Goal: Task Accomplishment & Management: Use online tool/utility

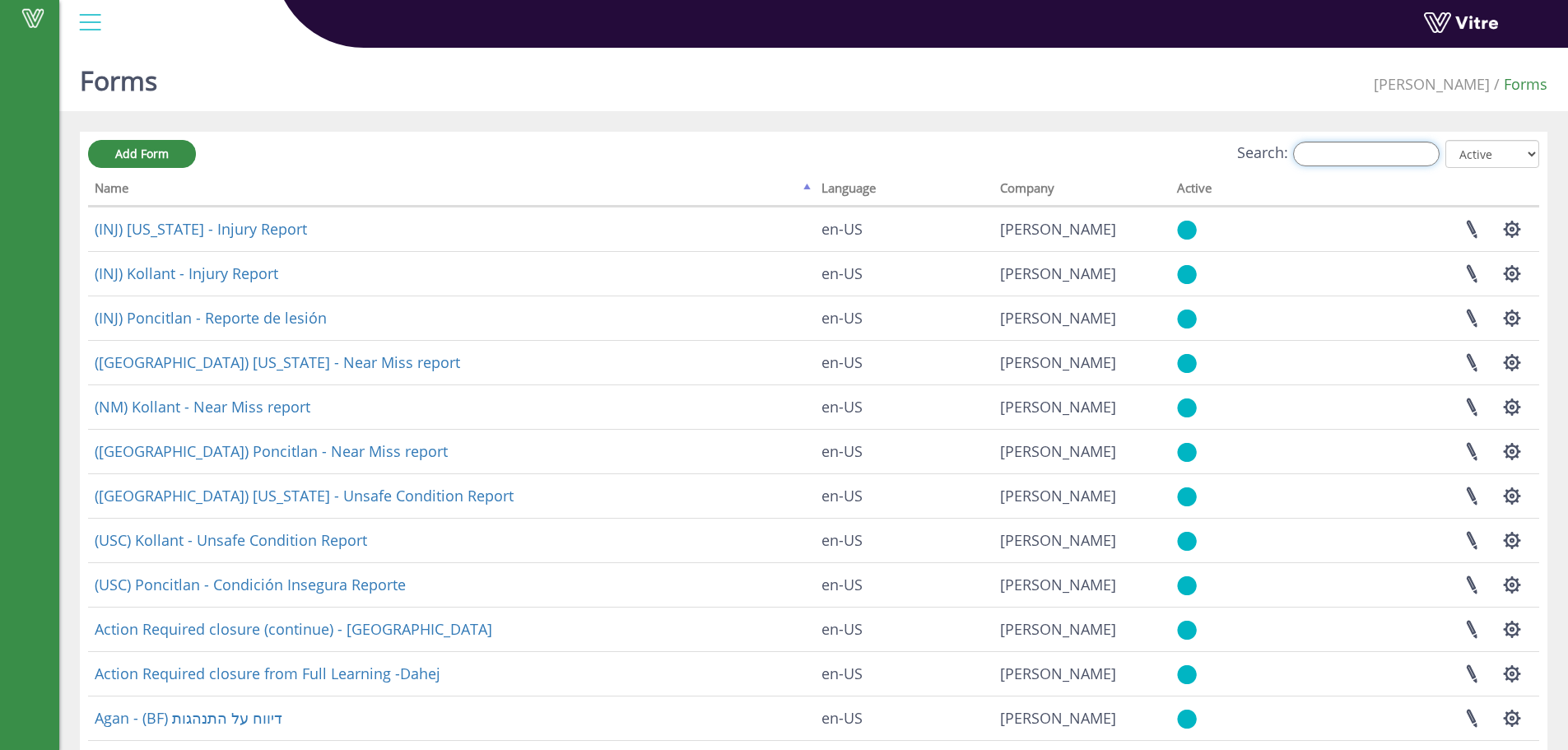
click at [1342, 150] on input "Search:" at bounding box center [1366, 154] width 147 height 25
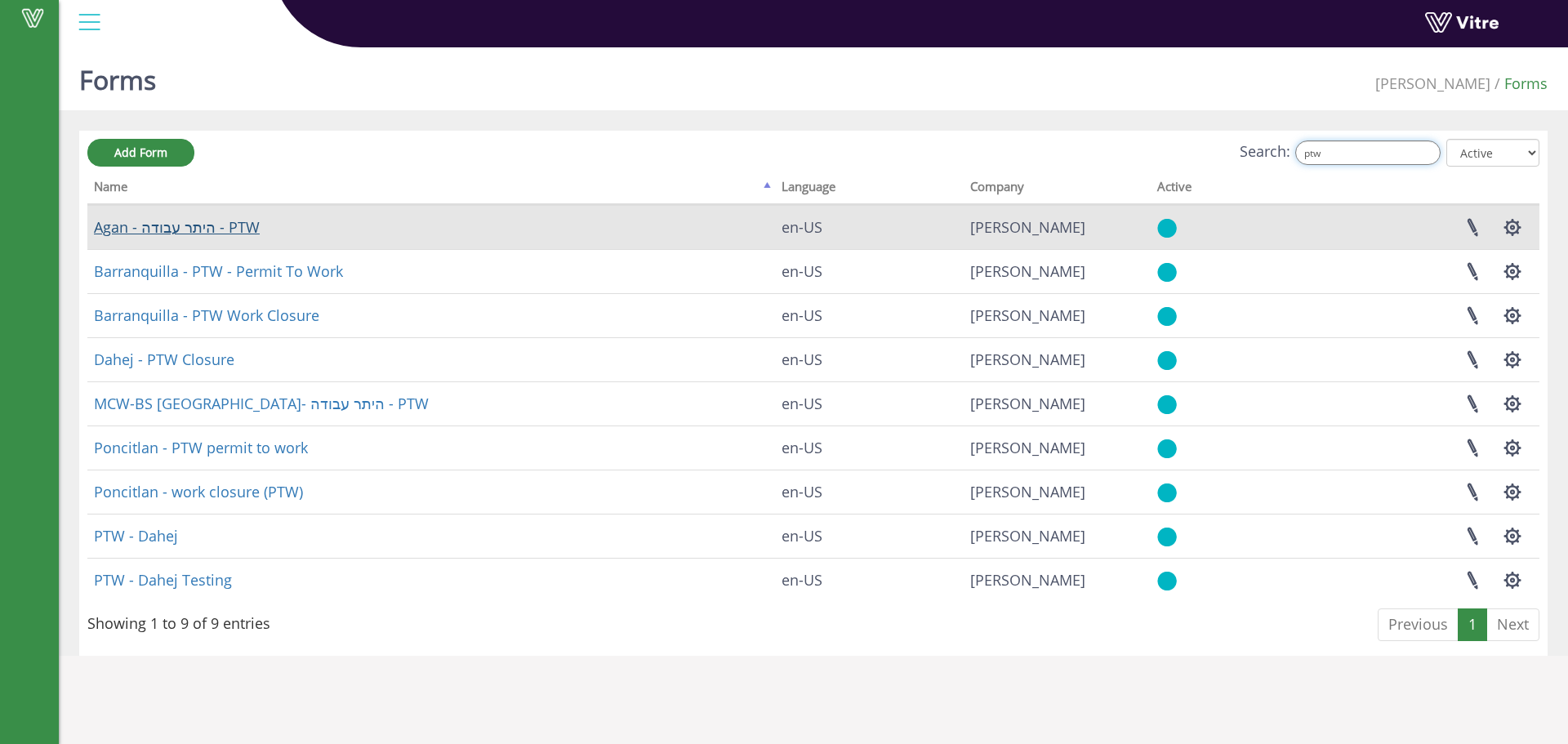
type input "ptw"
click at [246, 224] on link "Agan - היתר עבודה - PTW" at bounding box center [177, 228] width 166 height 20
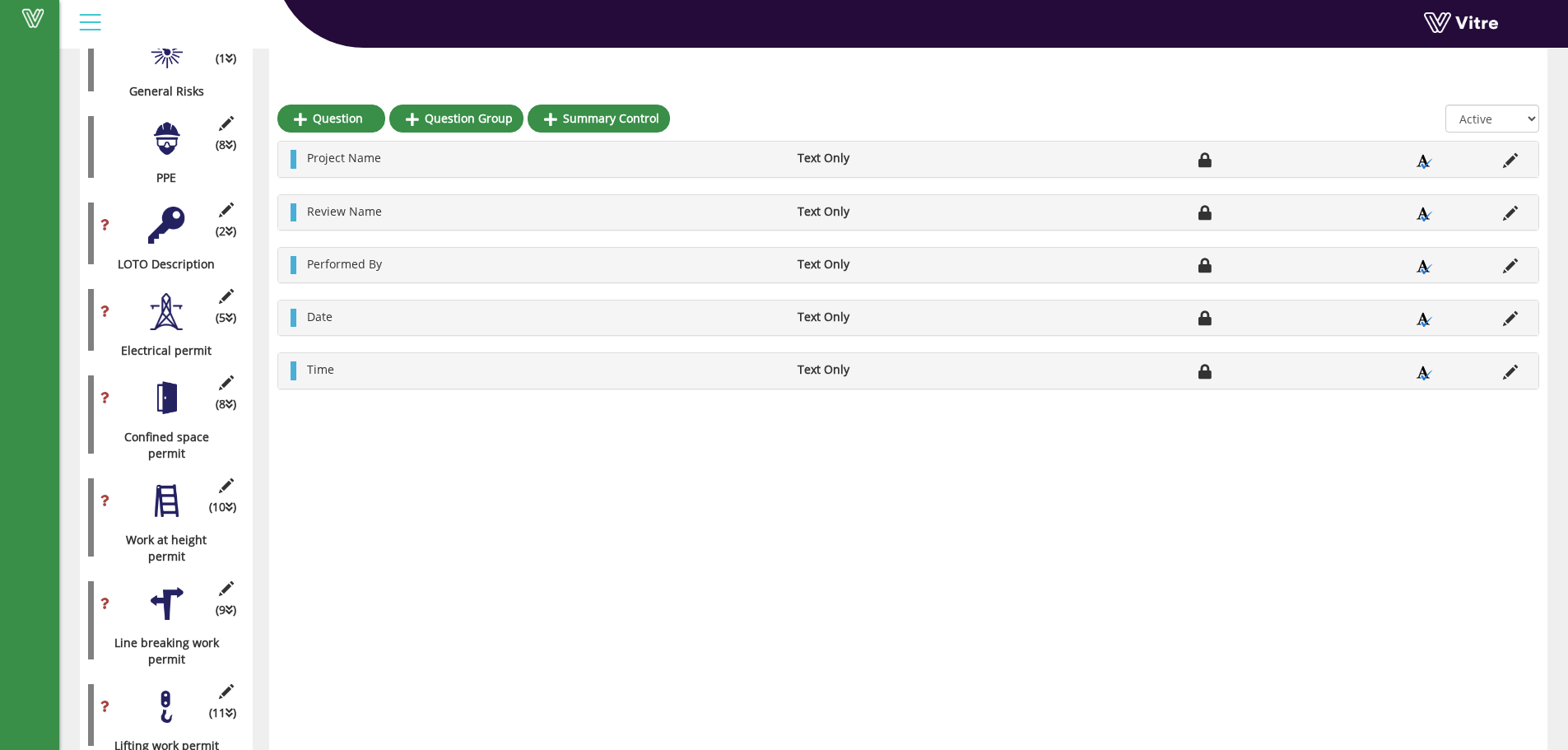
scroll to position [658, 0]
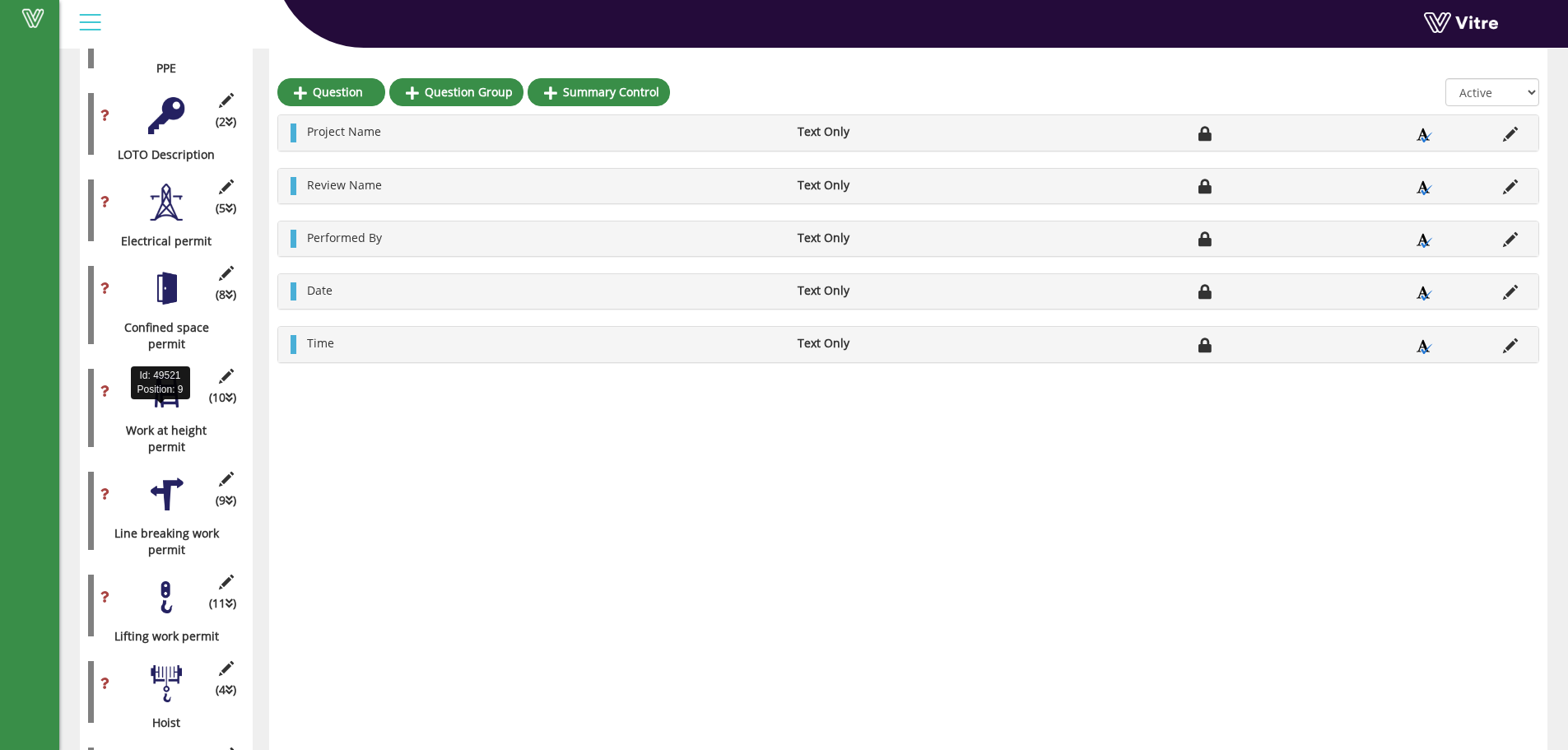
click at [160, 422] on div "Work at height permit" at bounding box center [160, 439] width 144 height 33
click at [168, 394] on div "(10 ) Work at height permit" at bounding box center [167, 408] width 157 height 95
click at [172, 385] on div at bounding box center [167, 391] width 37 height 37
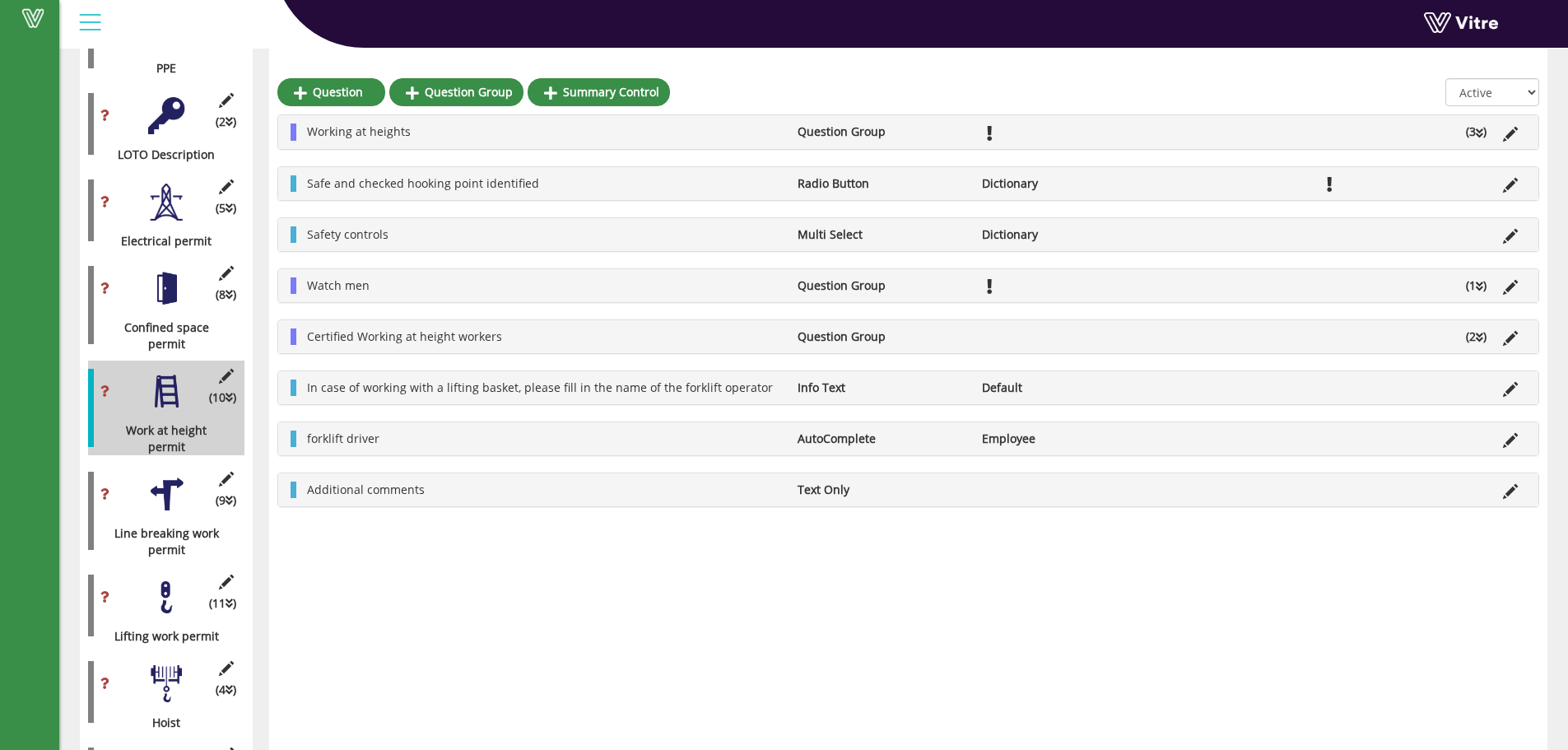
click at [1509, 245] on div "Safety controls Multi Select Dictionary" at bounding box center [908, 235] width 1260 height 33
click at [1510, 241] on icon at bounding box center [1510, 236] width 15 height 15
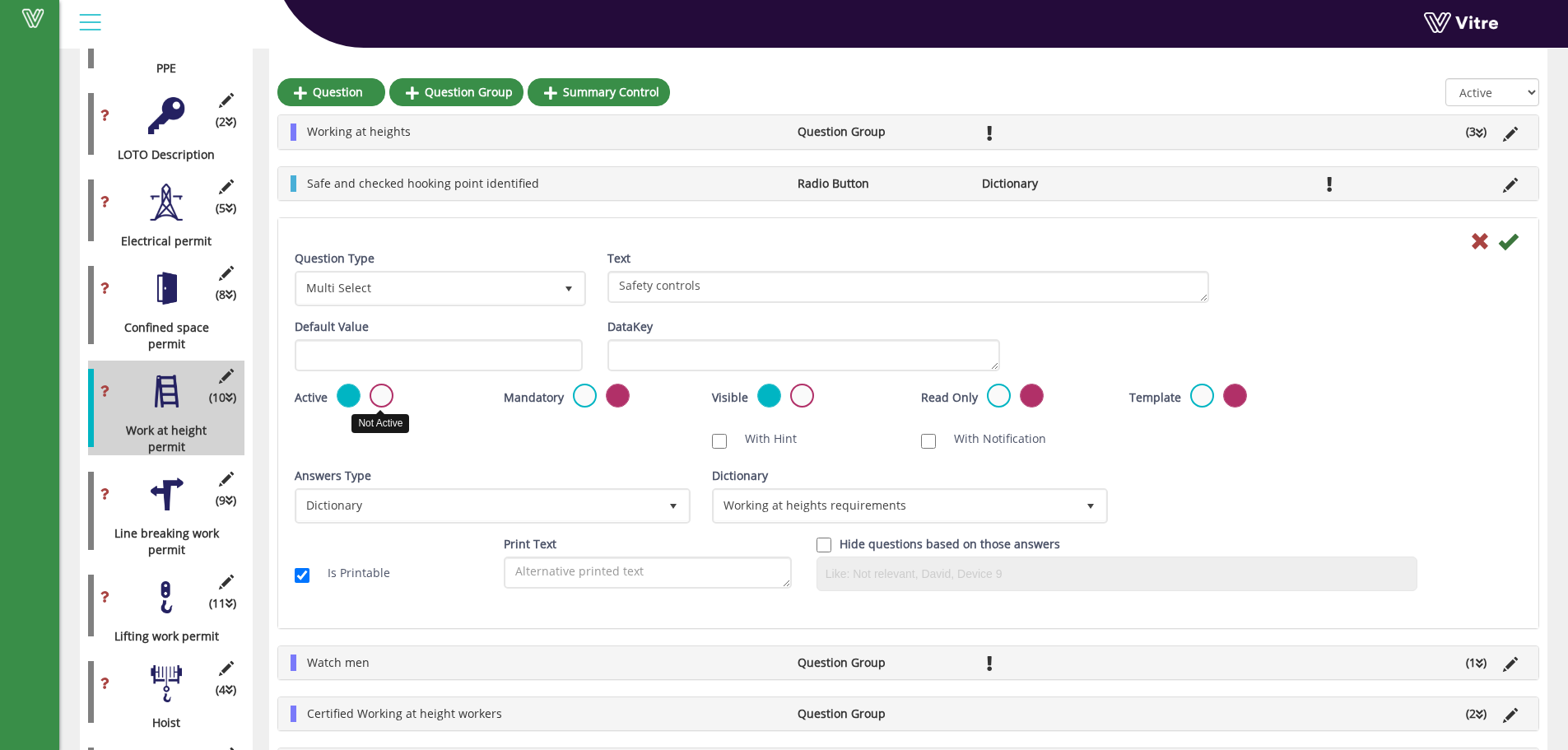
click at [379, 386] on label at bounding box center [381, 395] width 24 height 24
click at [0, 0] on input "radio" at bounding box center [0, 0] width 0 height 0
click at [1512, 243] on icon at bounding box center [1508, 241] width 20 height 20
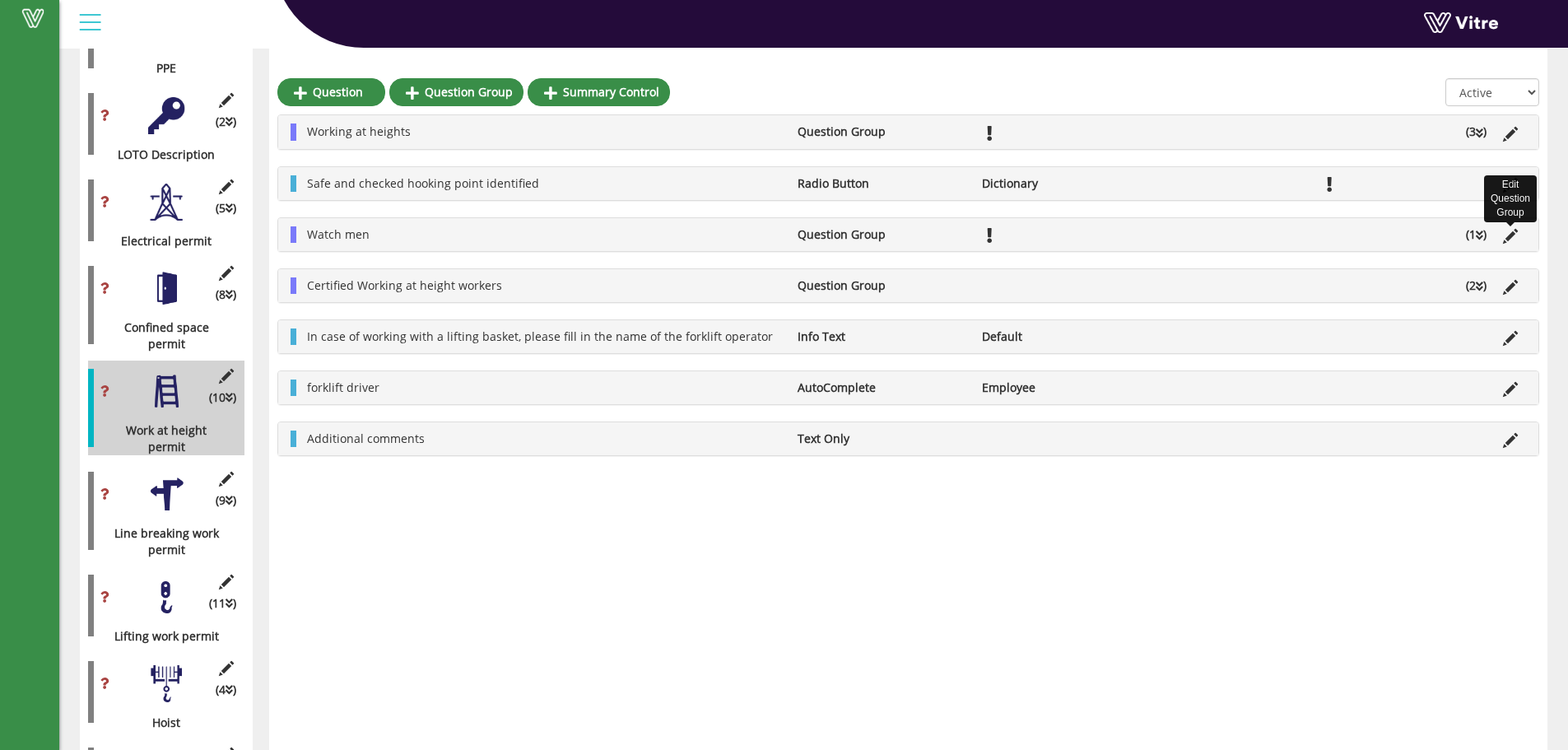
click at [1510, 234] on icon at bounding box center [1510, 236] width 15 height 15
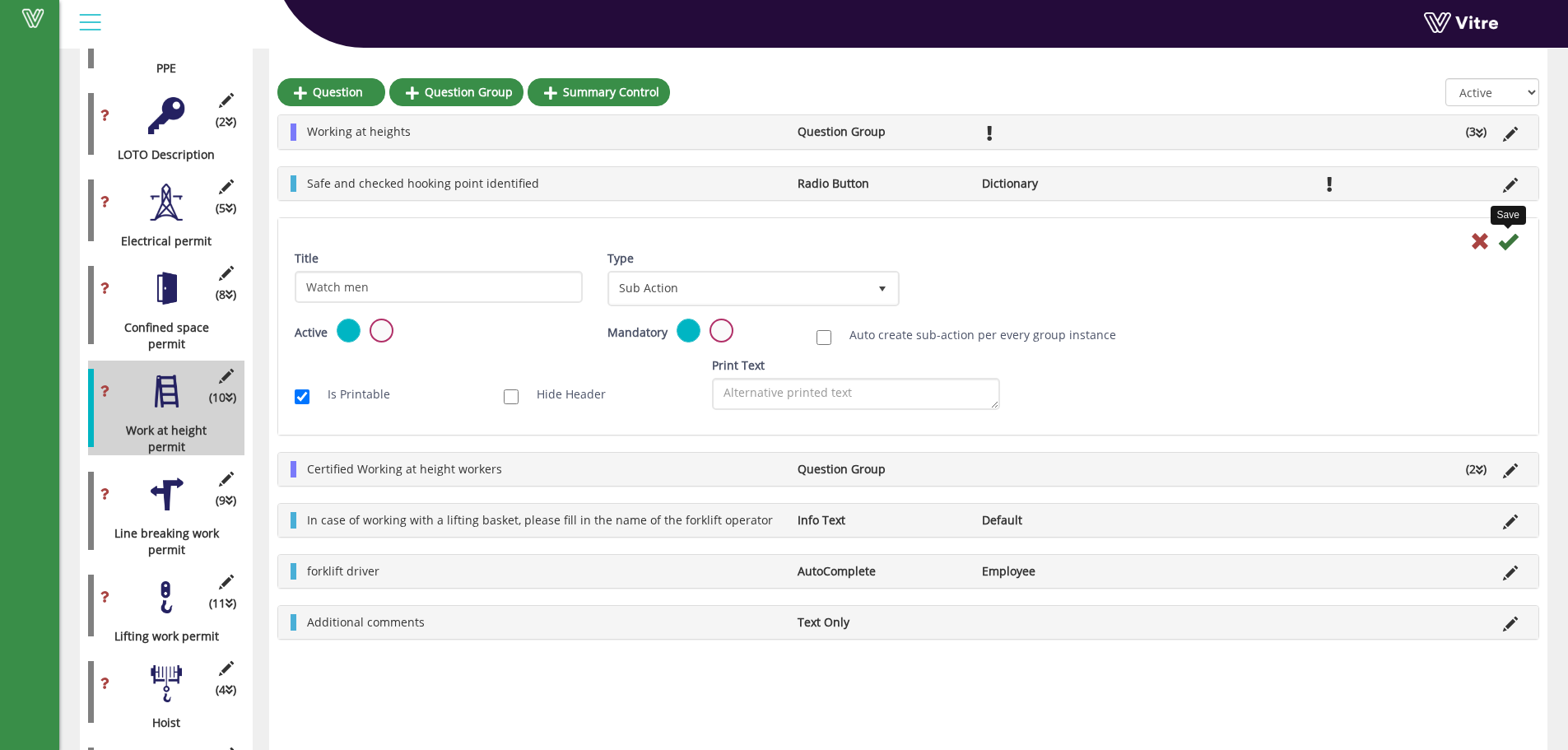
click at [1510, 236] on icon at bounding box center [1508, 241] width 20 height 20
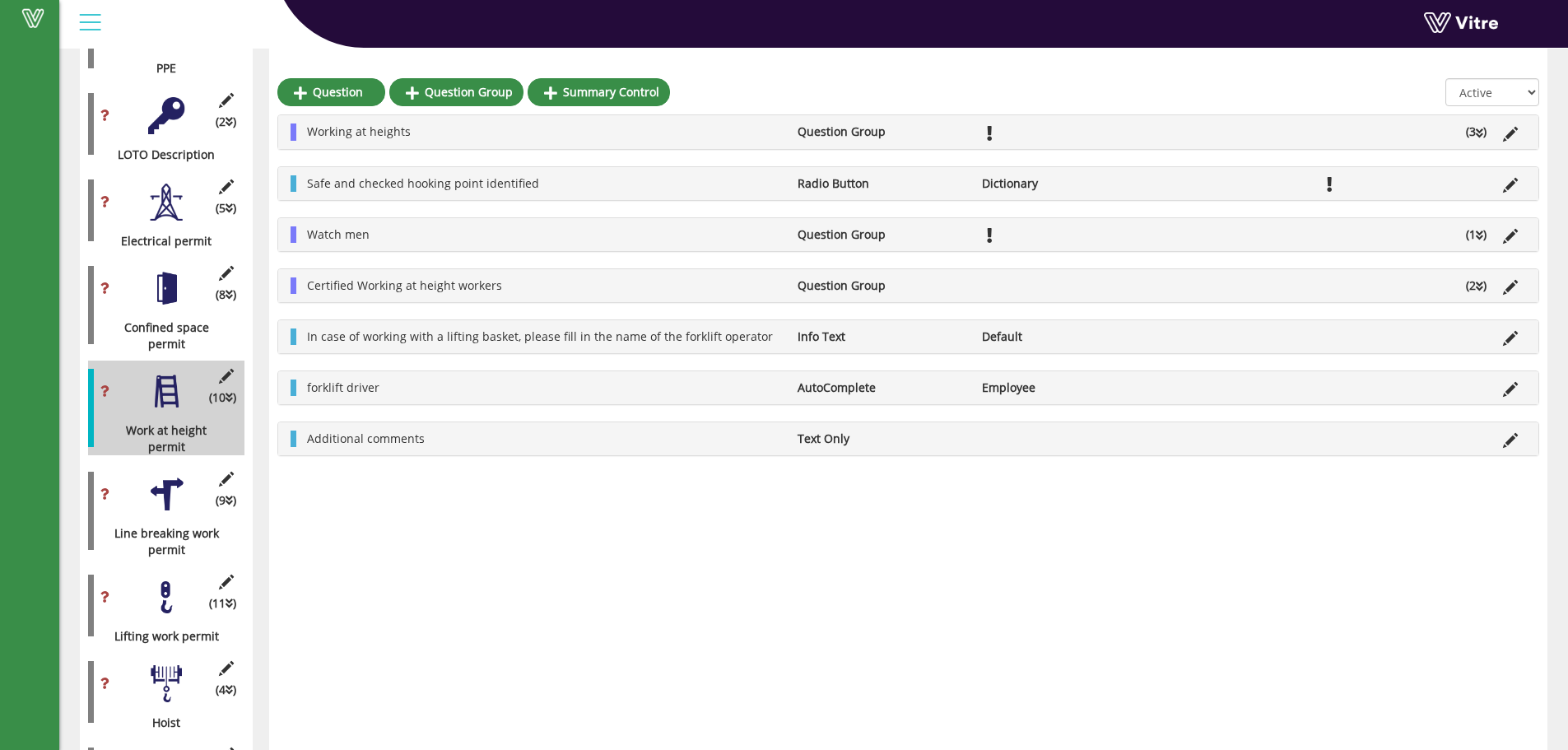
click at [1480, 238] on icon at bounding box center [1479, 235] width 7 height 12
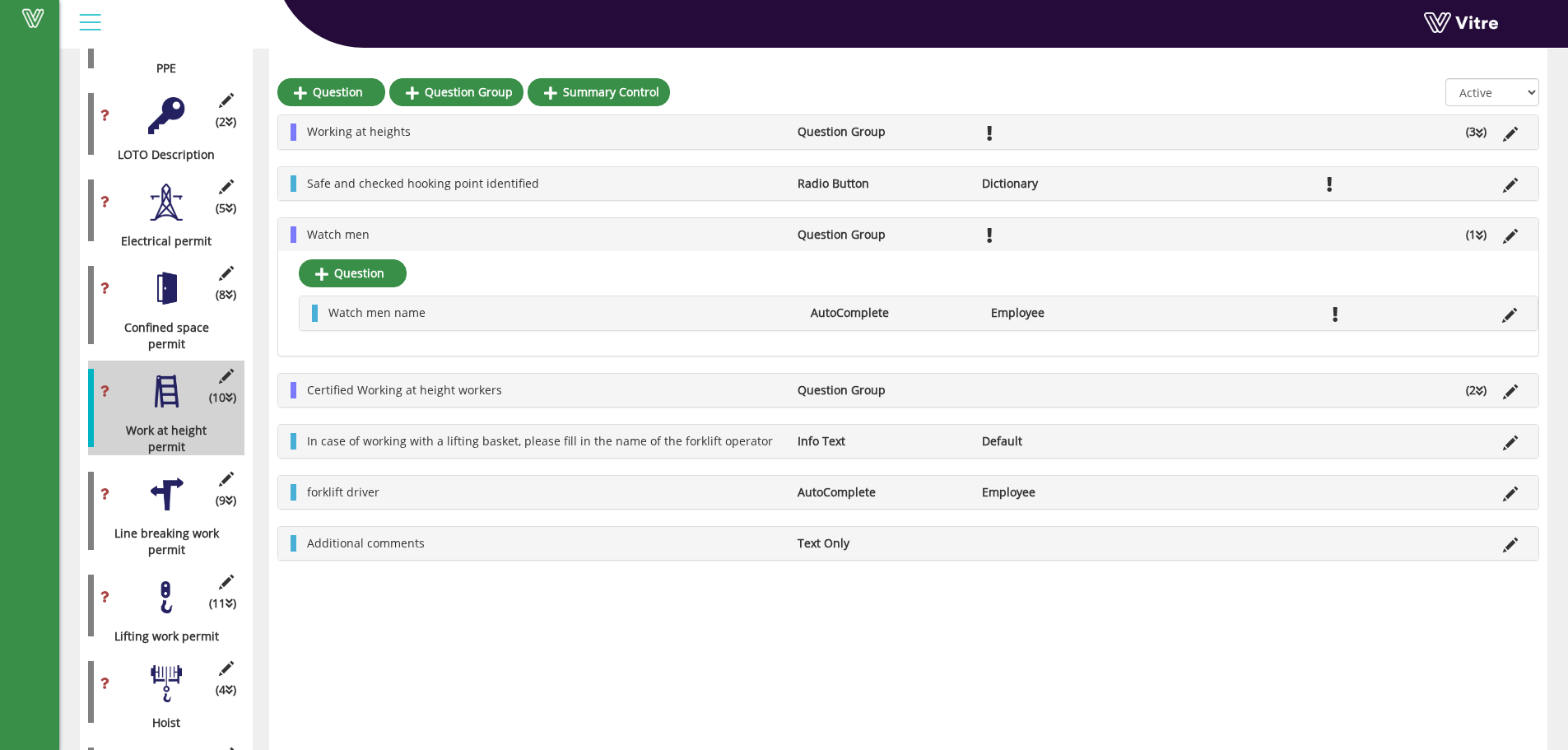
click at [1510, 314] on icon at bounding box center [1509, 315] width 15 height 15
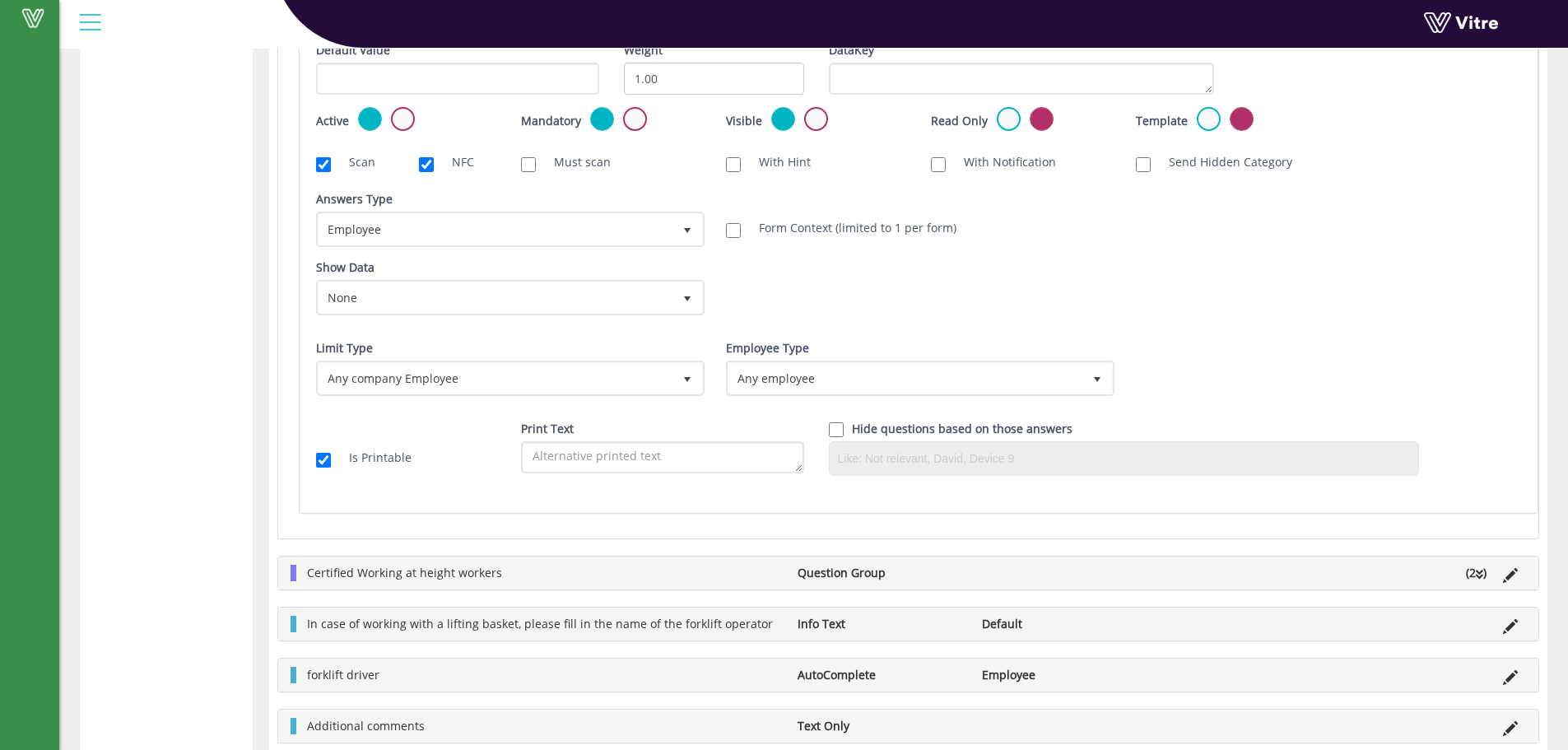
scroll to position [2936, 0]
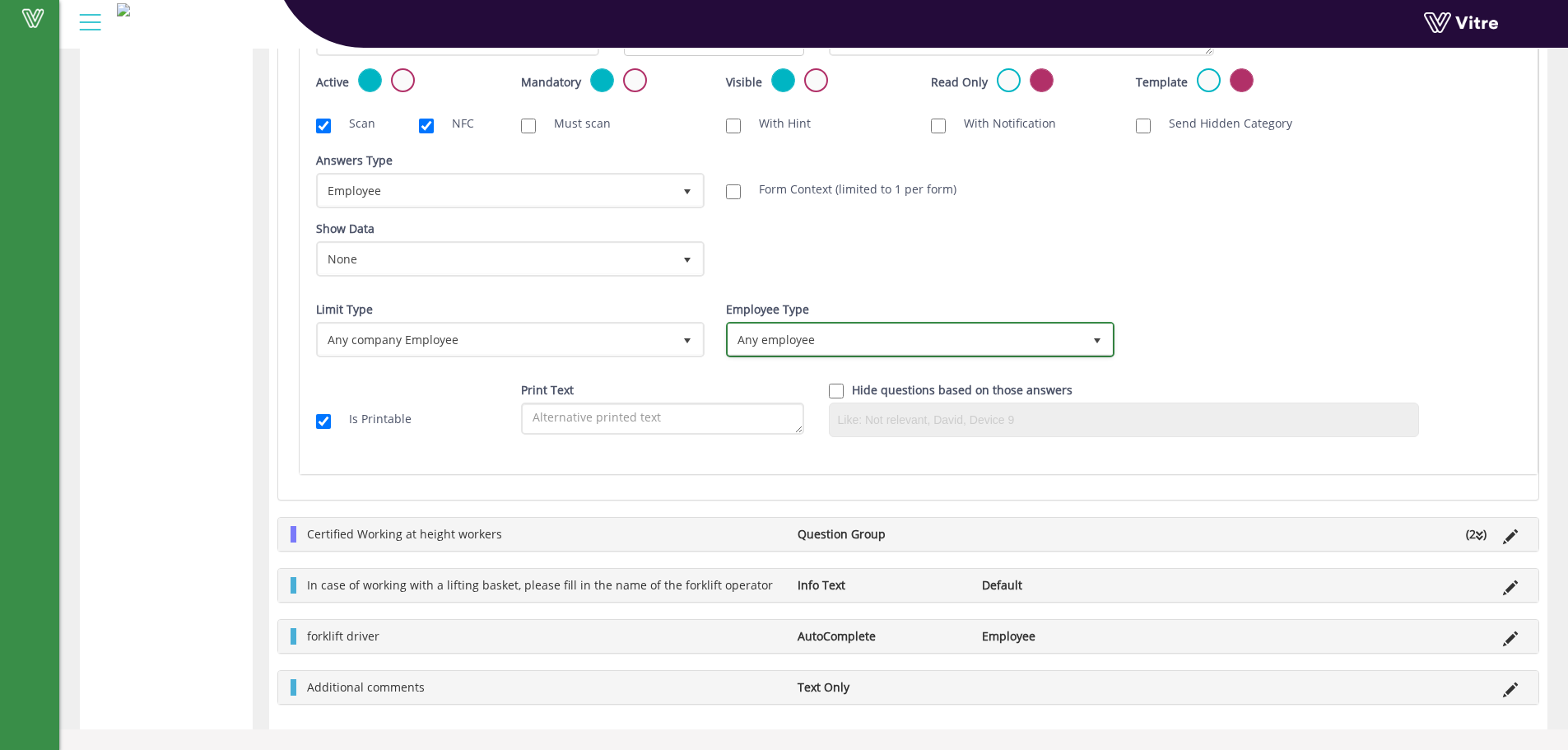
click at [860, 331] on span "Any employee" at bounding box center [905, 339] width 354 height 30
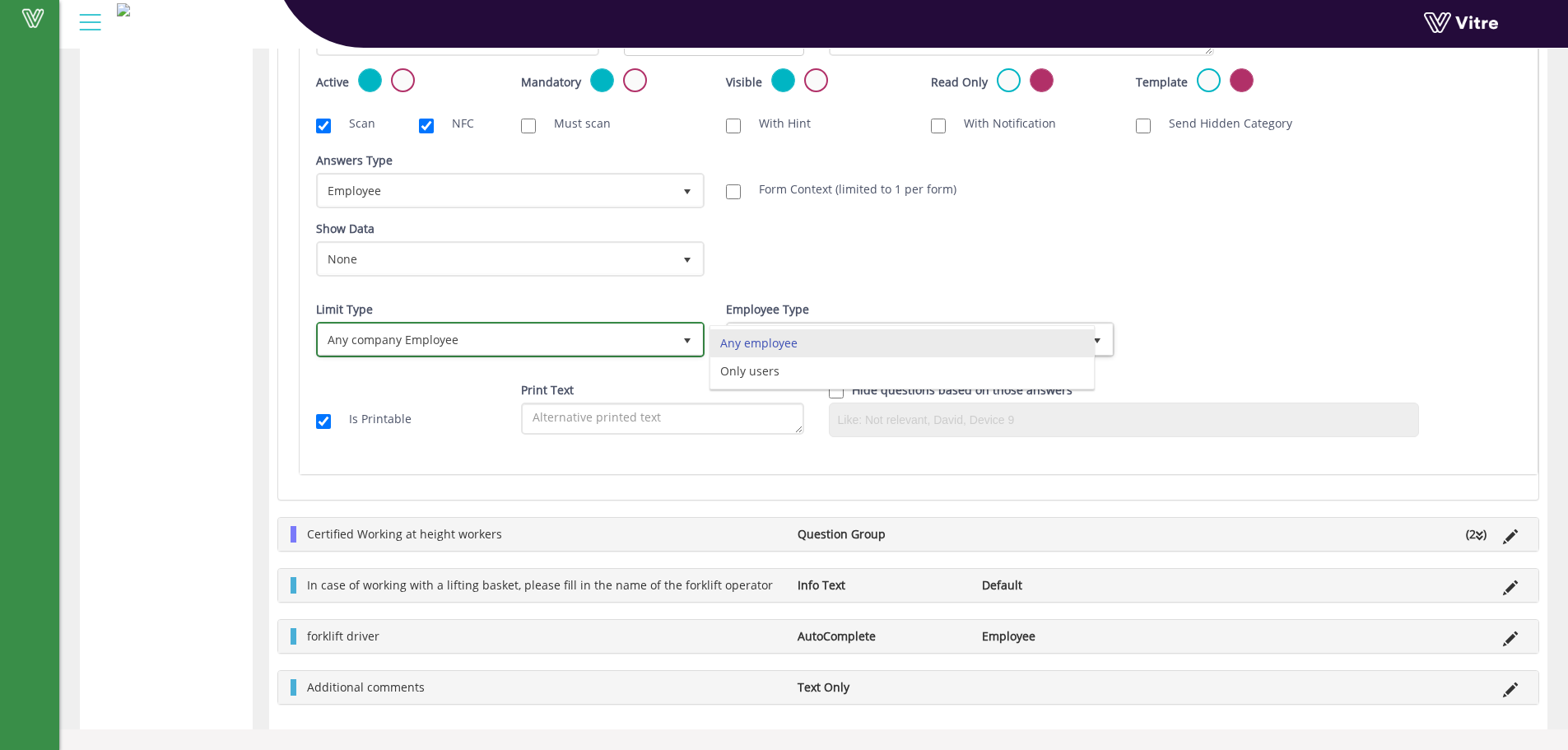
click at [622, 353] on span "Any company Employee" at bounding box center [495, 339] width 354 height 30
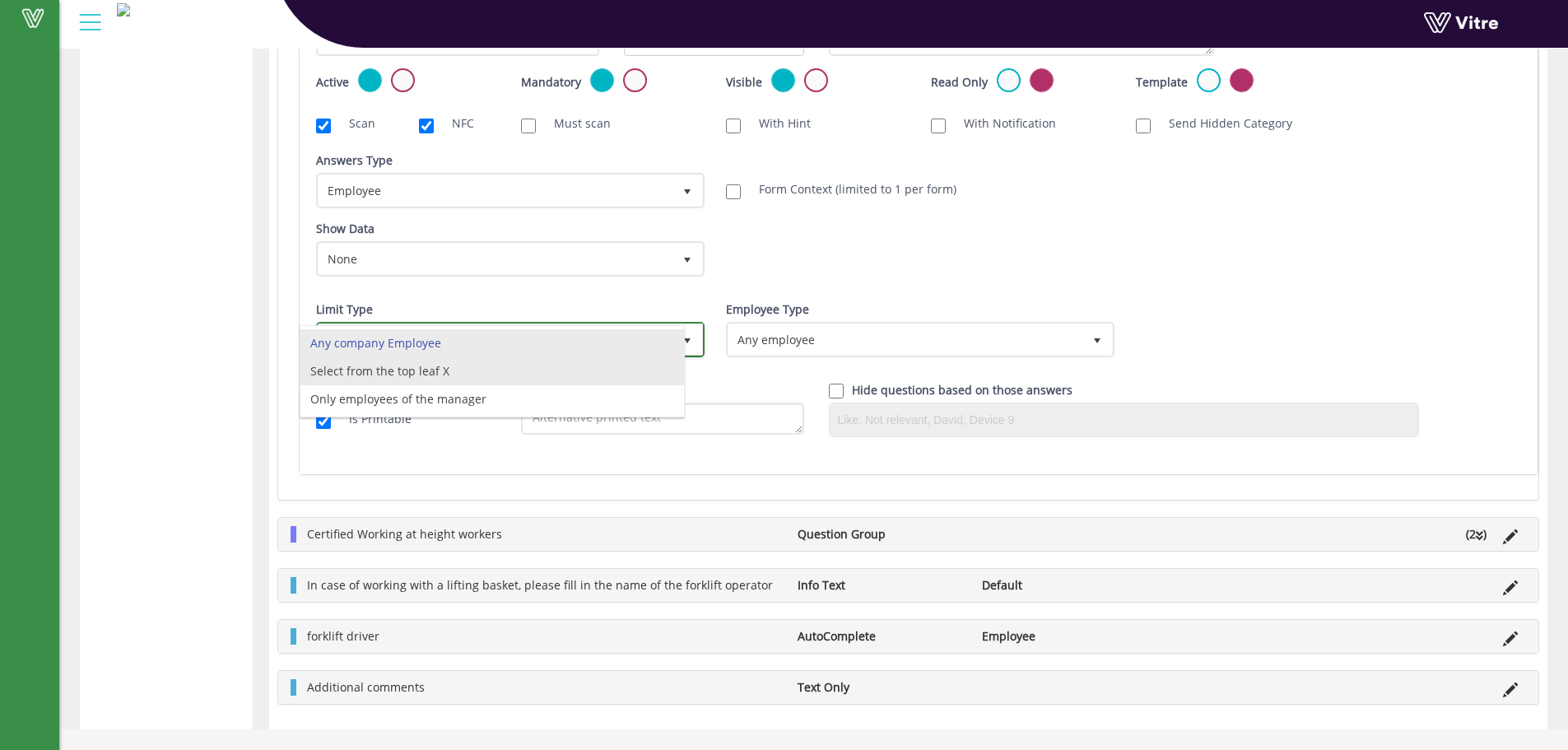
click at [587, 365] on li "Select from the top leaf X" at bounding box center [491, 370] width 383 height 28
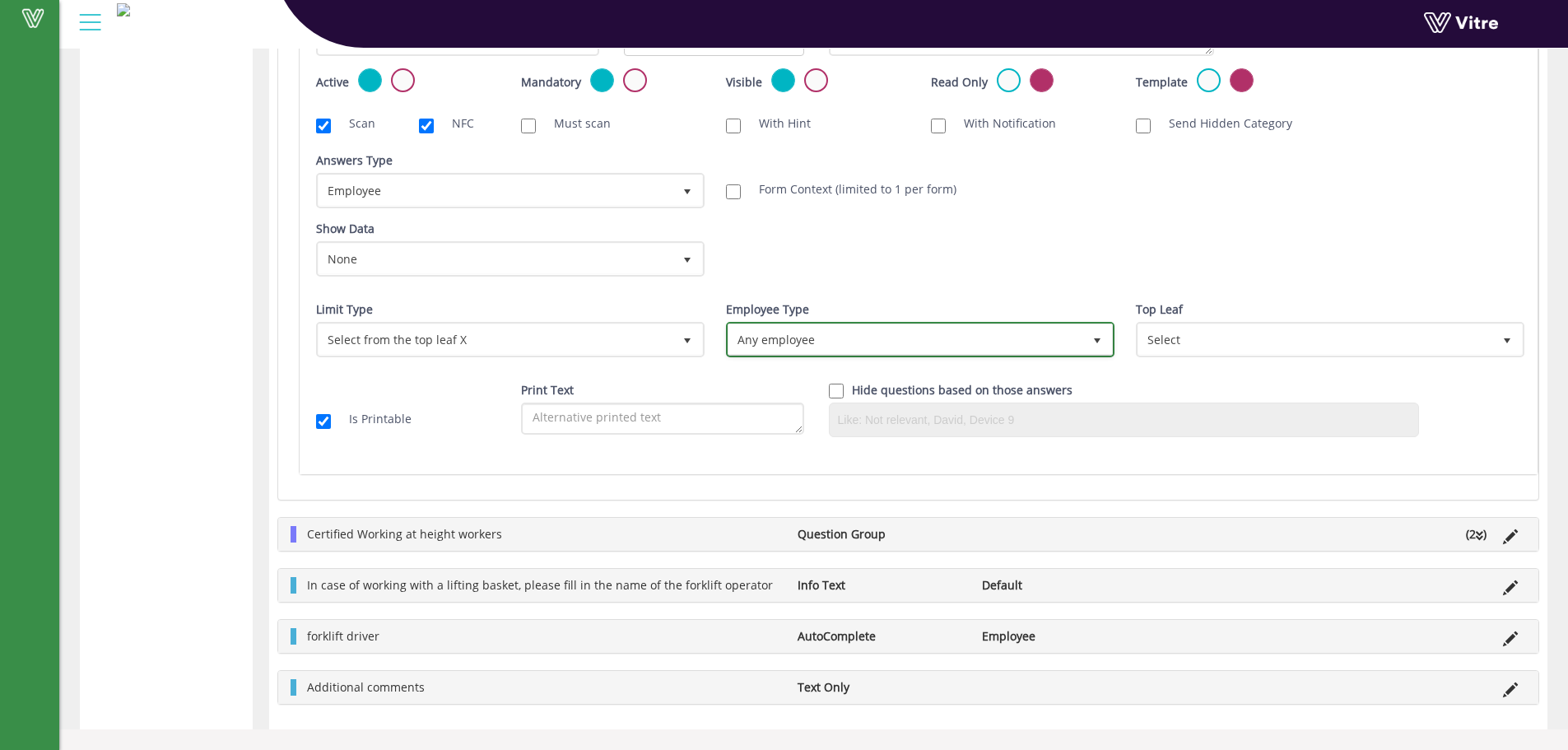
click at [876, 323] on span "Any employee" at bounding box center [919, 339] width 385 height 31
drag, startPoint x: 1255, startPoint y: 306, endPoint x: 1256, endPoint y: 317, distance: 11.0
click at [1256, 309] on div "Top Leaf Select" at bounding box center [1328, 329] width 385 height 56
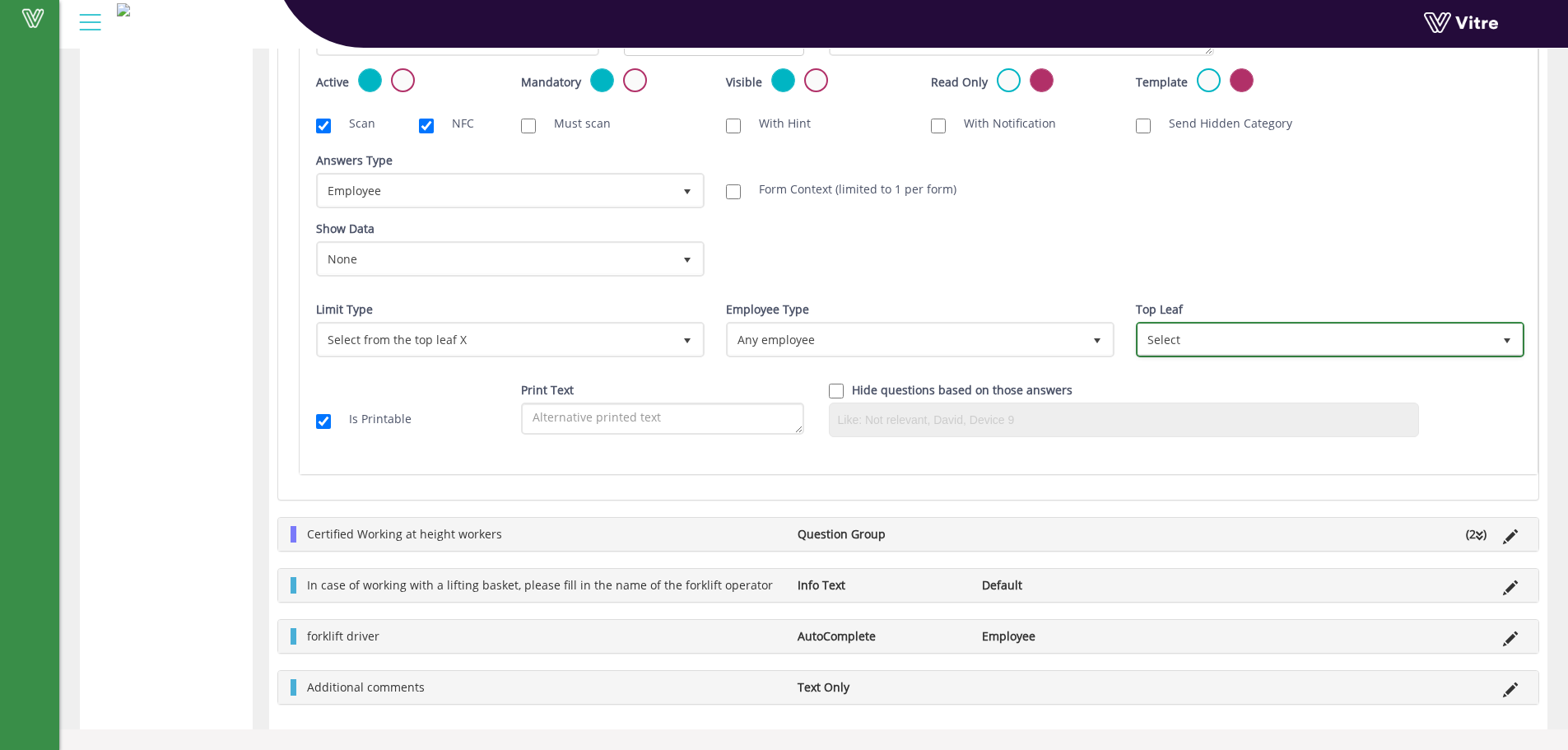
click at [1251, 334] on span "Select" at bounding box center [1315, 339] width 354 height 30
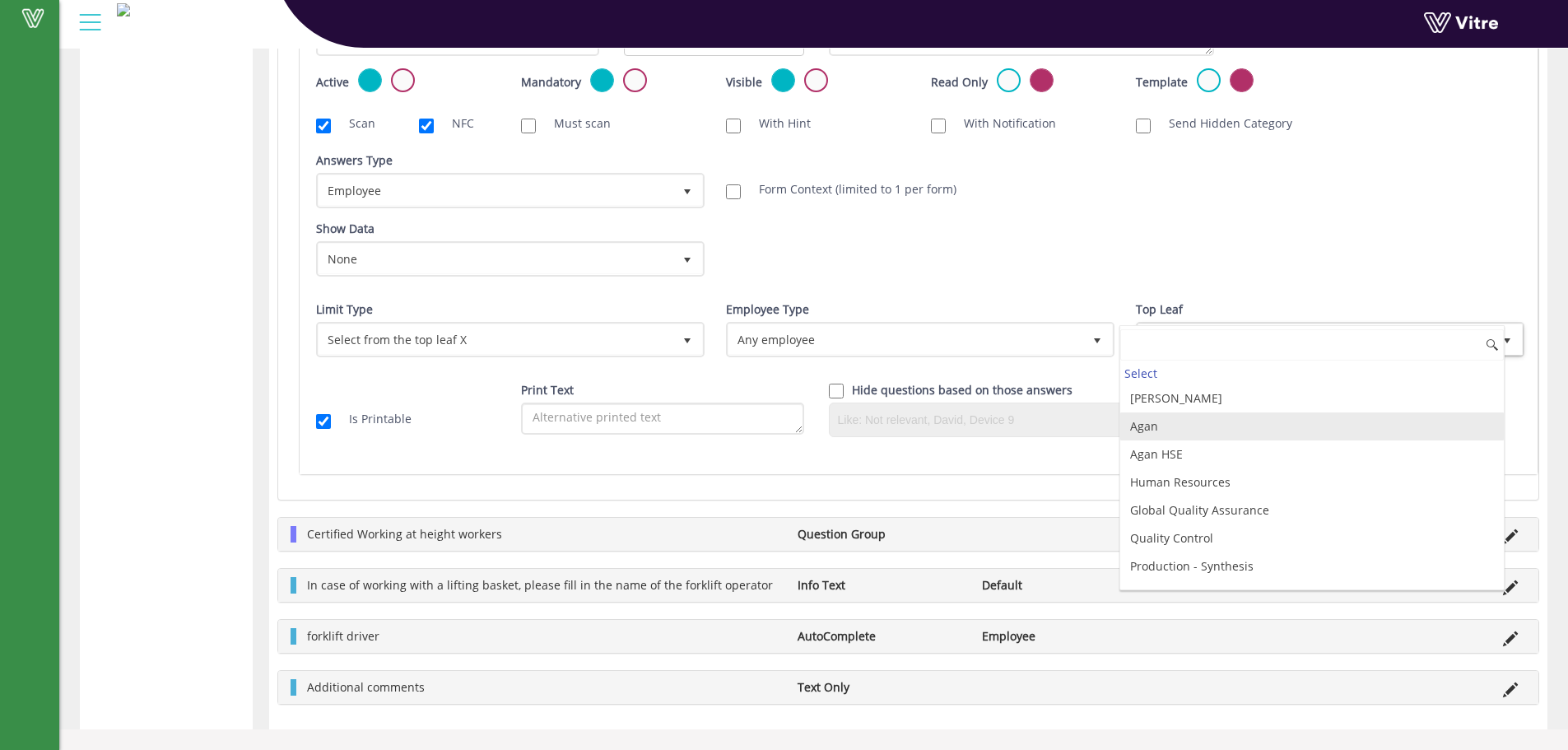
click at [1171, 415] on li "Agan" at bounding box center [1311, 426] width 383 height 28
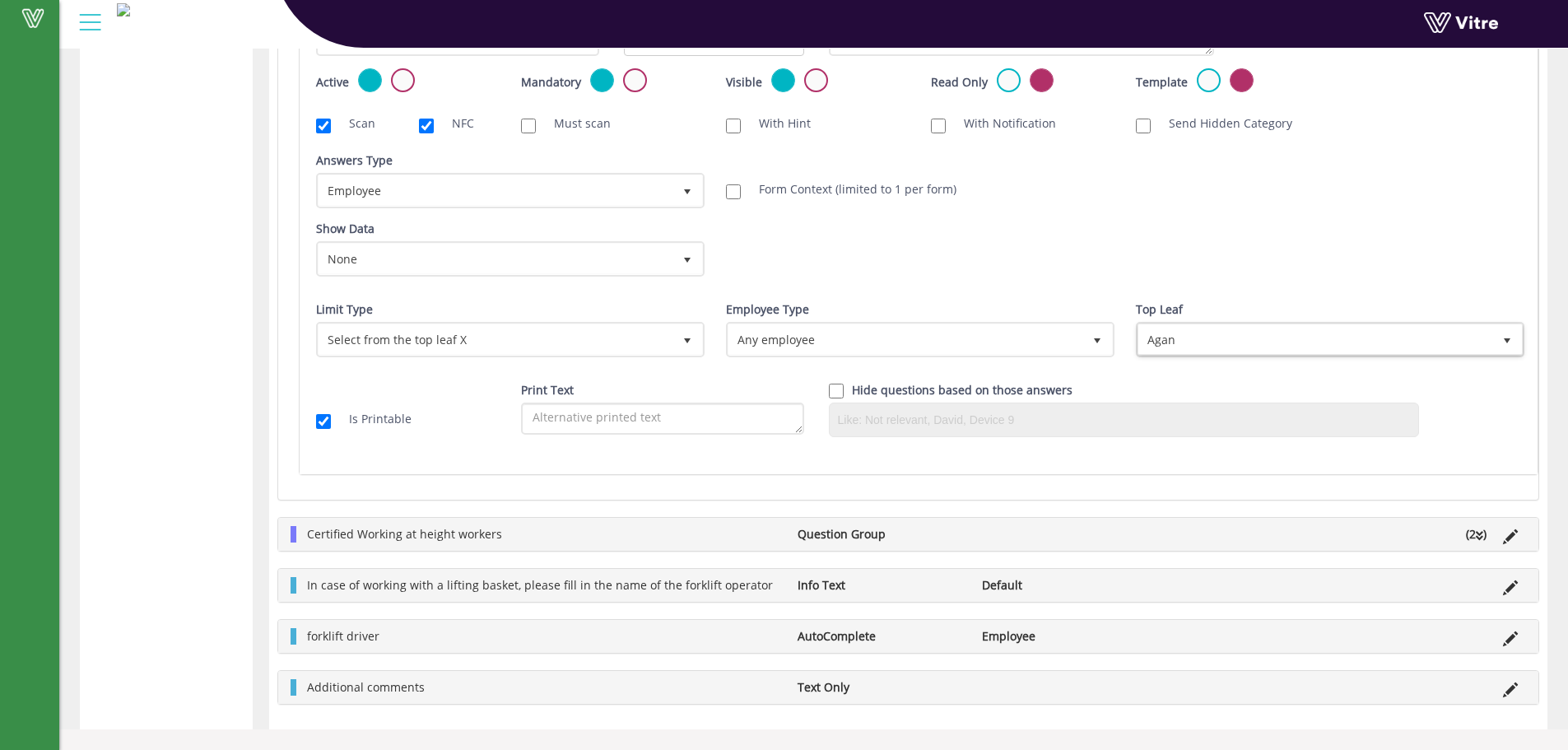
drag, startPoint x: 1329, startPoint y: 244, endPoint x: 1334, endPoint y: 228, distance: 16.8
click at [1329, 243] on div "Show Data None 0 Certificates IL - עבודה בגובה IL - מפעיל מלגזה IL- מוביל חומ"ס…" at bounding box center [918, 254] width 1229 height 68
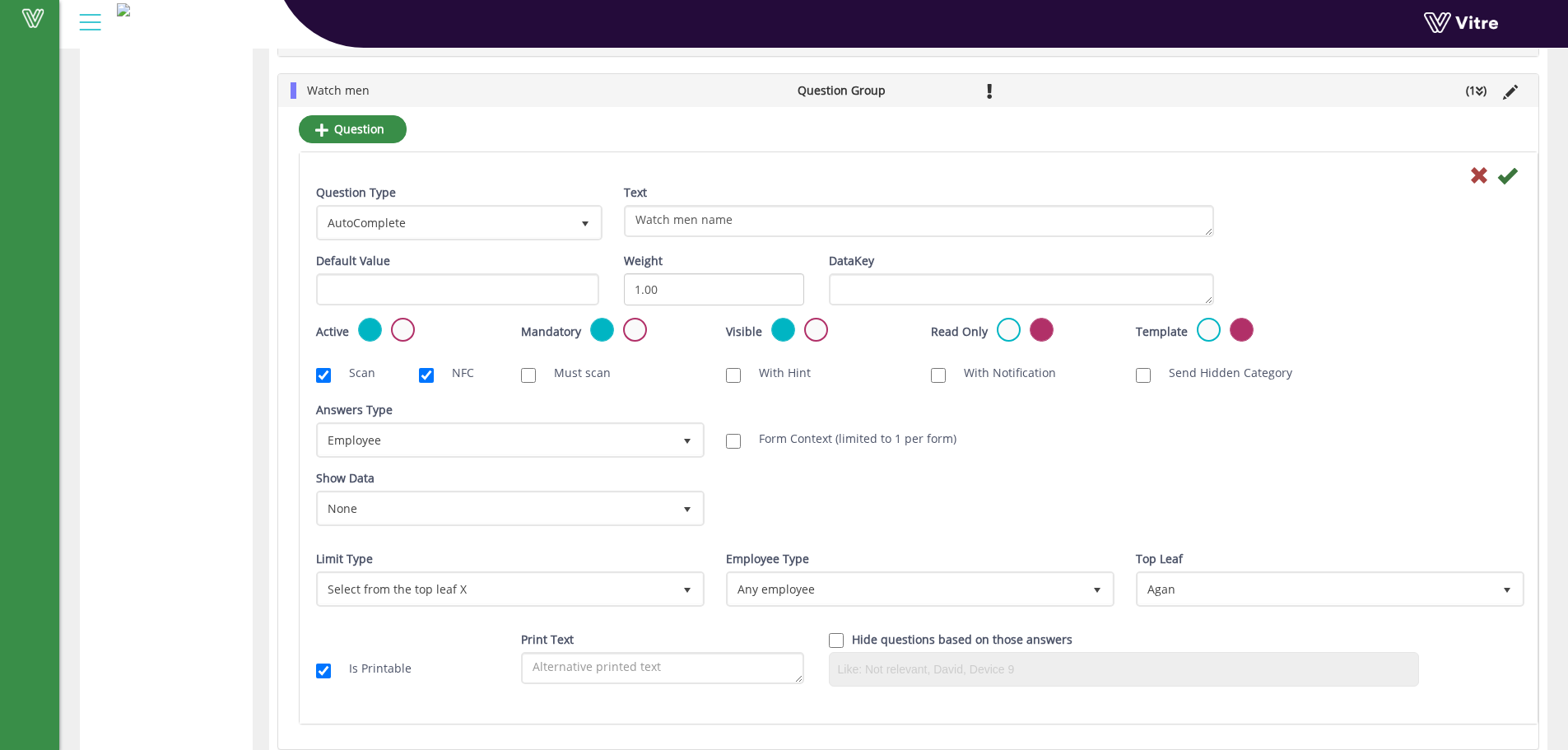
scroll to position [2607, 0]
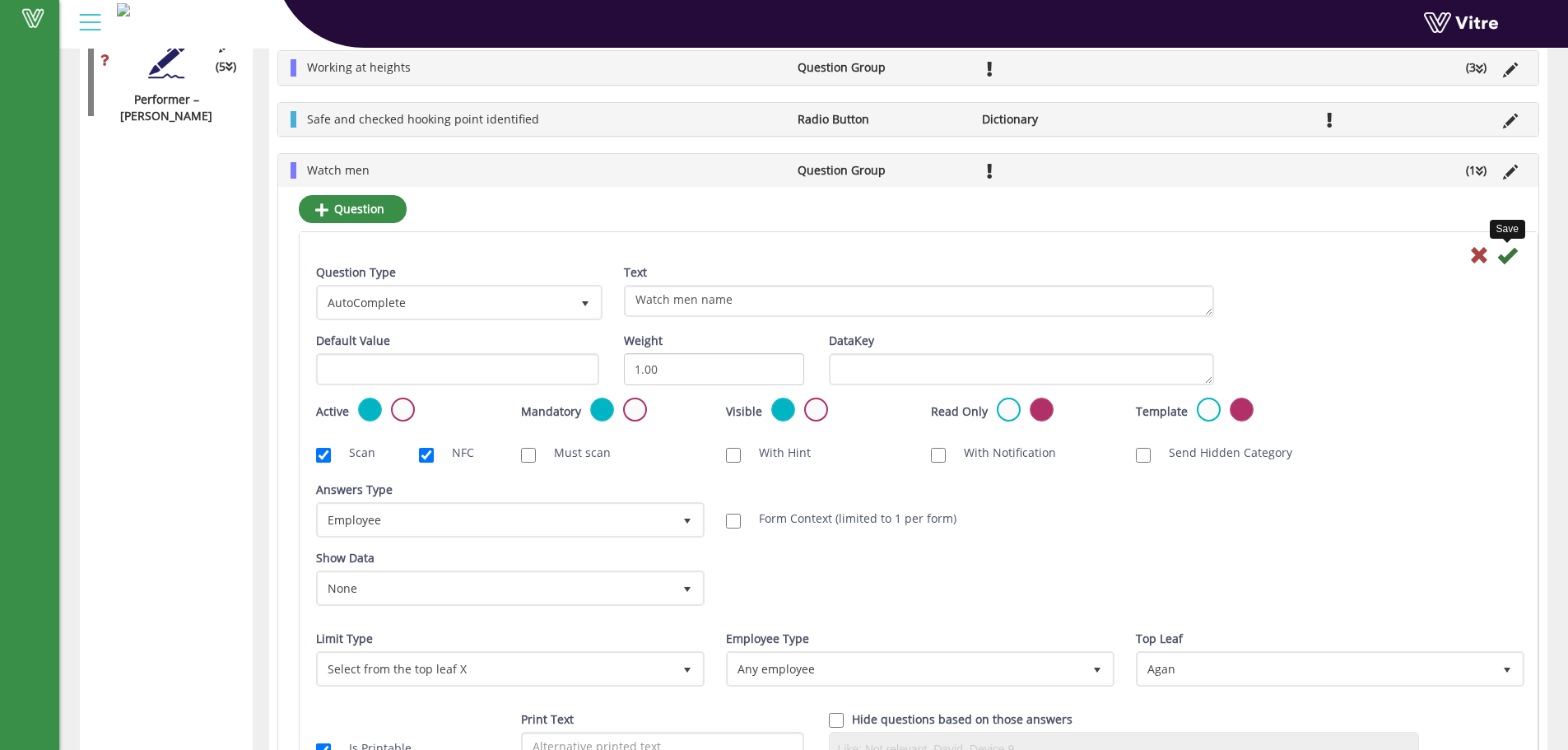
click at [1506, 245] on icon at bounding box center [1507, 255] width 20 height 20
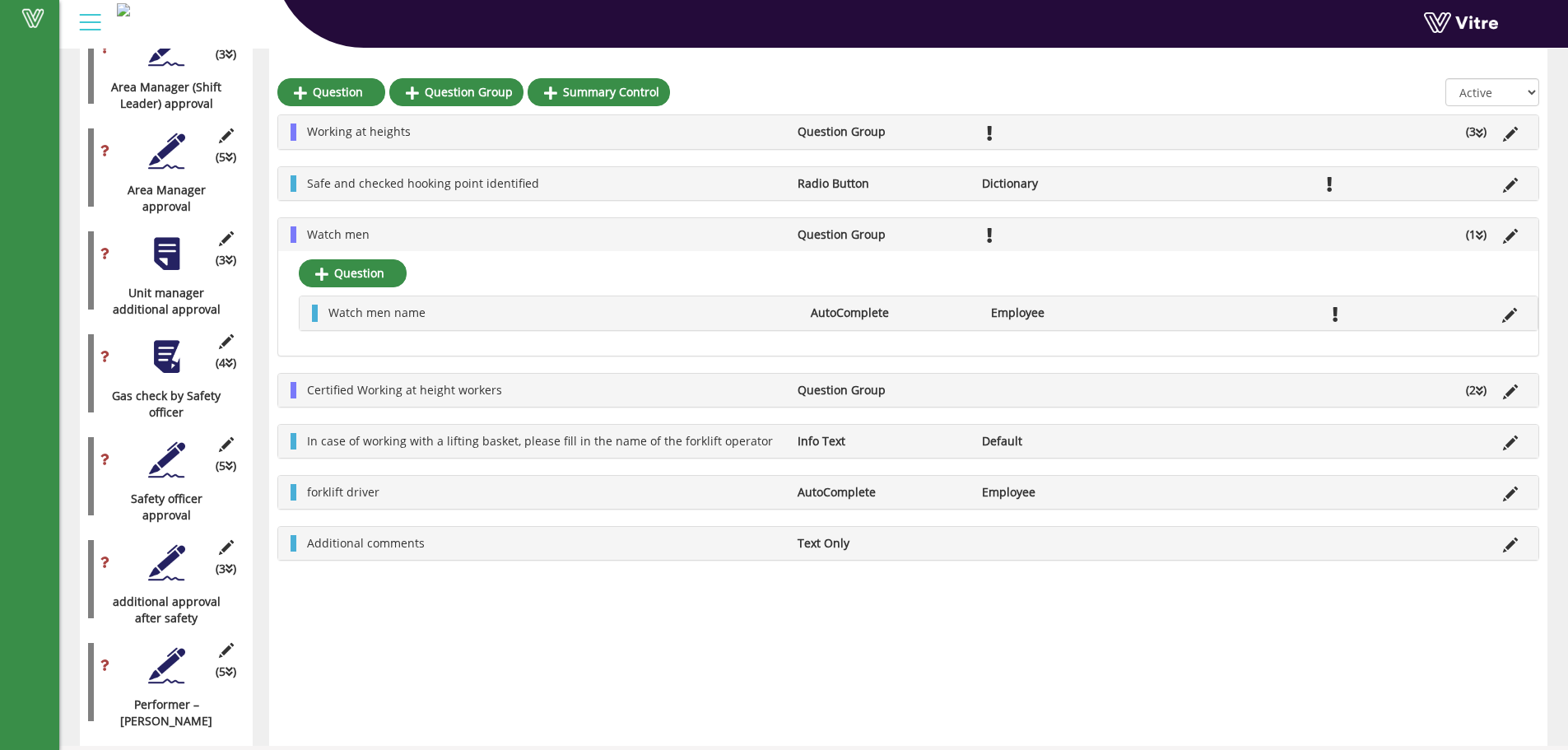
click at [1518, 440] on li at bounding box center [1510, 441] width 31 height 16
click at [1516, 440] on icon at bounding box center [1510, 442] width 15 height 15
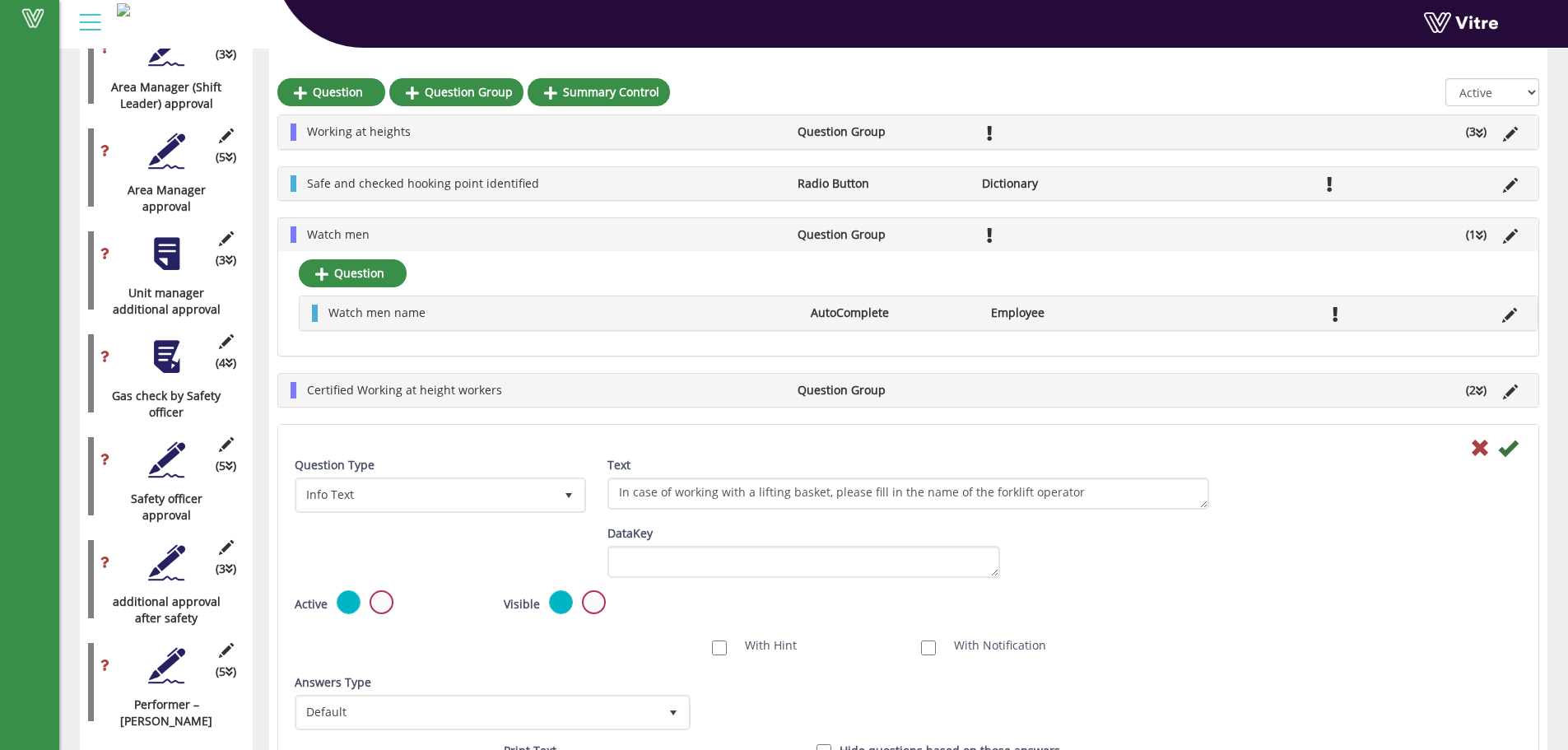
scroll to position [2607, 0]
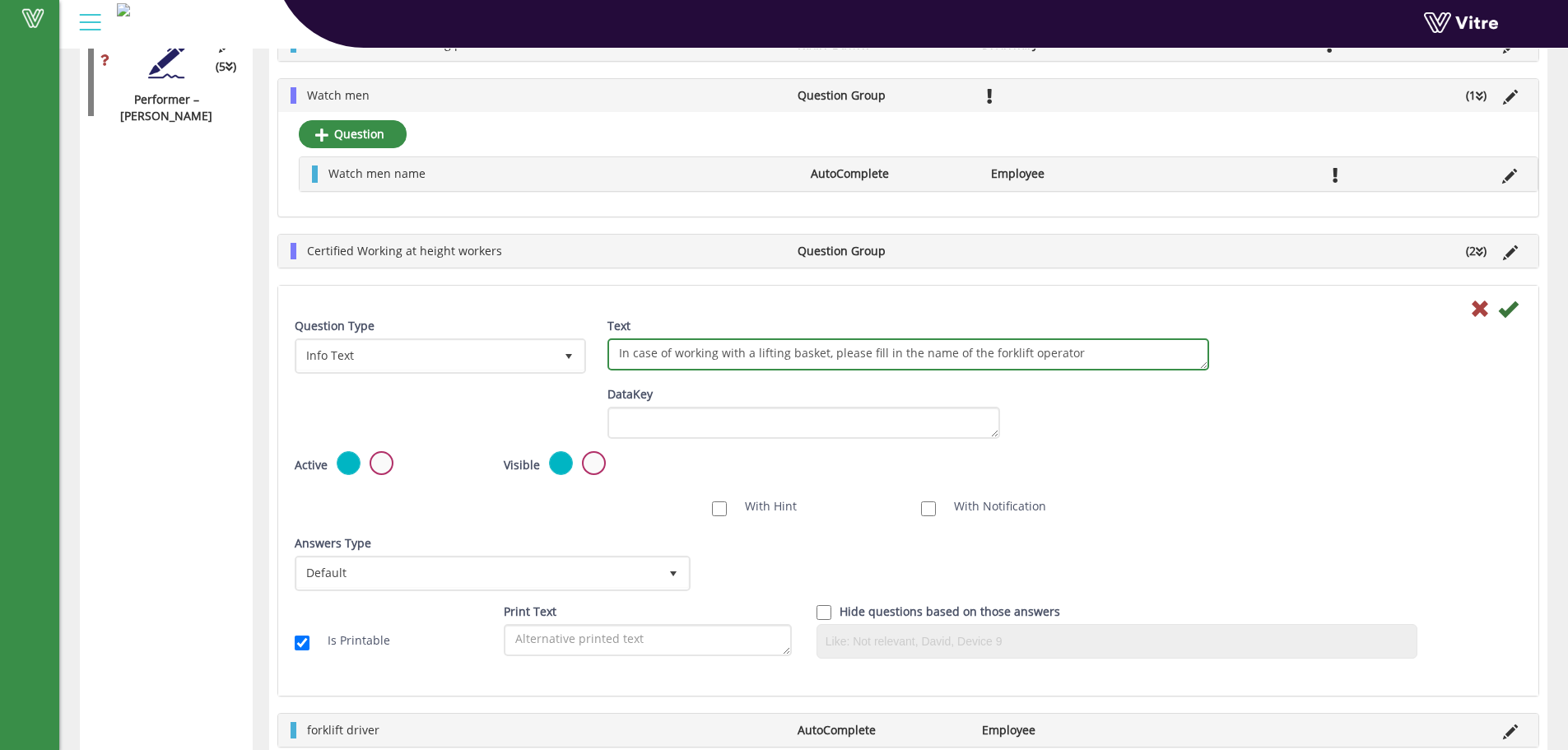
click at [1136, 349] on textarea "In case of working with a lifting basket, please fill in the name of the forkli…" at bounding box center [907, 354] width 602 height 32
type textarea "In case of working with a lifting basket, please fill in the name of the forkli…"
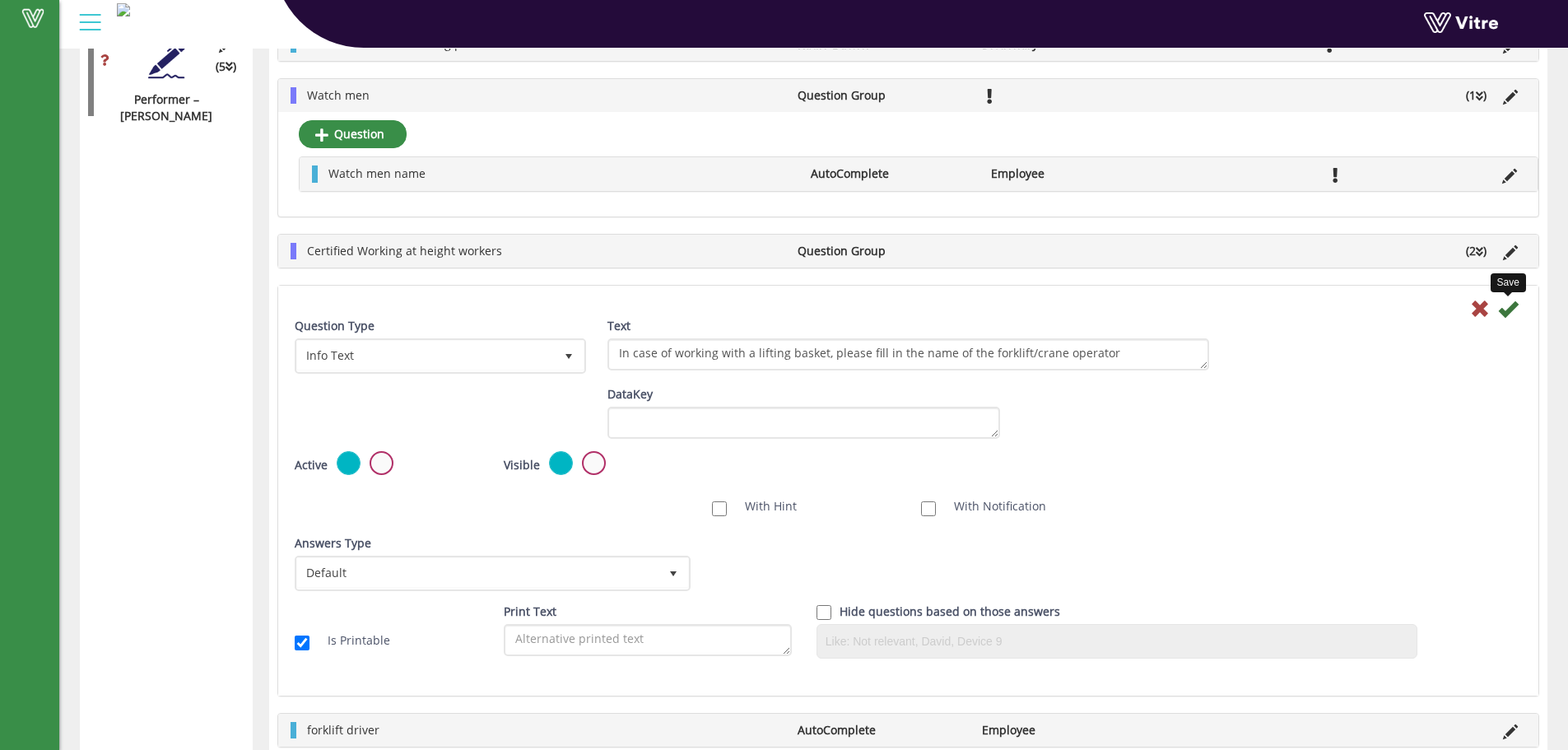
click at [1506, 299] on icon at bounding box center [1508, 309] width 20 height 20
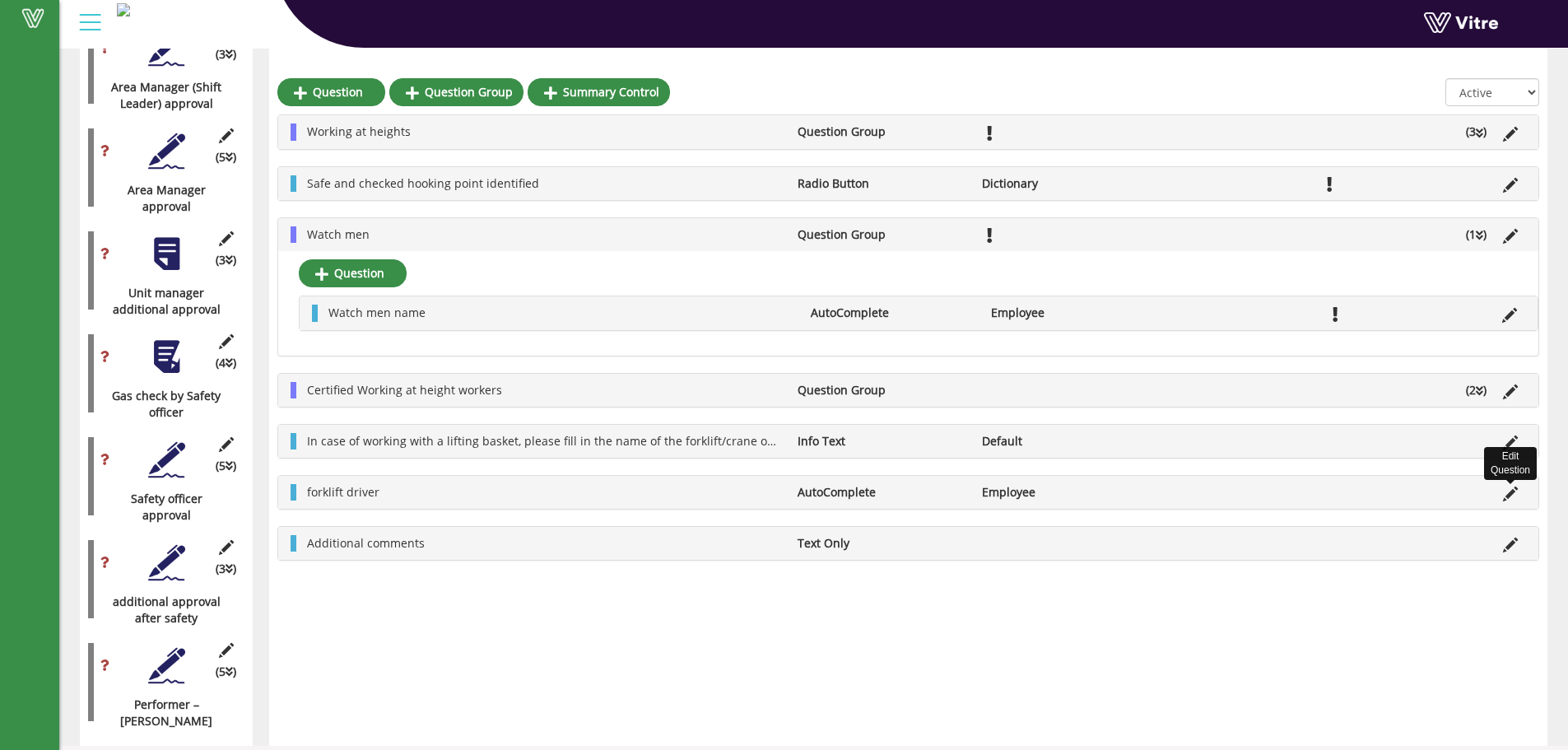
click at [1508, 496] on icon at bounding box center [1510, 493] width 15 height 15
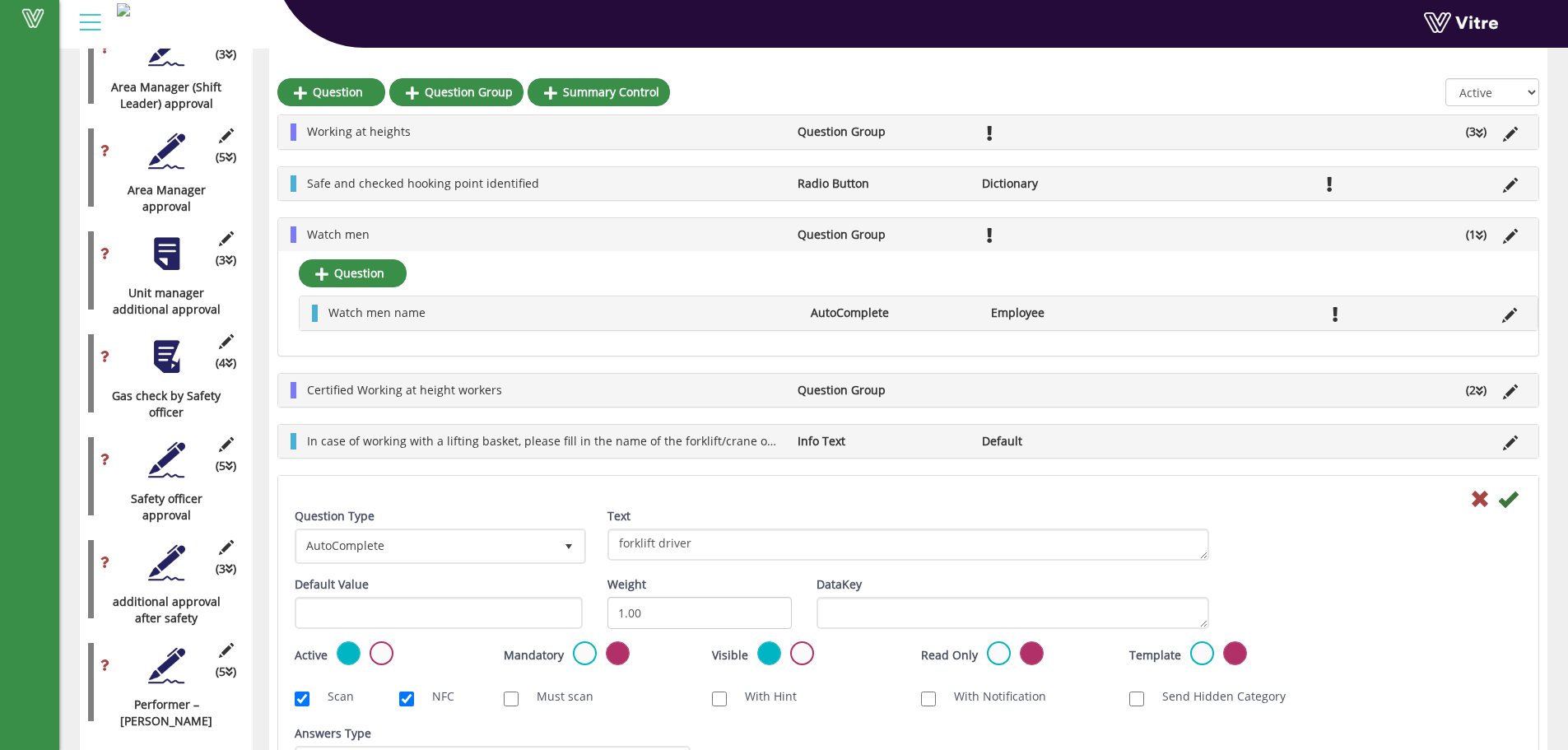
scroll to position [2607, 0]
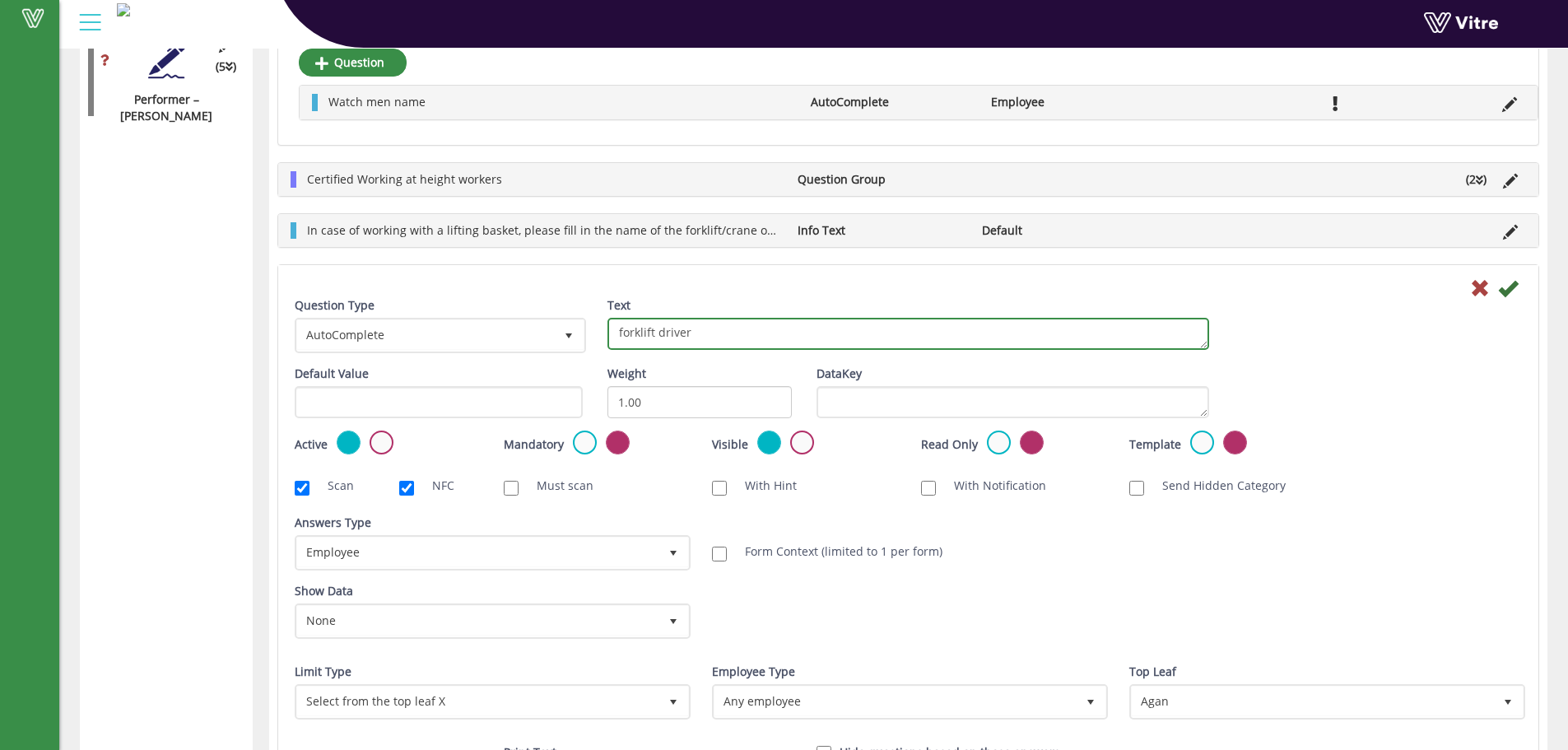
click at [656, 333] on textarea "forklift driver" at bounding box center [907, 333] width 602 height 32
type textarea "forklift/crane operator"
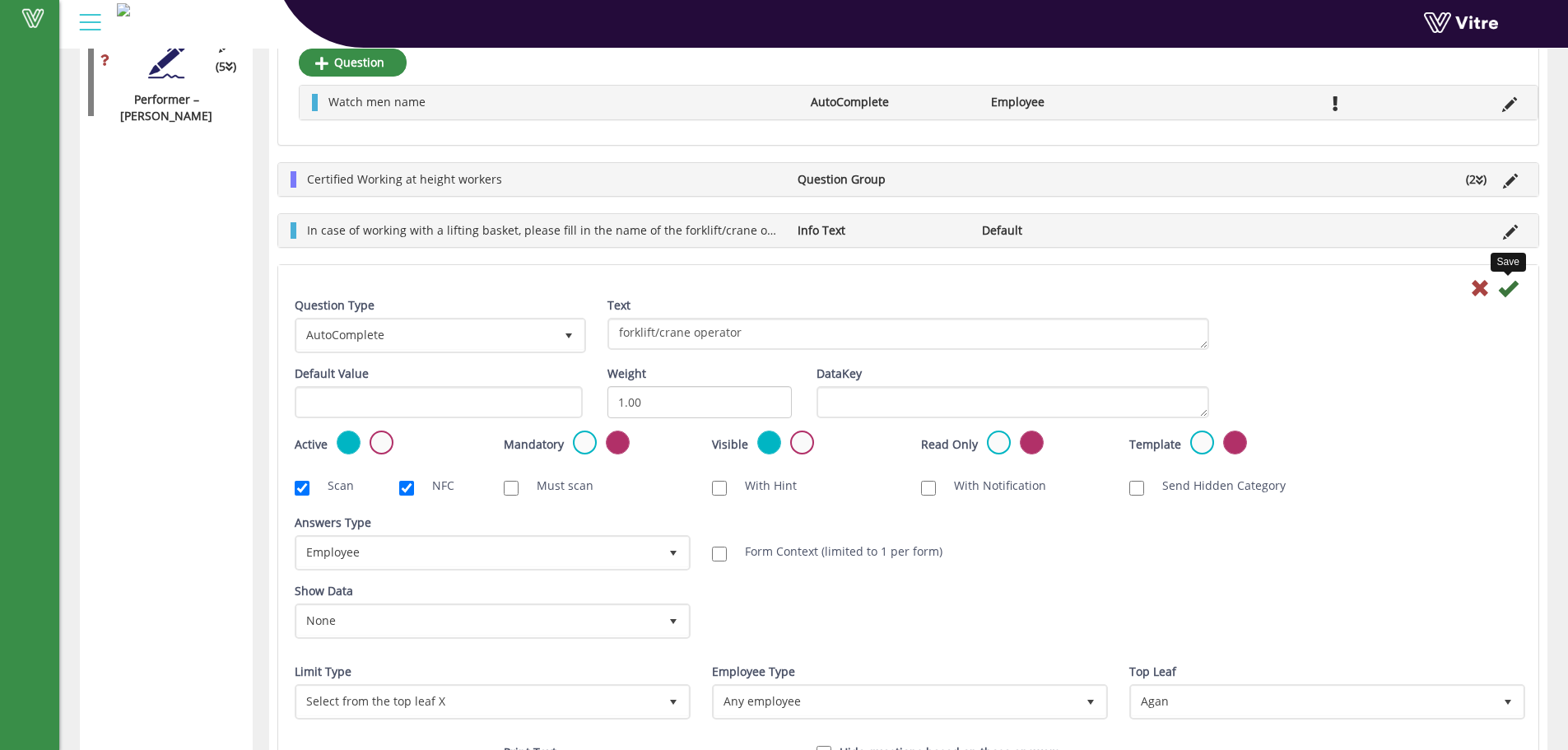
click at [1508, 294] on icon at bounding box center [1508, 289] width 20 height 20
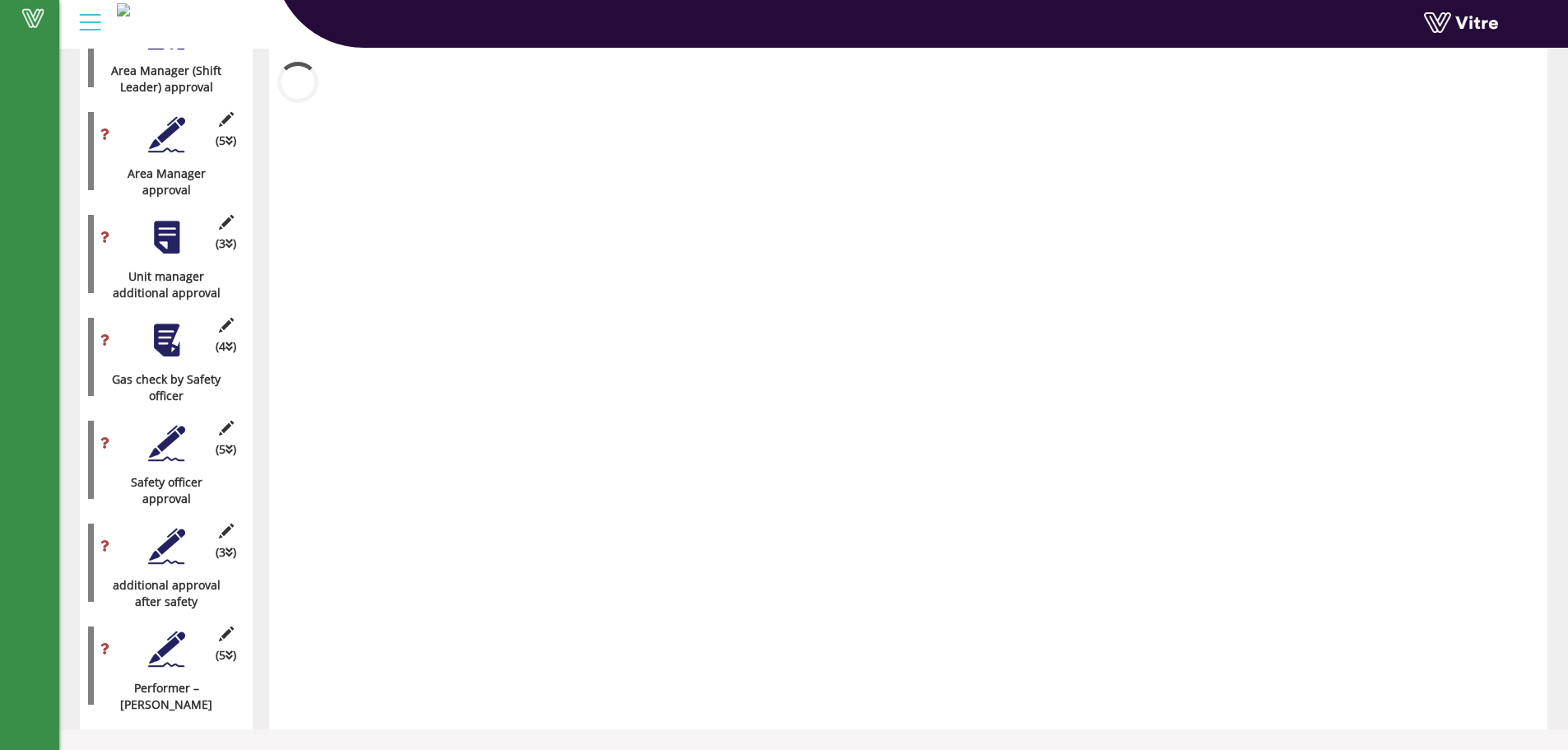
scroll to position [2002, 0]
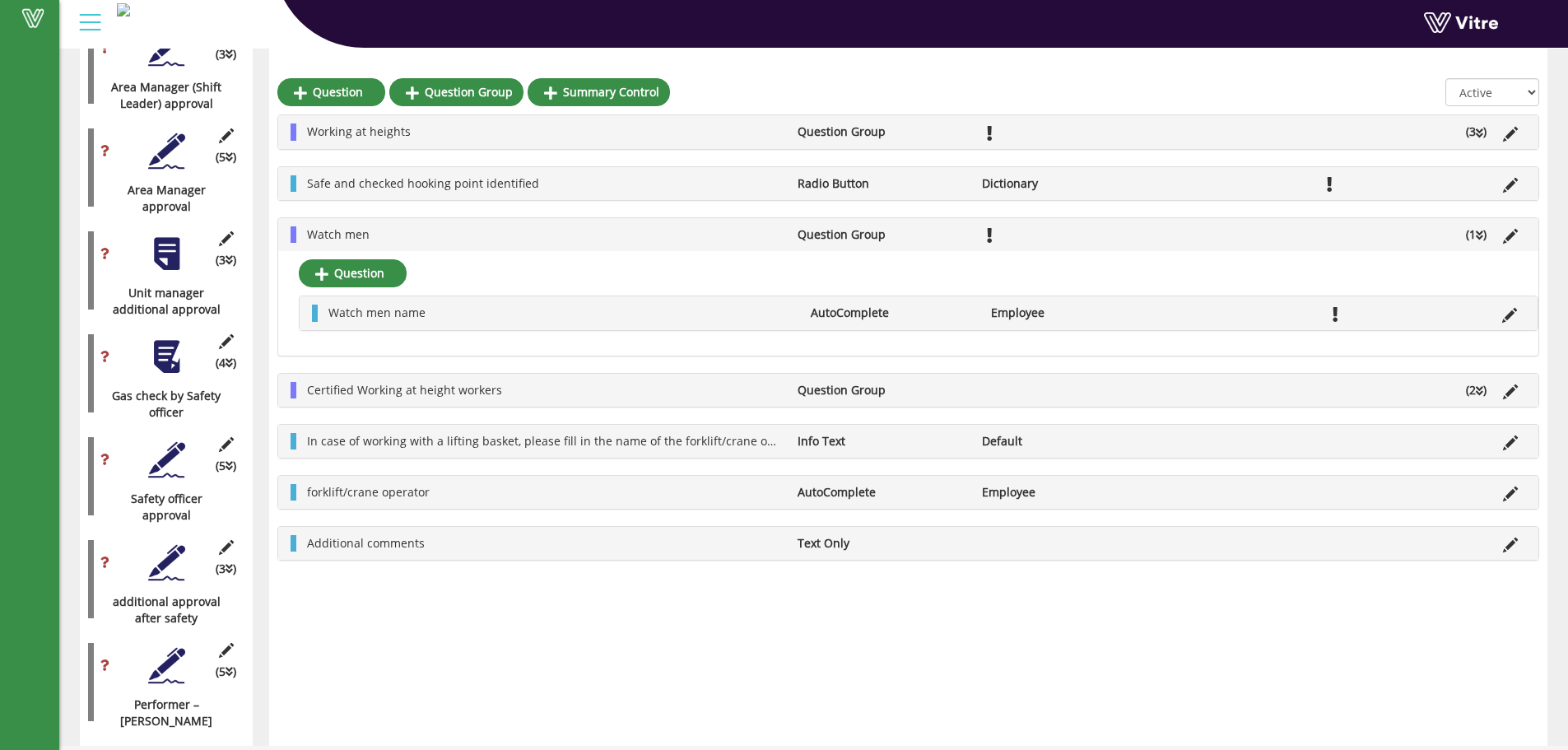
click at [370, 224] on div "Watch men Question Group (1 )" at bounding box center [908, 235] width 1260 height 33
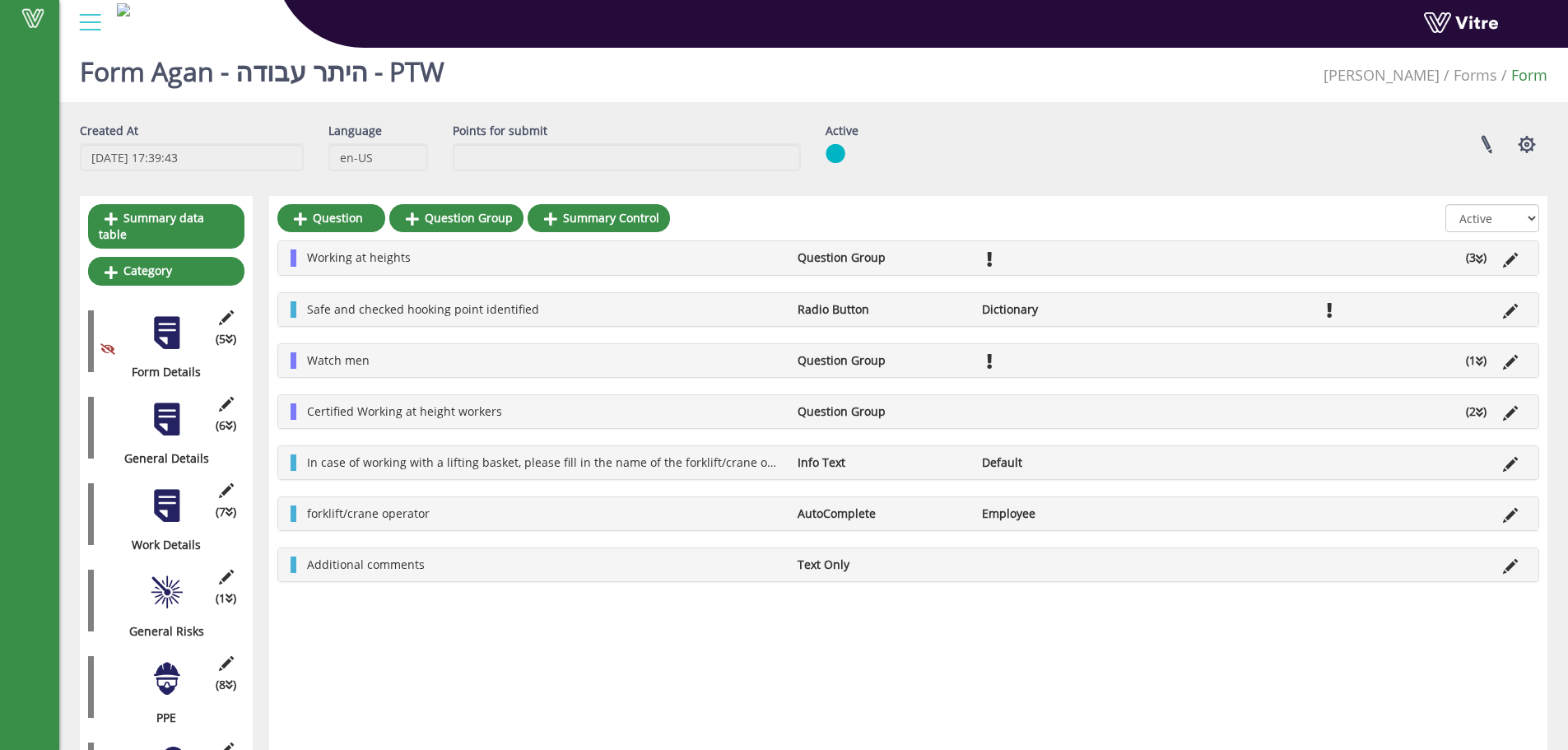
scroll to position [0, 0]
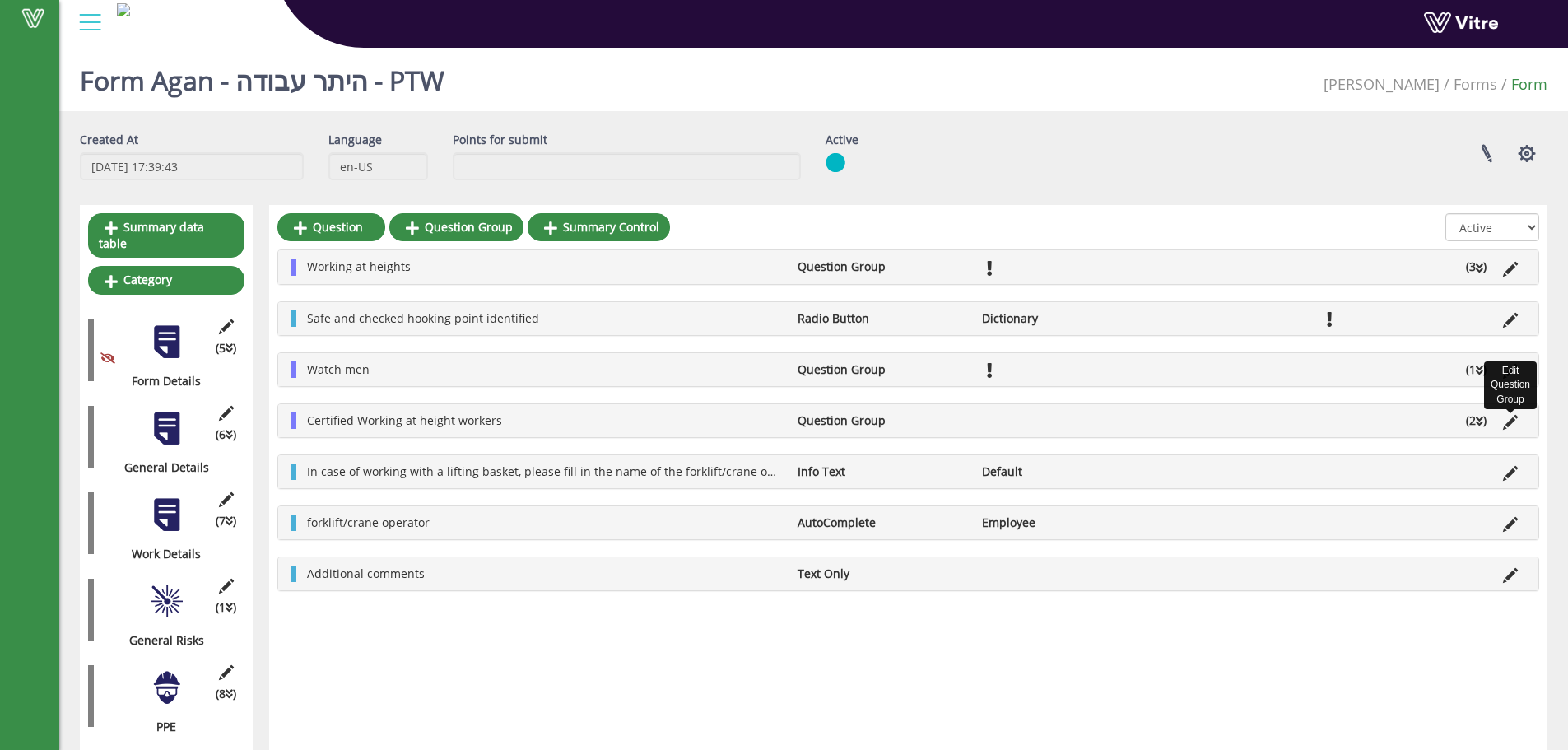
click at [1506, 422] on icon at bounding box center [1510, 422] width 15 height 15
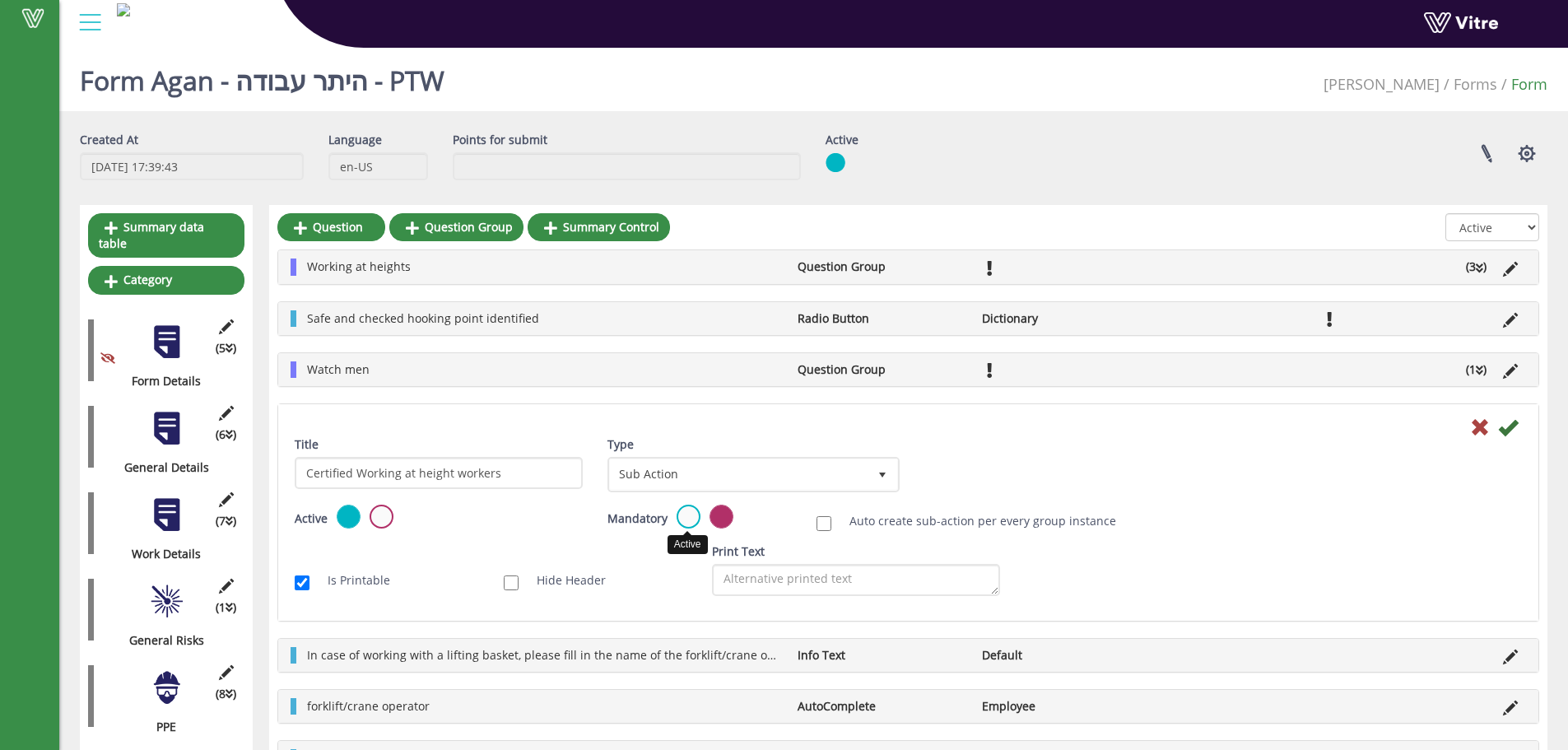
click at [681, 520] on label at bounding box center [688, 516] width 24 height 24
click at [0, 0] on input "radio" at bounding box center [0, 0] width 0 height 0
click at [1500, 430] on icon at bounding box center [1508, 427] width 20 height 20
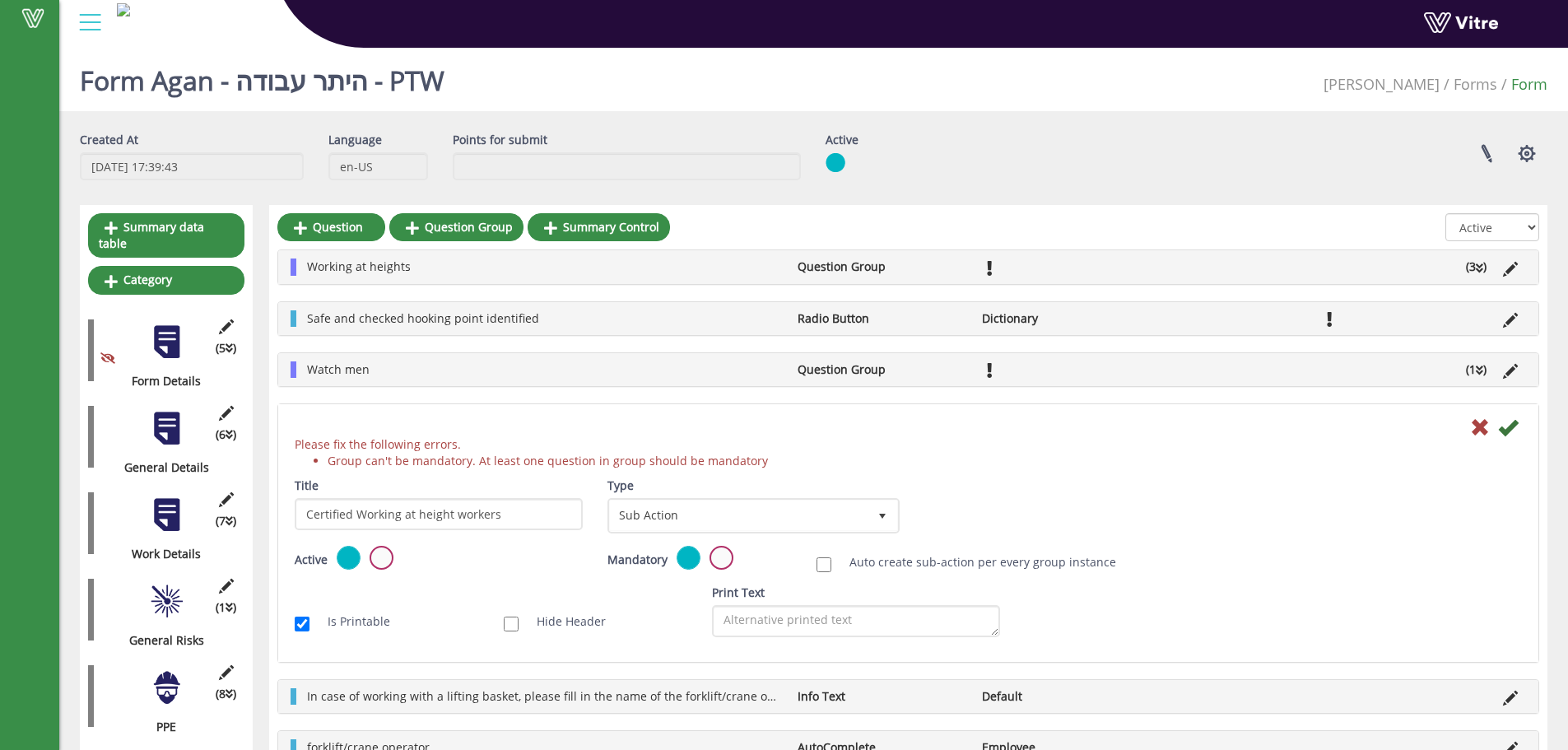
click at [1454, 426] on div at bounding box center [907, 427] width 1251 height 20
click at [1478, 432] on icon at bounding box center [1480, 427] width 20 height 20
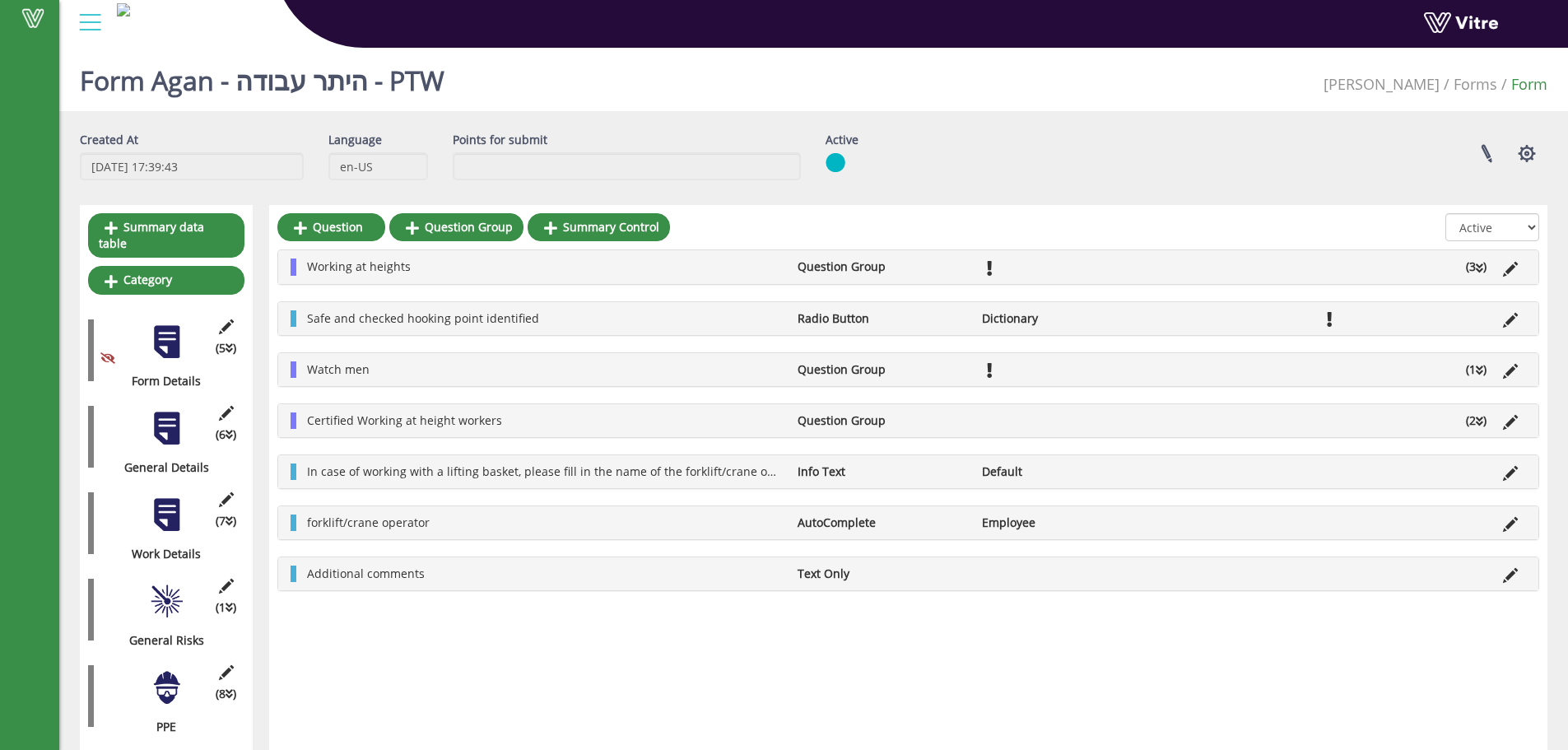
click at [353, 429] on div "Certified Working at height workers Question Group (2 )" at bounding box center [908, 421] width 1260 height 33
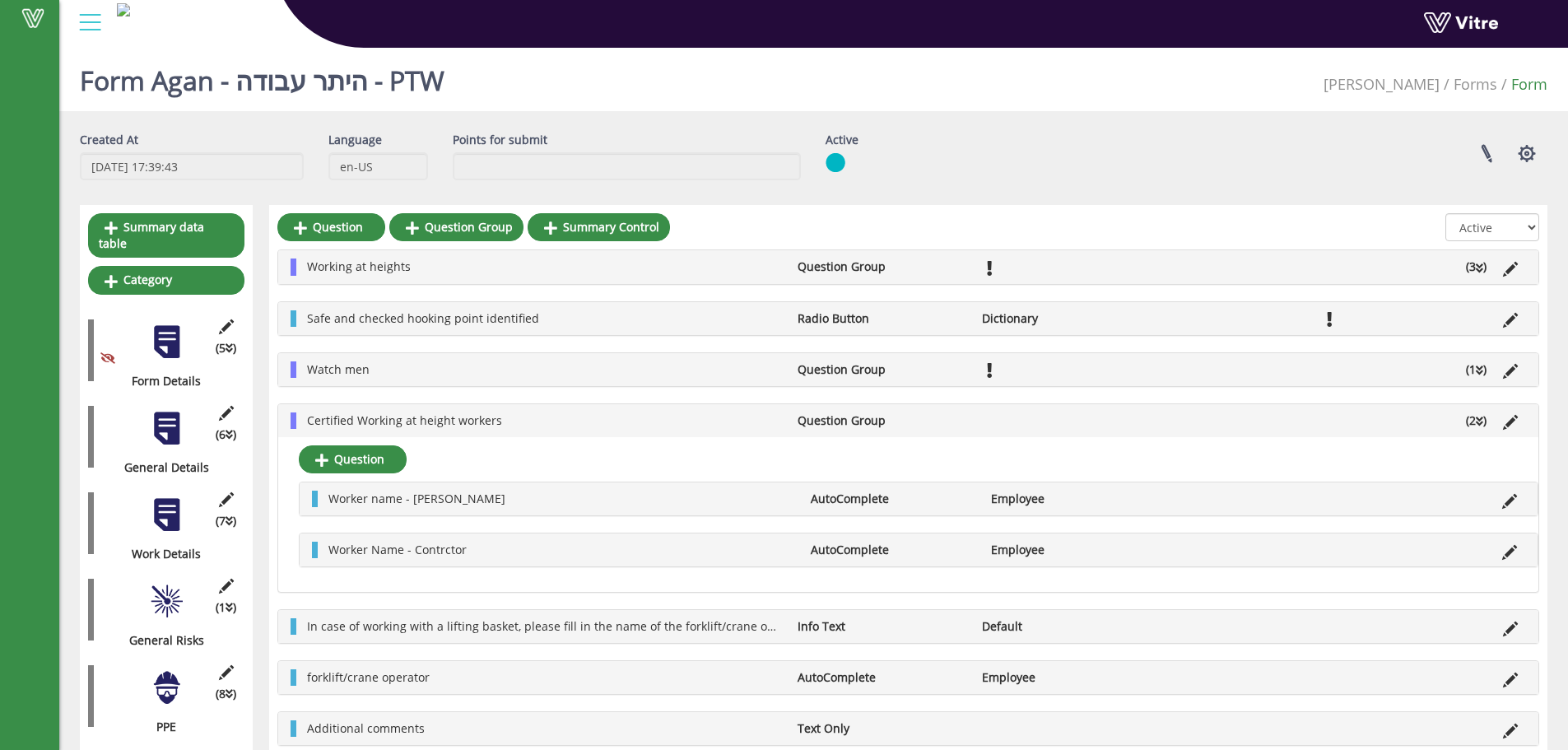
click at [686, 508] on div "Worker name - Agan AutoComplete Employee" at bounding box center [918, 499] width 1238 height 33
click at [1514, 502] on icon at bounding box center [1509, 502] width 15 height 15
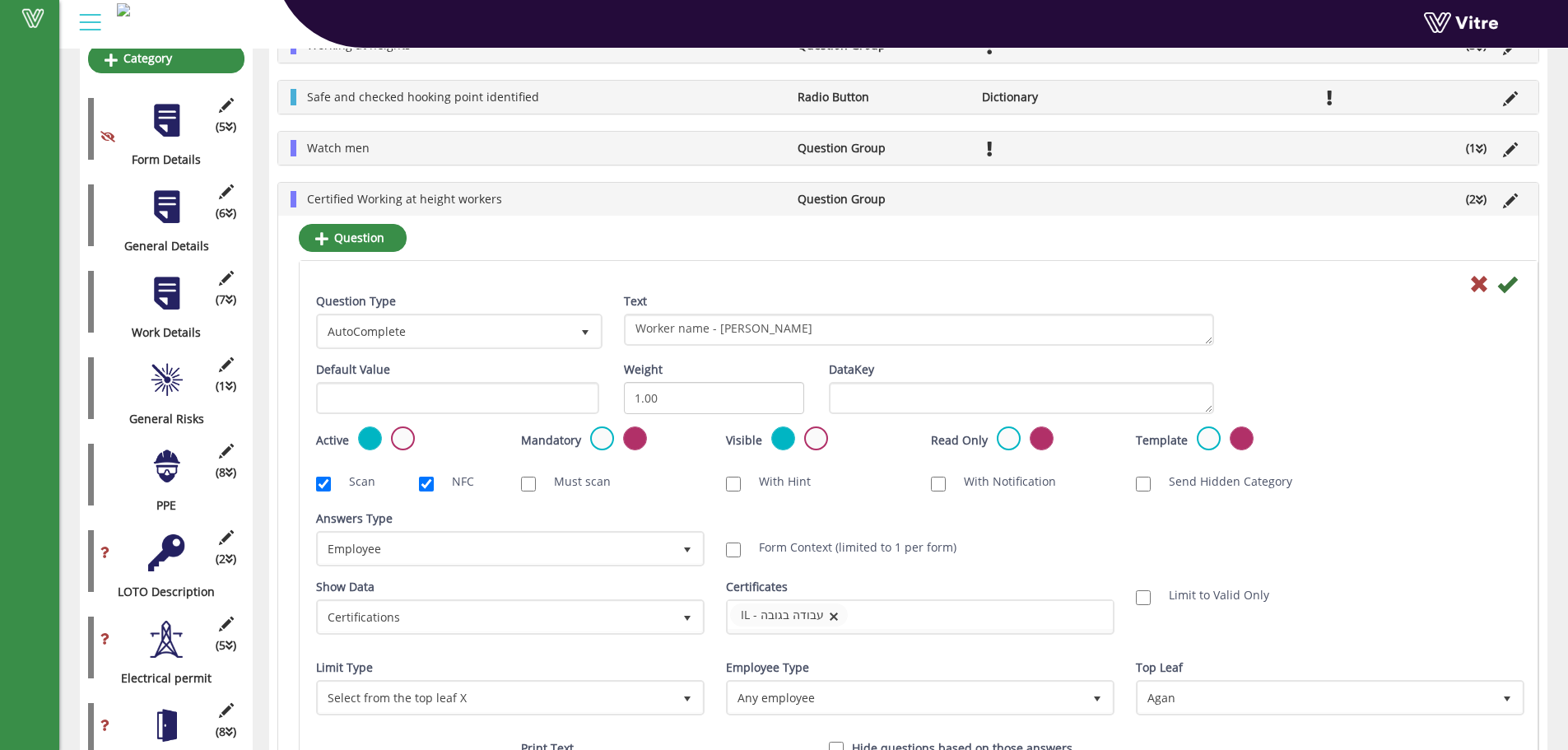
scroll to position [329, 0]
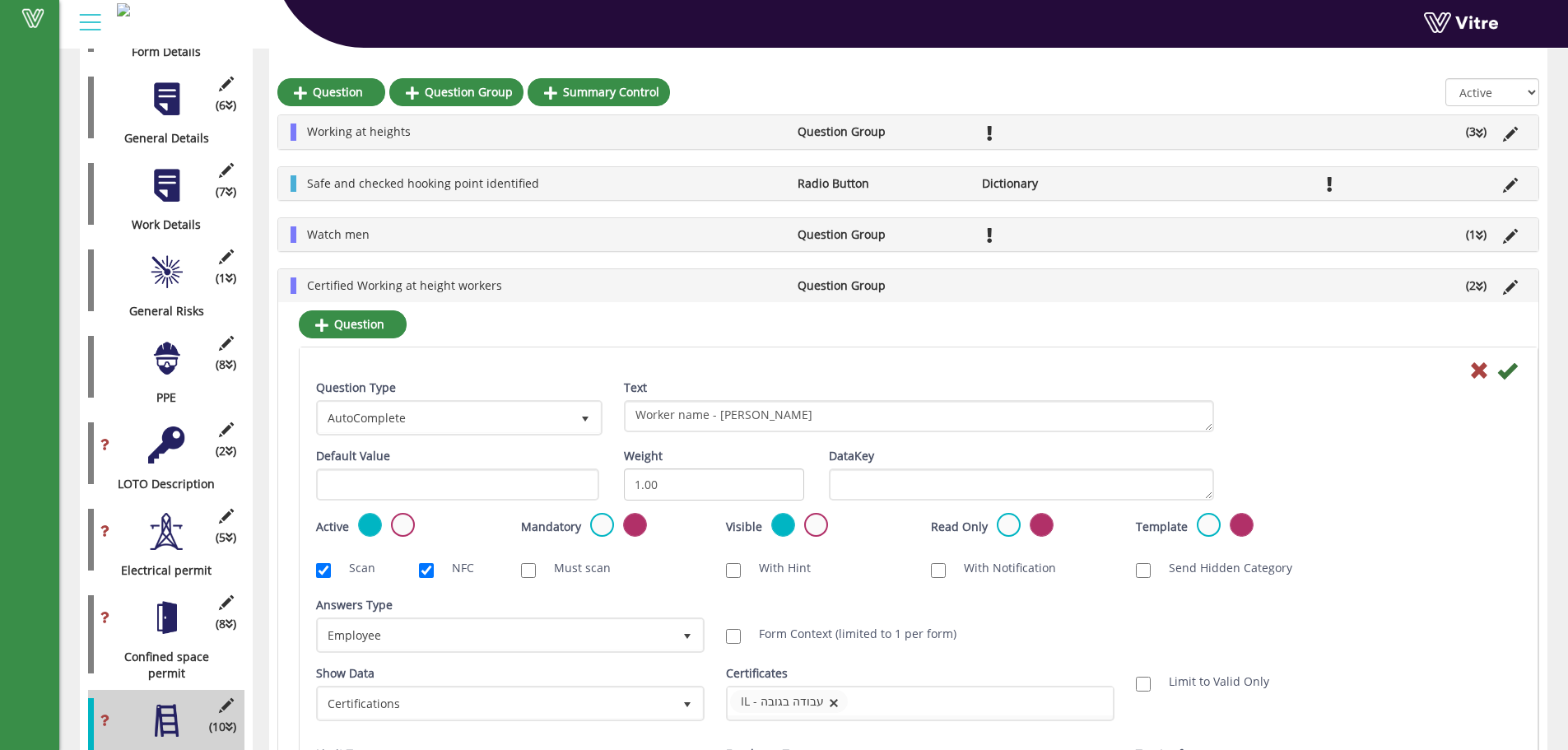
click at [517, 615] on div "Answers Type Employee 6" at bounding box center [508, 624] width 385 height 56
click at [1468, 360] on div at bounding box center [918, 370] width 1229 height 20
click at [1469, 371] on icon at bounding box center [1479, 370] width 20 height 20
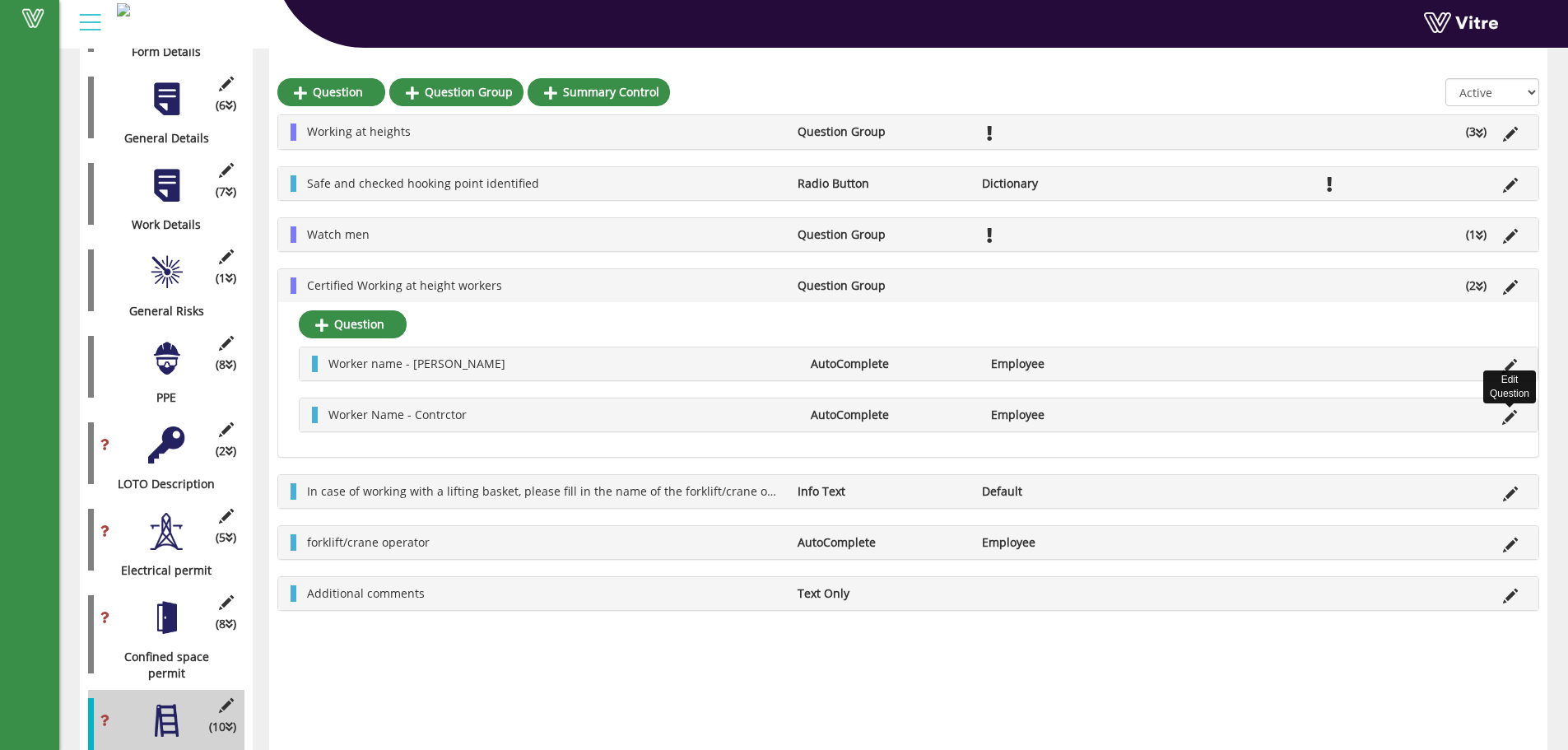
click at [1512, 412] on icon at bounding box center [1509, 417] width 15 height 15
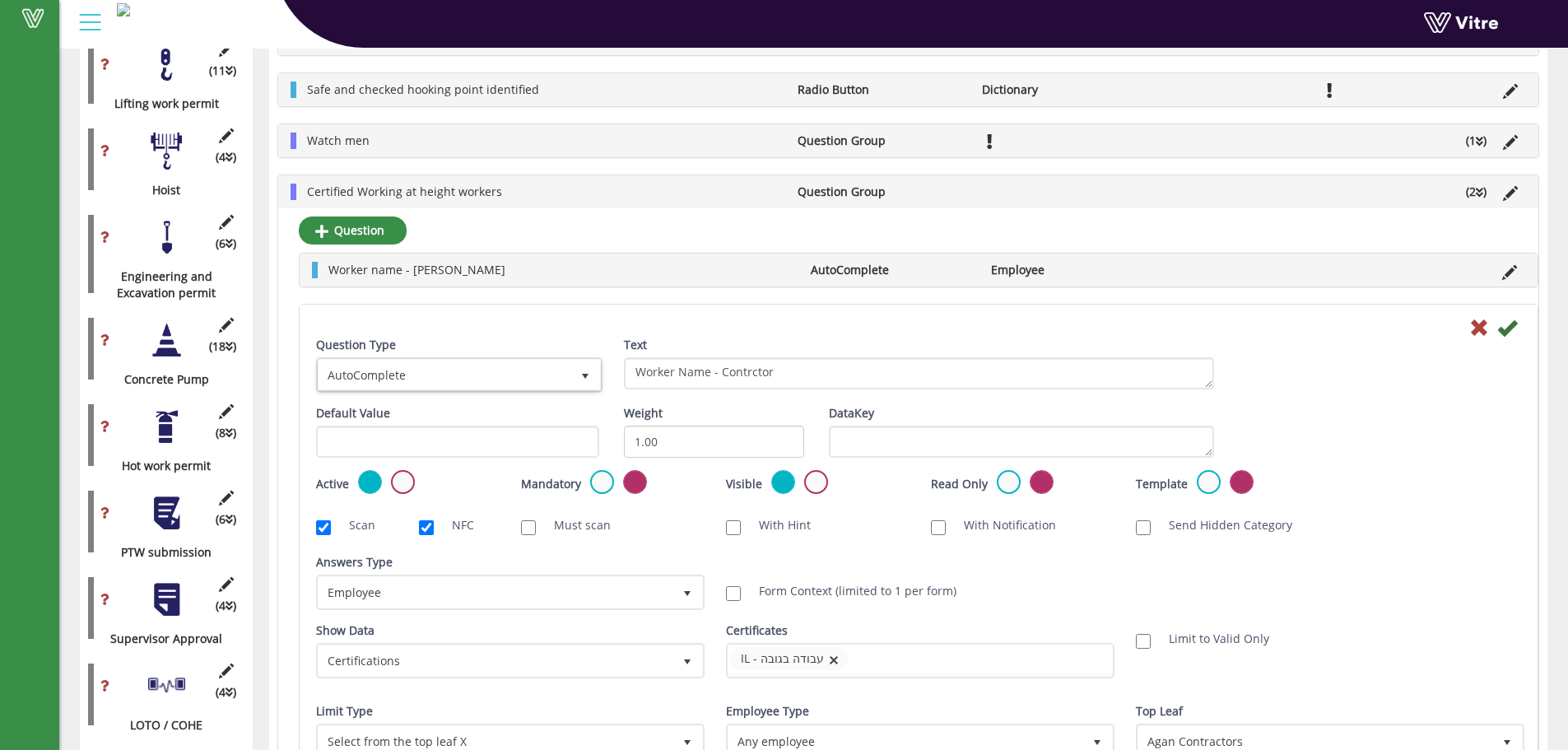
scroll to position [1317, 0]
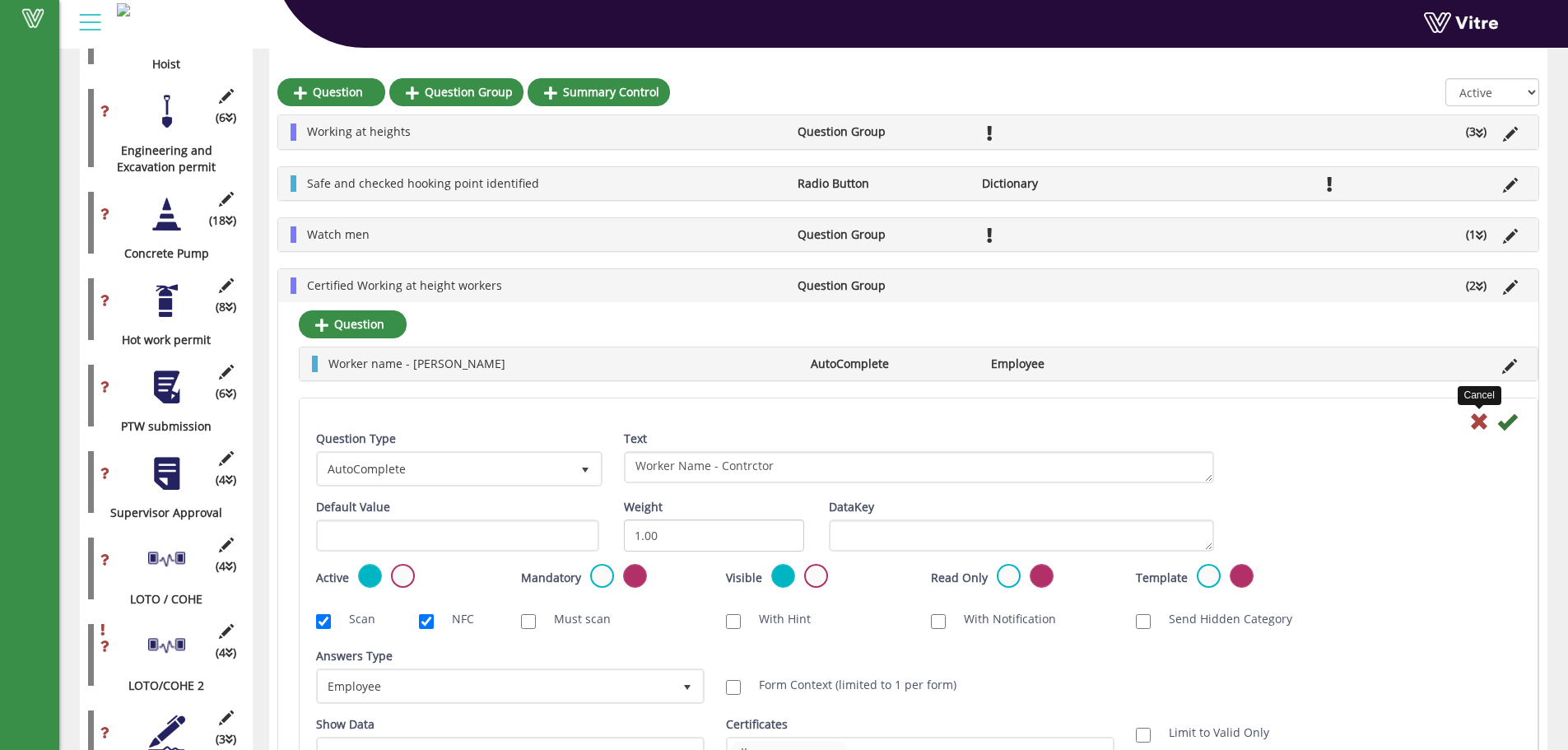
click at [1482, 415] on icon at bounding box center [1479, 421] width 20 height 20
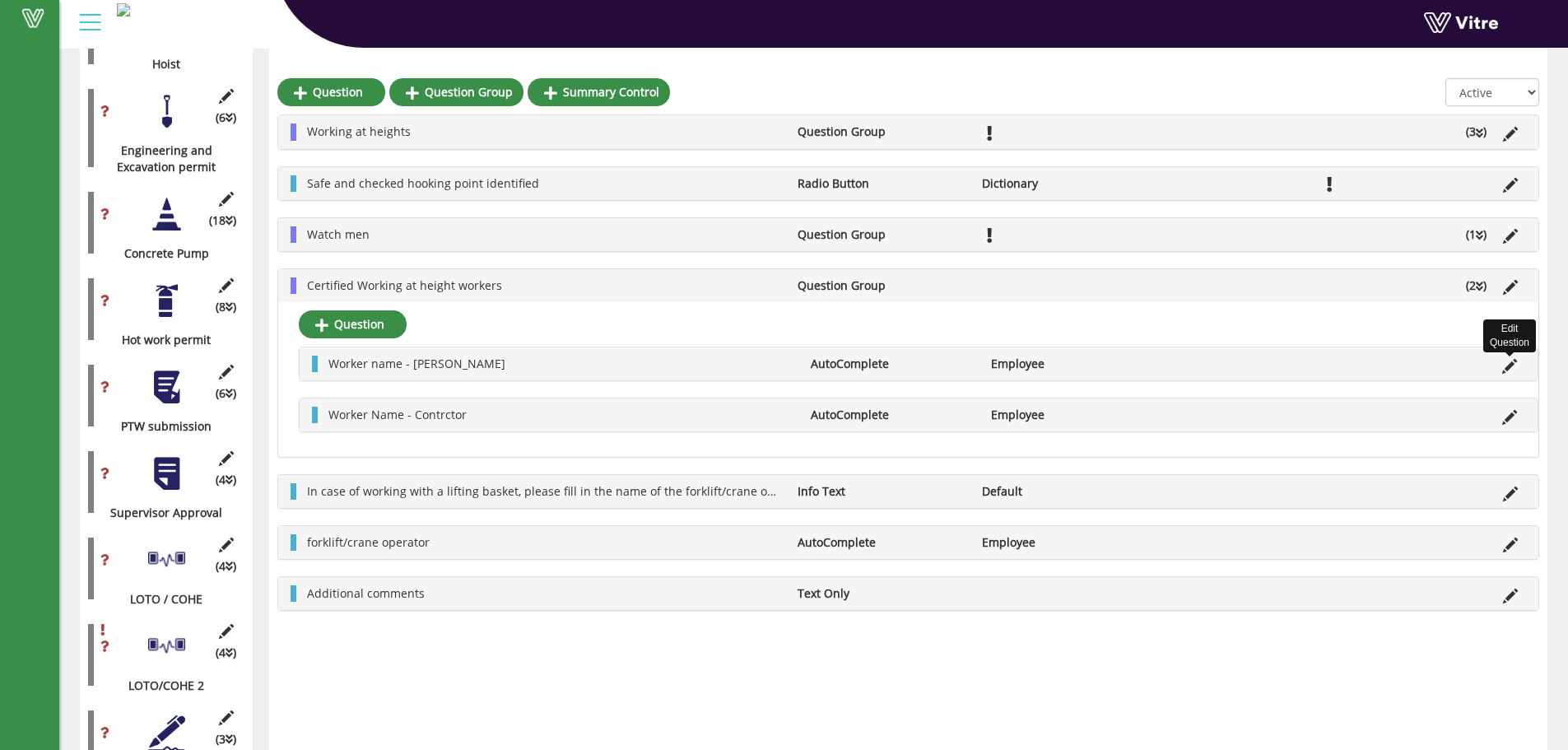
click at [1510, 365] on icon at bounding box center [1509, 366] width 15 height 15
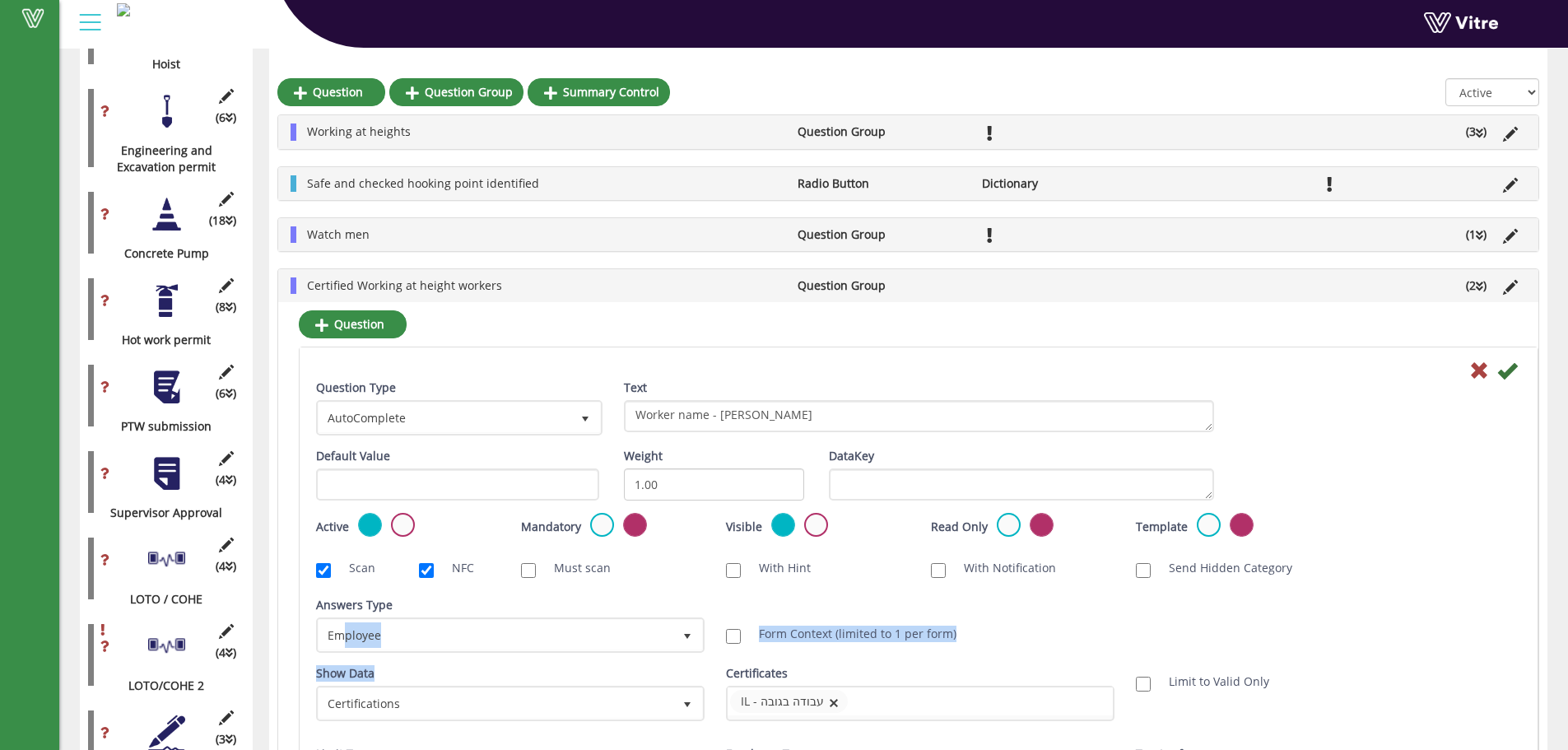
drag, startPoint x: 381, startPoint y: 666, endPoint x: 347, endPoint y: 657, distance: 35.2
click at [347, 657] on div "Question Type AutoComplete 11 Text Worker name - [PERSON_NAME] Default Value We…" at bounding box center [918, 636] width 1205 height 514
click at [347, 657] on div "Answers Type Employee 6" at bounding box center [509, 631] width 410 height 68
click at [1458, 372] on div at bounding box center [918, 370] width 1229 height 20
click at [1472, 360] on icon at bounding box center [1479, 370] width 20 height 20
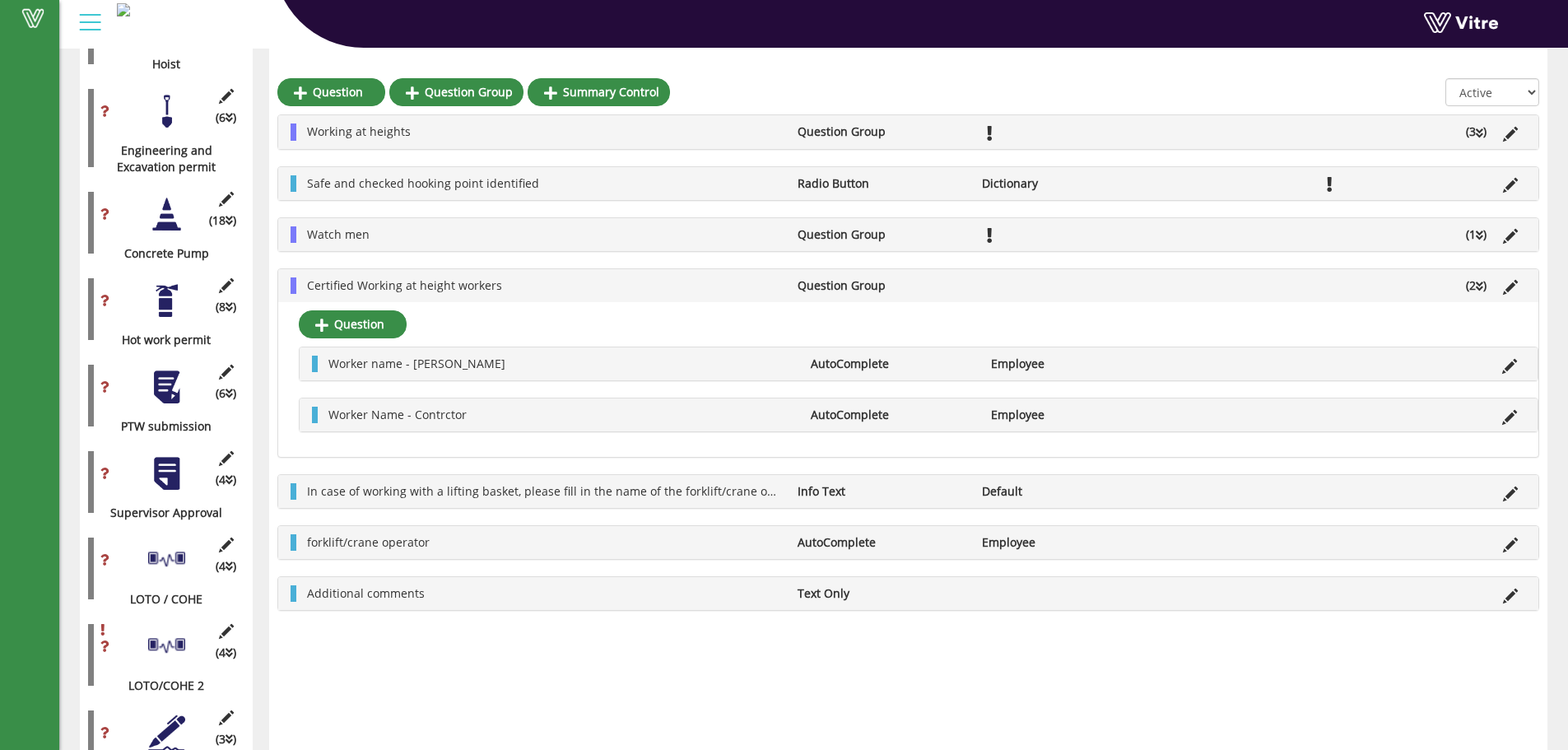
click at [1478, 134] on icon at bounding box center [1479, 133] width 7 height 12
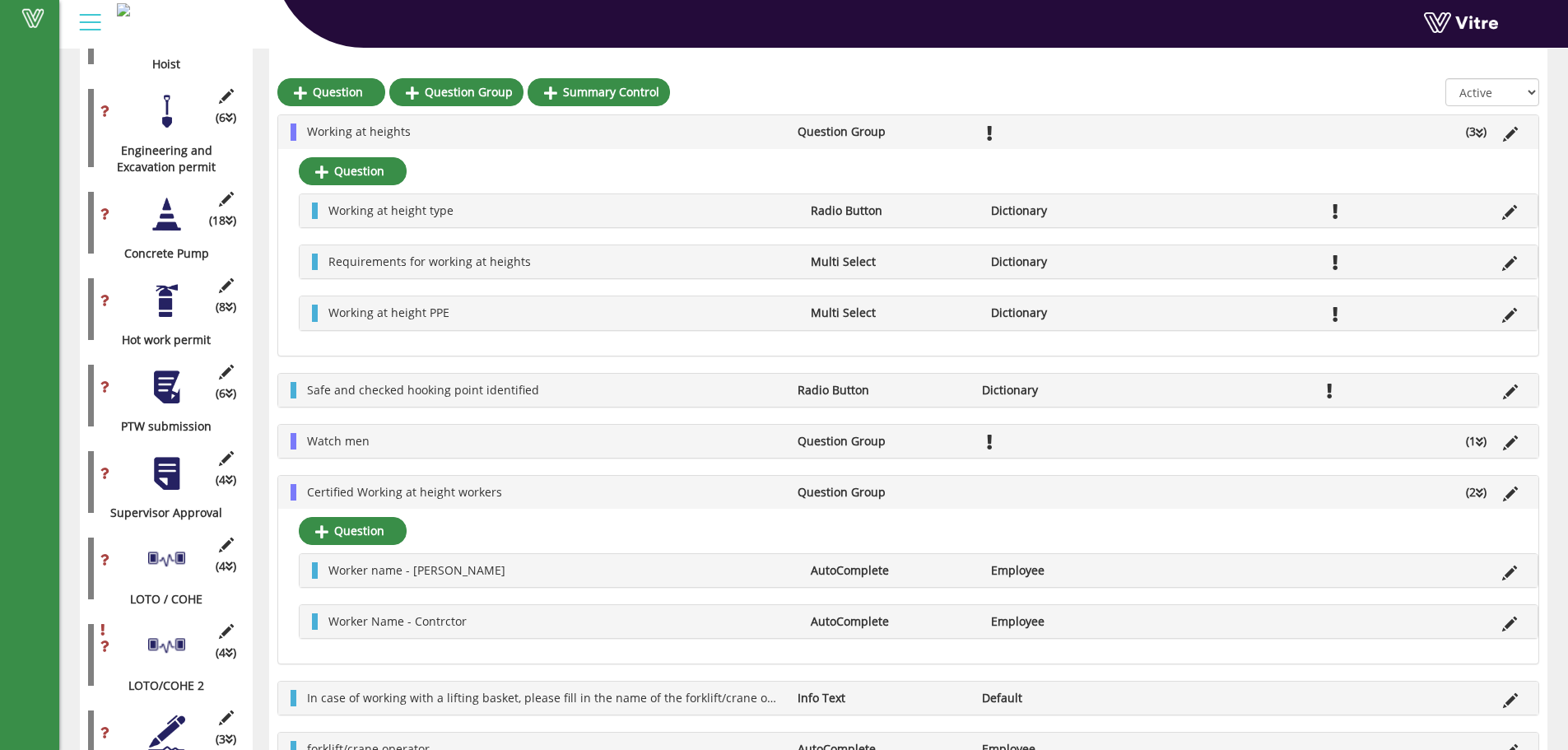
click at [1478, 134] on icon at bounding box center [1479, 133] width 7 height 12
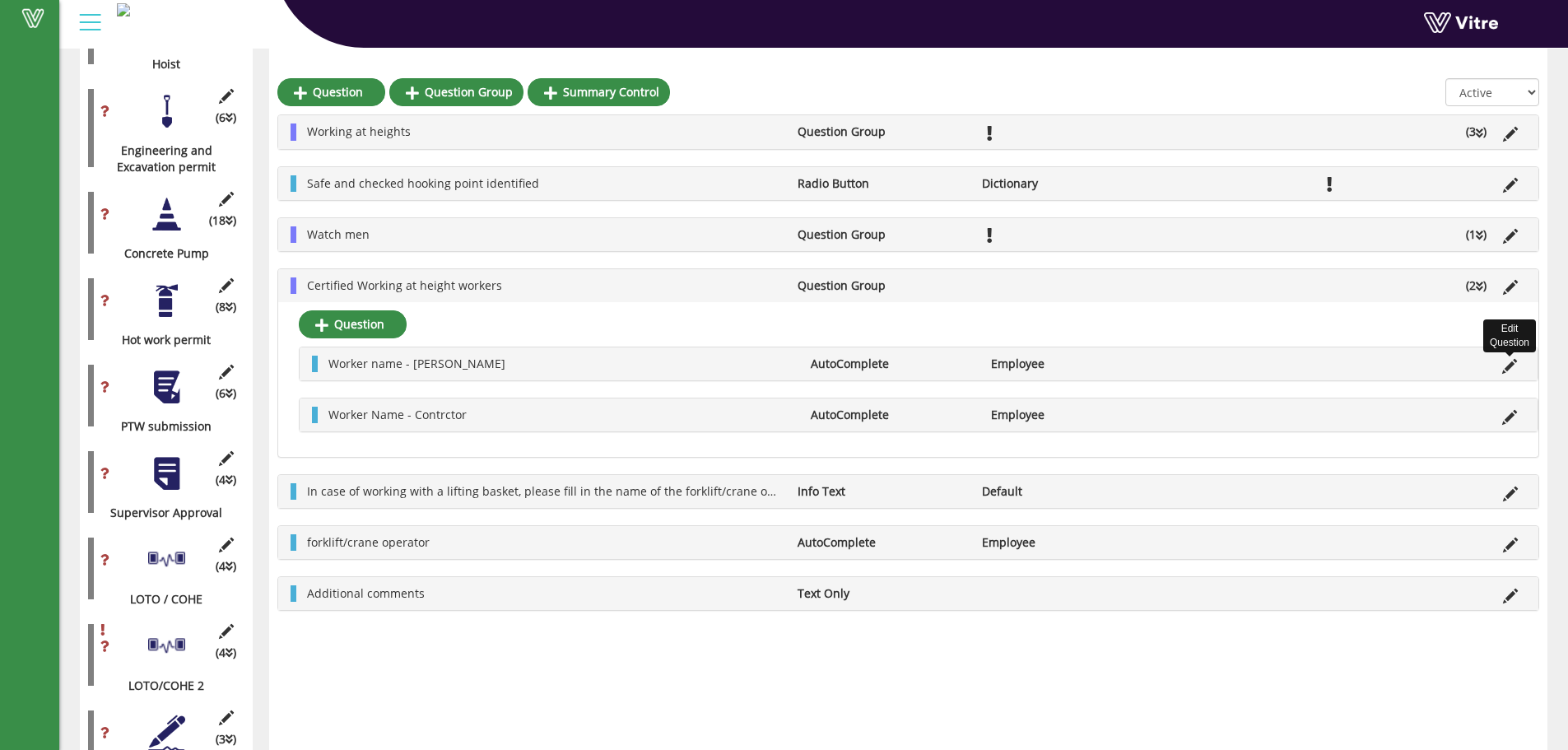
click at [1509, 372] on icon at bounding box center [1509, 366] width 15 height 15
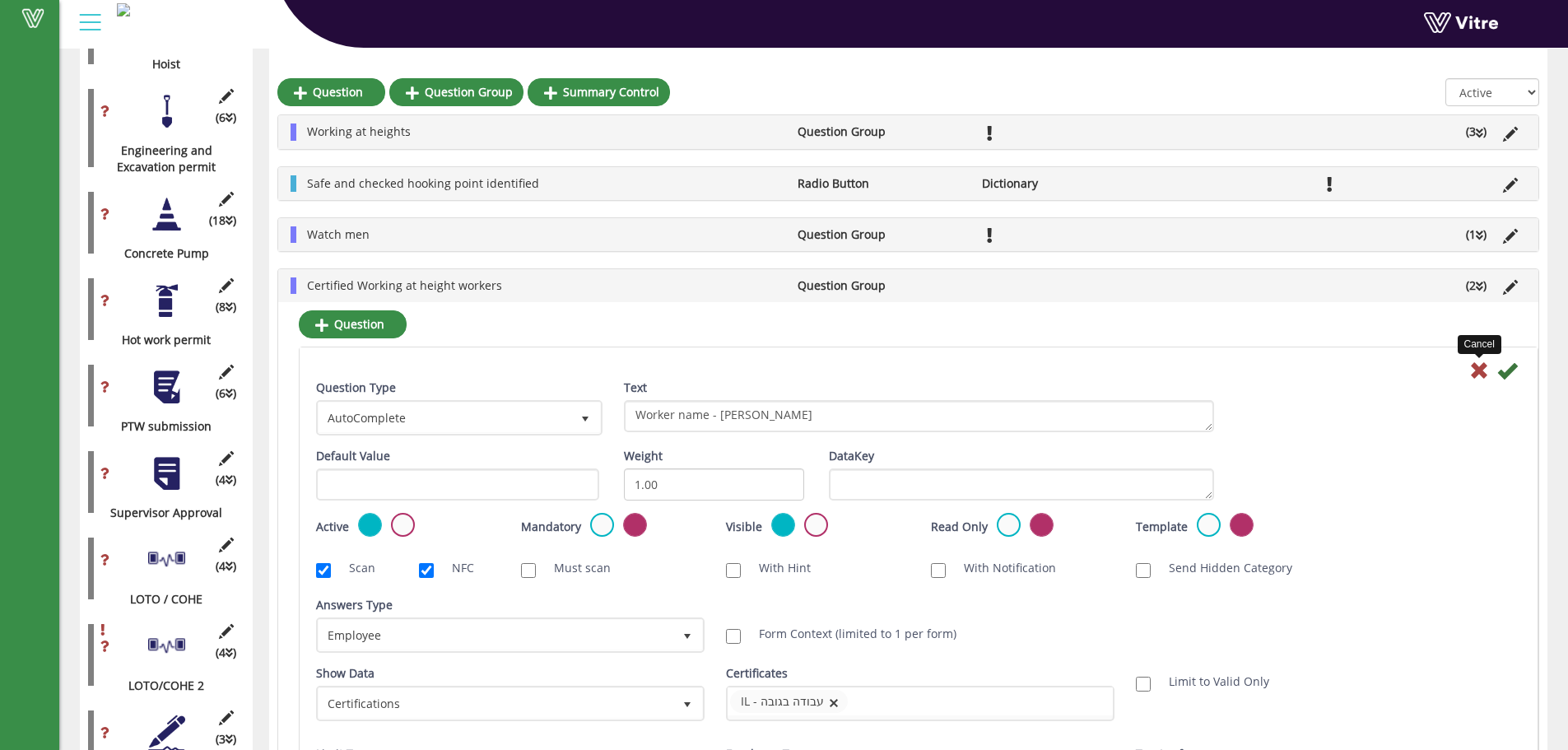
click at [1472, 364] on icon at bounding box center [1479, 370] width 20 height 20
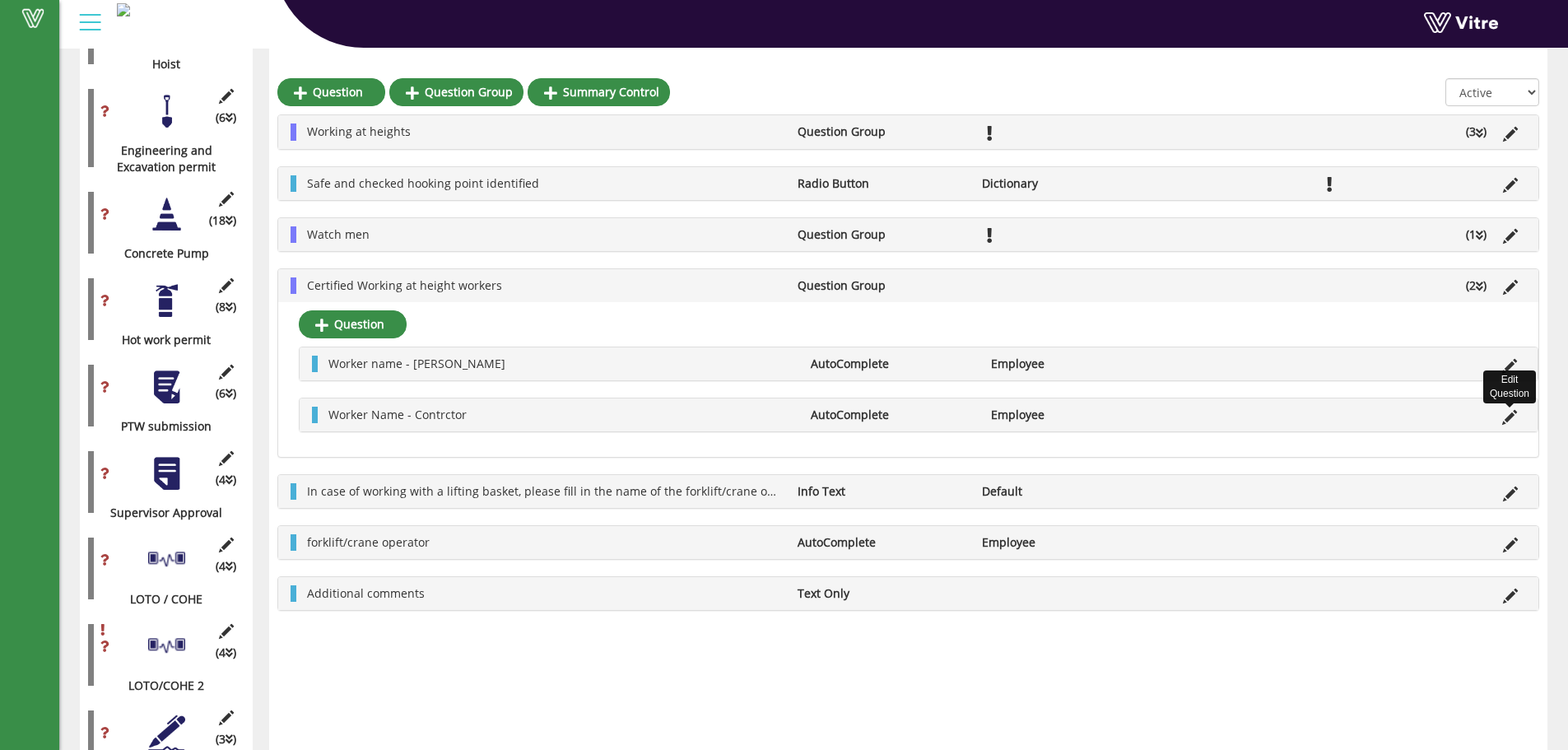
click at [1511, 410] on icon at bounding box center [1509, 417] width 15 height 15
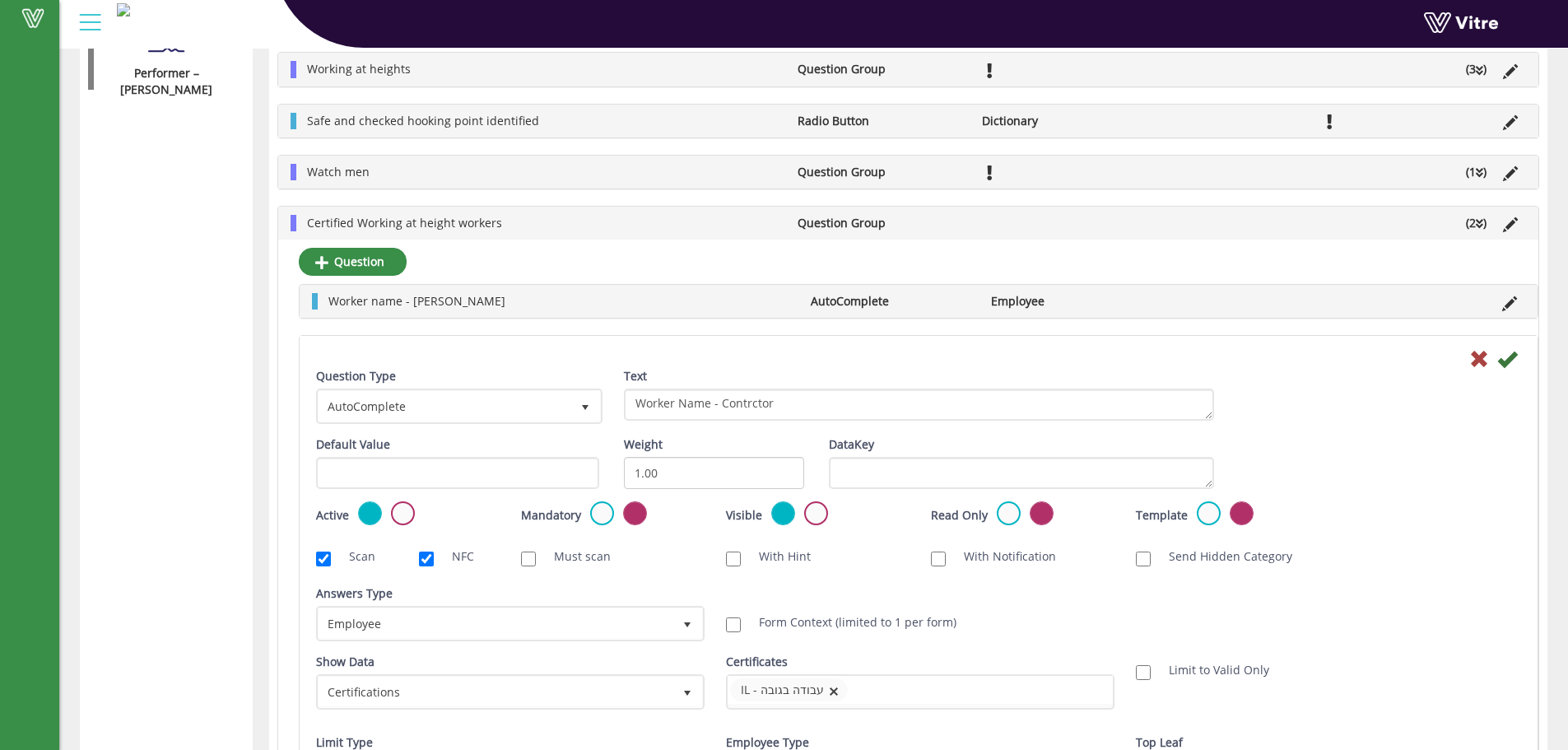
scroll to position [2853, 0]
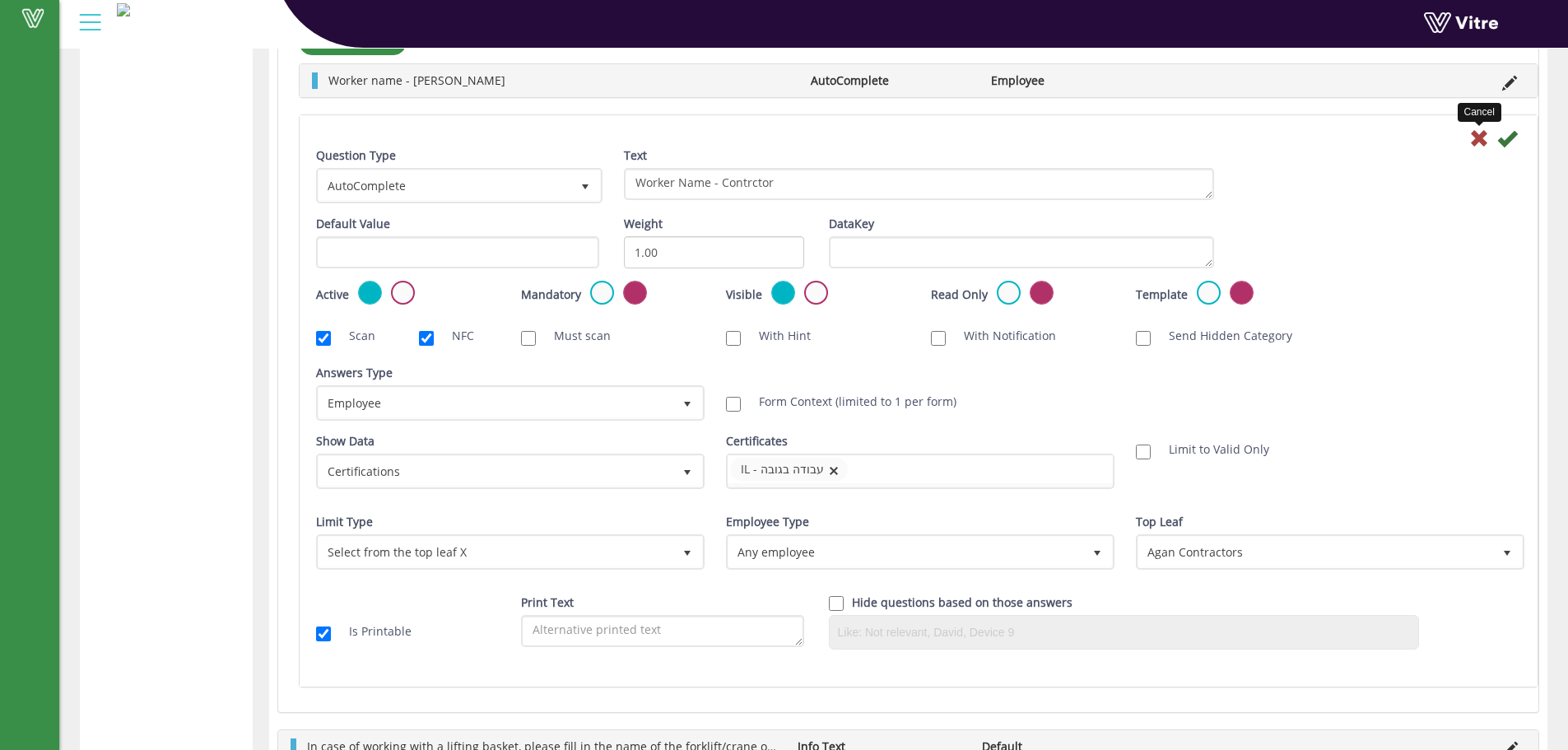
click at [1469, 137] on div "Cancel" at bounding box center [918, 137] width 1229 height 20
click at [1480, 135] on icon at bounding box center [1479, 138] width 20 height 20
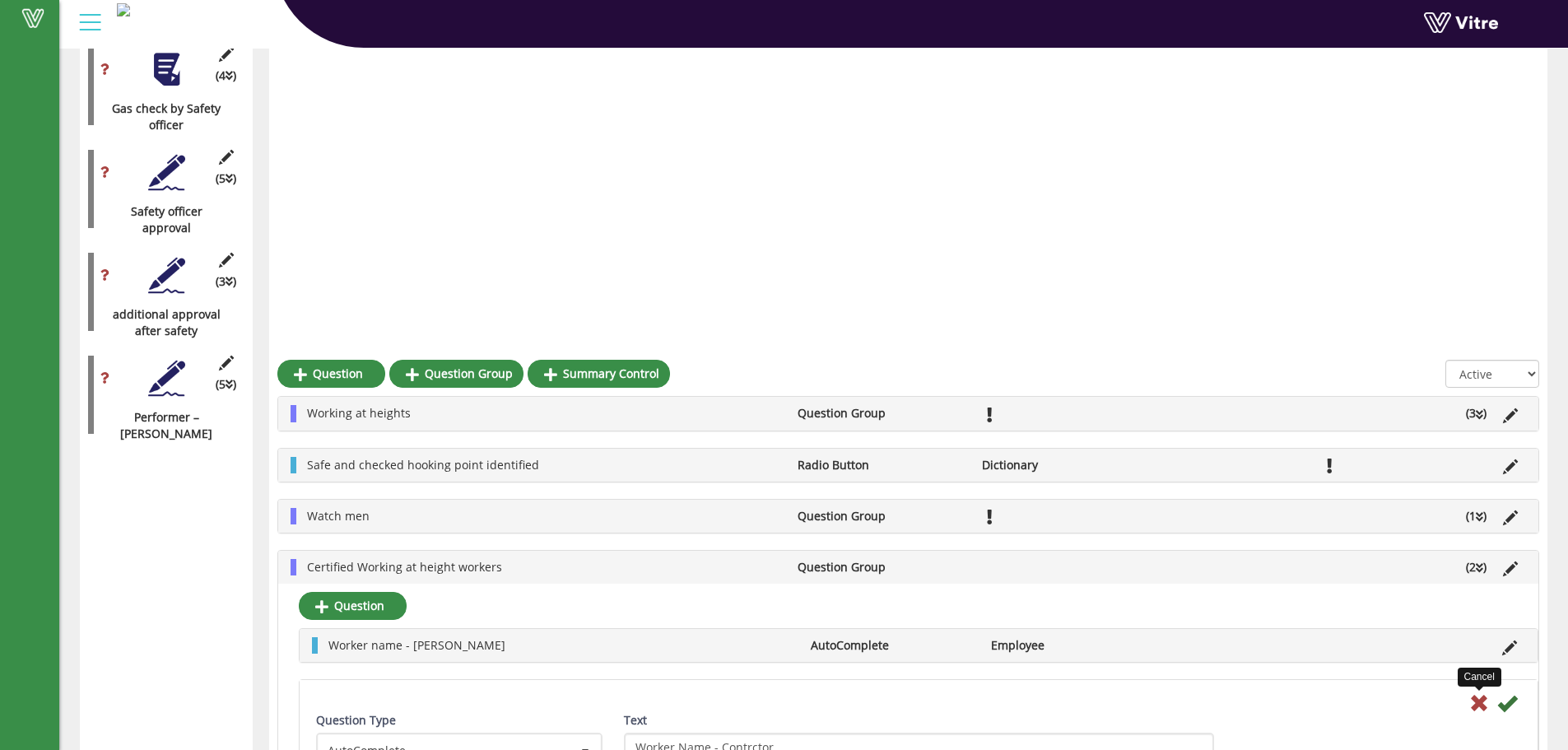
scroll to position [2002, 0]
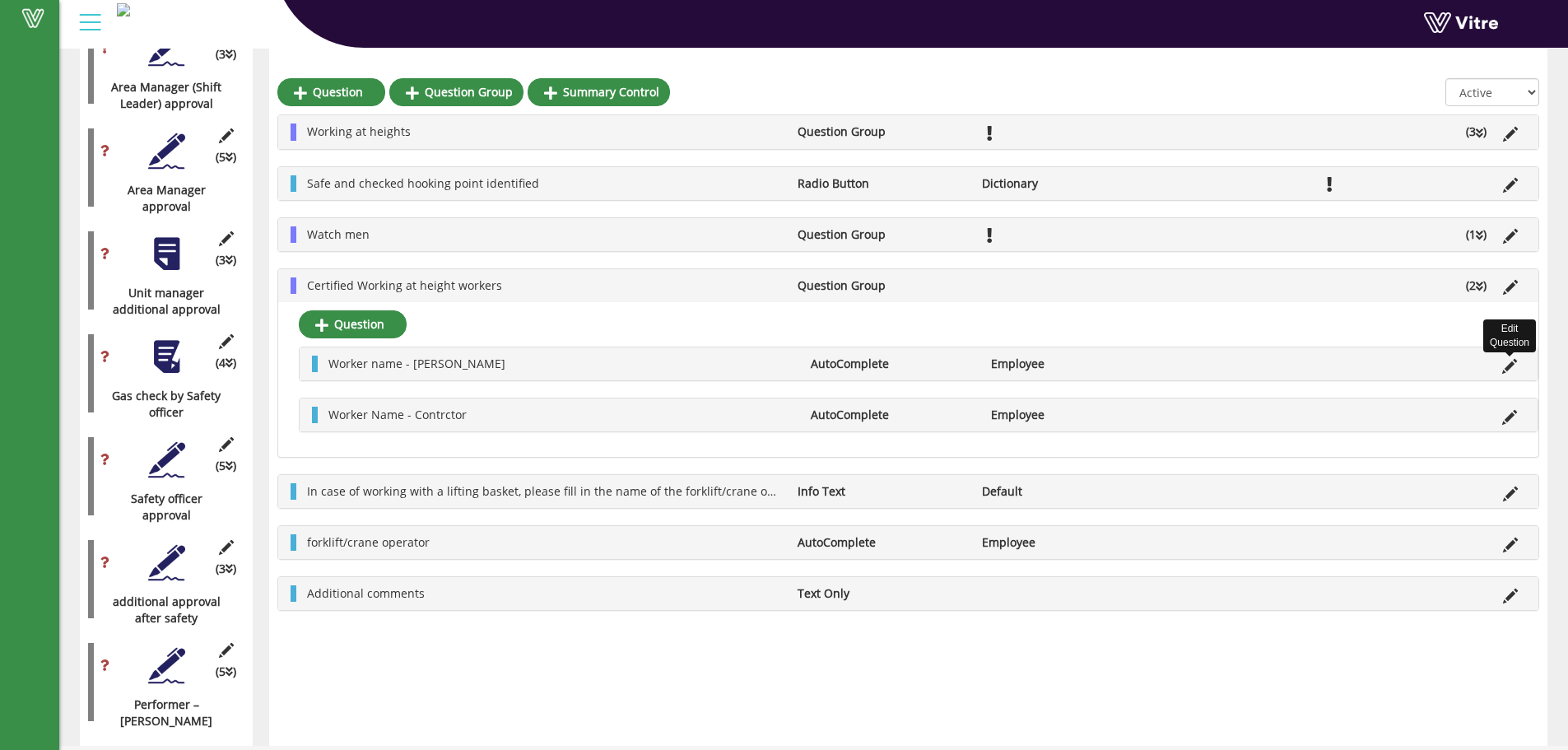
click at [1511, 363] on icon at bounding box center [1509, 366] width 15 height 15
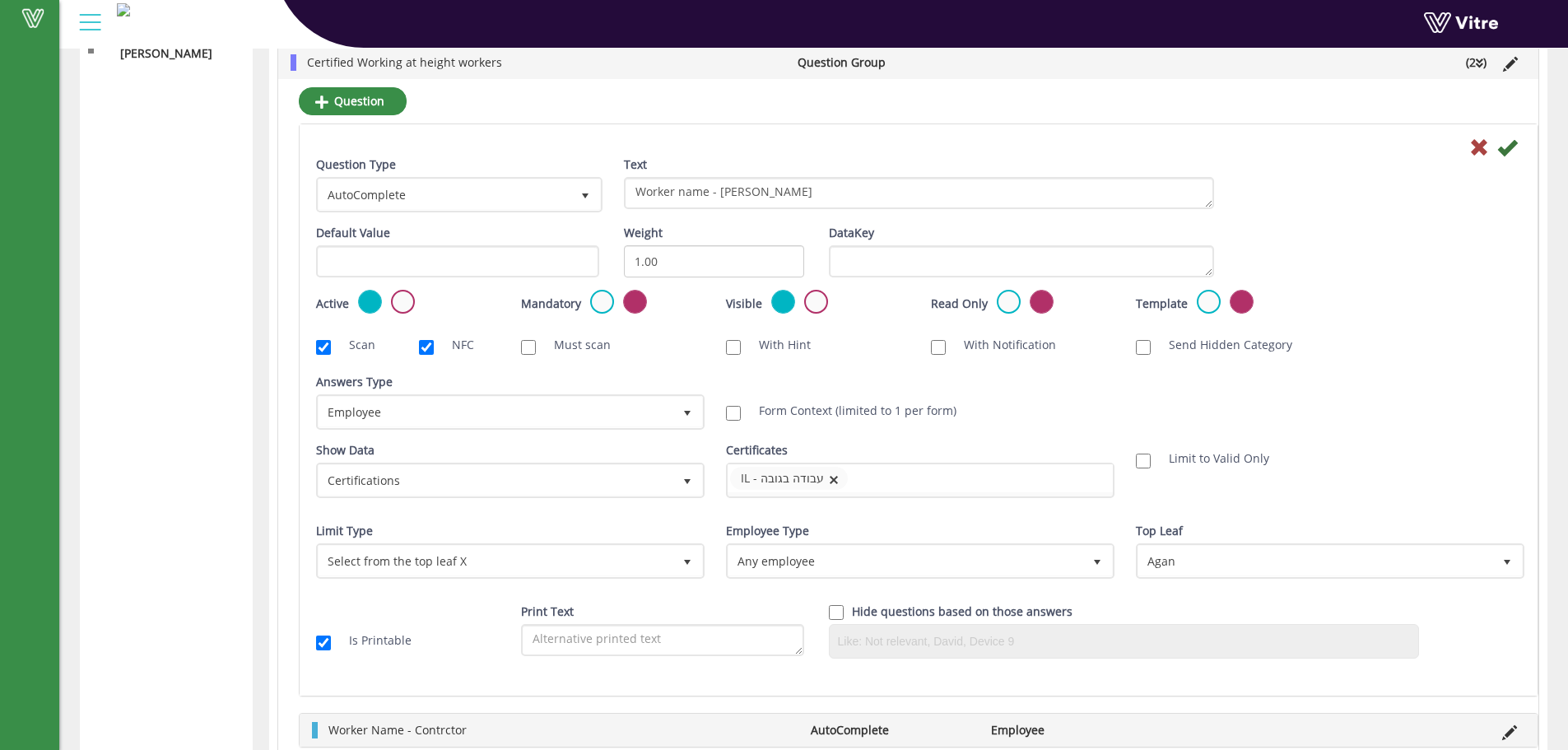
scroll to position [2634, 0]
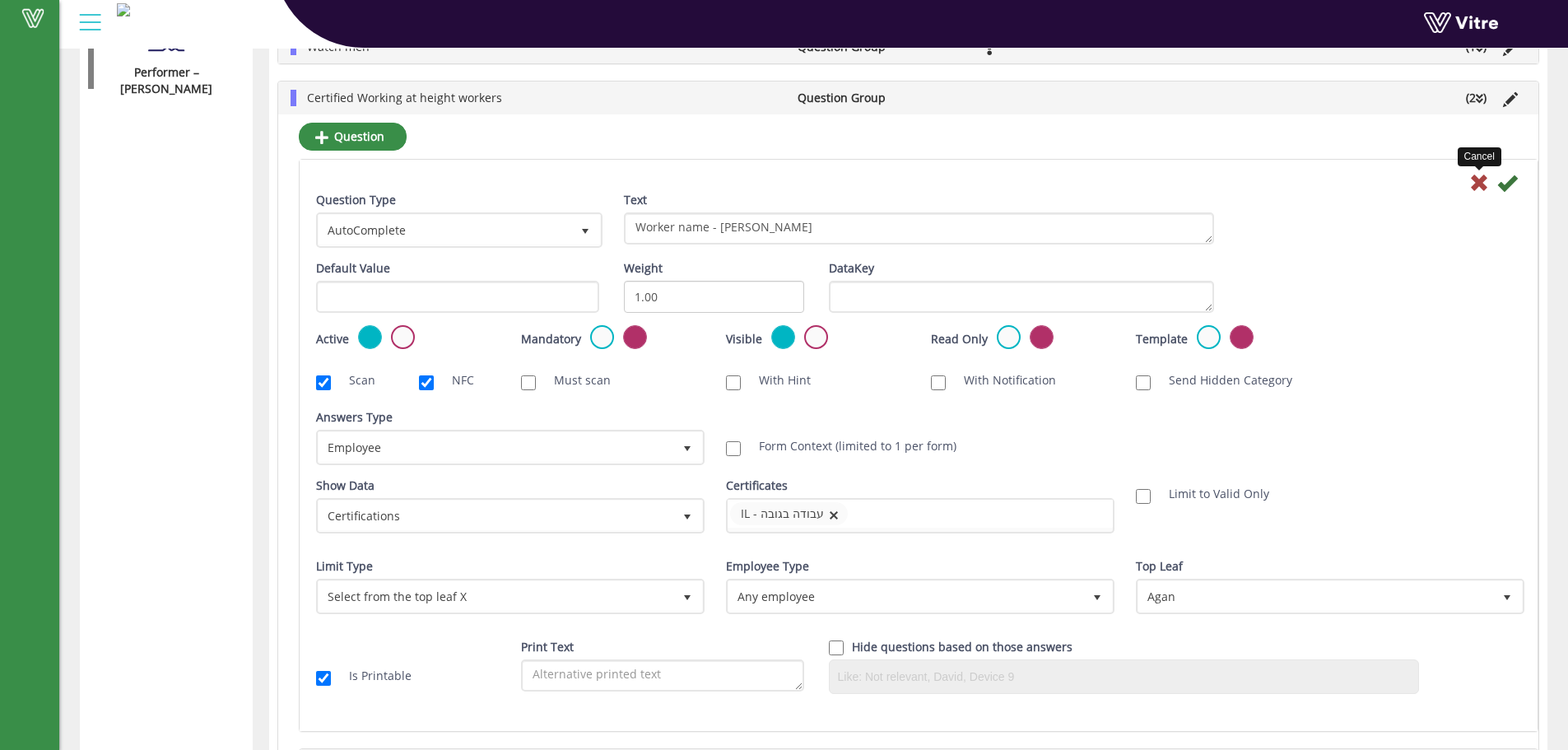
click at [1482, 188] on icon at bounding box center [1479, 183] width 20 height 20
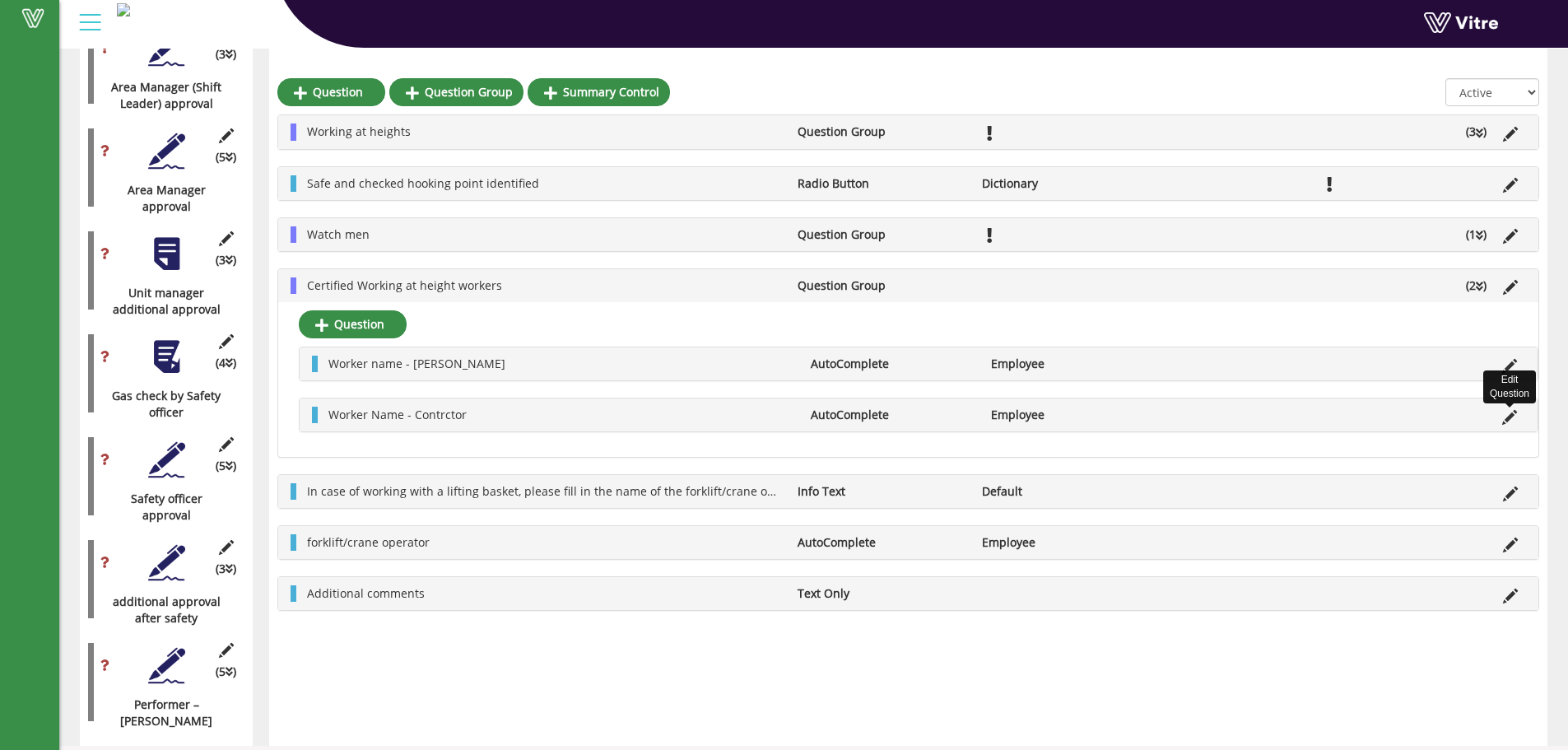
click at [1514, 417] on icon at bounding box center [1509, 417] width 15 height 15
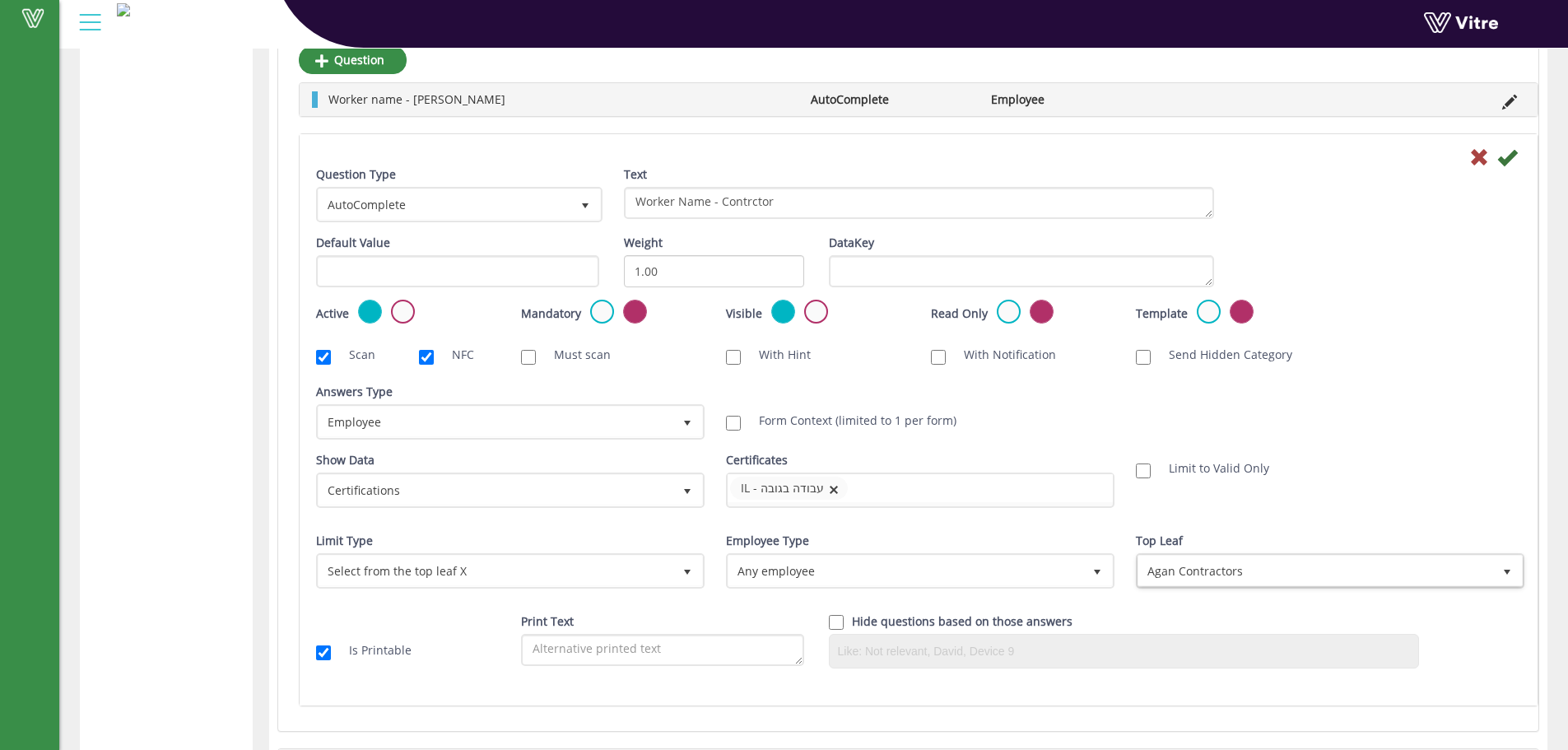
scroll to position [2743, 0]
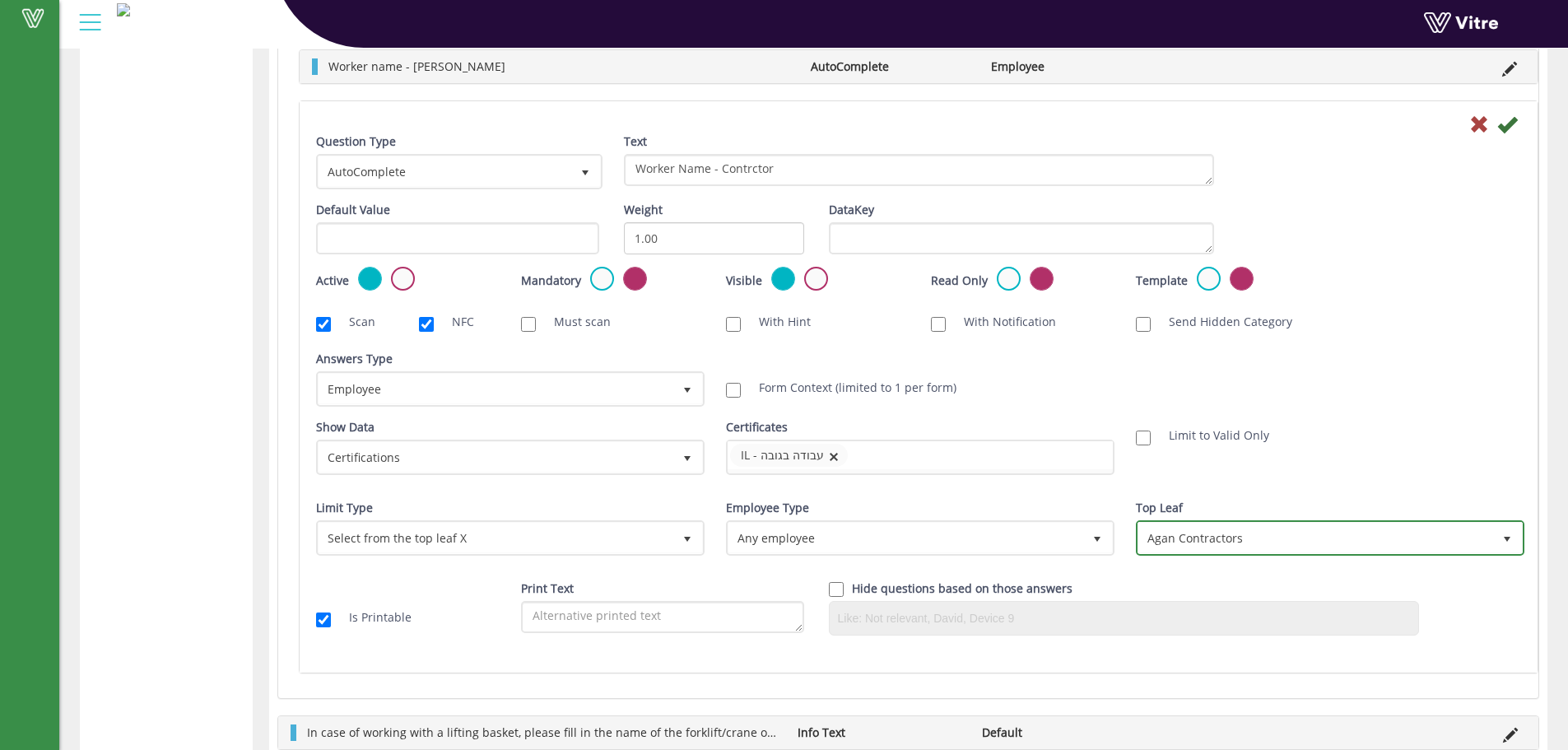
click at [1353, 522] on span "Agan Contractors" at bounding box center [1330, 537] width 385 height 31
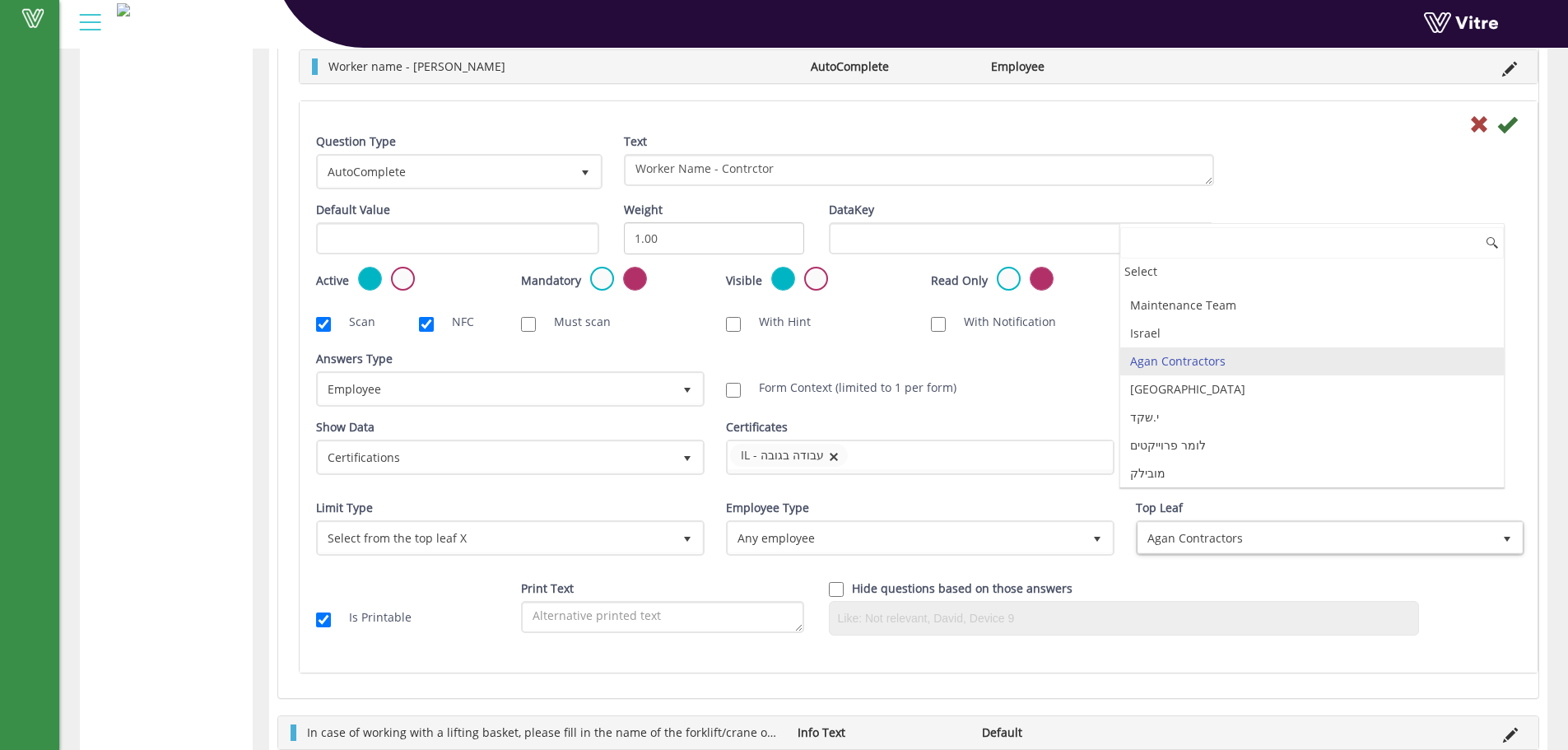
scroll to position [3826, 0]
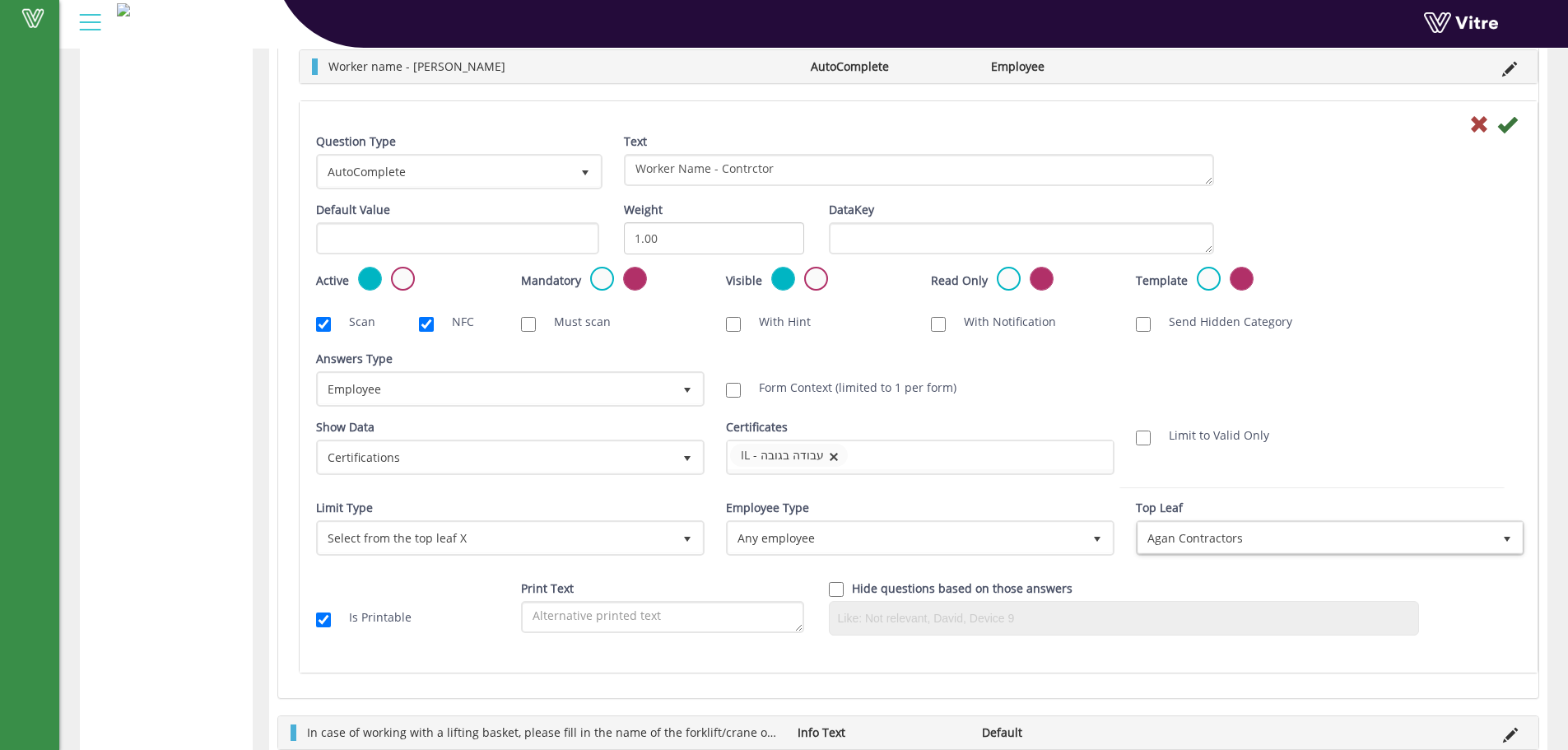
drag, startPoint x: 1272, startPoint y: 217, endPoint x: 1144, endPoint y: 182, distance: 132.7
click at [1272, 215] on div "Default Value Weight 1.00 DataKey" at bounding box center [918, 234] width 1229 height 65
click at [1205, 540] on span "Agan Contractors" at bounding box center [1315, 537] width 354 height 30
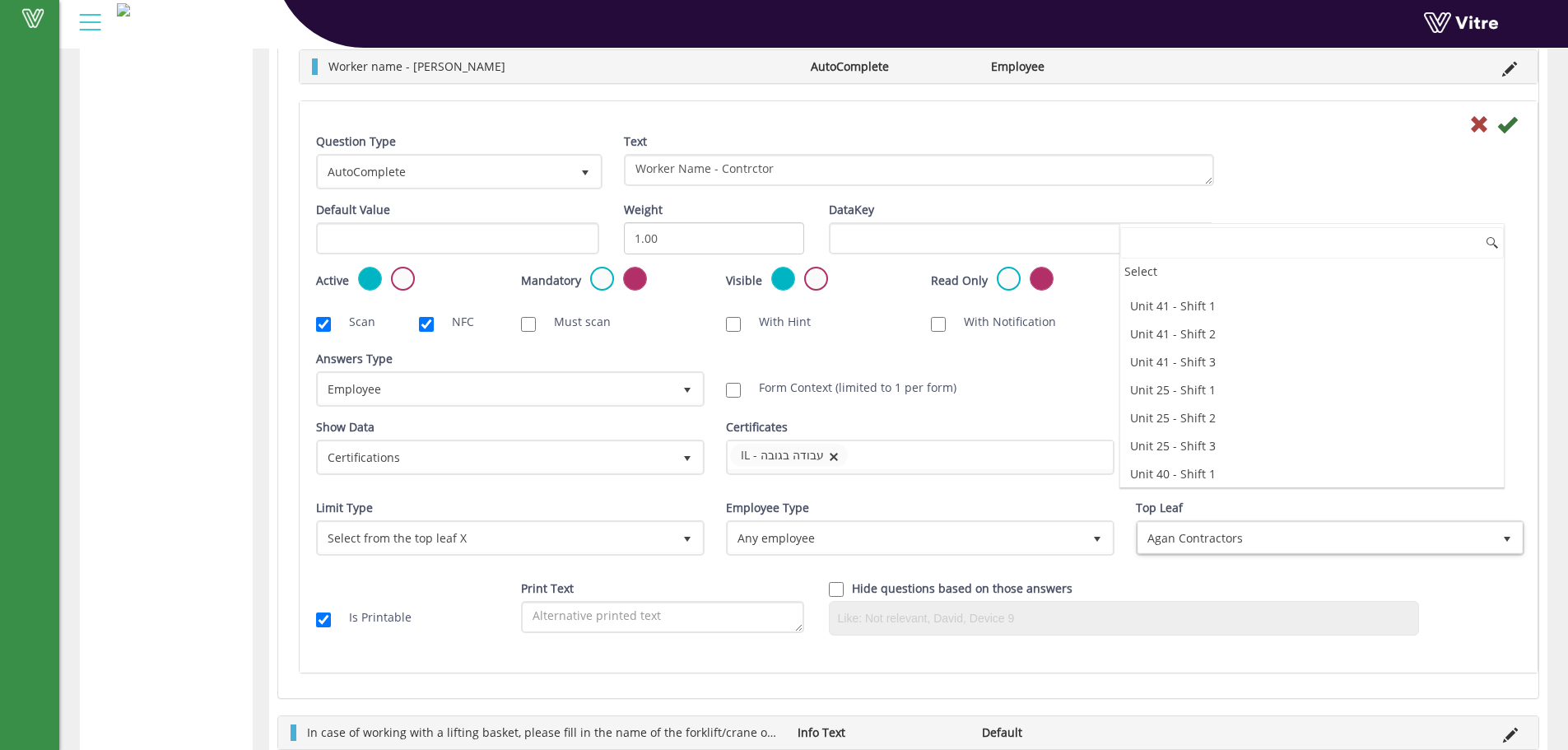
click at [1472, 122] on icon at bounding box center [1479, 125] width 20 height 20
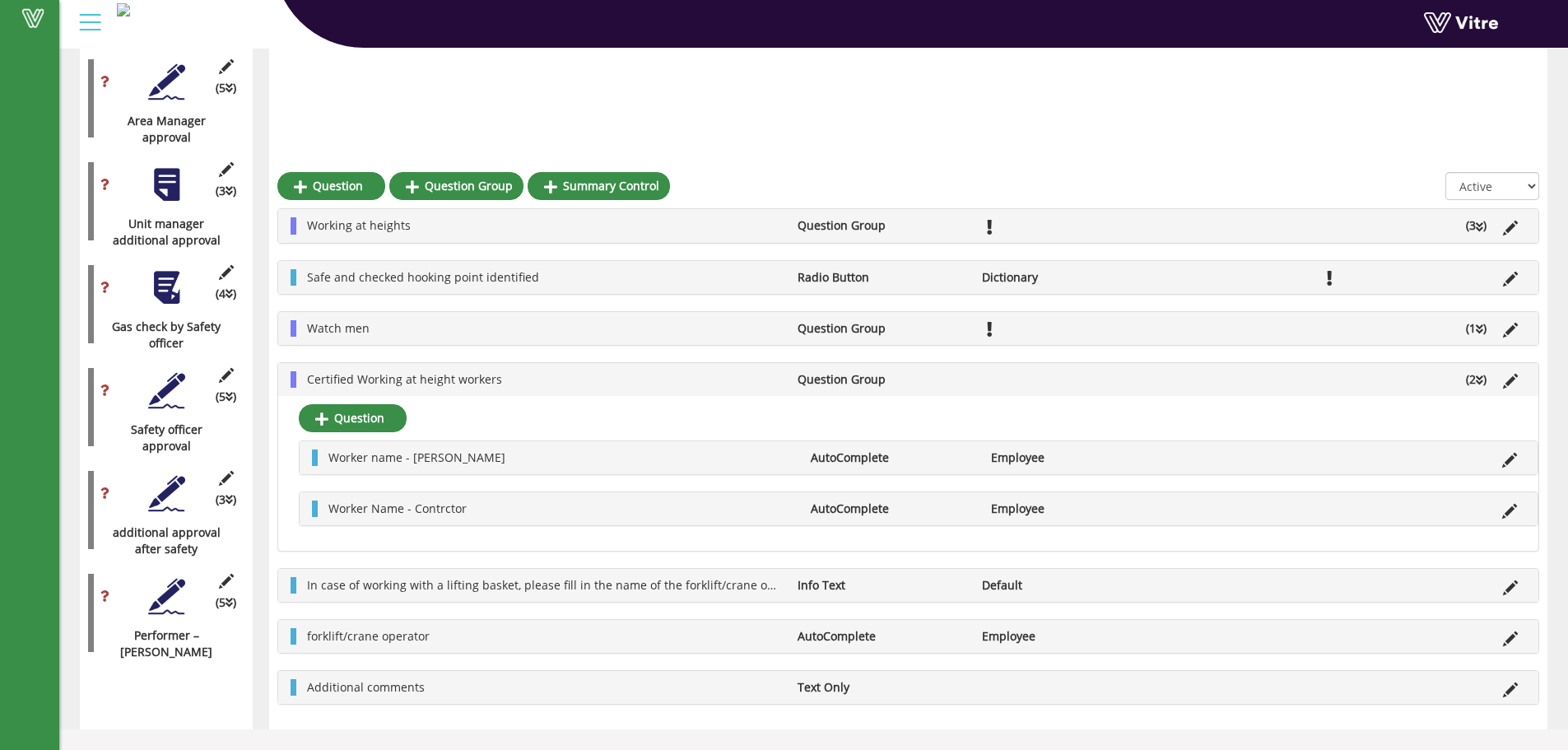
scroll to position [2002, 0]
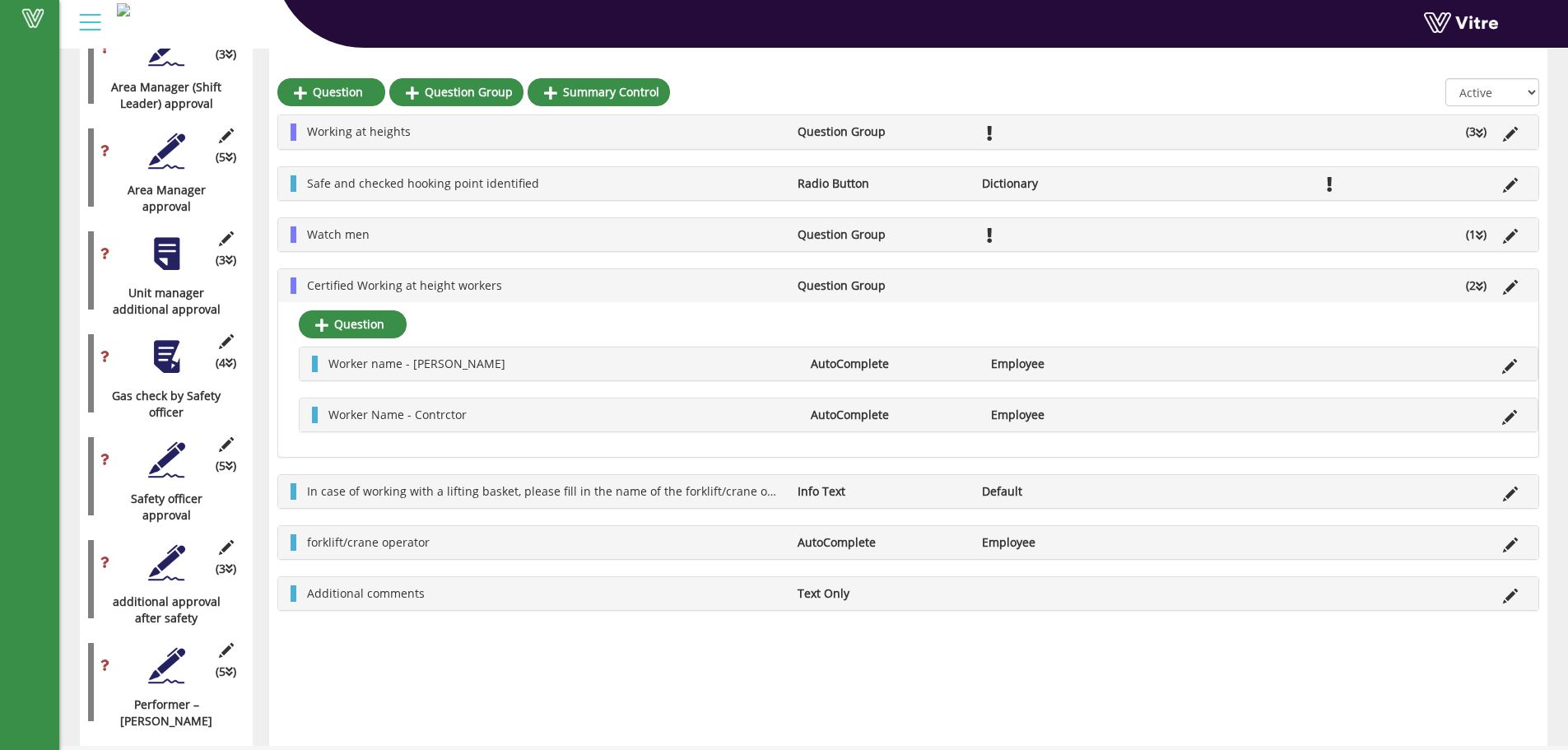
click at [1507, 370] on icon at bounding box center [1509, 366] width 15 height 15
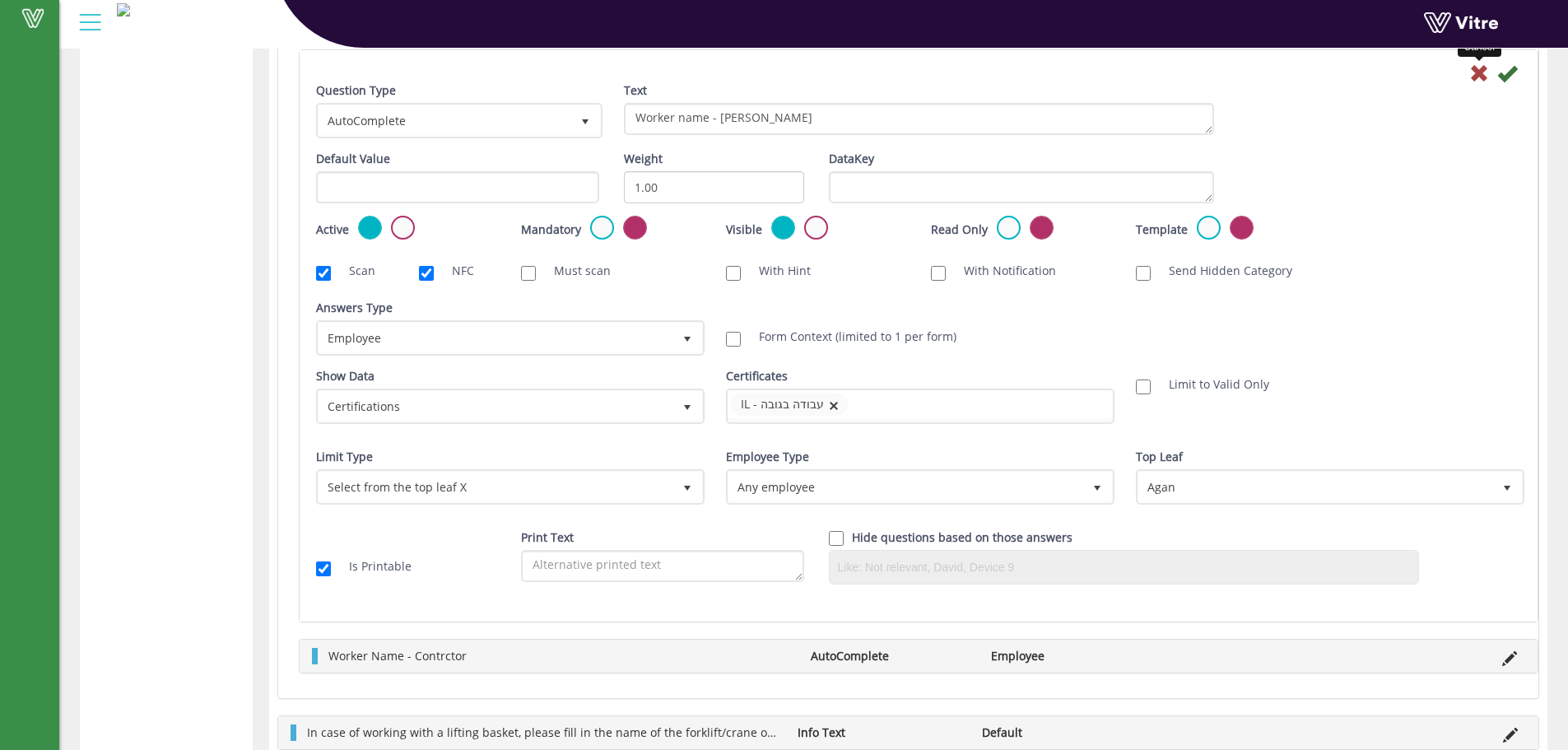
click at [1472, 81] on icon at bounding box center [1479, 74] width 20 height 20
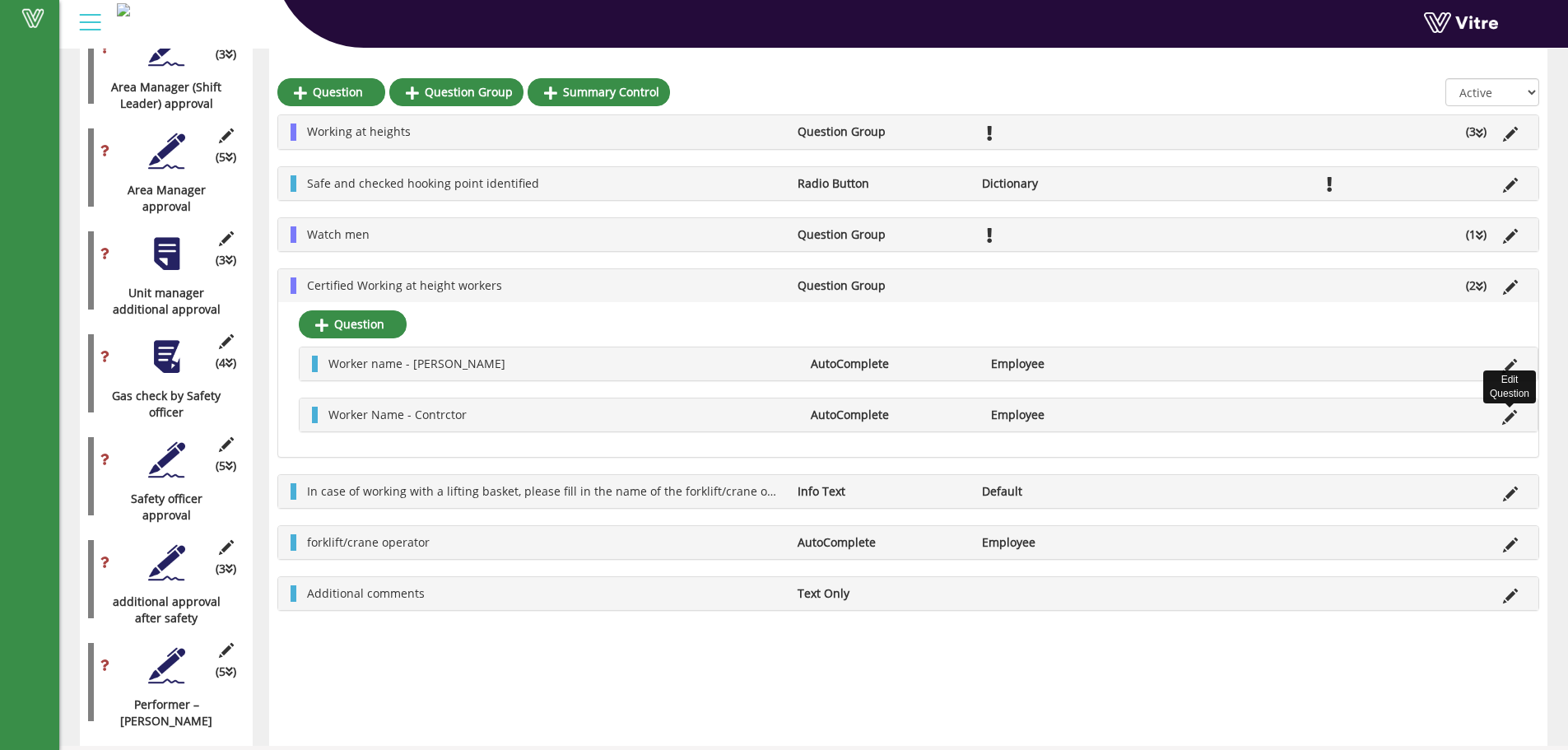
click at [1512, 414] on icon at bounding box center [1509, 417] width 15 height 15
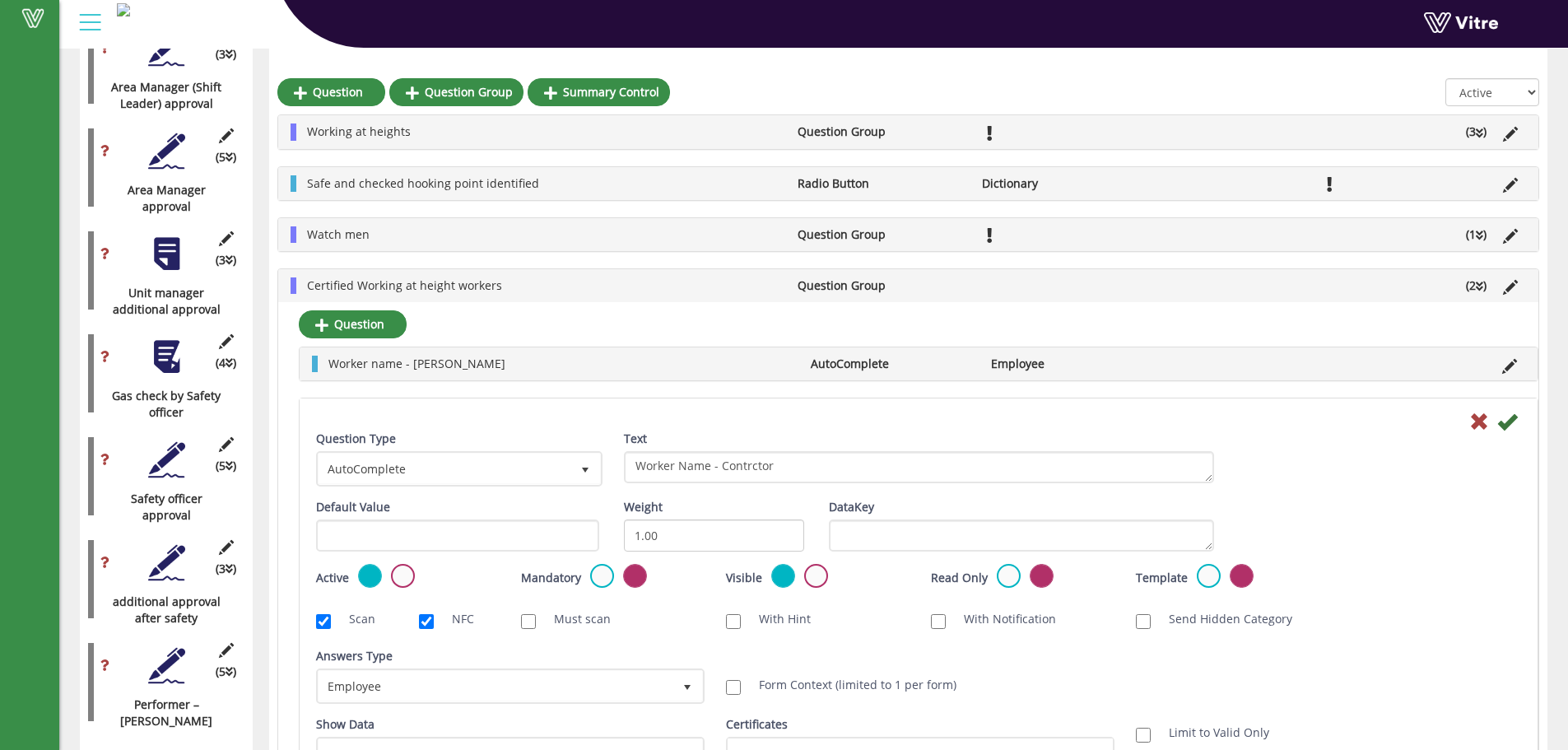
scroll to position [2743, 0]
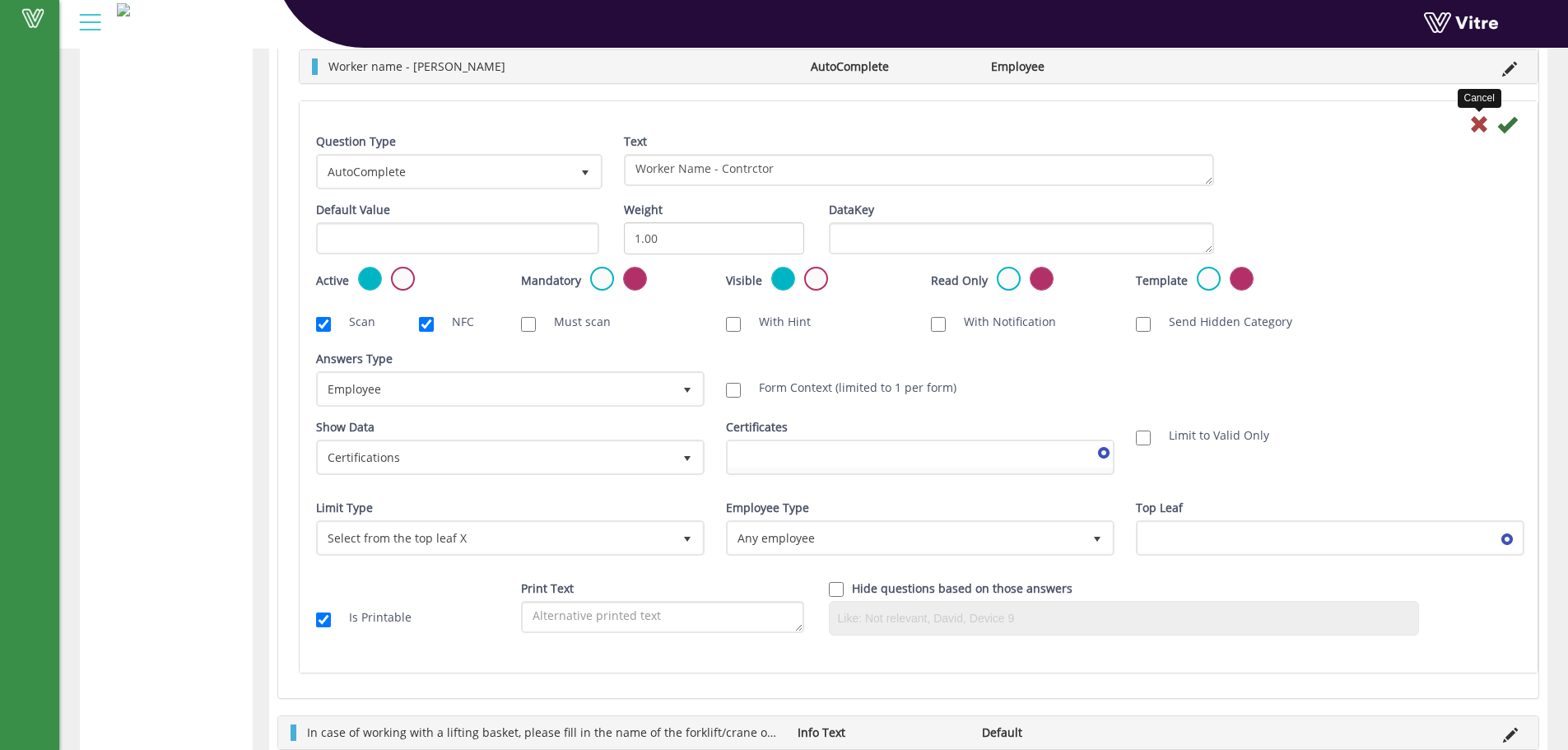
click at [1476, 125] on icon at bounding box center [1479, 125] width 20 height 20
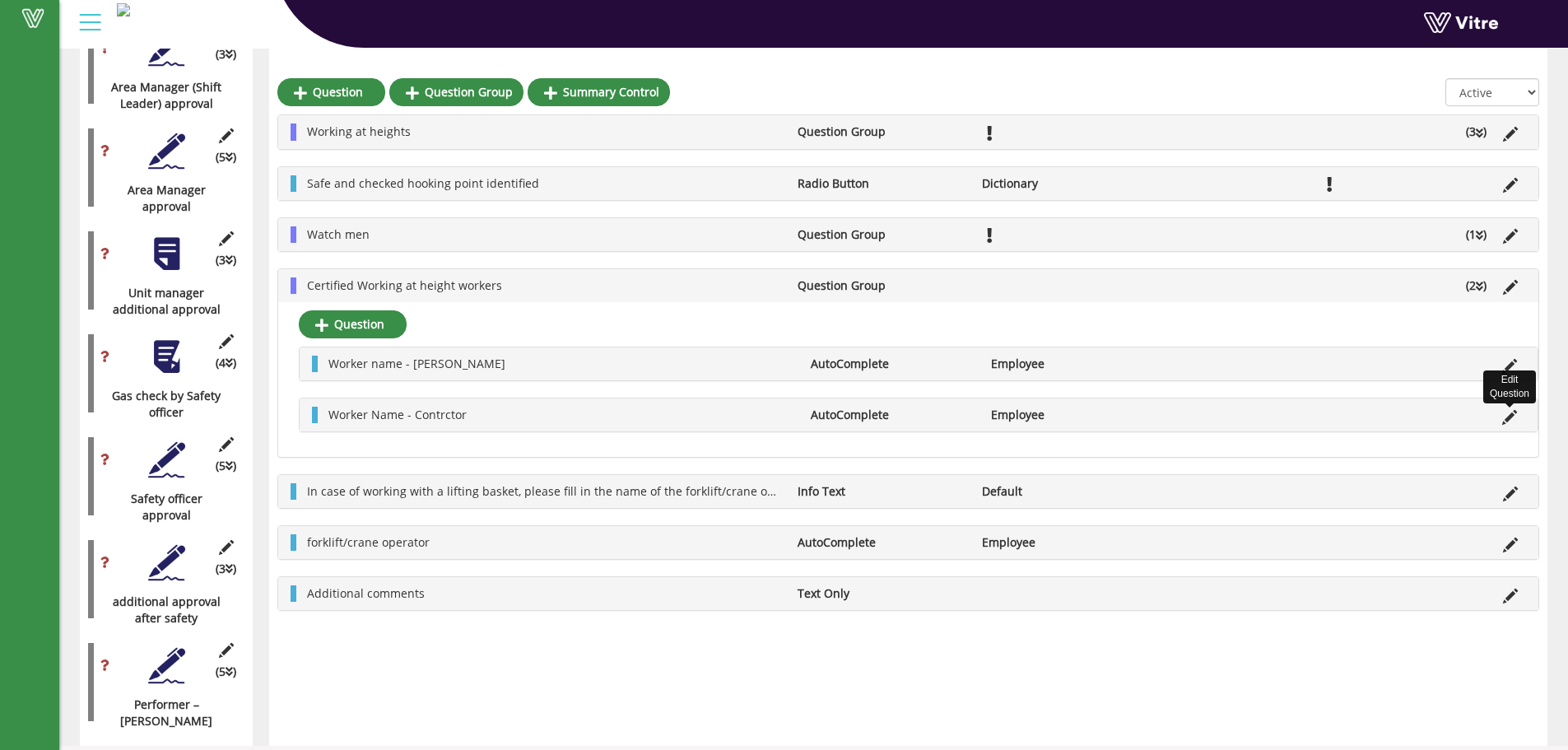
click at [1510, 414] on icon at bounding box center [1509, 417] width 15 height 15
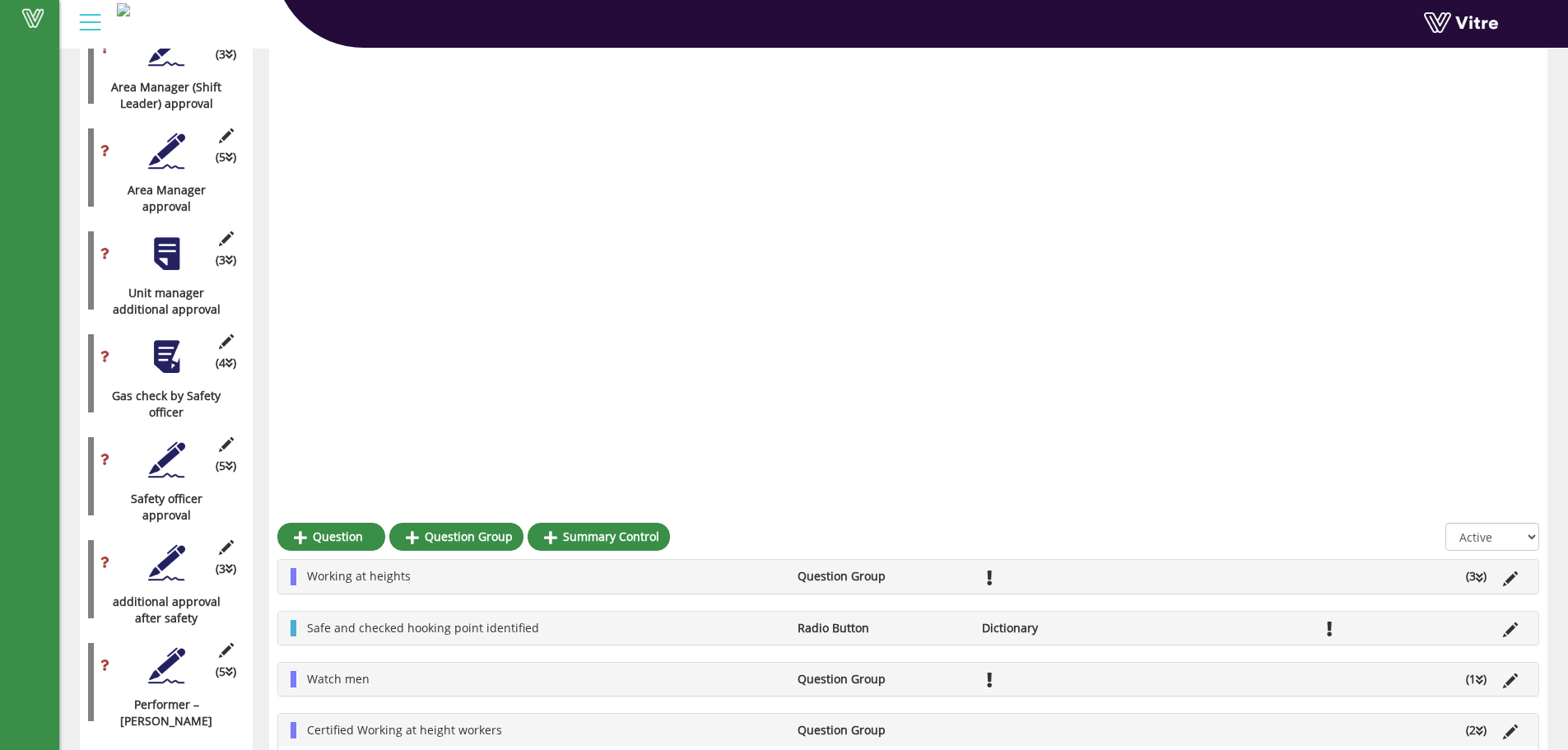
scroll to position [2743, 0]
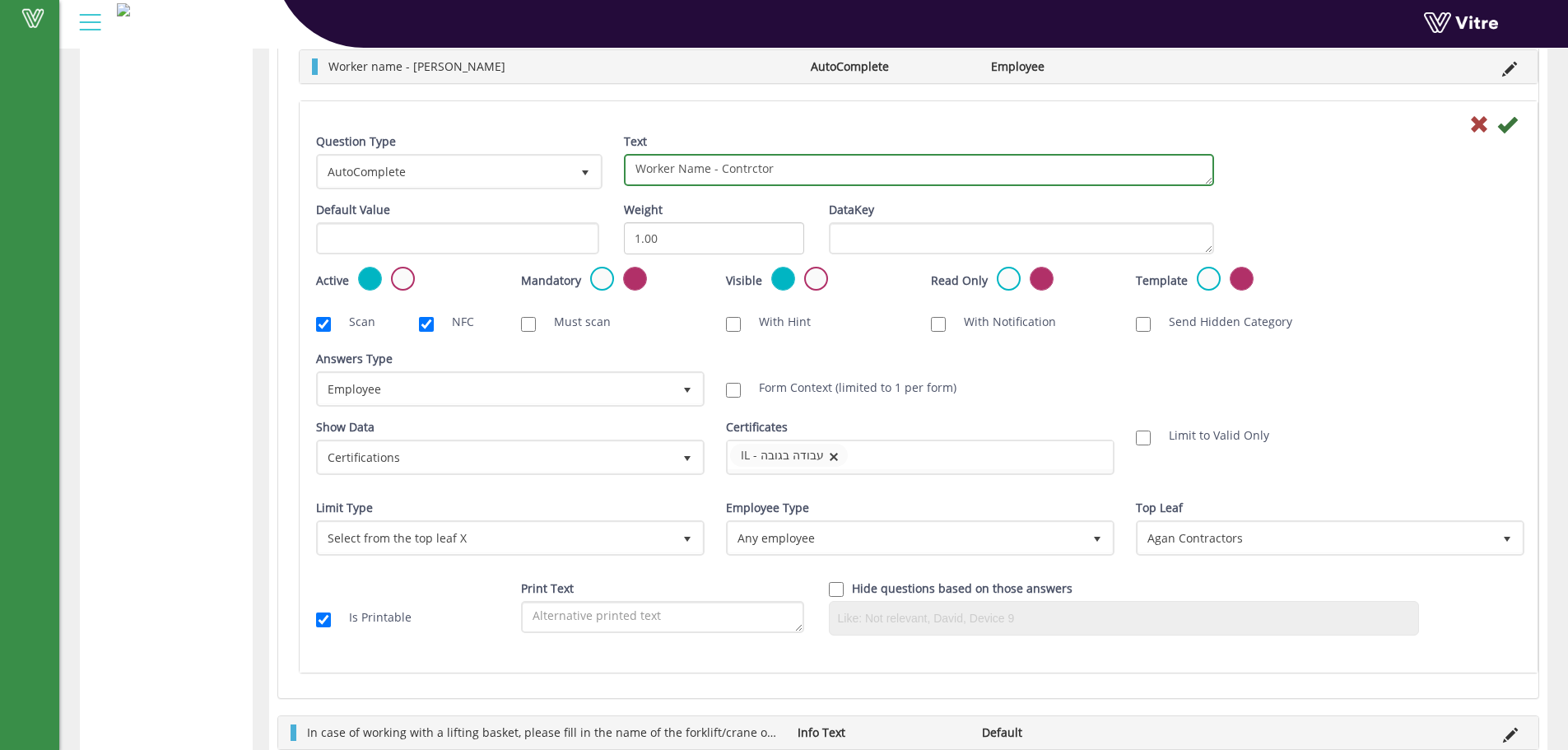
click at [660, 167] on textarea "Worker Name - Contrctor" at bounding box center [918, 169] width 590 height 32
type textarea ","
type textarea "מספר ת.ז./עובד"
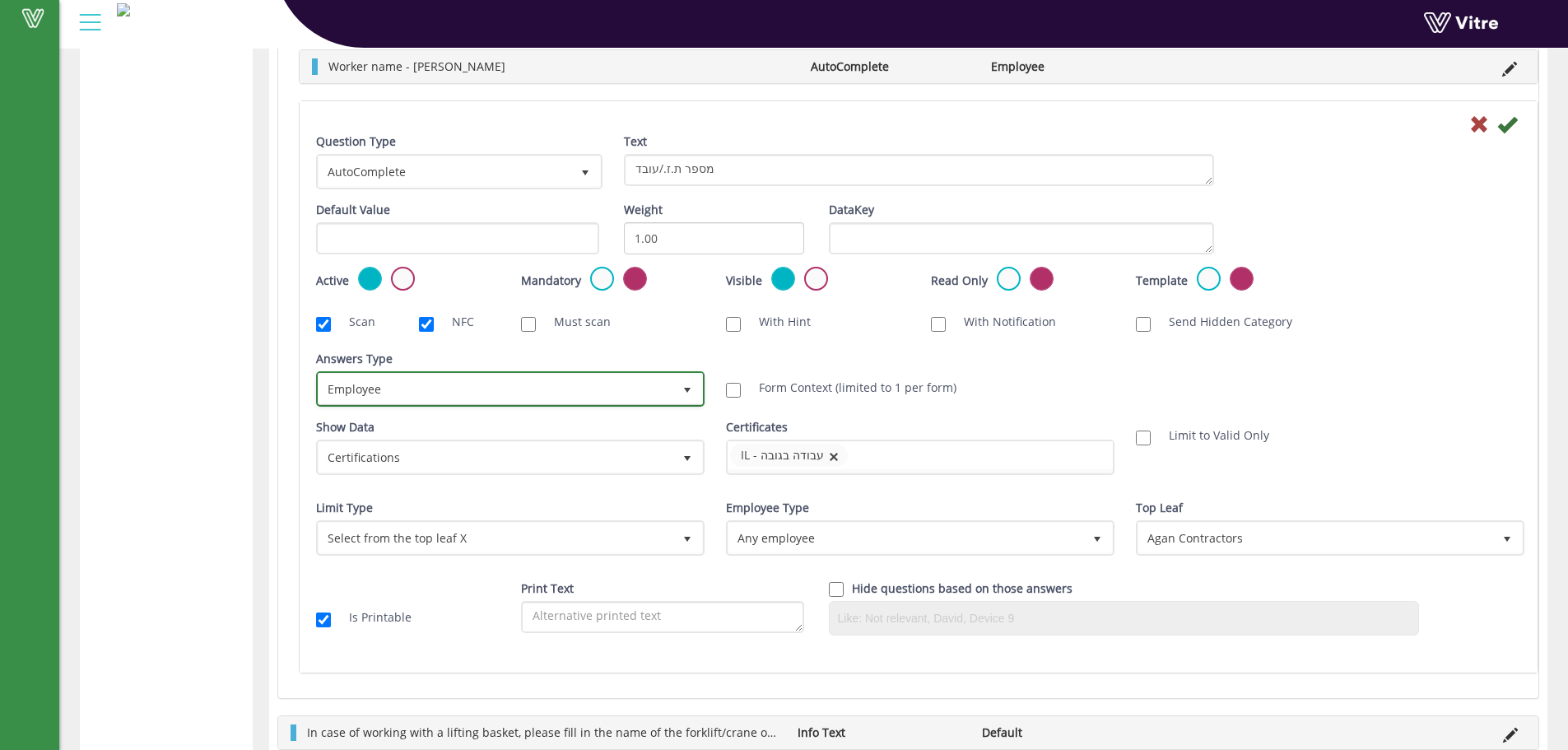
click at [446, 383] on span "Employee" at bounding box center [495, 389] width 354 height 30
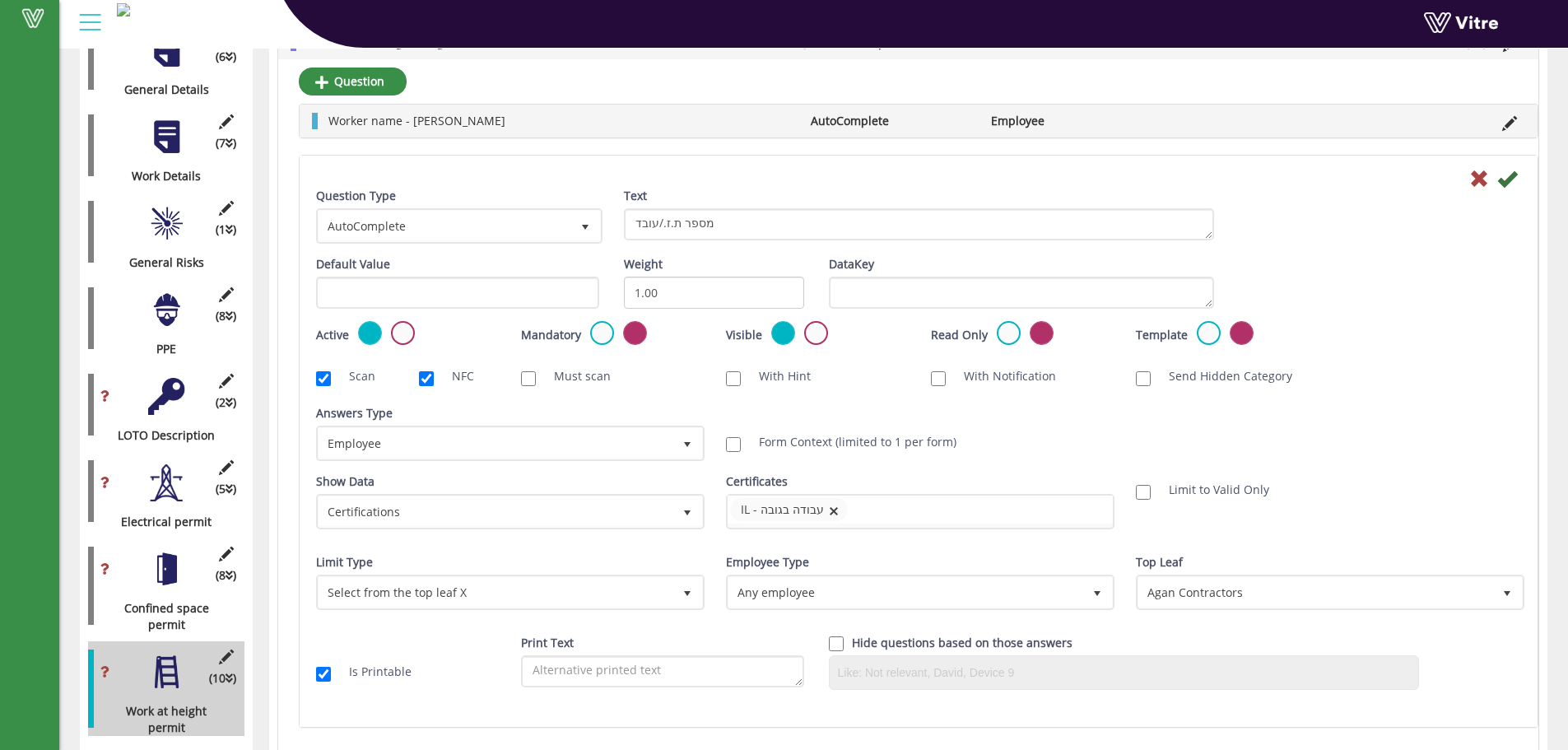
scroll to position [109, 0]
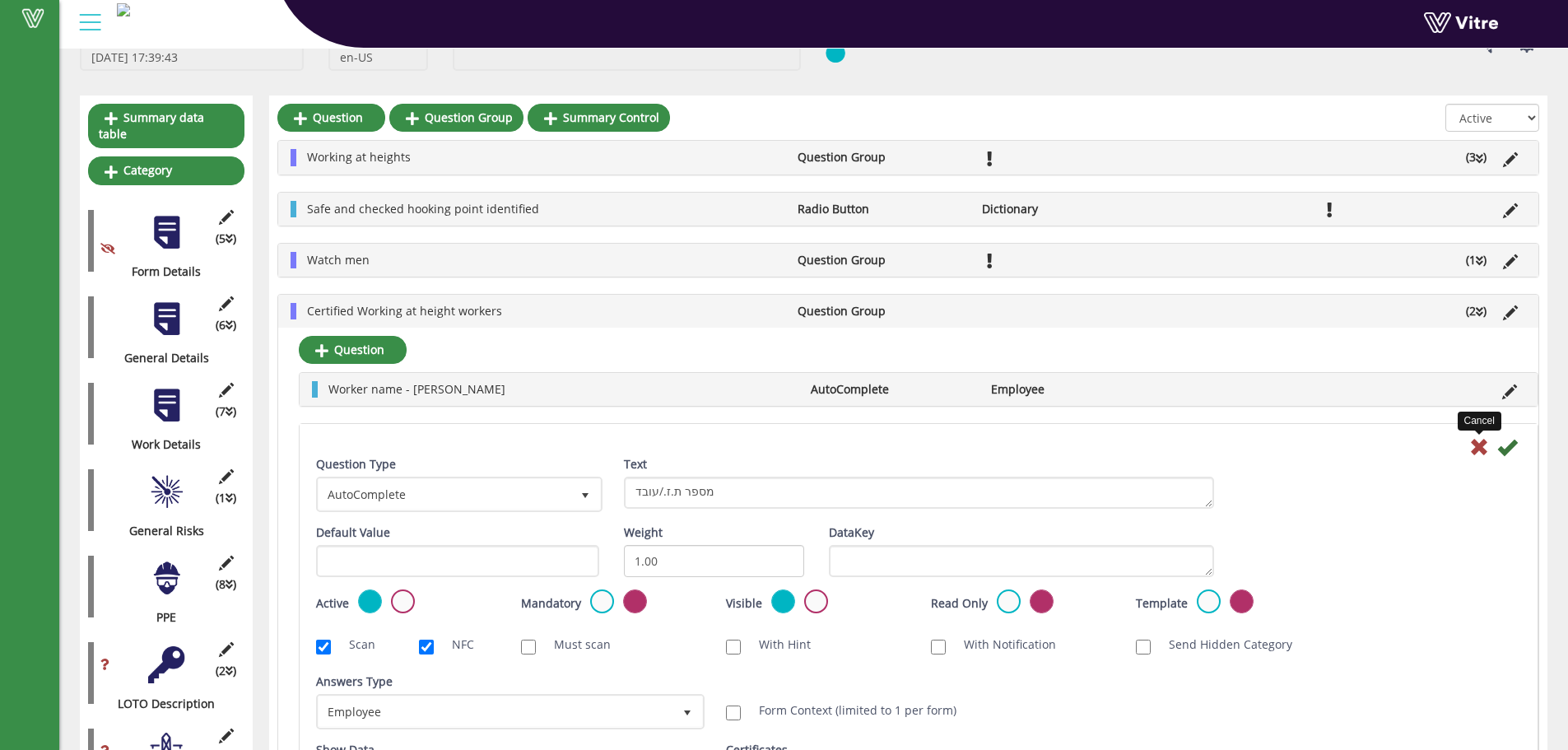
click at [1475, 457] on icon at bounding box center [1479, 447] width 20 height 20
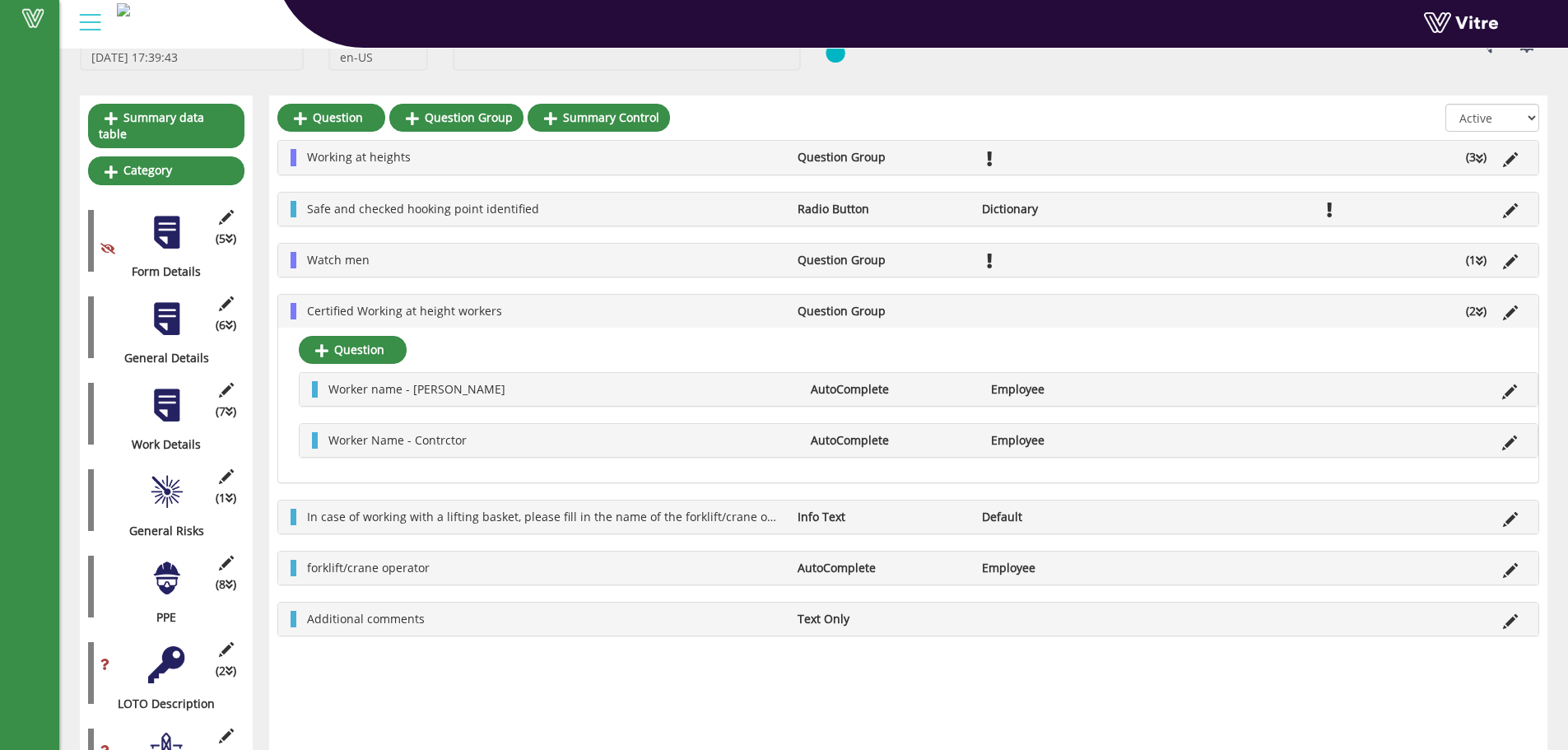
click at [159, 391] on div at bounding box center [167, 405] width 37 height 37
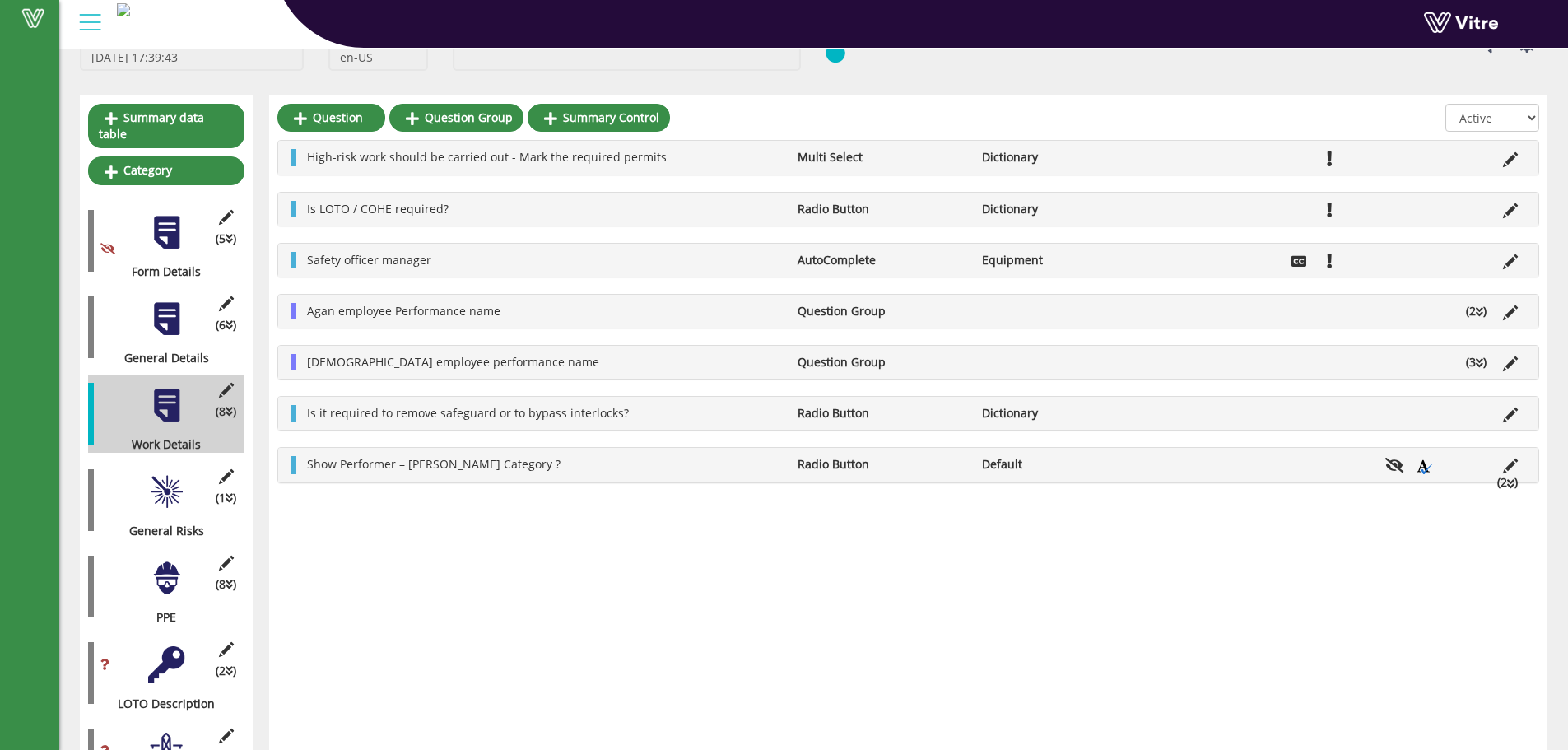
click at [729, 371] on div "[DEMOGRAPHIC_DATA] employee performance name Question Group (3 )" at bounding box center [908, 362] width 1260 height 33
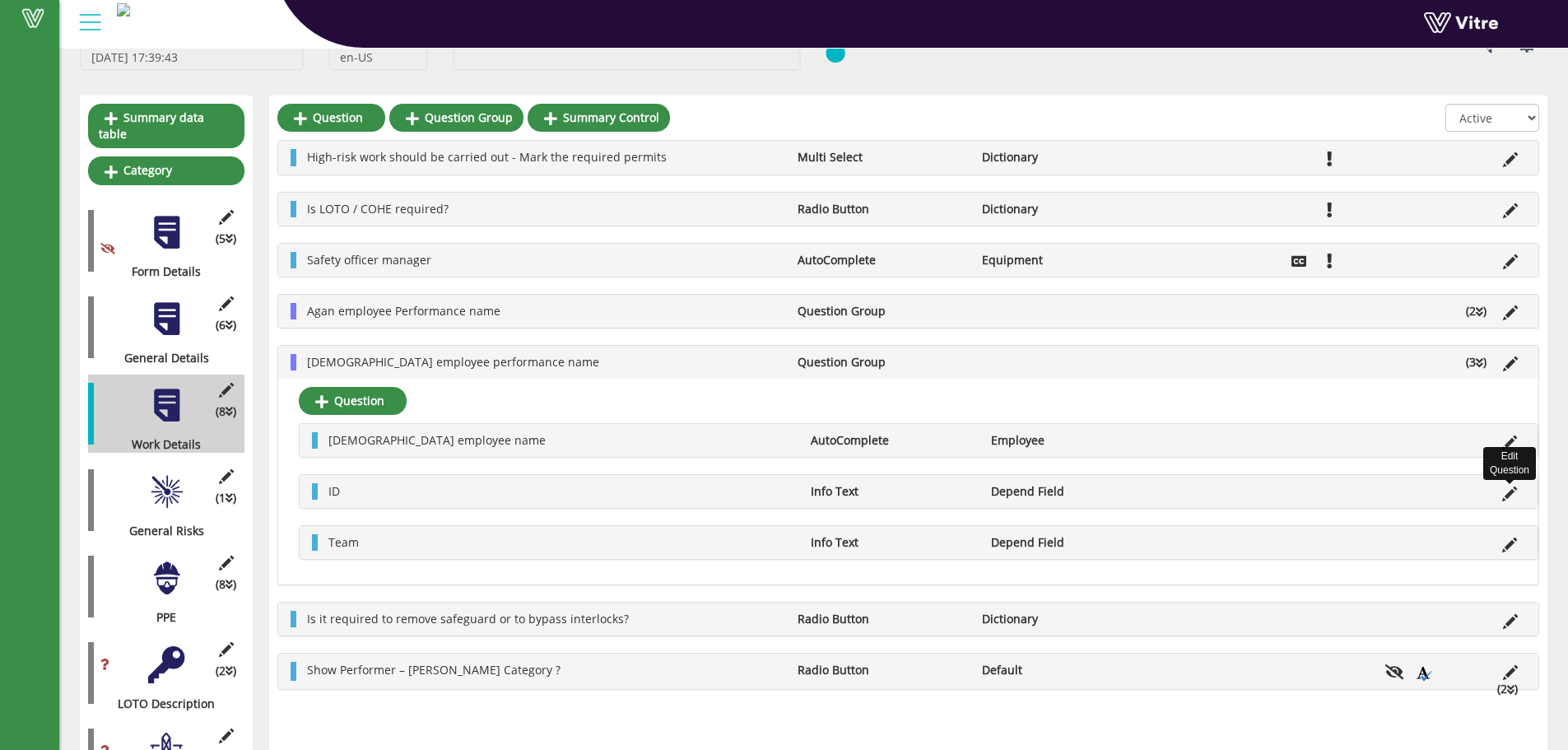
click at [1509, 495] on icon at bounding box center [1509, 493] width 15 height 15
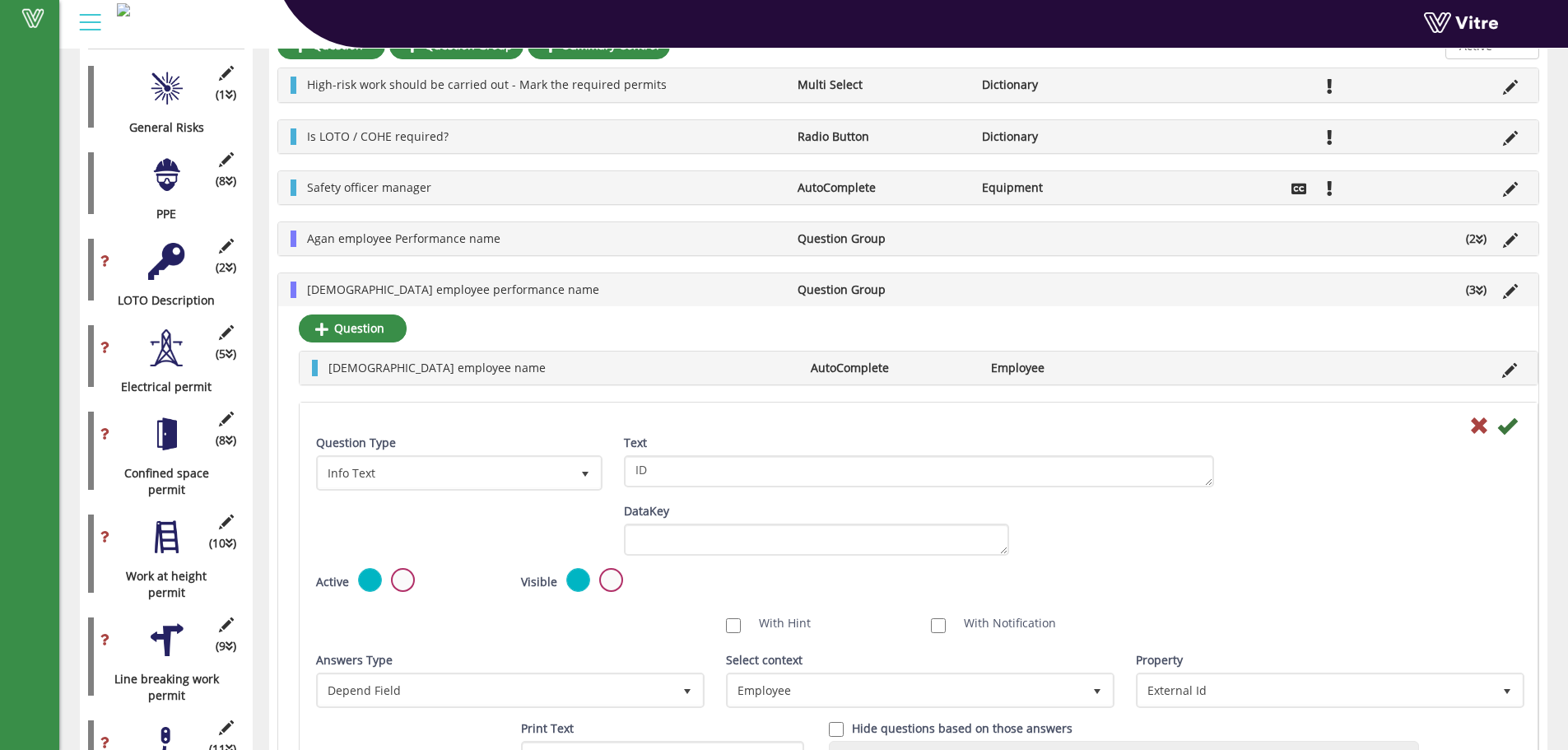
scroll to position [548, 0]
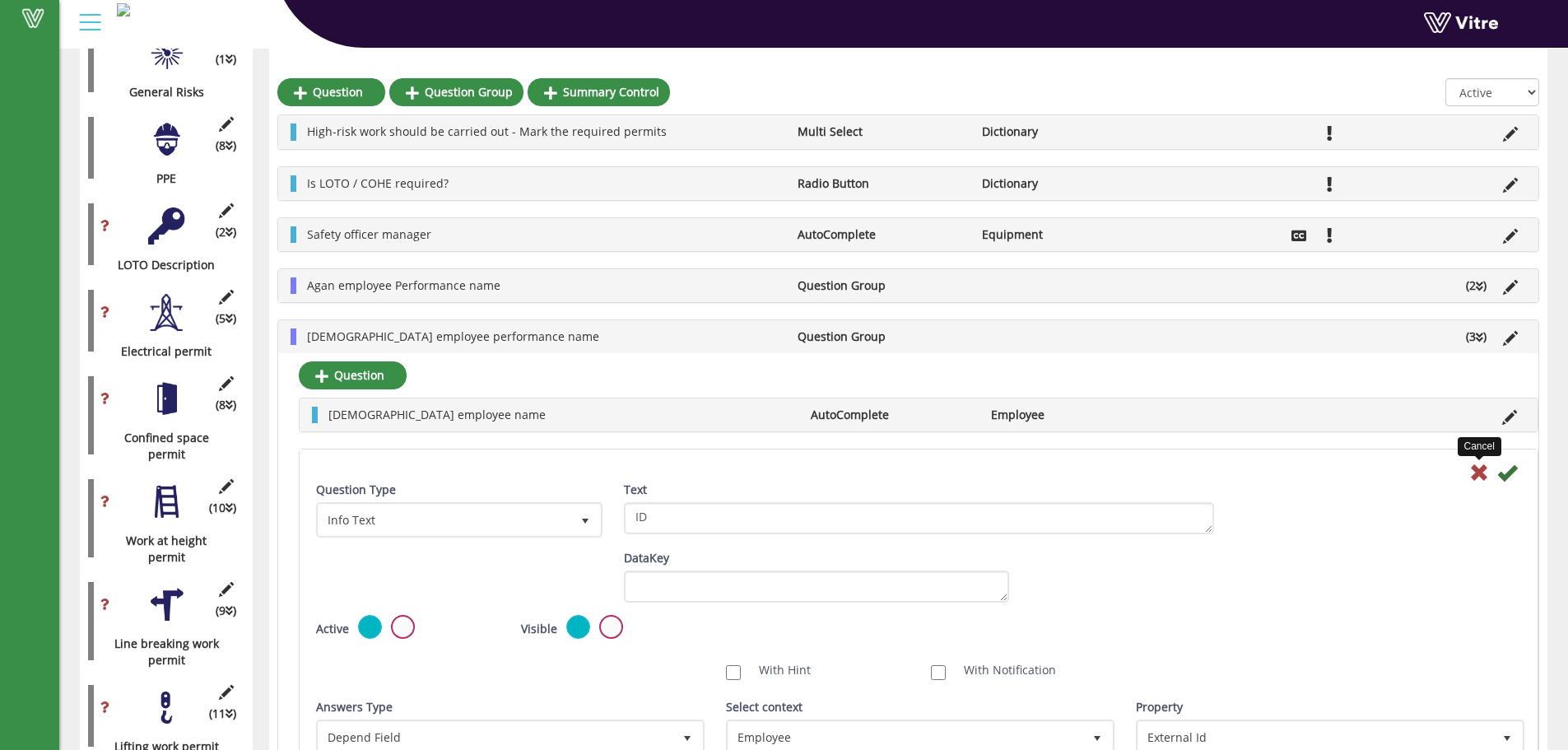
click at [1480, 463] on icon at bounding box center [1479, 472] width 20 height 20
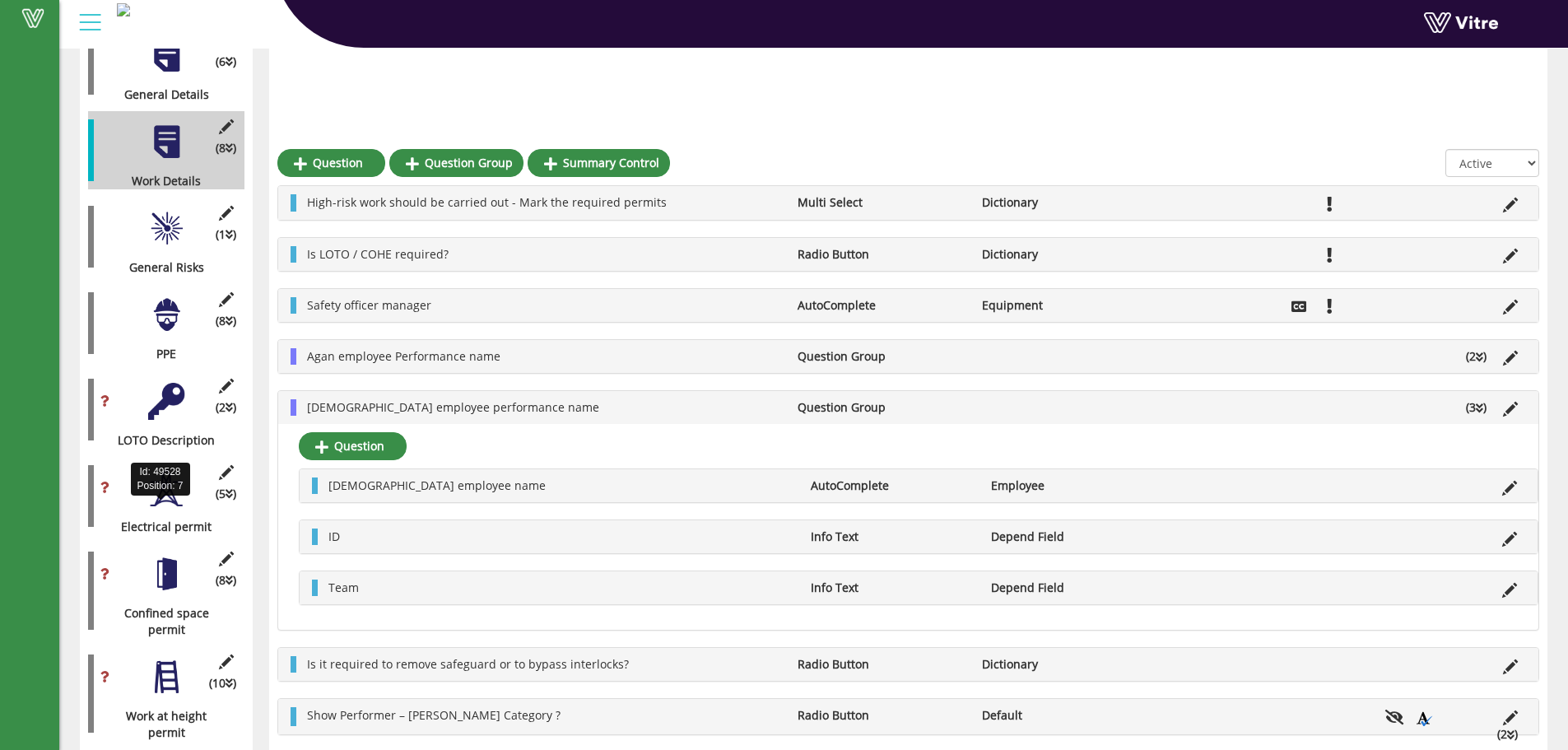
scroll to position [356, 0]
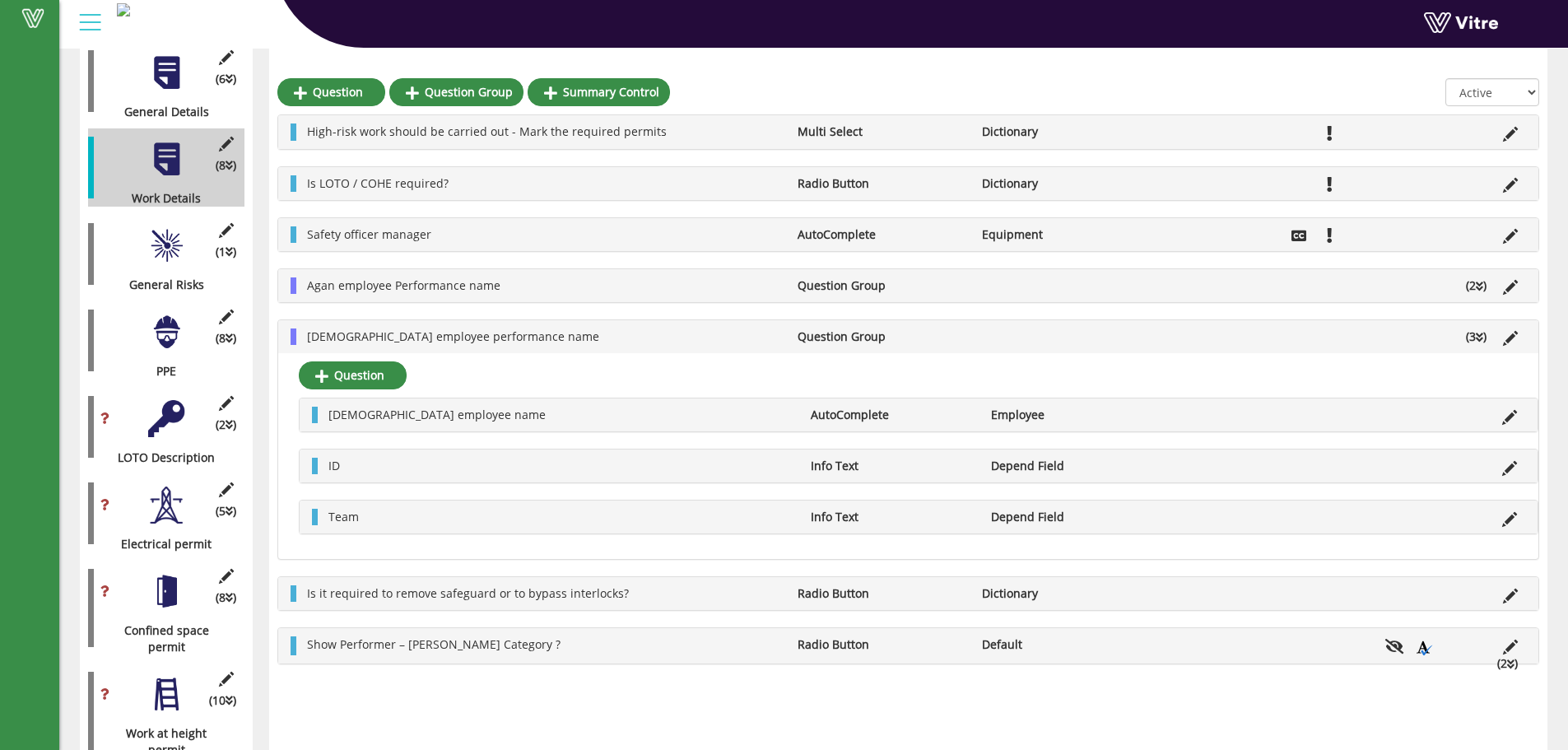
click at [169, 679] on div at bounding box center [167, 694] width 37 height 37
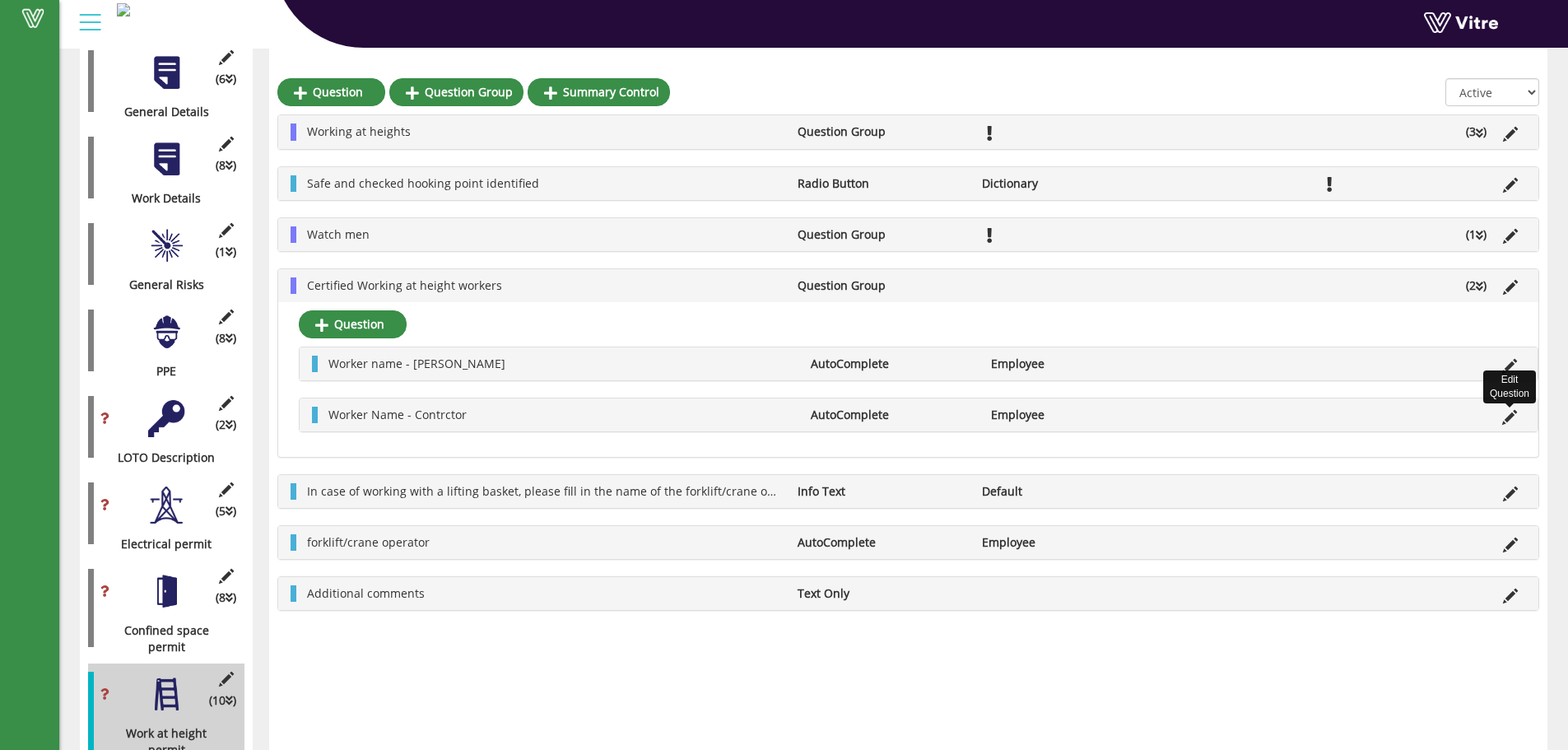
click at [1506, 417] on icon at bounding box center [1509, 417] width 15 height 15
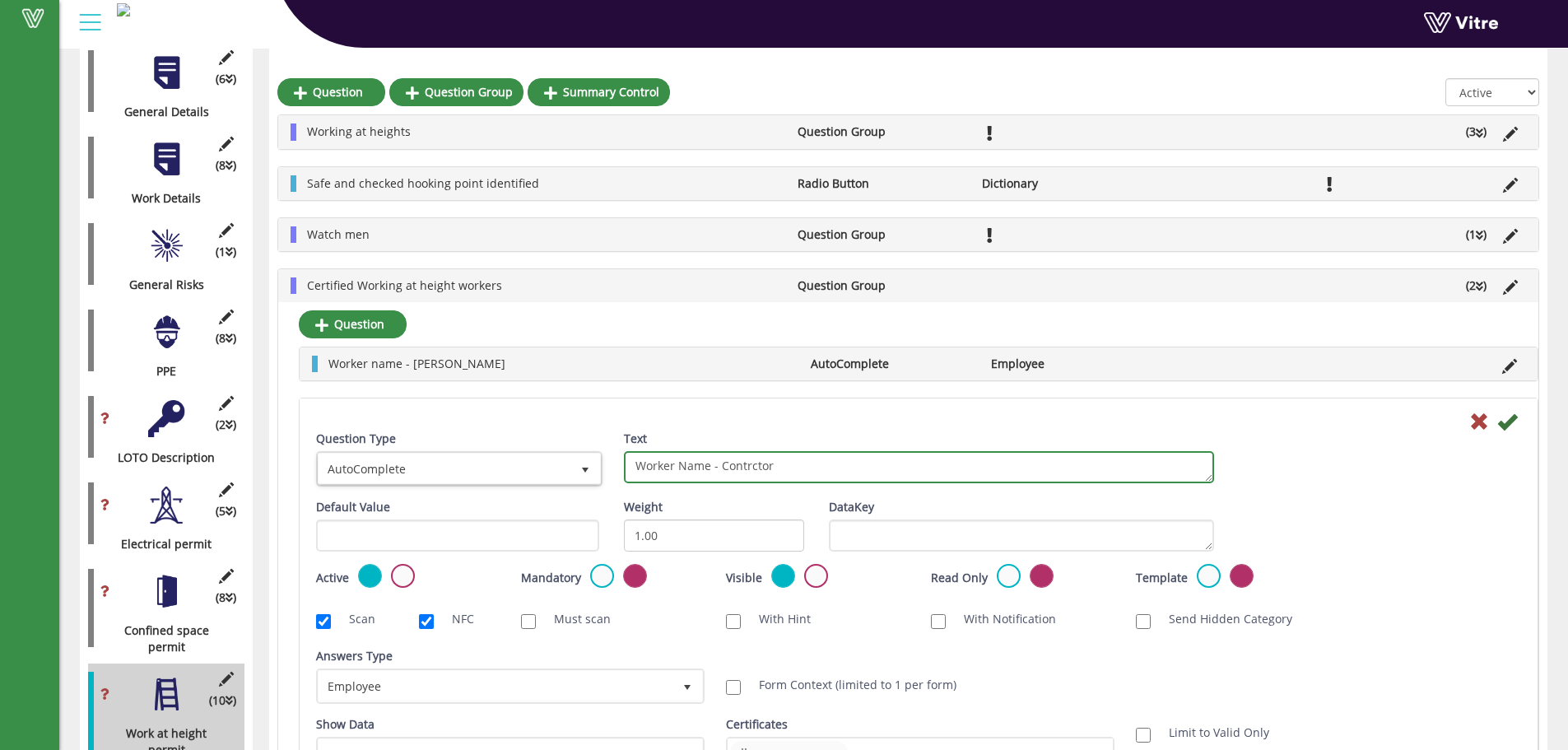
click at [639, 481] on textarea "Worker Name - Contrctor" at bounding box center [918, 467] width 590 height 32
click at [646, 473] on textarea "Worker Name - Contrctor" at bounding box center [918, 467] width 590 height 32
click at [646, 471] on textarea "Worker Name - Contrctor" at bounding box center [918, 467] width 590 height 32
click at [646, 471] on textarea "Worker Name - Contrctor" at bounding box center [918, 467] width 590 height 32
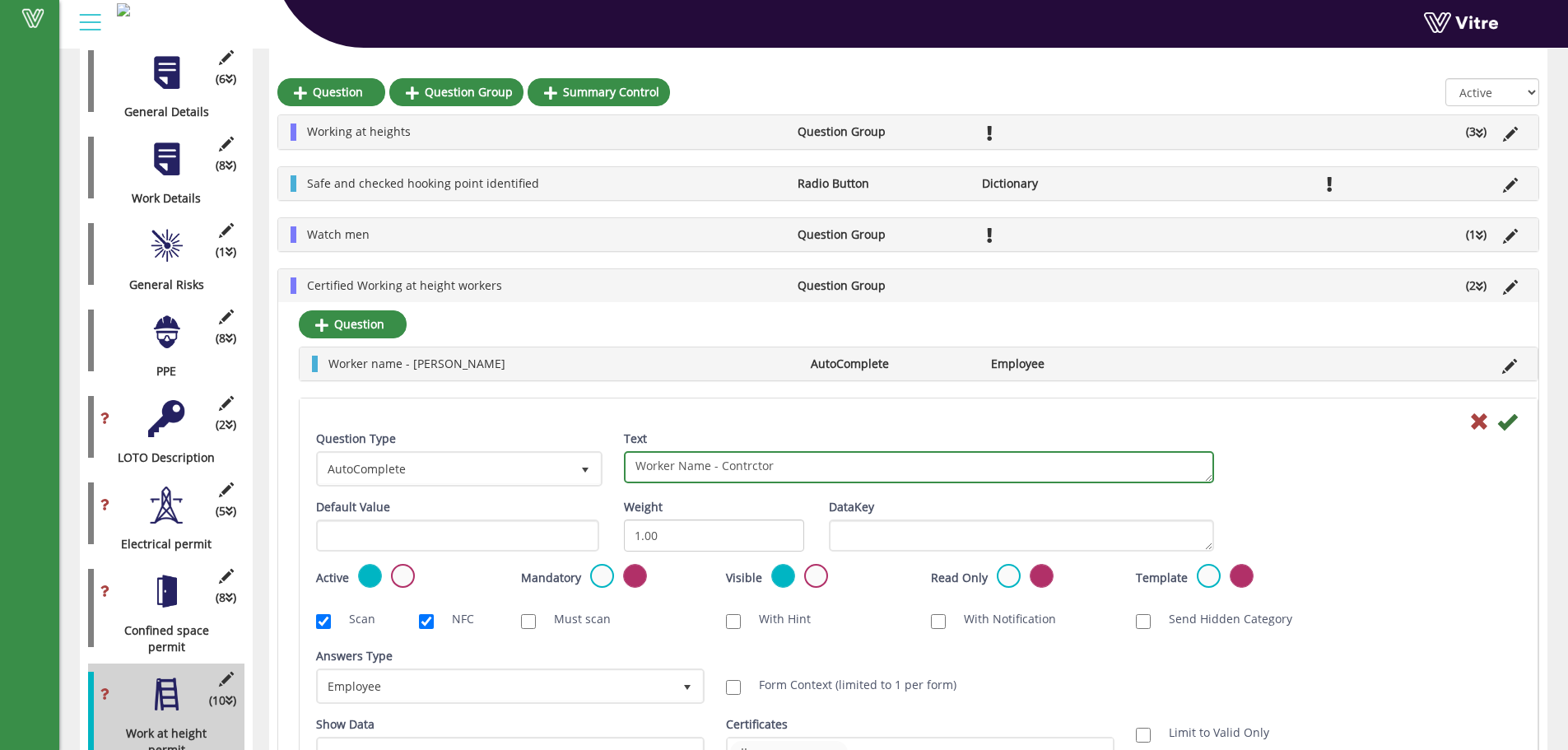
click at [646, 471] on textarea "Worker Name - Contrctor" at bounding box center [918, 467] width 590 height 32
type textarea "ID"
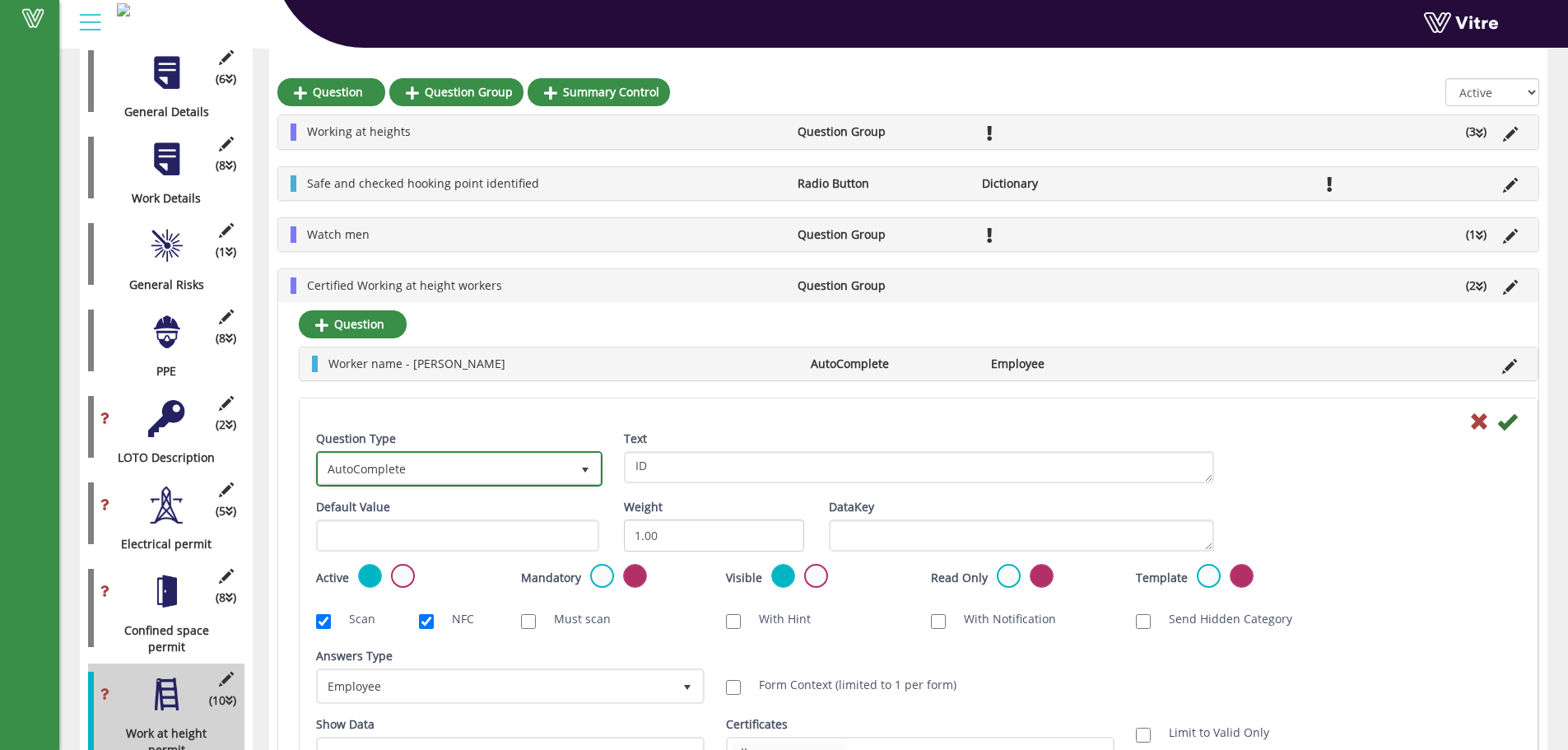
click at [517, 483] on span "AutoComplete" at bounding box center [444, 468] width 252 height 30
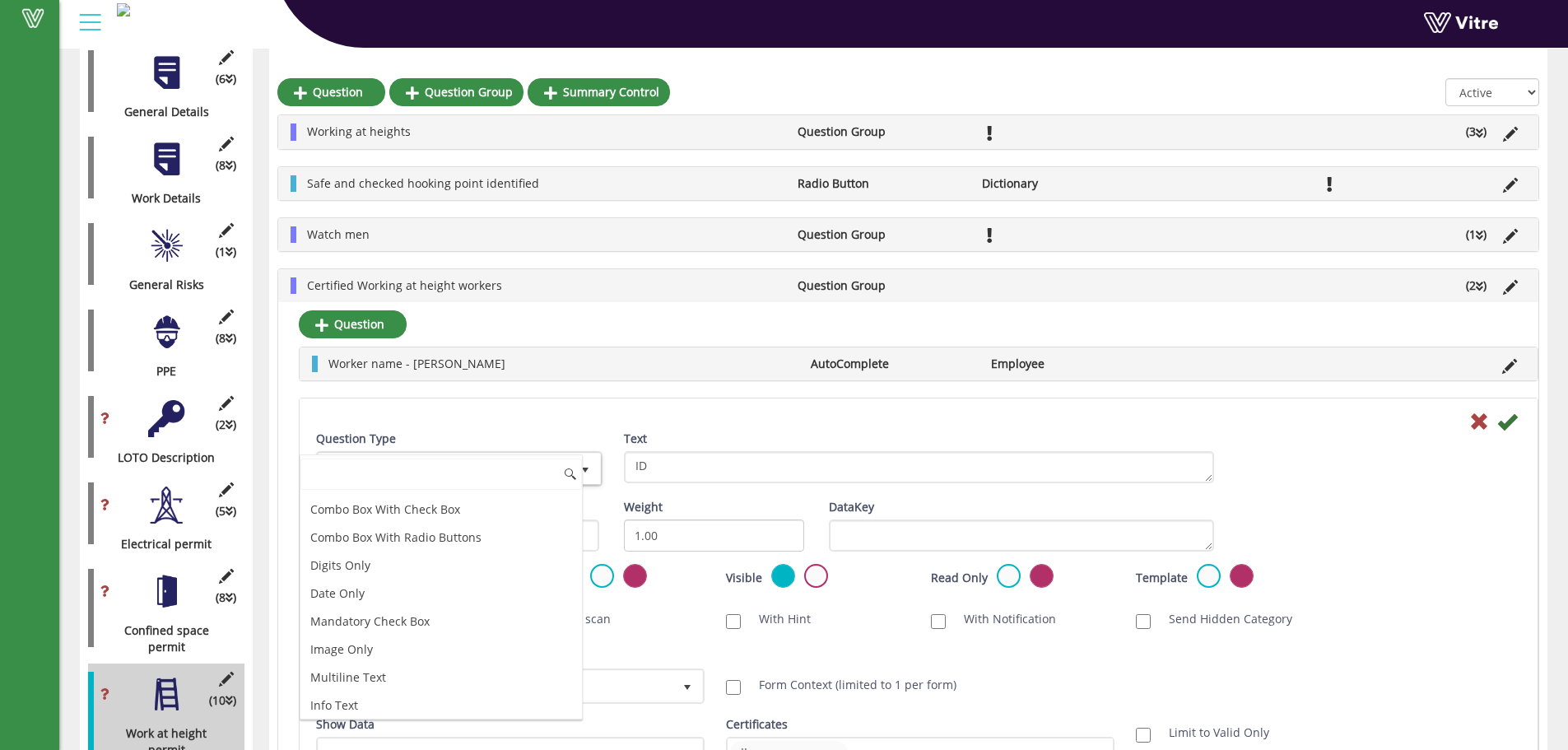
scroll to position [329, 0]
click at [417, 606] on li "Info Text" at bounding box center [440, 595] width 281 height 28
click at [417, 606] on div "Combo Box Radio Button Text Only Check Box AutoComplete Radio Button With Check…" at bounding box center [440, 586] width 283 height 265
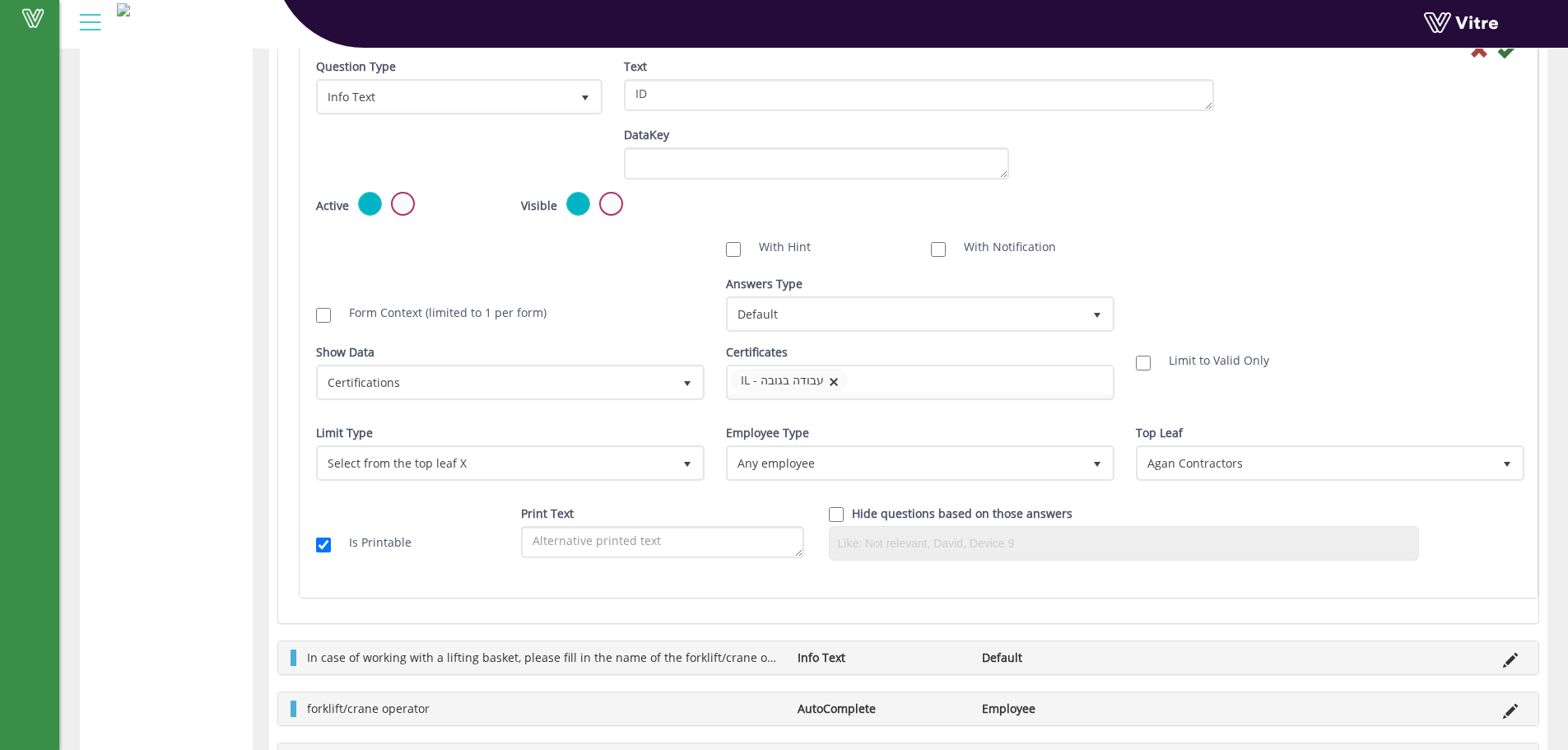
scroll to position [2966, 0]
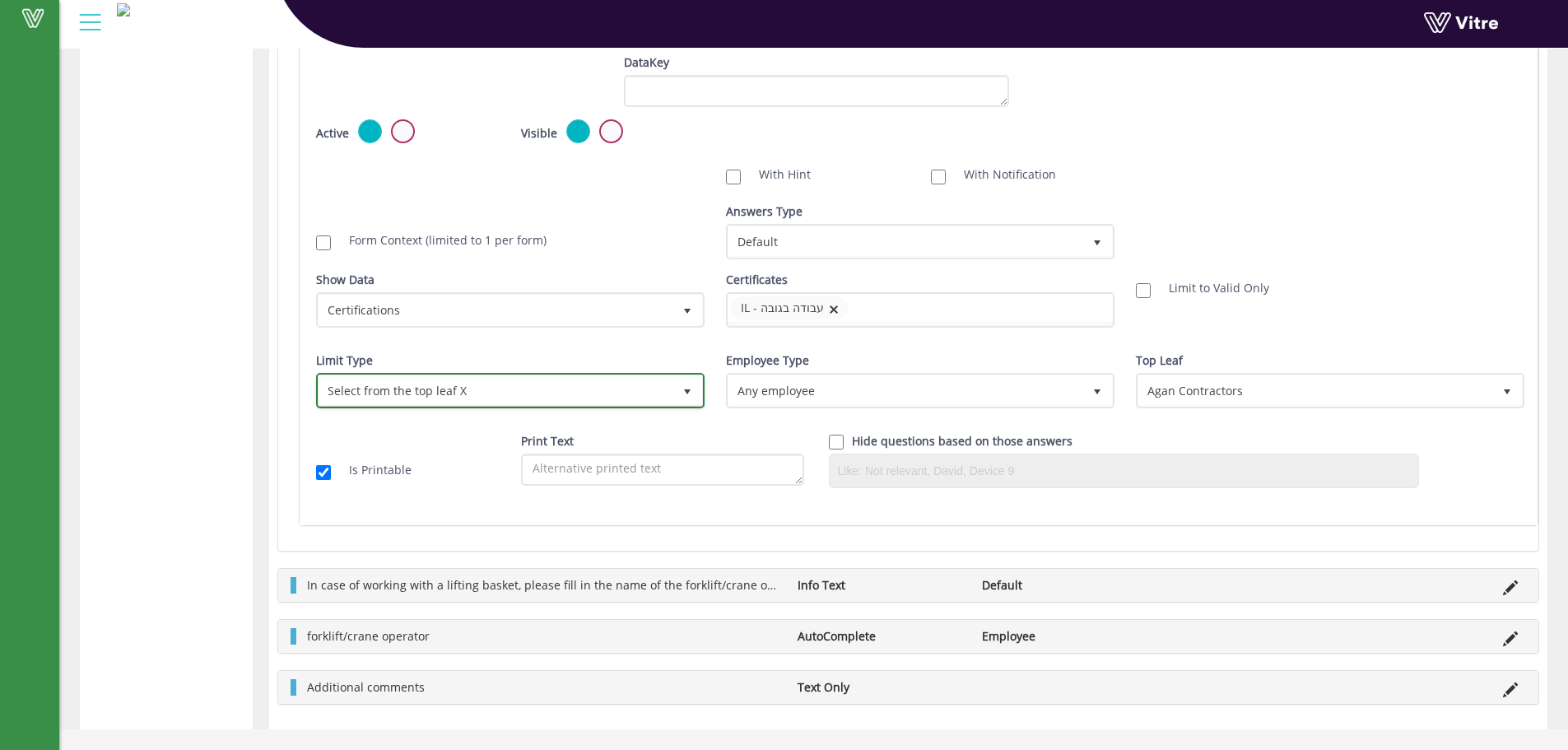
click at [402, 374] on span "Select from the top leaf X 1" at bounding box center [510, 390] width 389 height 35
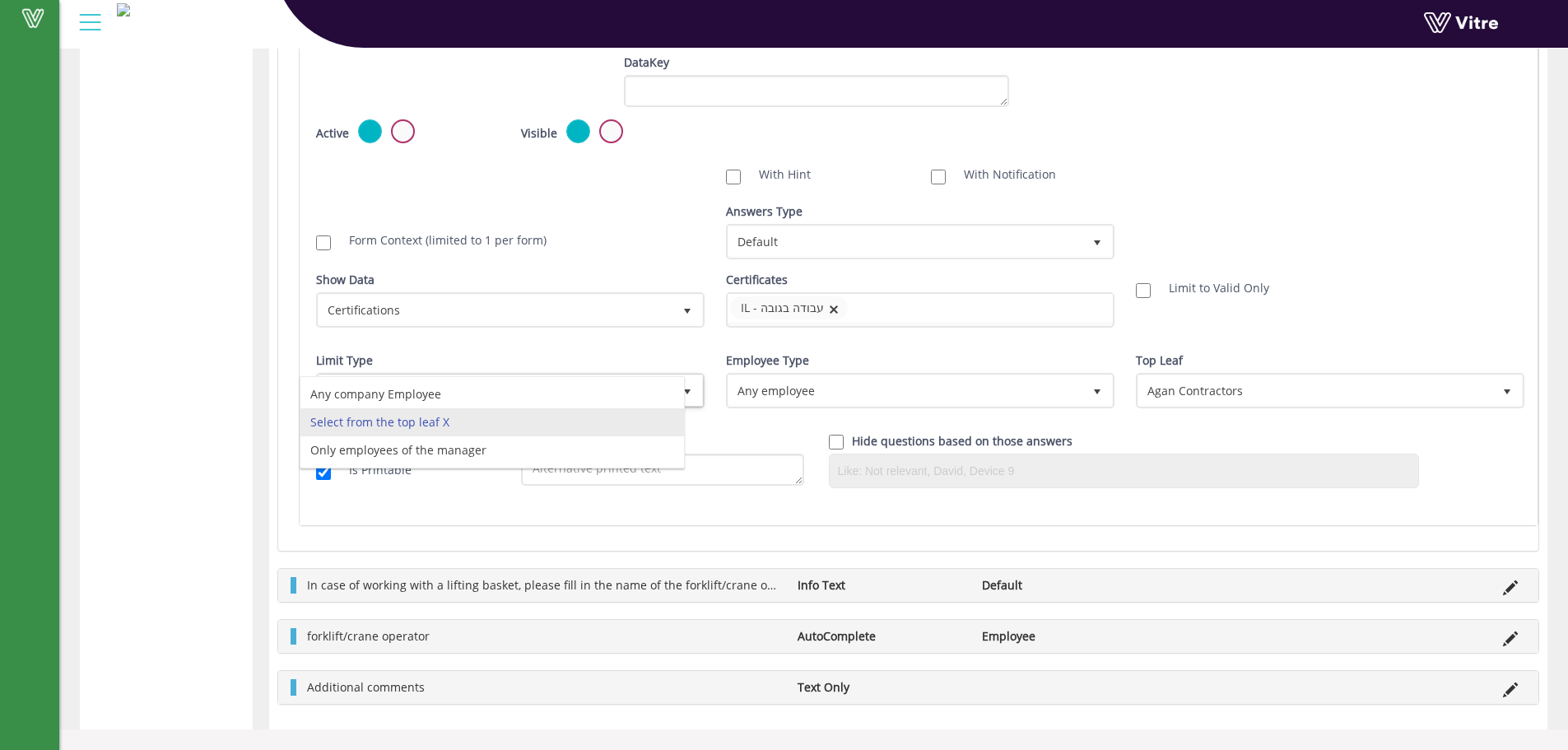
click at [502, 360] on div "Limit Type Select from the top leaf X 1" at bounding box center [508, 380] width 385 height 56
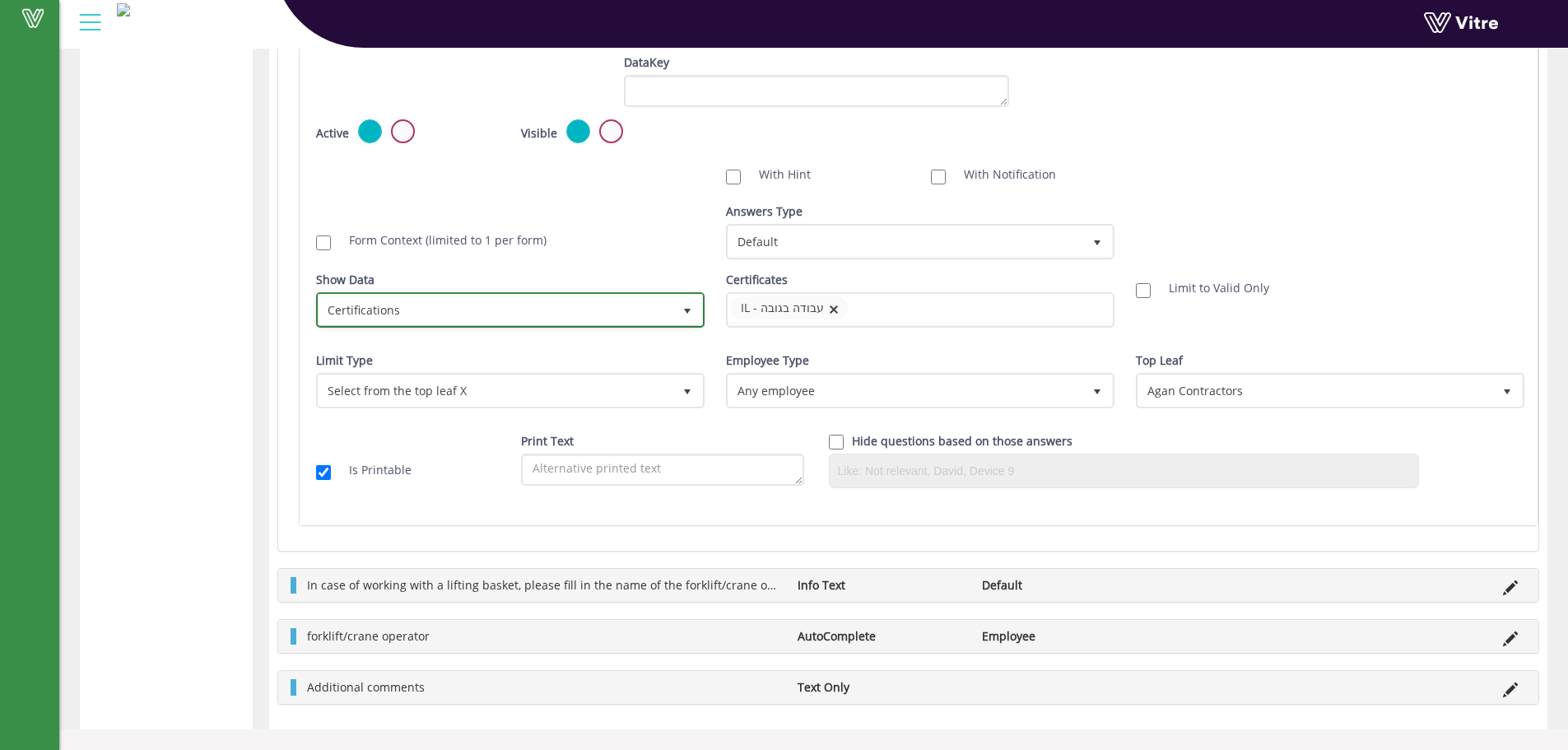
click at [531, 300] on span "Certifications" at bounding box center [495, 309] width 354 height 30
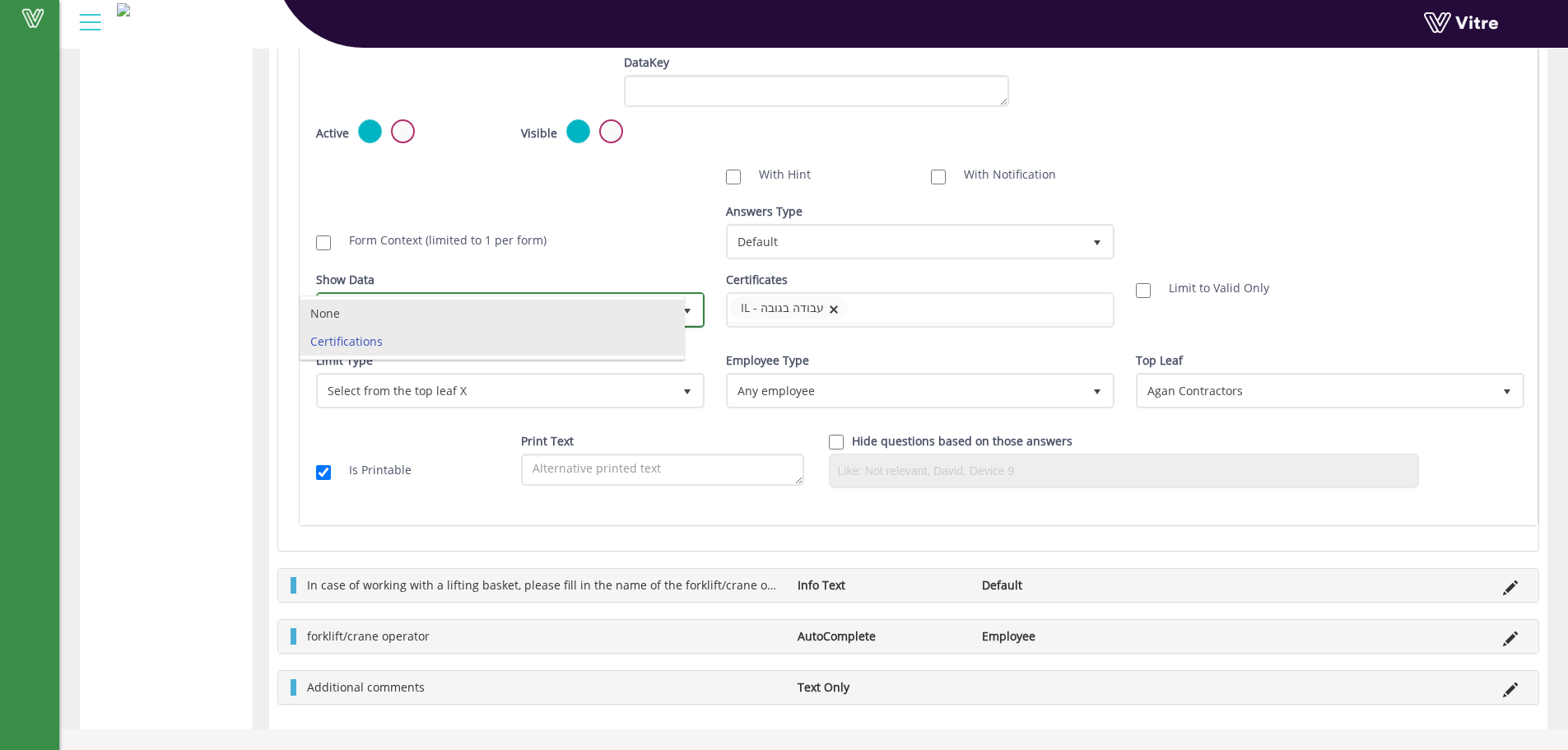
click at [410, 321] on li "None" at bounding box center [491, 313] width 383 height 28
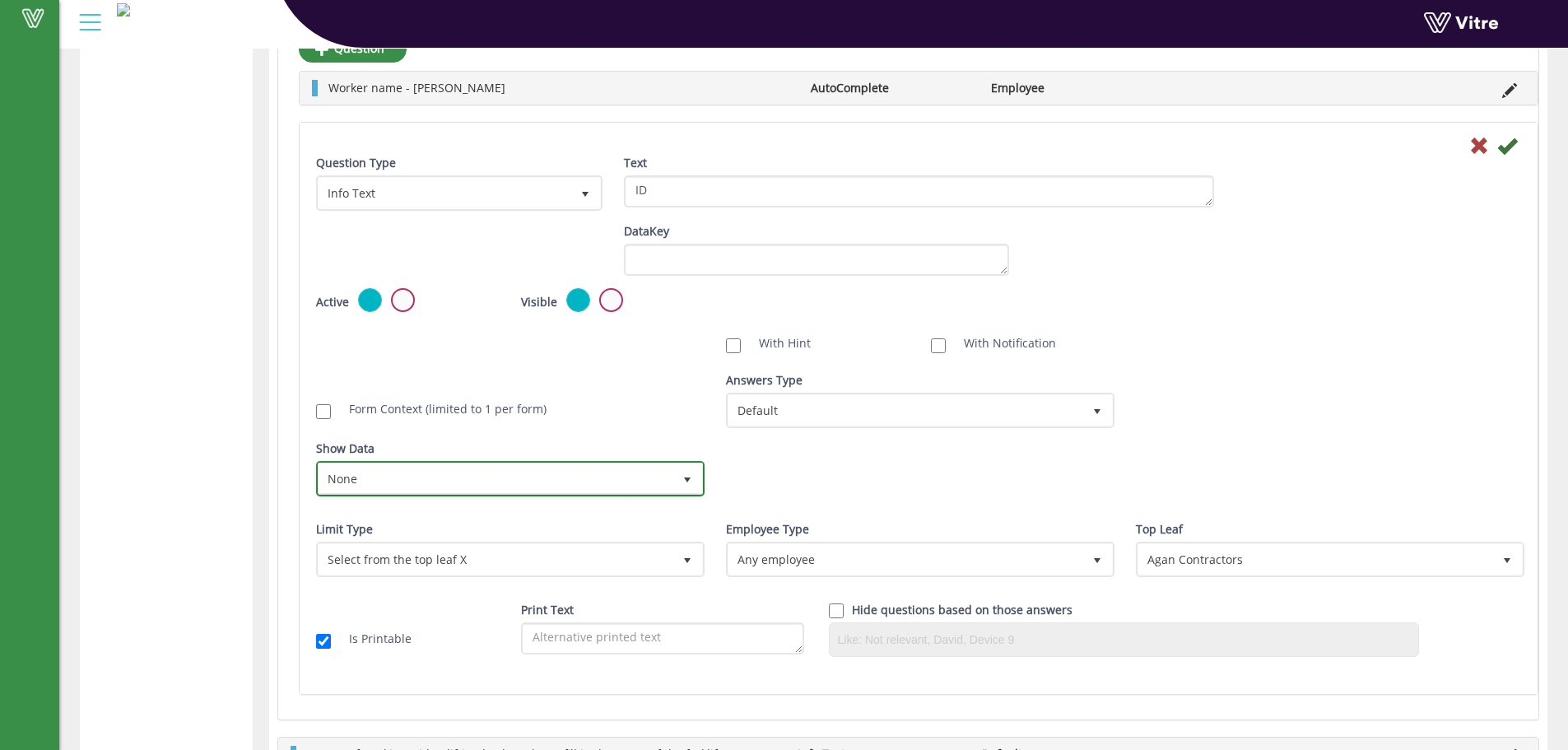
scroll to position [2747, 0]
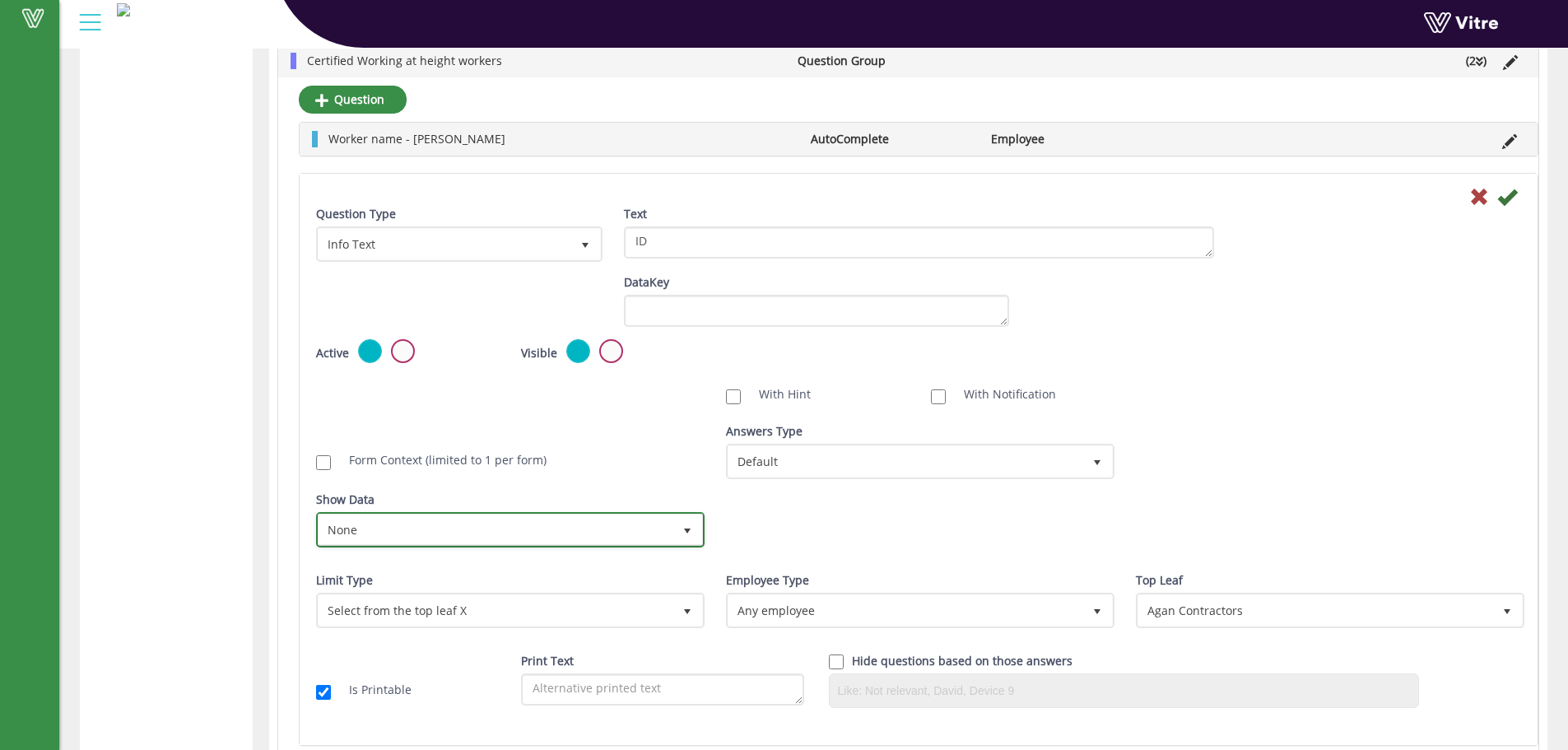
click at [495, 533] on span "None" at bounding box center [495, 529] width 354 height 30
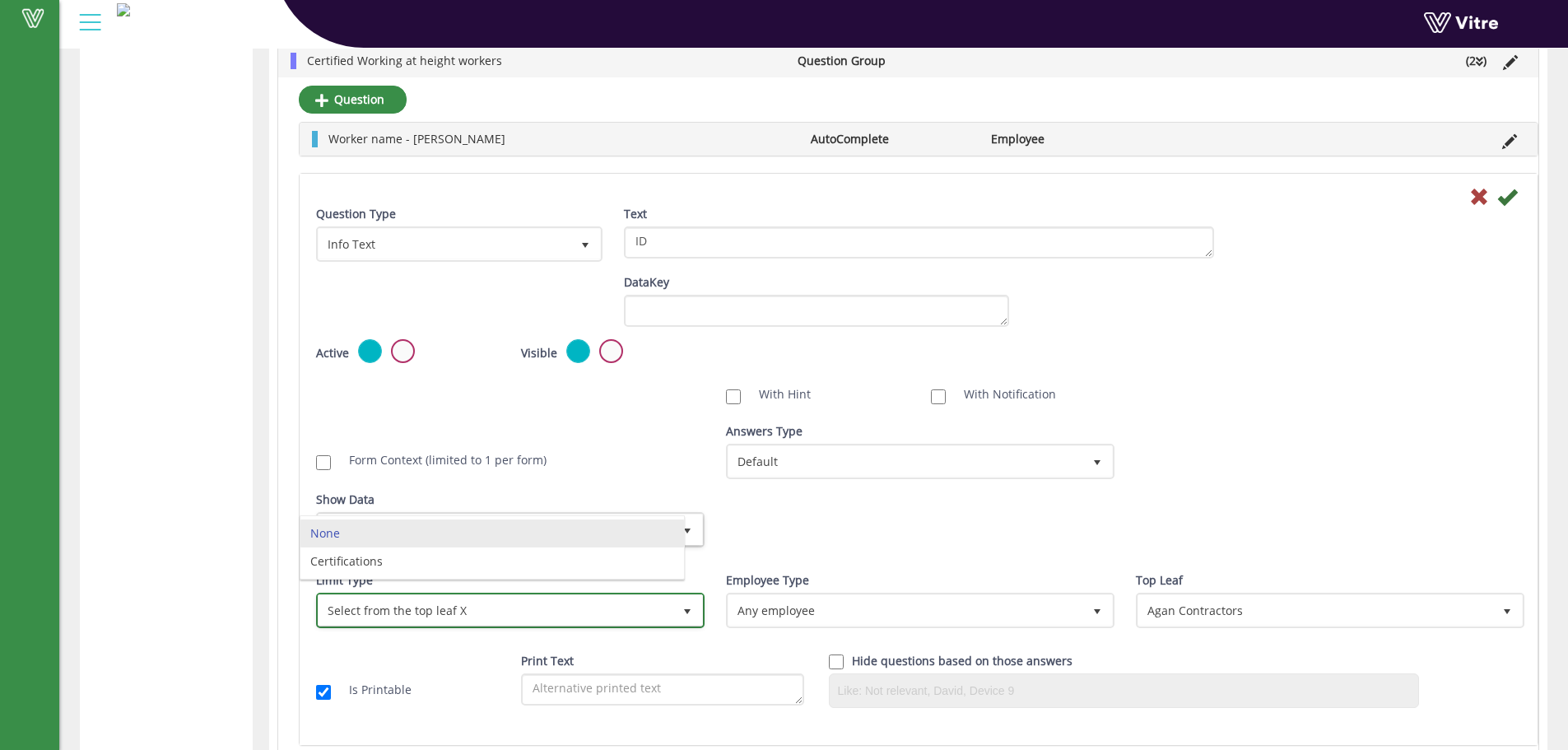
click at [484, 612] on span "Select from the top leaf X" at bounding box center [495, 610] width 354 height 30
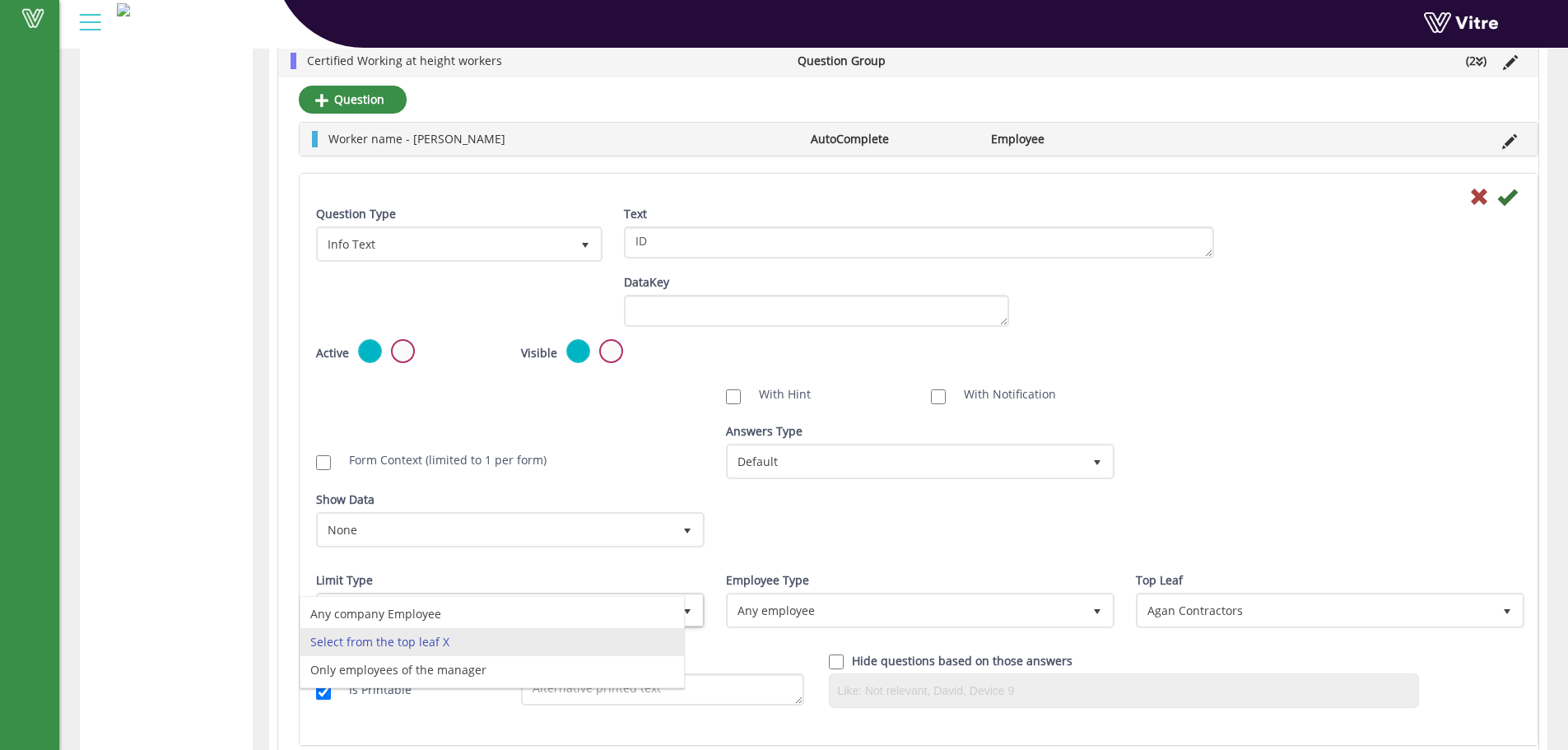
click at [574, 473] on div "Form Context (limited to 1 per form)" at bounding box center [509, 460] width 410 height 33
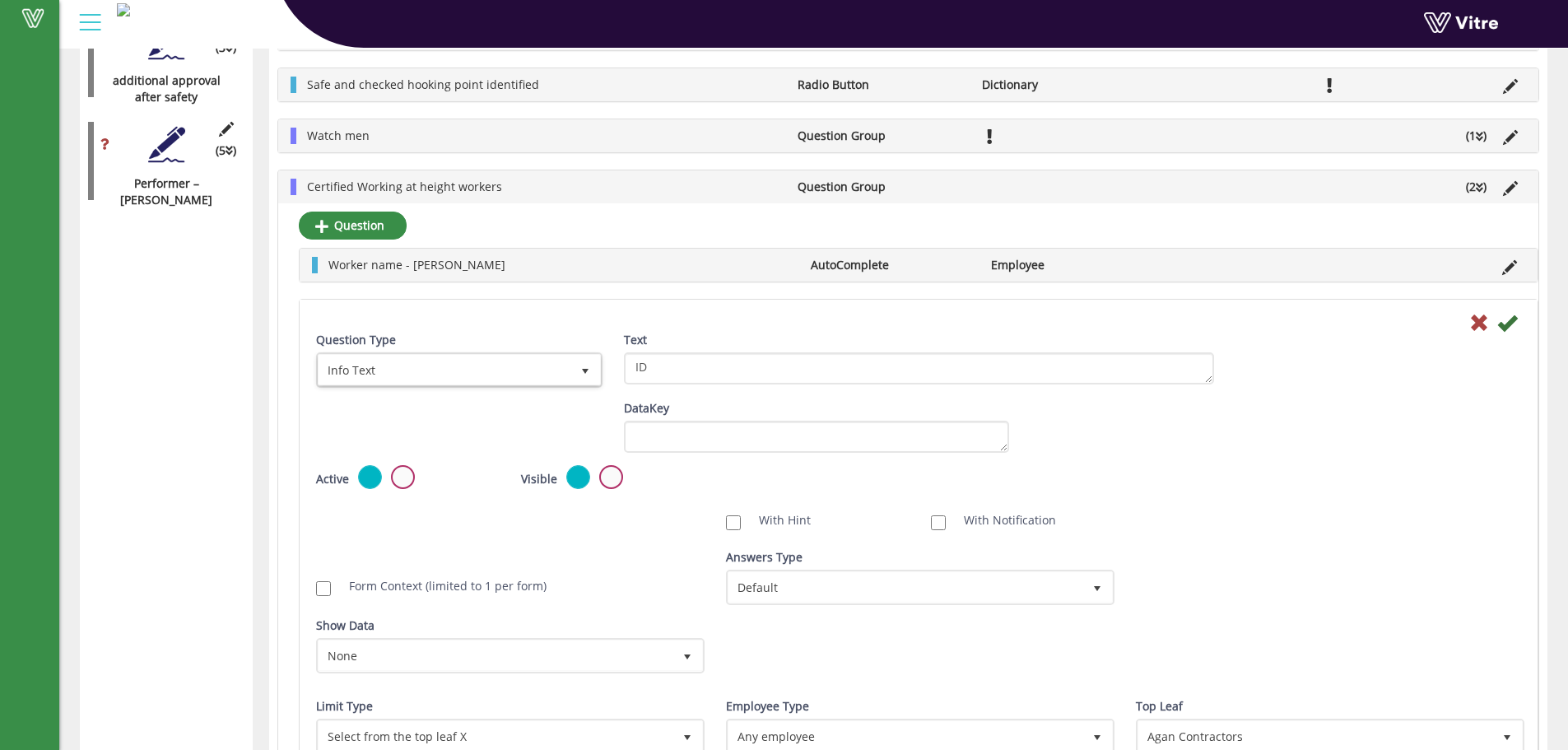
scroll to position [2637, 0]
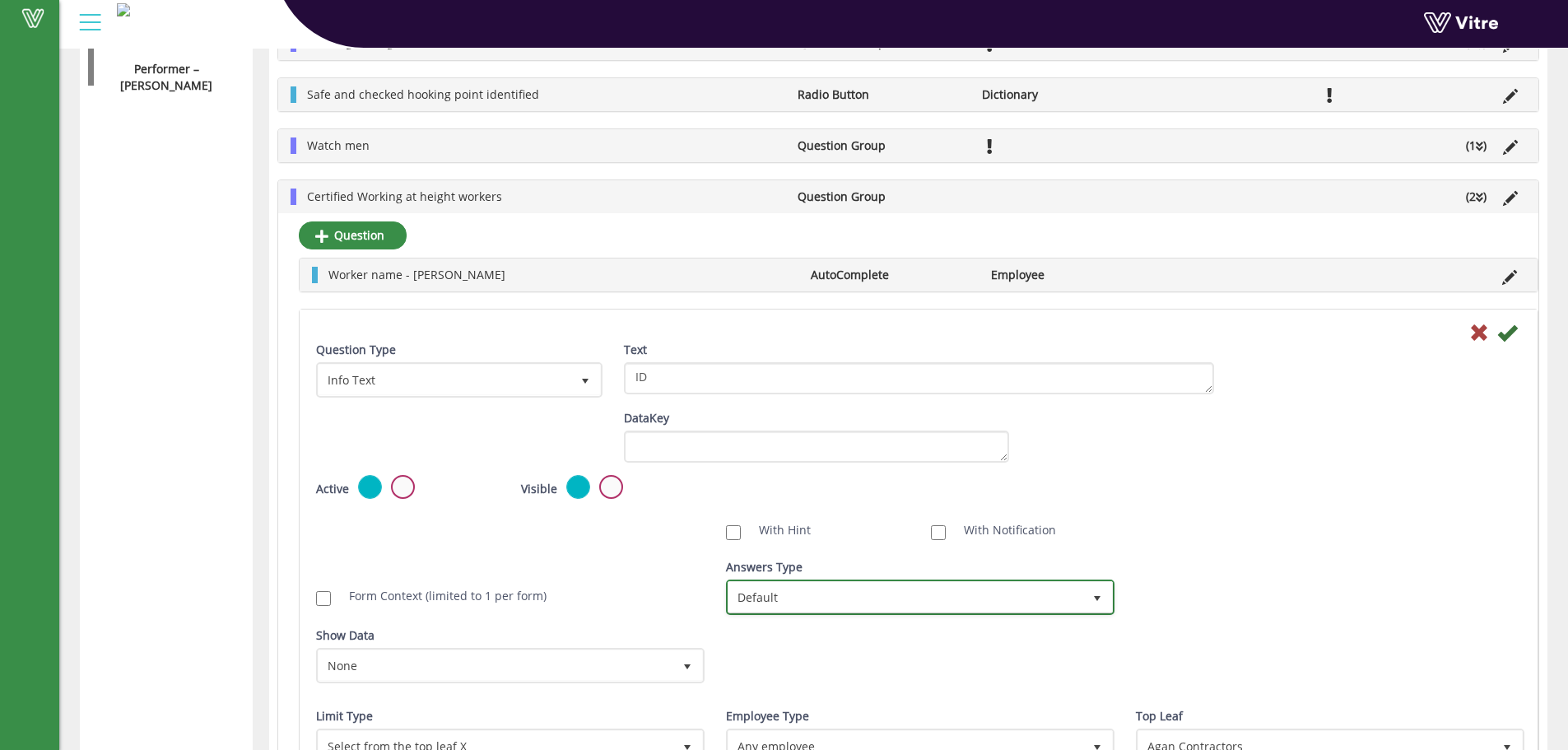
click at [823, 603] on span "Default" at bounding box center [905, 596] width 354 height 30
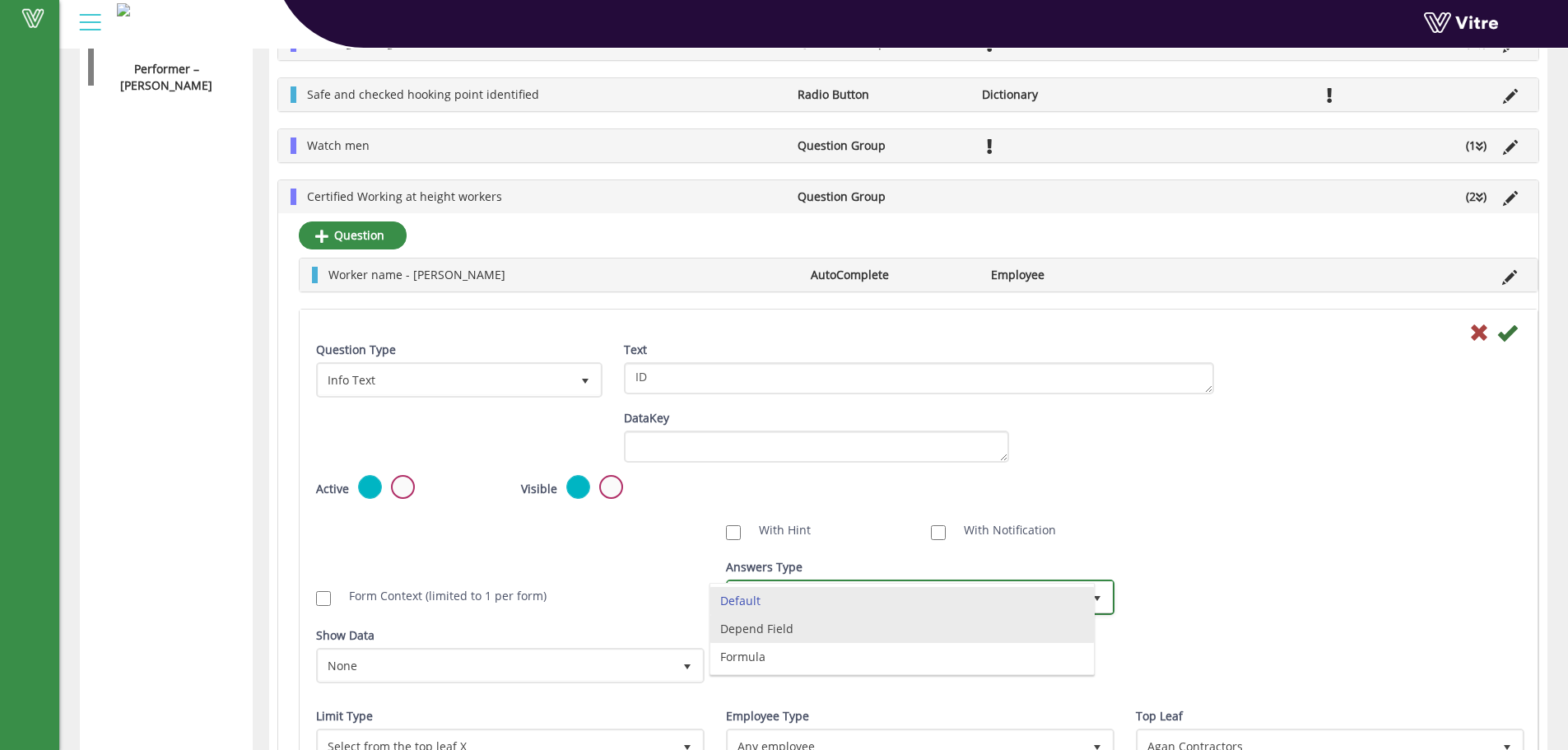
click at [795, 625] on li "Depend Field" at bounding box center [901, 629] width 383 height 28
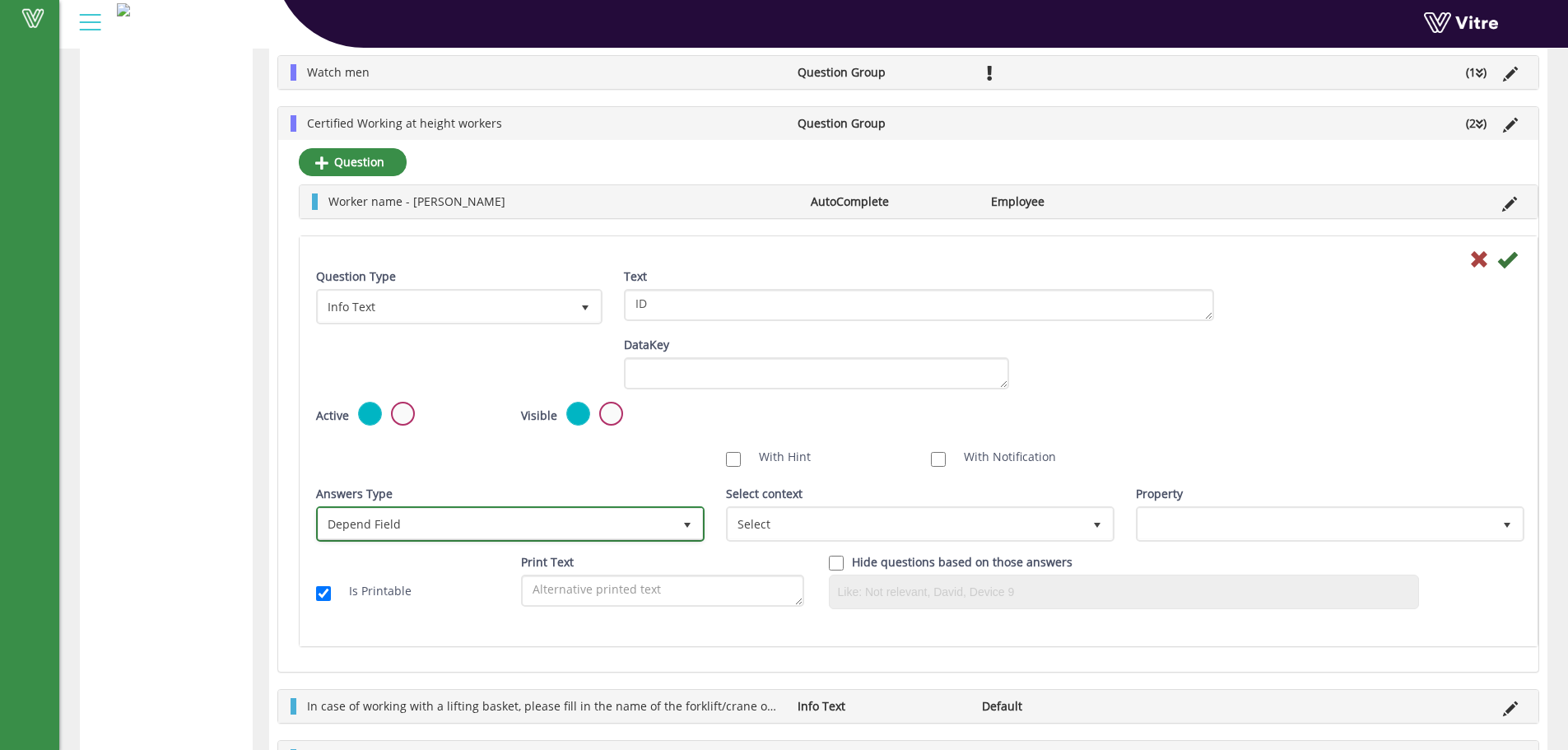
scroll to position [2747, 0]
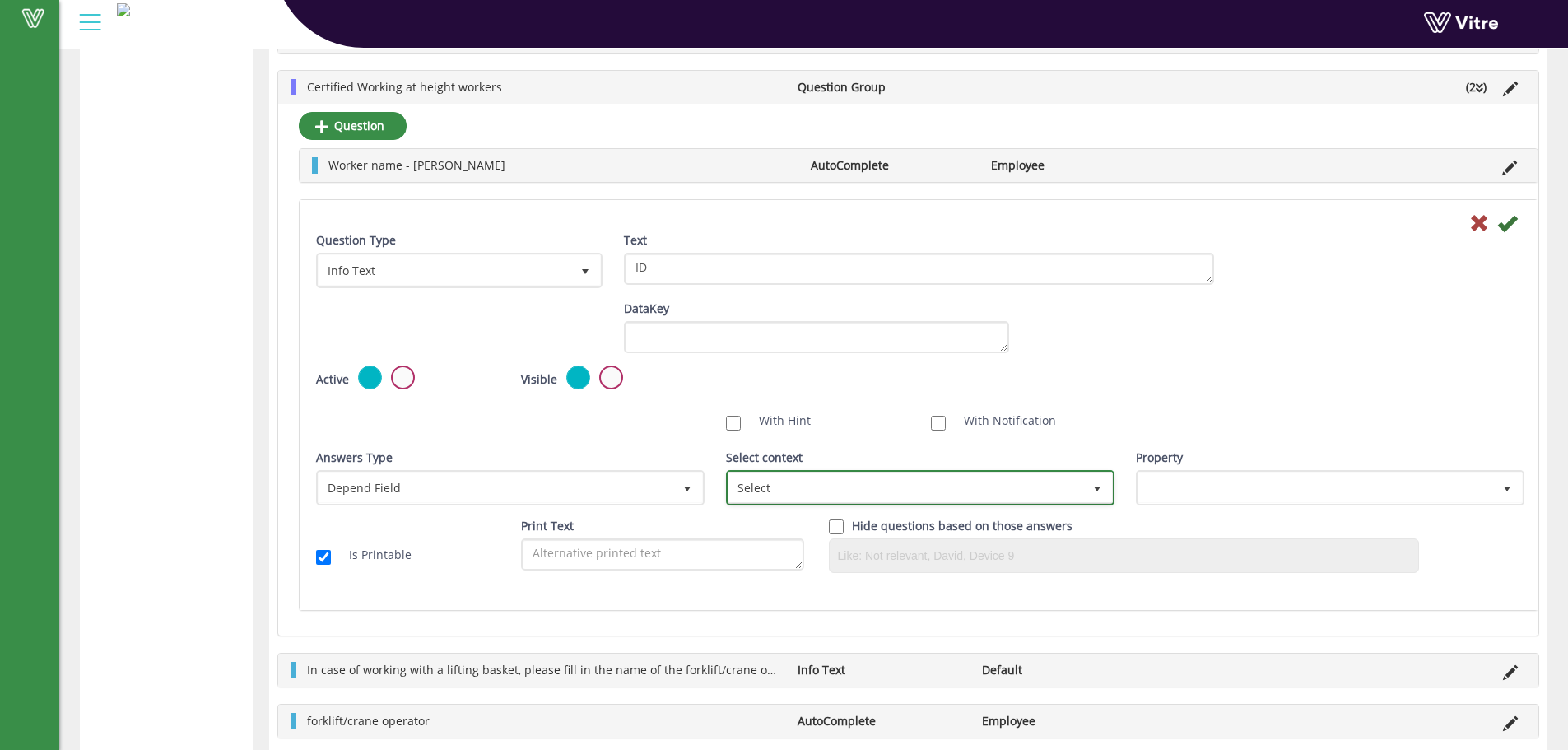
click at [829, 489] on span "Select" at bounding box center [905, 487] width 354 height 30
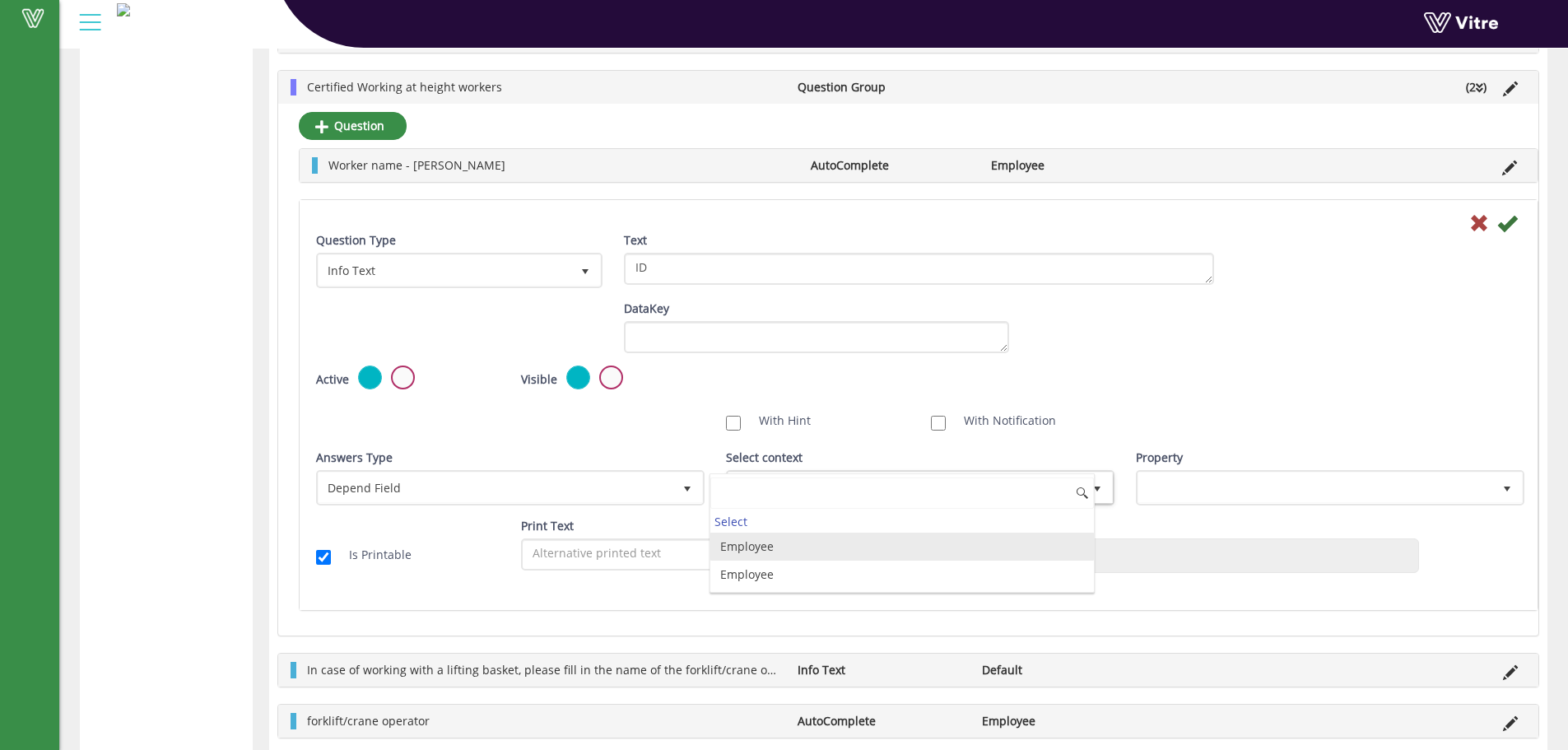
click at [780, 542] on li "Employee" at bounding box center [901, 546] width 383 height 28
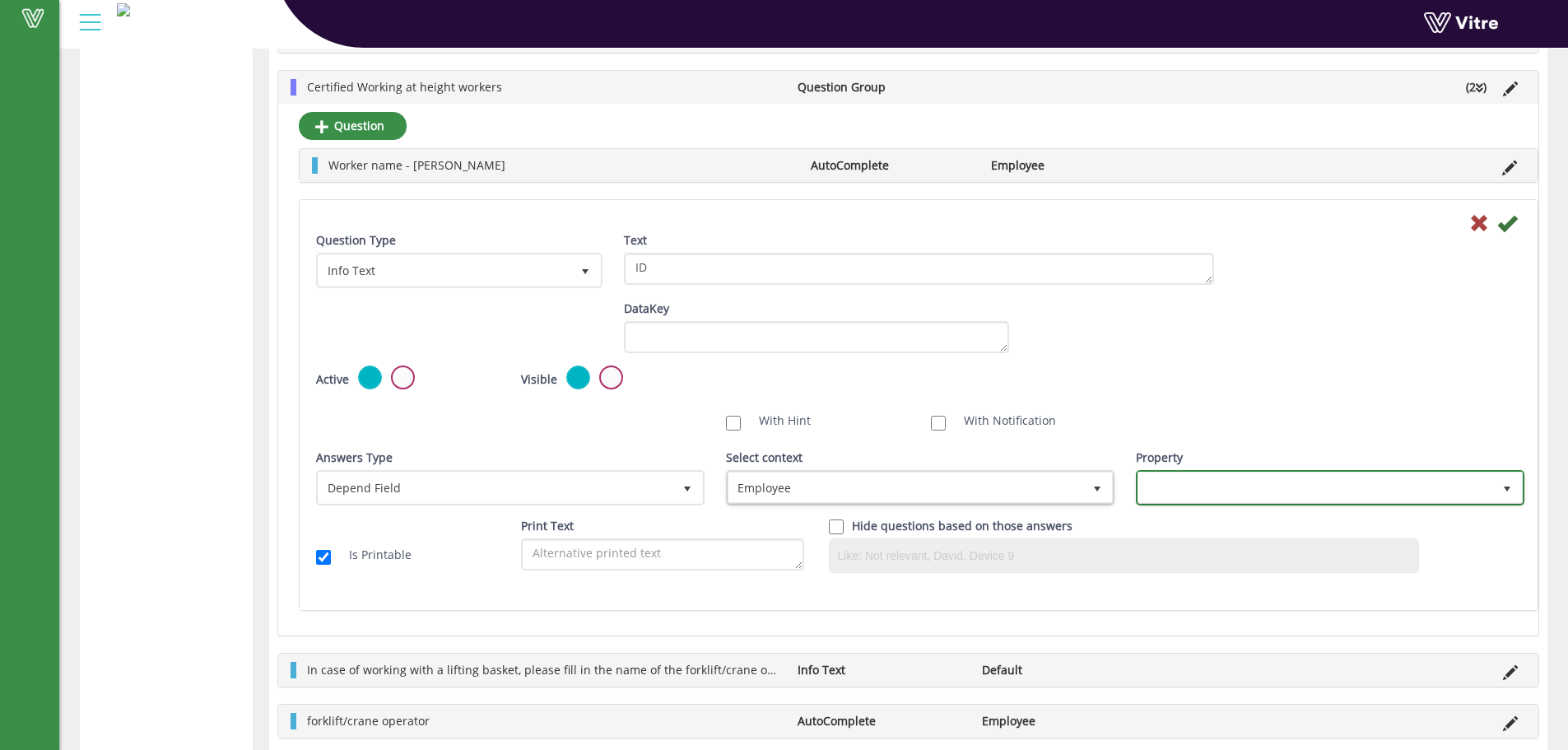
click at [1226, 487] on span at bounding box center [1315, 487] width 354 height 30
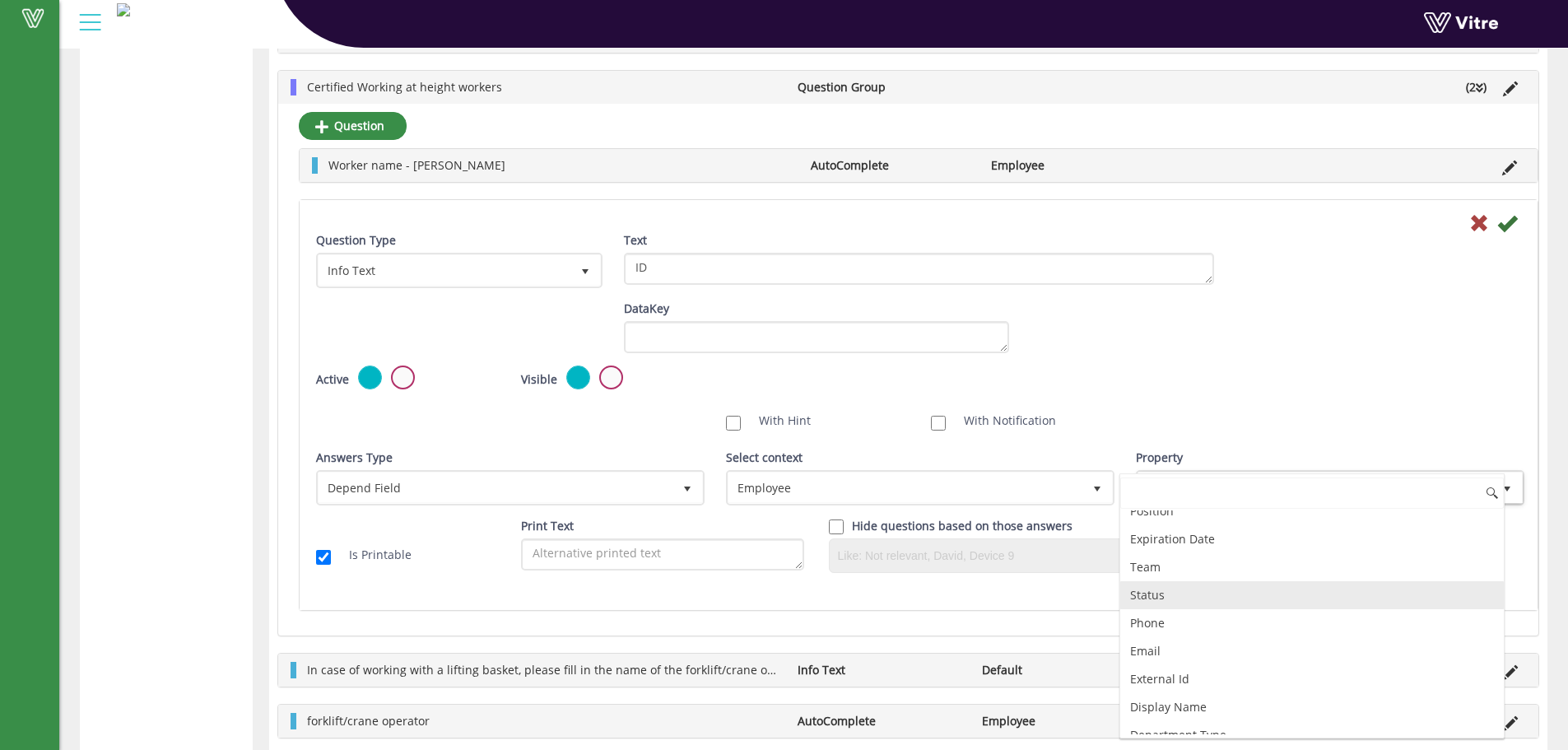
scroll to position [140, 0]
click at [1206, 613] on li "External Id" at bounding box center [1311, 608] width 383 height 28
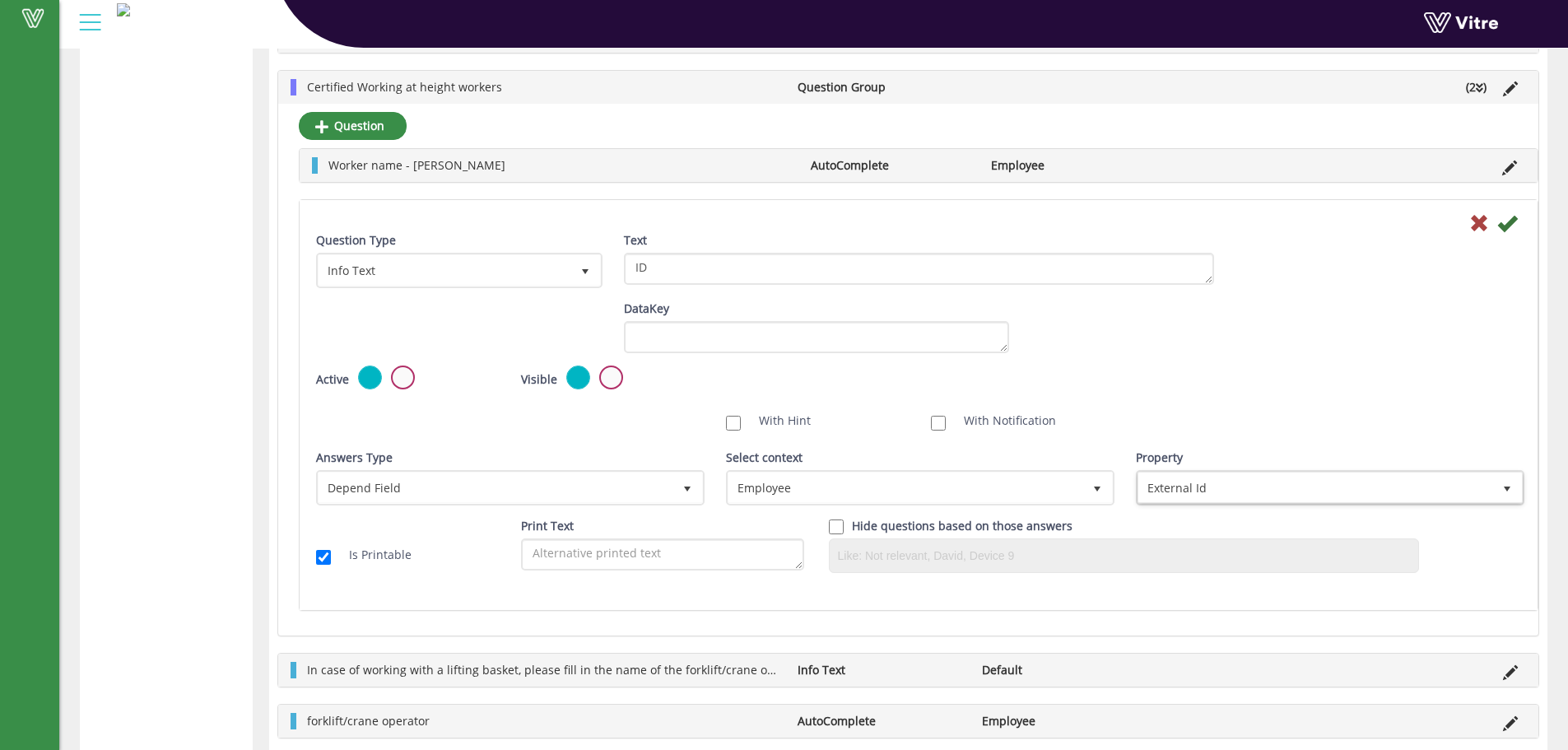
drag, startPoint x: 1392, startPoint y: 436, endPoint x: 1400, endPoint y: 428, distance: 11.3
click at [1393, 436] on div "Scan NFC Must scan With Hint With Notification Send Hidden Category No Image Op…" at bounding box center [918, 421] width 1229 height 33
click at [1500, 225] on icon at bounding box center [1507, 223] width 20 height 20
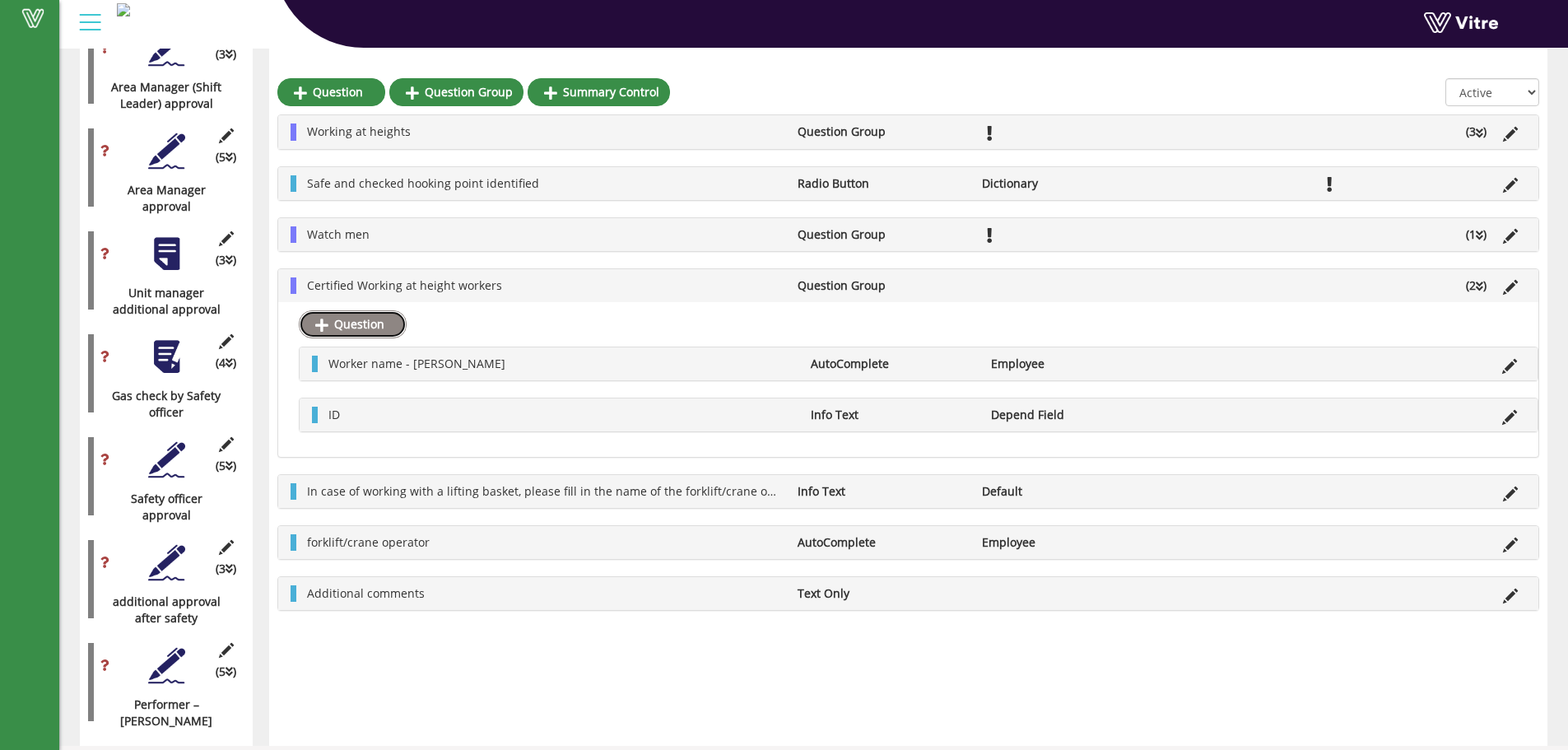
click at [336, 322] on link "Question" at bounding box center [352, 324] width 107 height 28
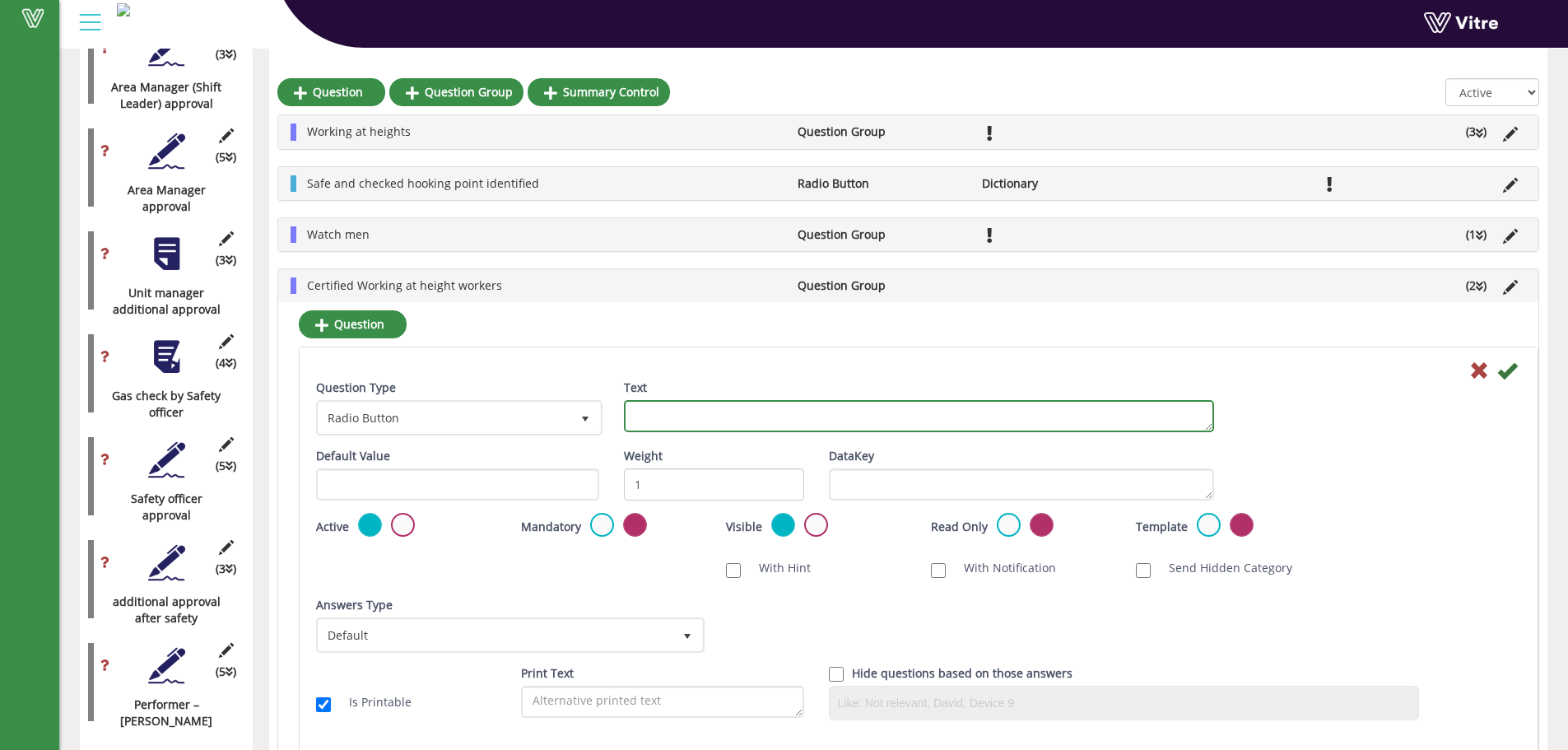
click at [991, 421] on textarea "Text" at bounding box center [918, 416] width 590 height 32
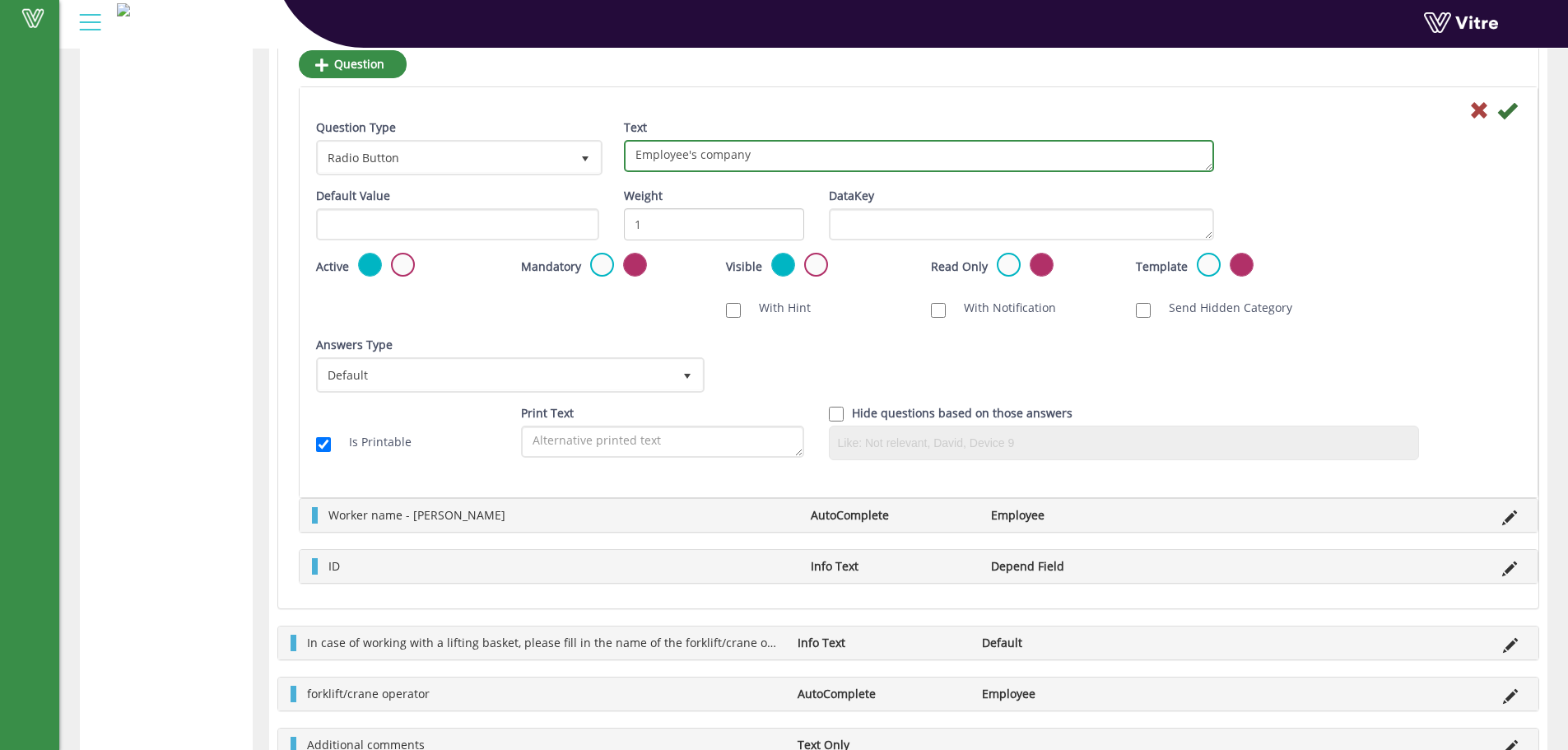
scroll to position [2846, 0]
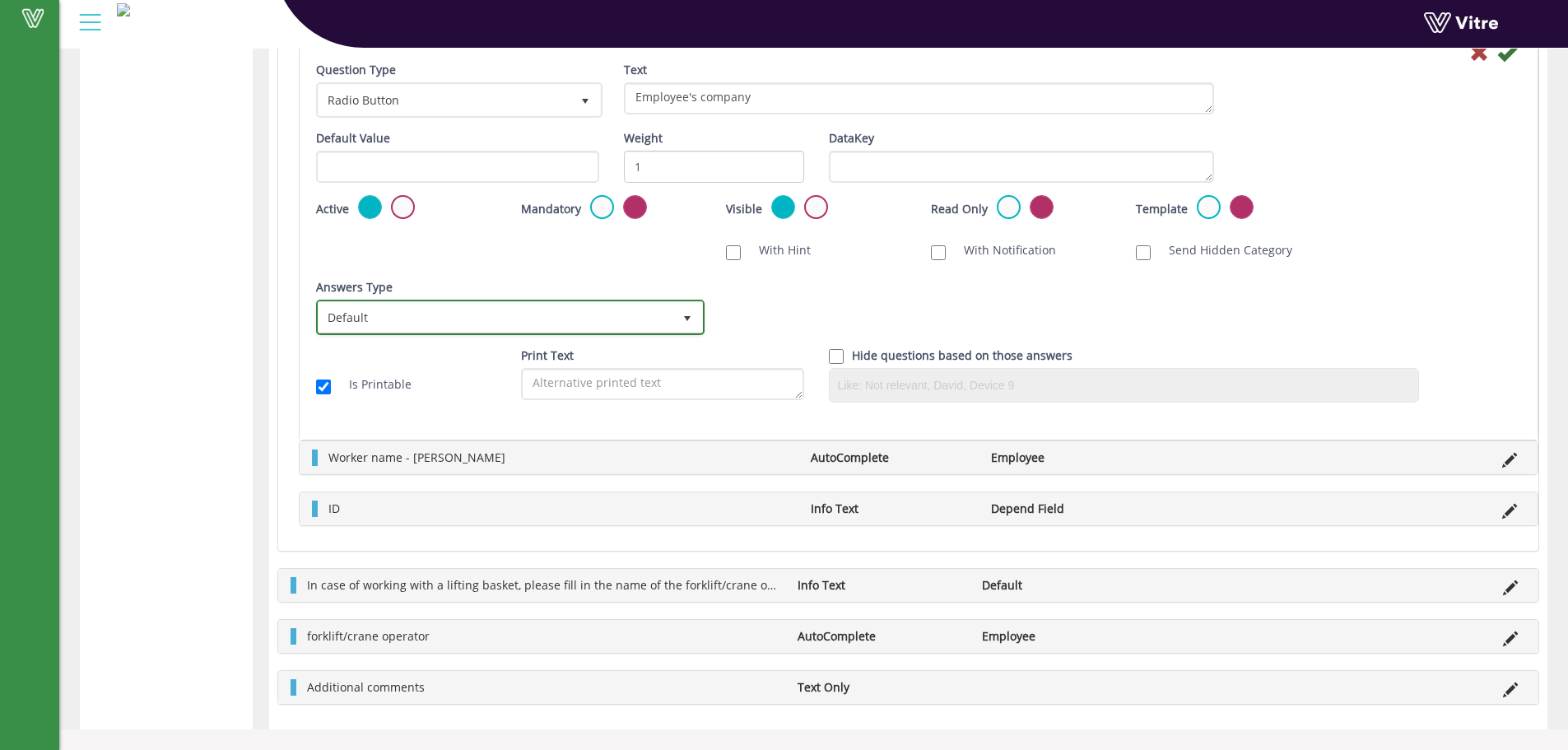
click at [429, 316] on span "Default" at bounding box center [495, 317] width 354 height 30
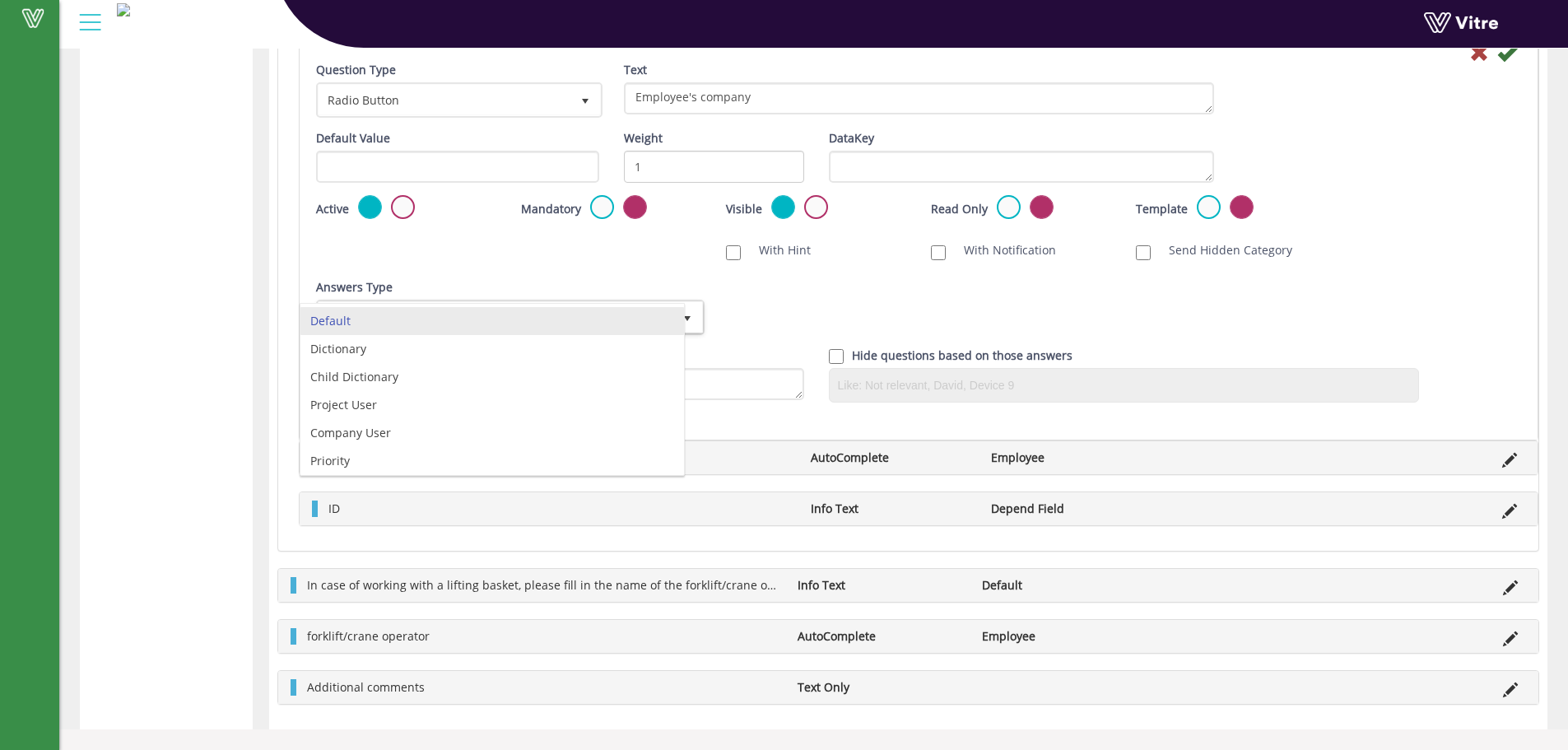
click at [931, 307] on div "Answers Type Default 0 Answers Type Default 0 Module Select Form Context (limit…" at bounding box center [918, 313] width 1229 height 68
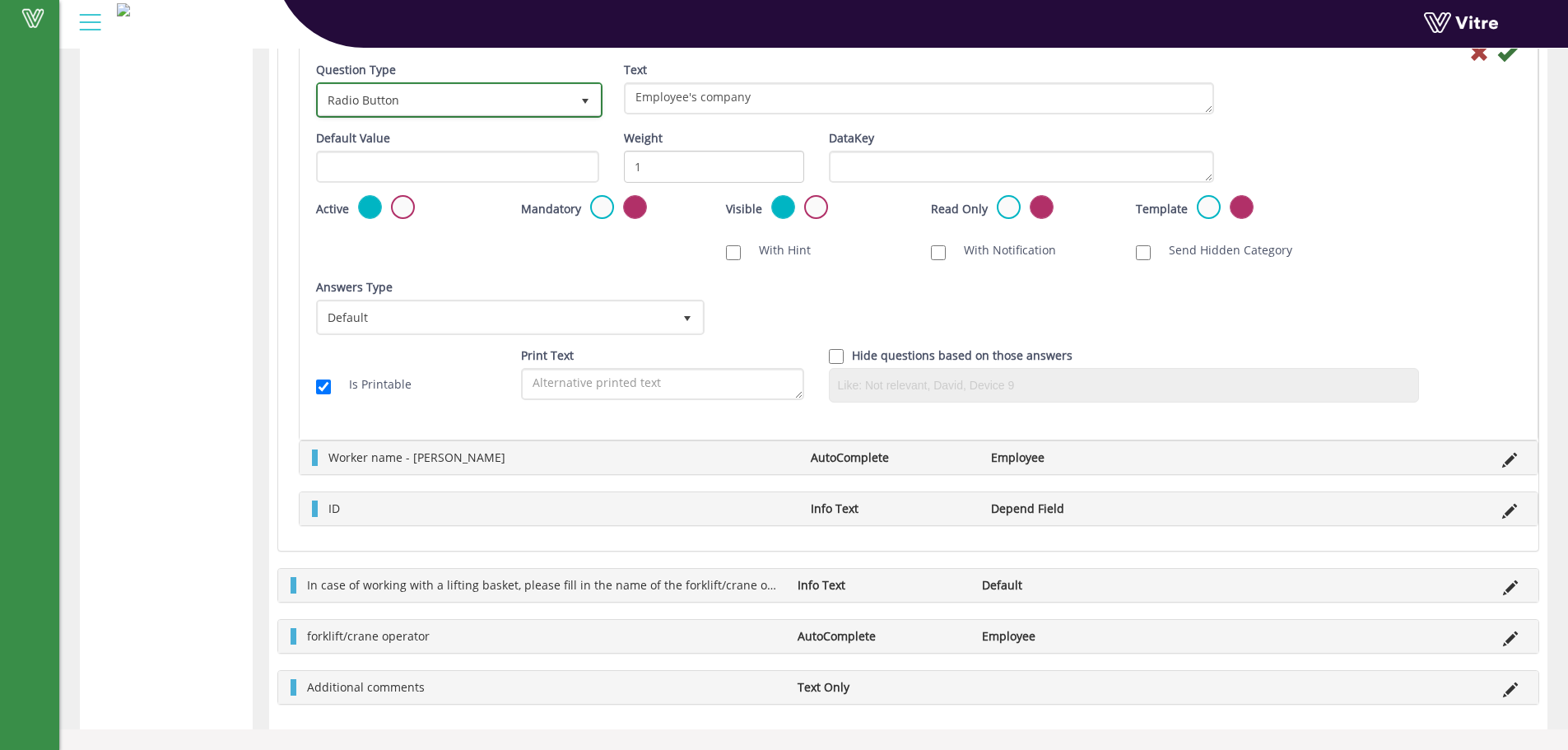
click at [538, 108] on span "Radio Button" at bounding box center [444, 99] width 252 height 30
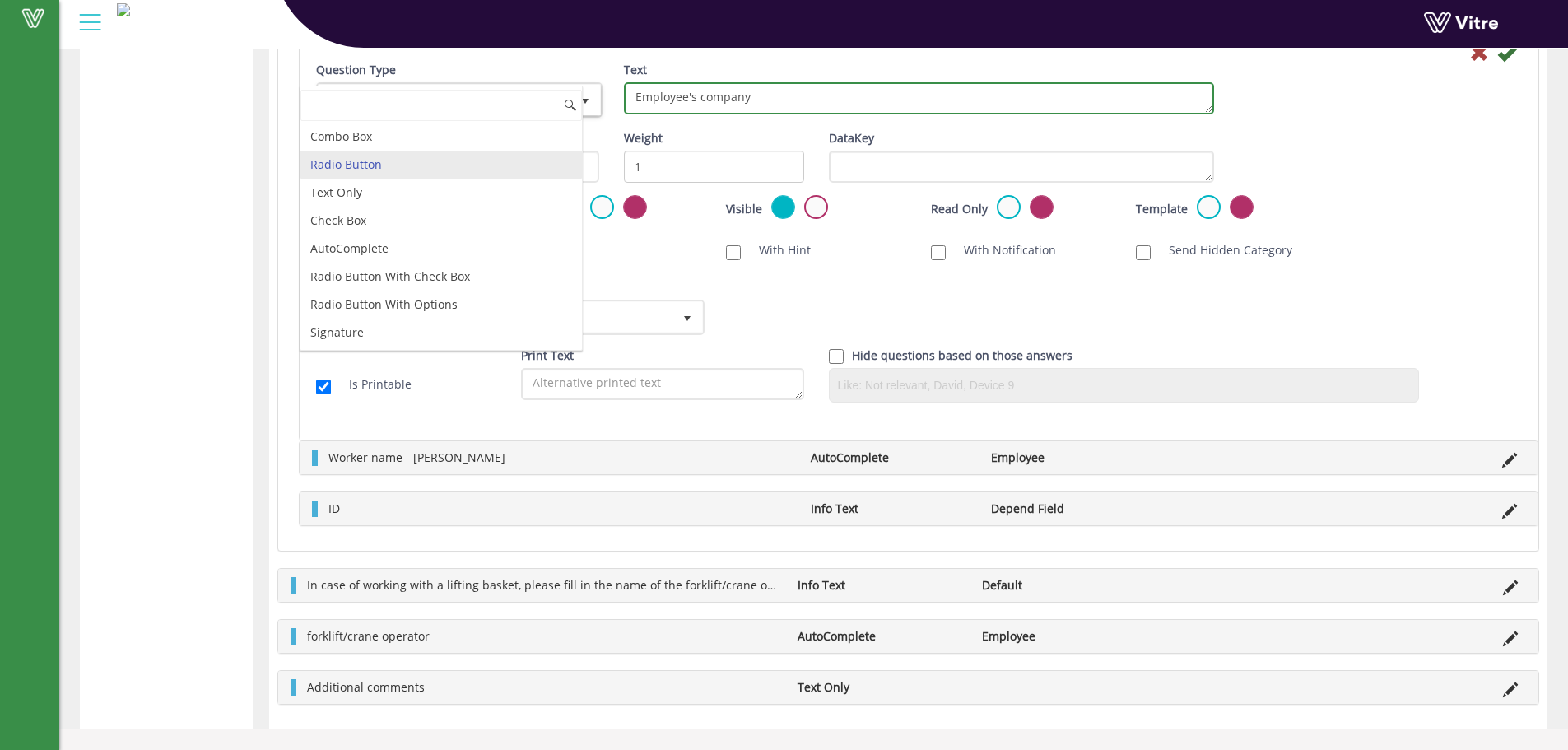
click at [724, 104] on textarea "Employee's company" at bounding box center [918, 97] width 590 height 32
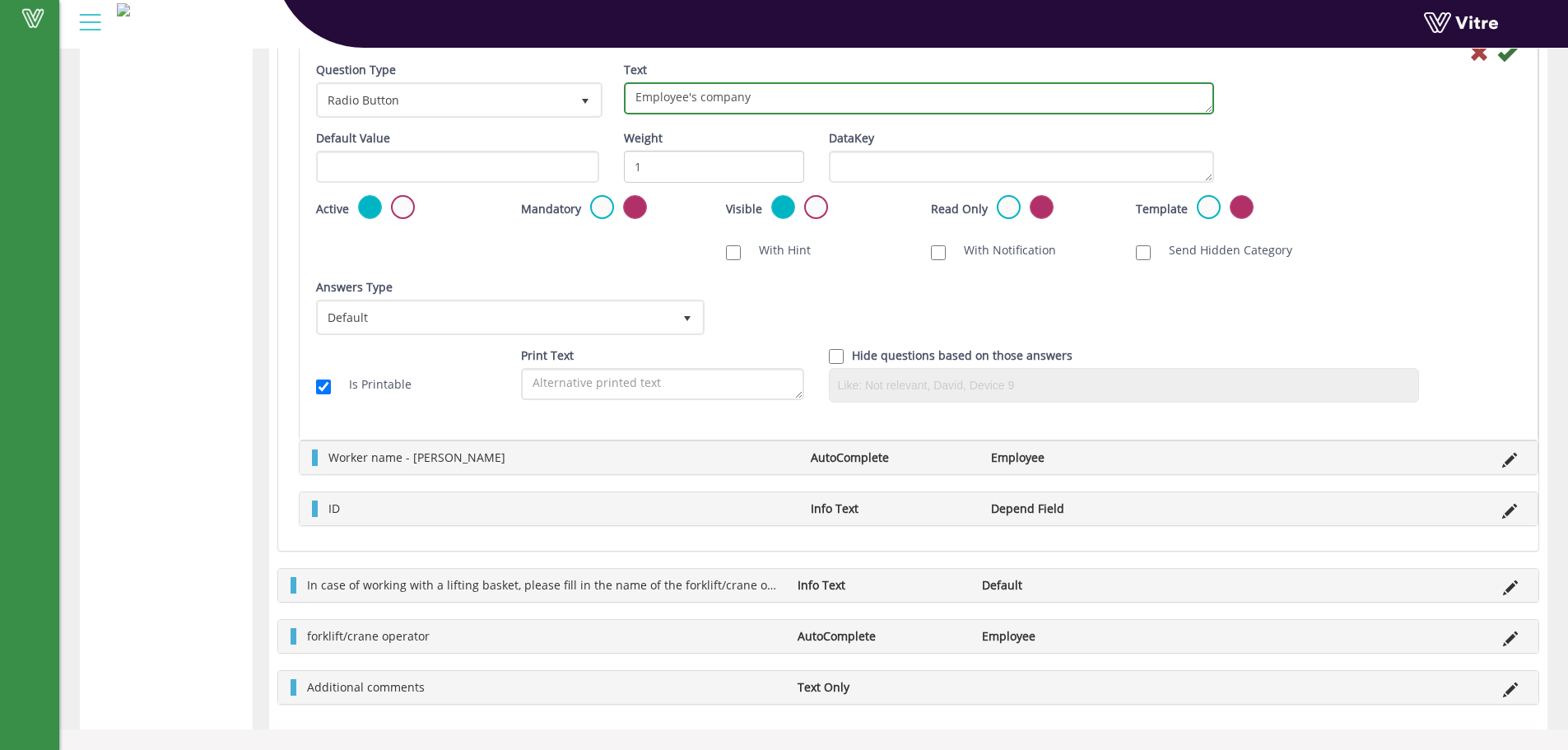
click at [724, 104] on textarea "Employee's company" at bounding box center [918, 97] width 590 height 32
type textarea "Employee's organizational unit"
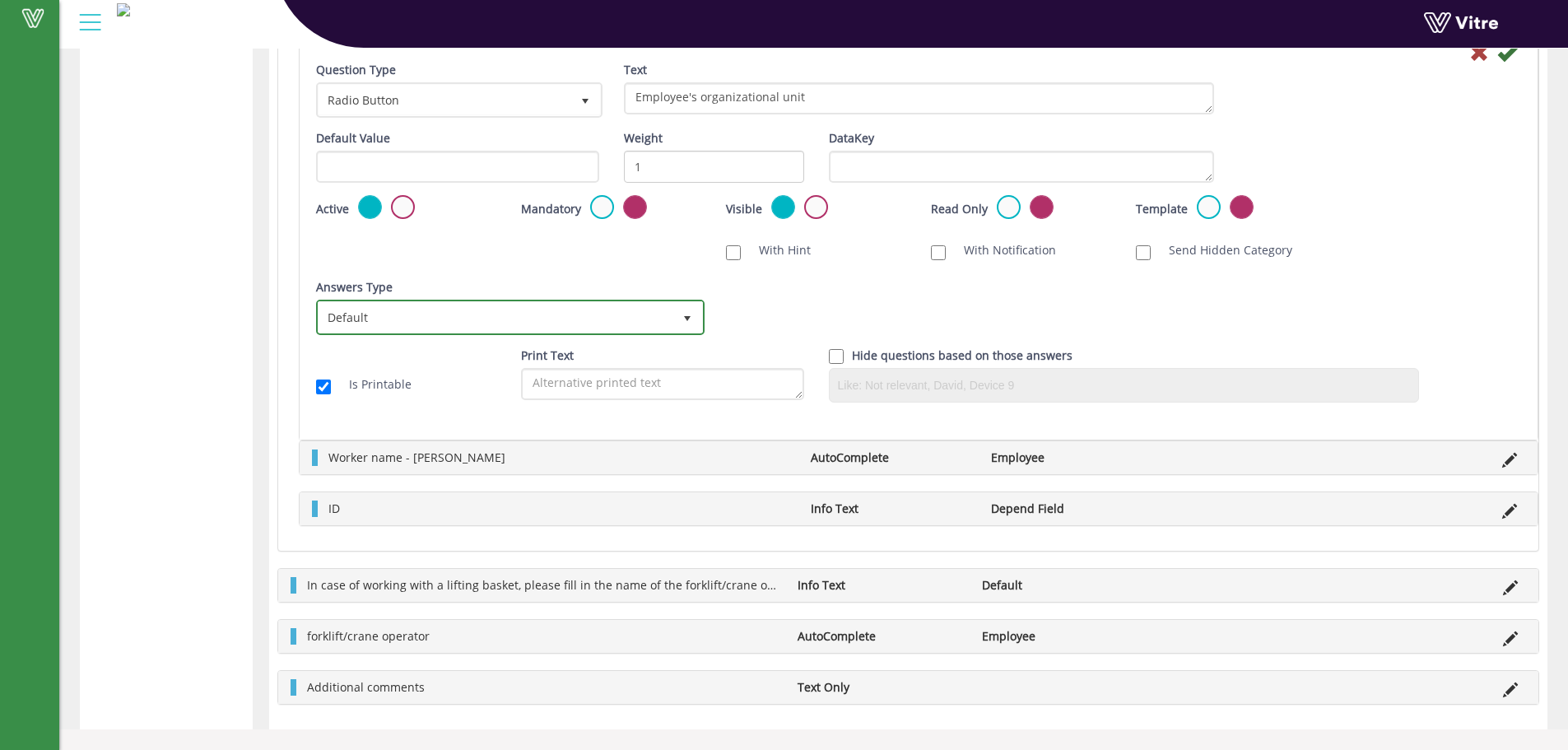
click at [391, 299] on span "Default 0" at bounding box center [510, 317] width 389 height 35
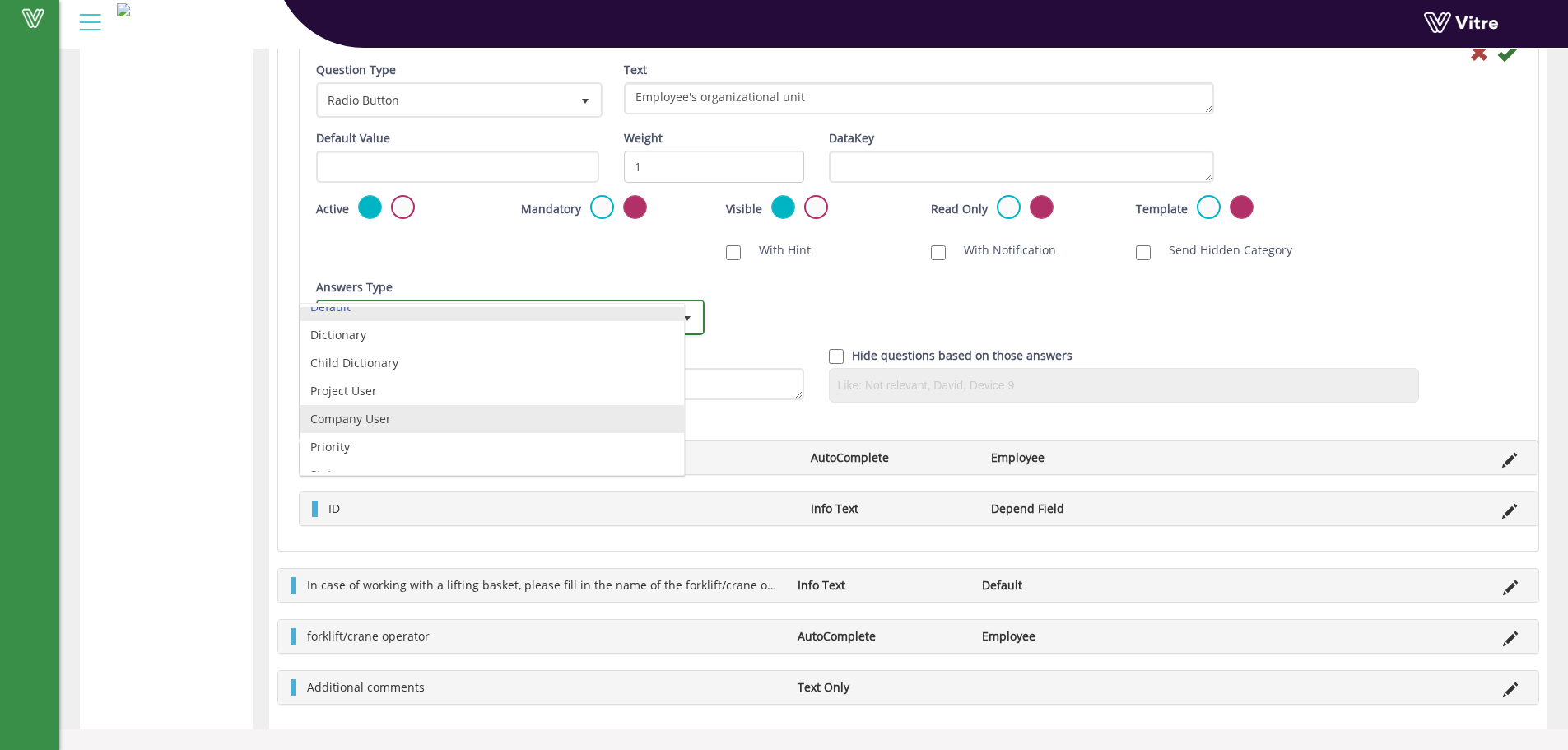
scroll to position [0, 0]
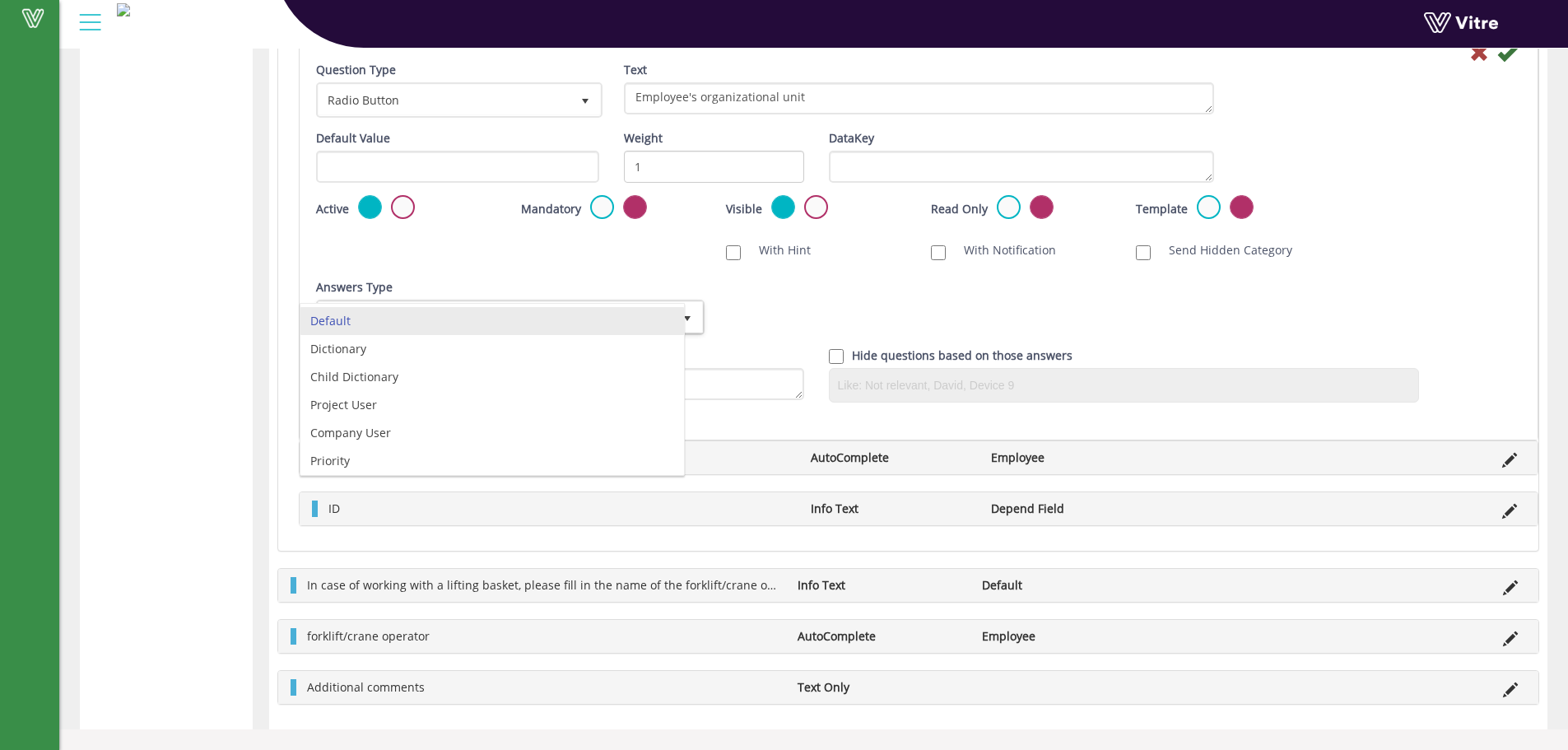
click at [555, 259] on div "Scan NFC Must scan With Hint With Notification Send Hidden Category No Image Op…" at bounding box center [918, 250] width 1229 height 33
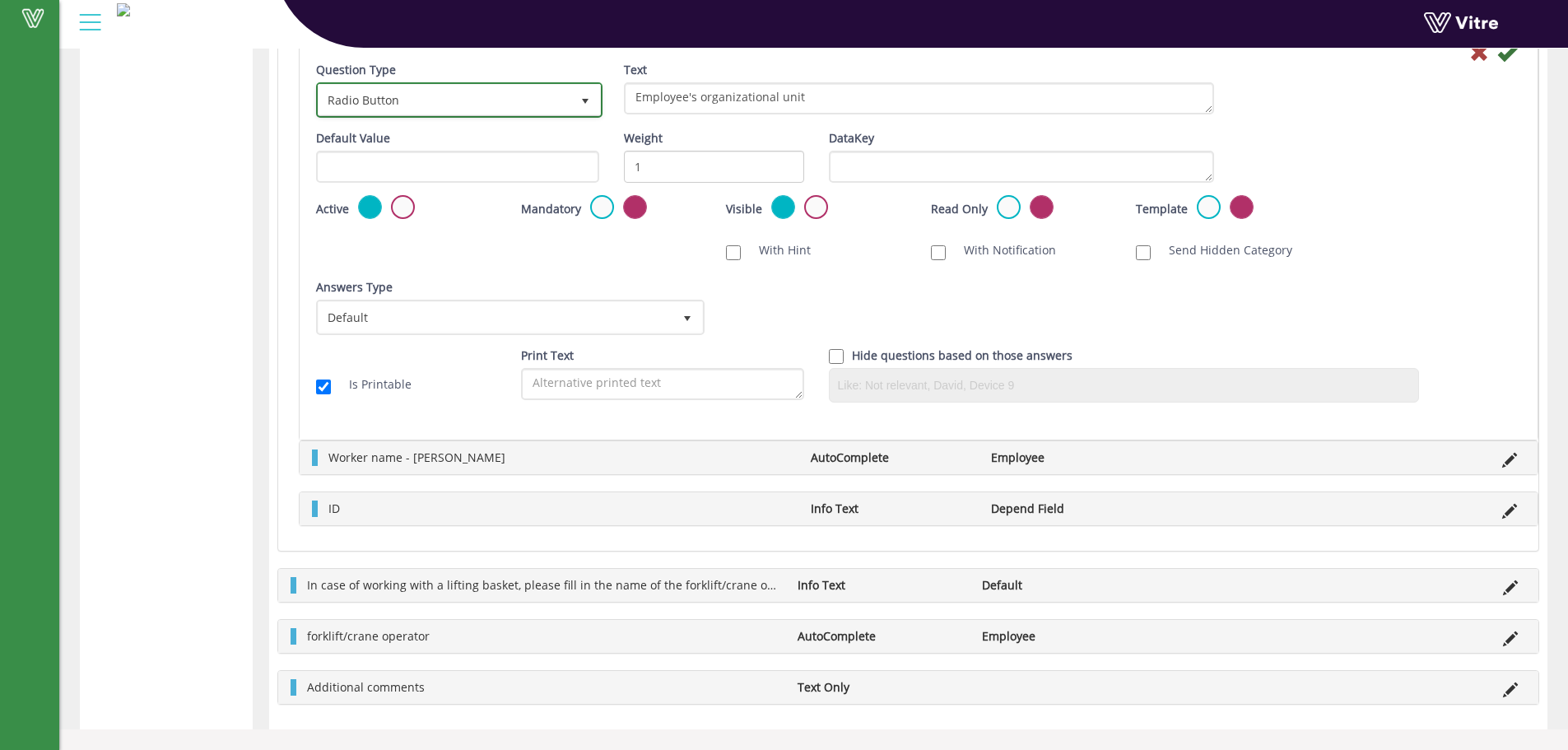
click at [383, 95] on span "Radio Button" at bounding box center [444, 99] width 252 height 30
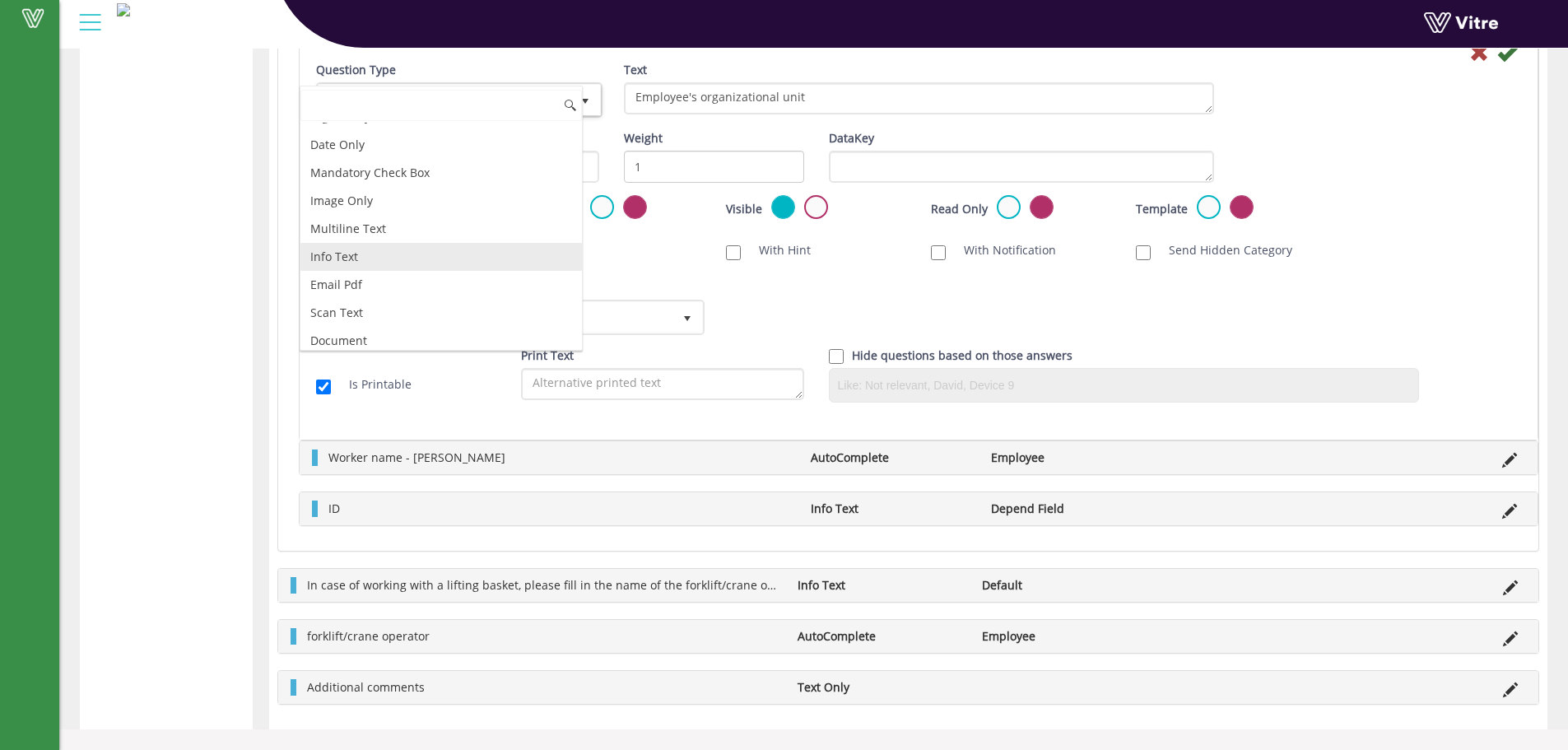
scroll to position [329, 0]
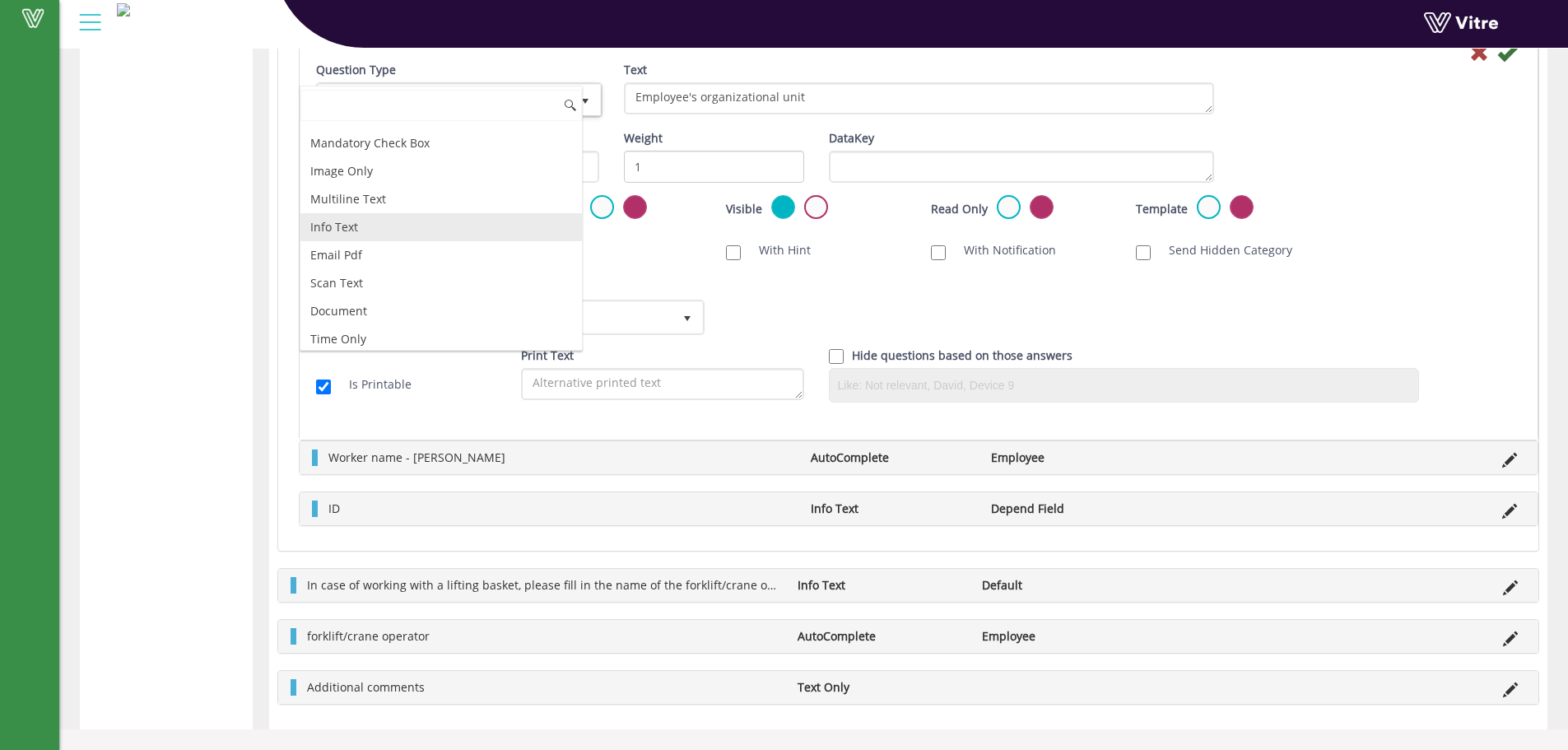
click at [367, 218] on li "Info Text" at bounding box center [440, 227] width 281 height 28
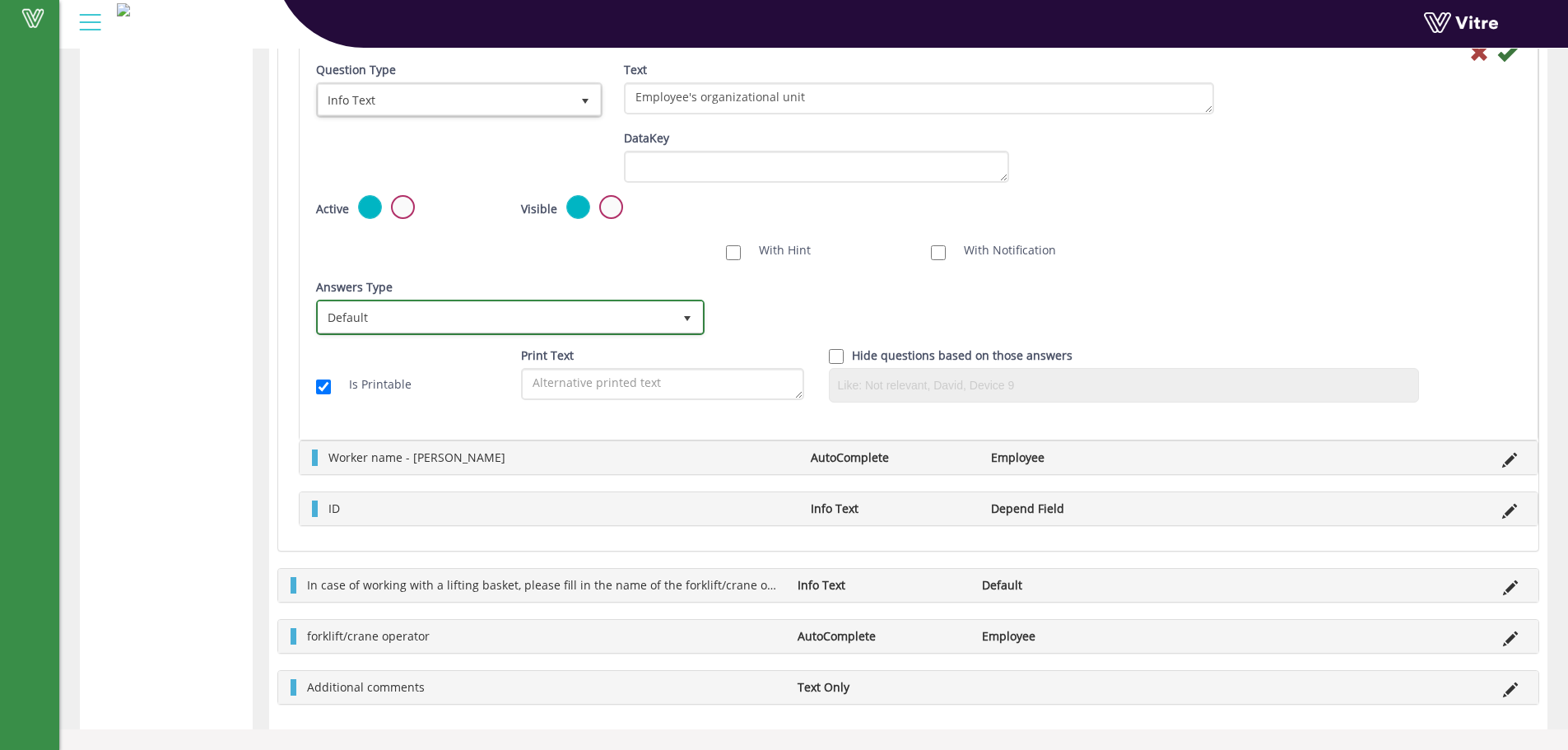
click at [388, 321] on span "Default" at bounding box center [495, 317] width 354 height 30
click at [426, 357] on li "Depend Field" at bounding box center [491, 349] width 383 height 28
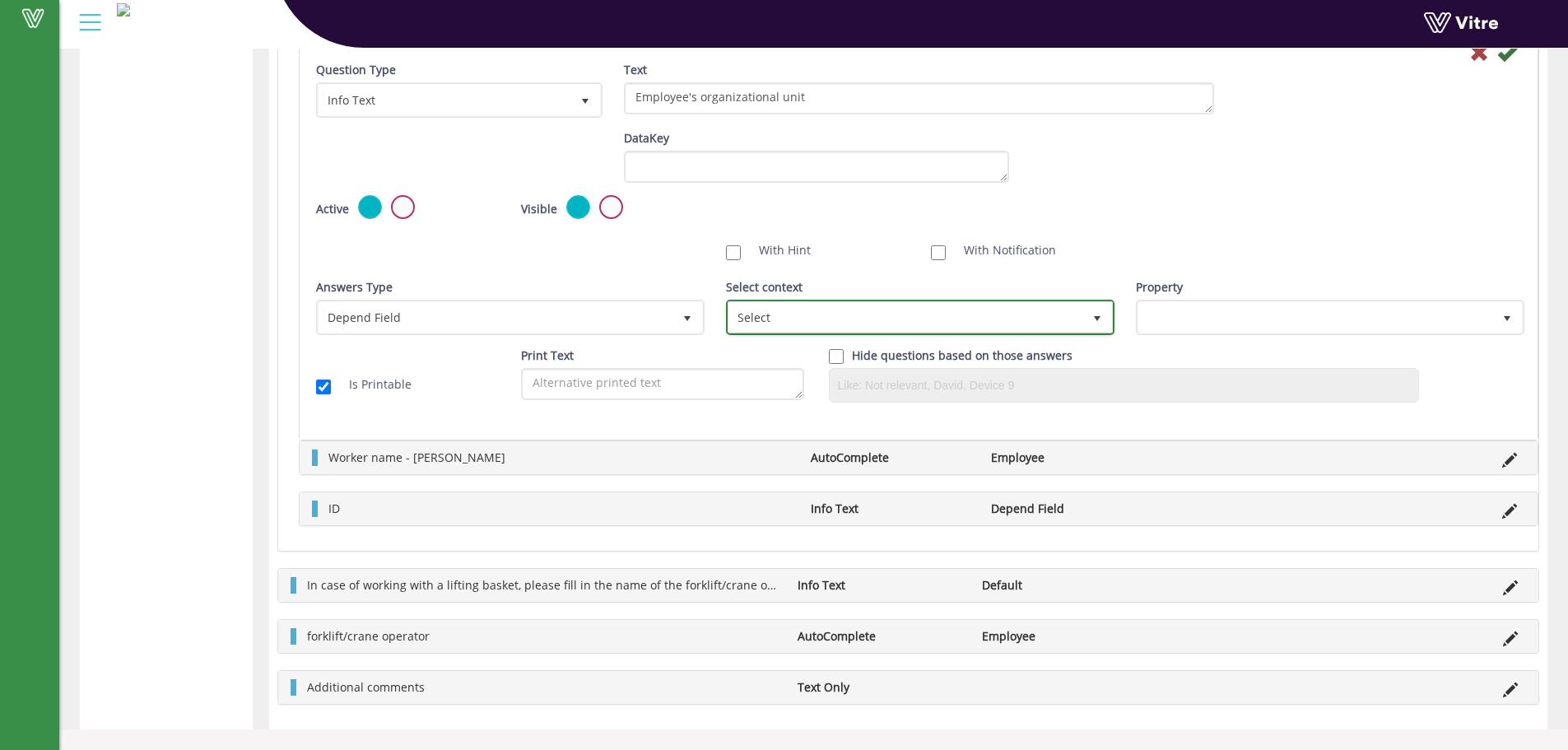
click at [783, 331] on span "Select" at bounding box center [905, 317] width 354 height 30
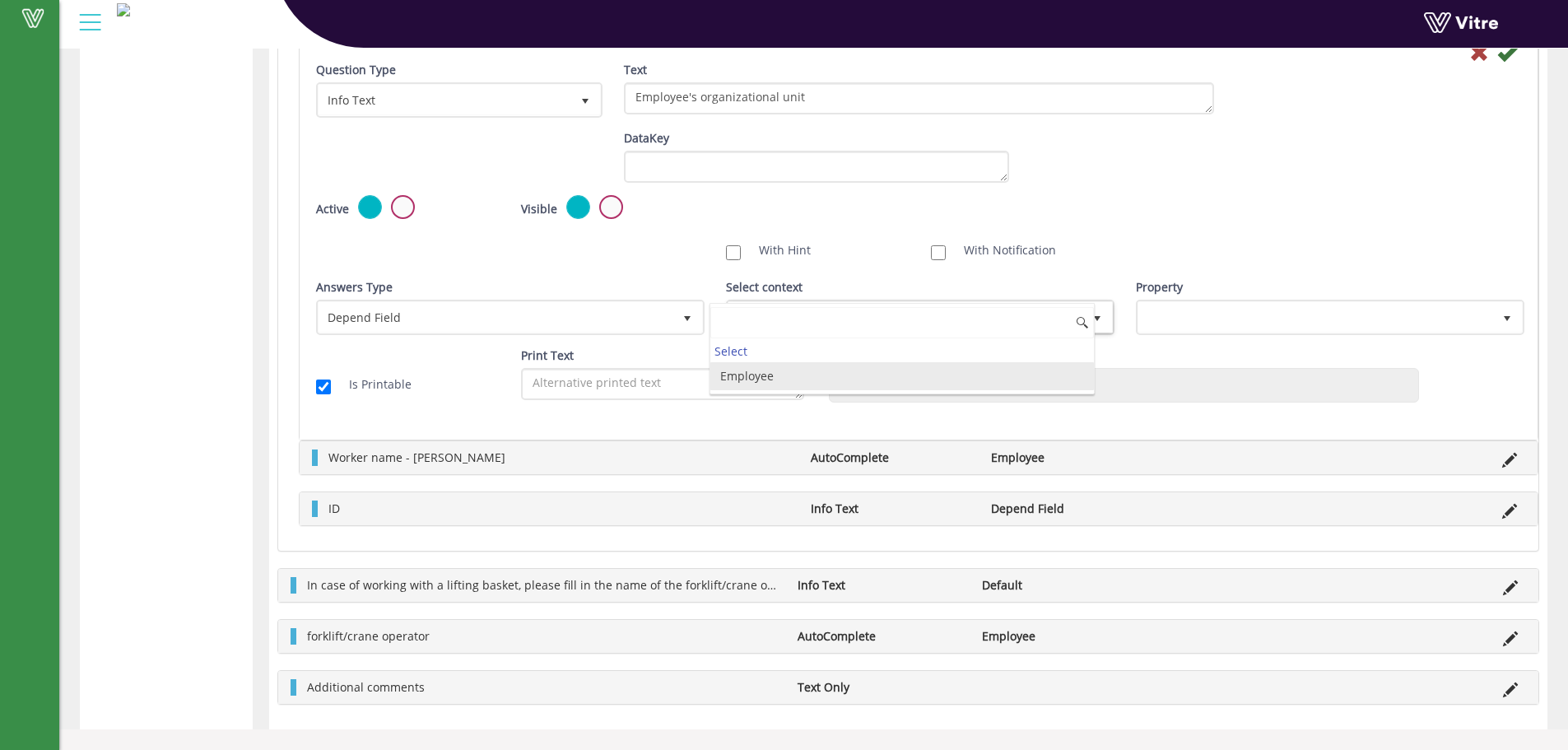
click at [767, 368] on li "Employee" at bounding box center [901, 376] width 383 height 28
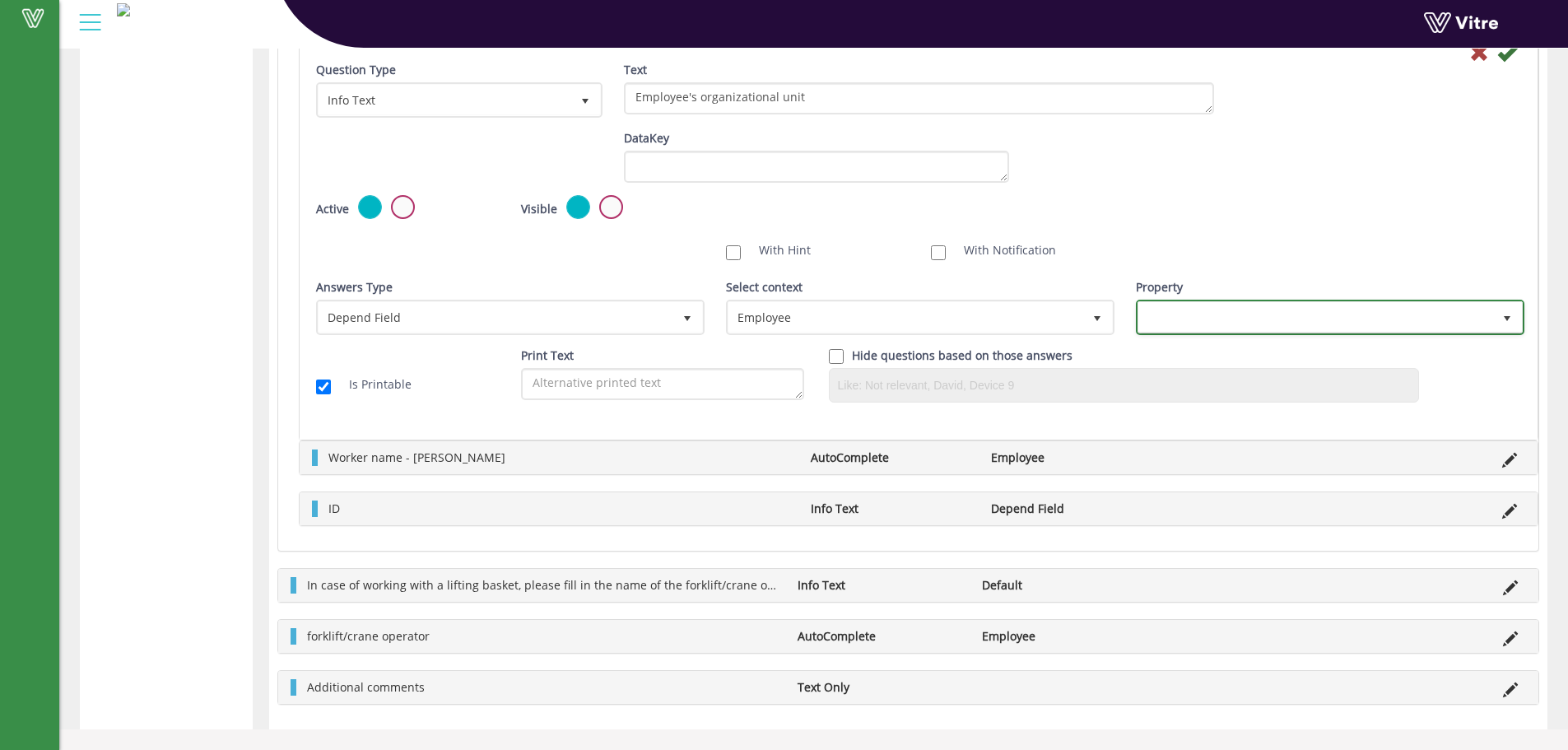
click at [1179, 319] on span at bounding box center [1315, 317] width 354 height 30
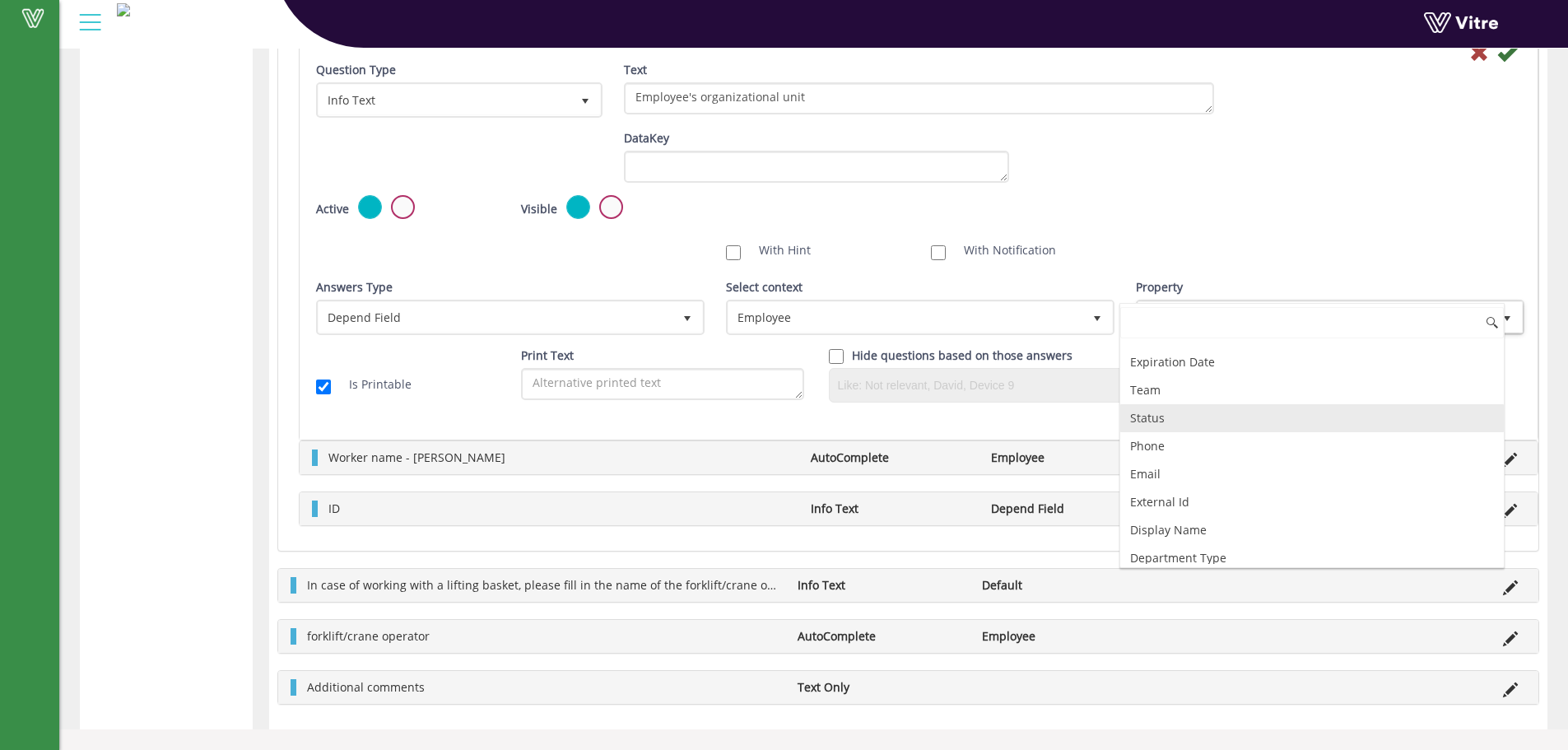
scroll to position [109, 0]
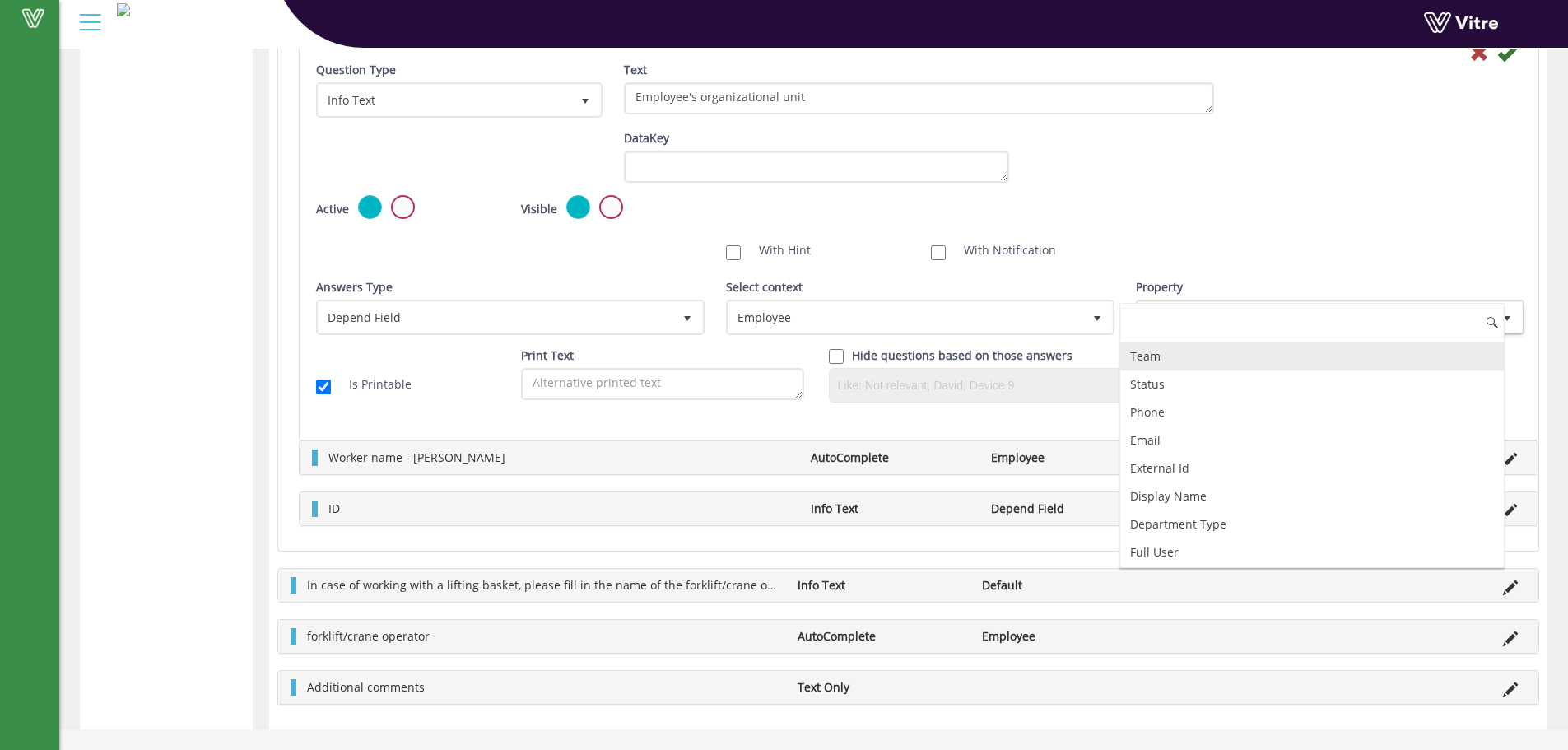
click at [1162, 366] on li "Team" at bounding box center [1311, 356] width 383 height 28
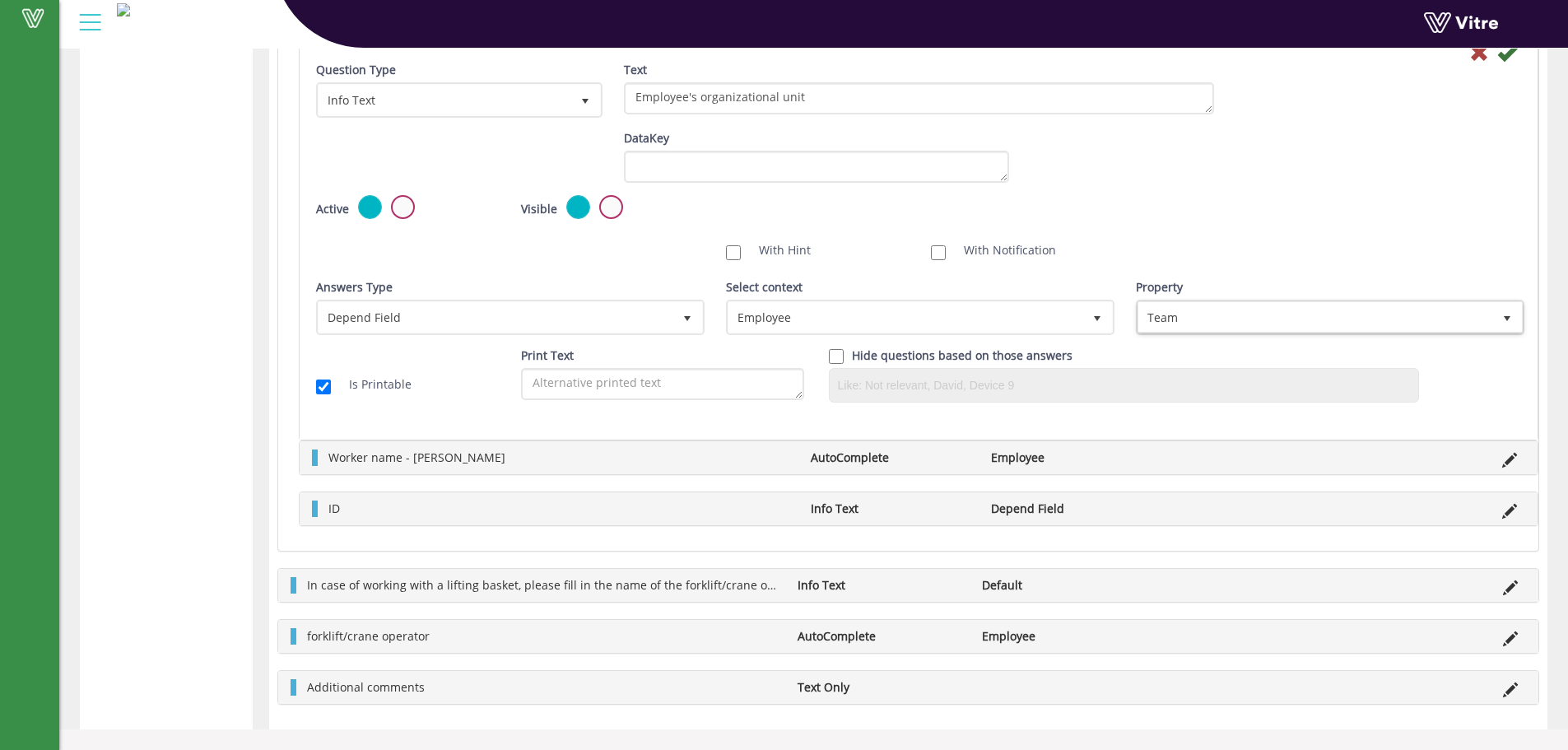
click at [1259, 187] on div "Default Value Weight DataKey" at bounding box center [918, 162] width 1229 height 65
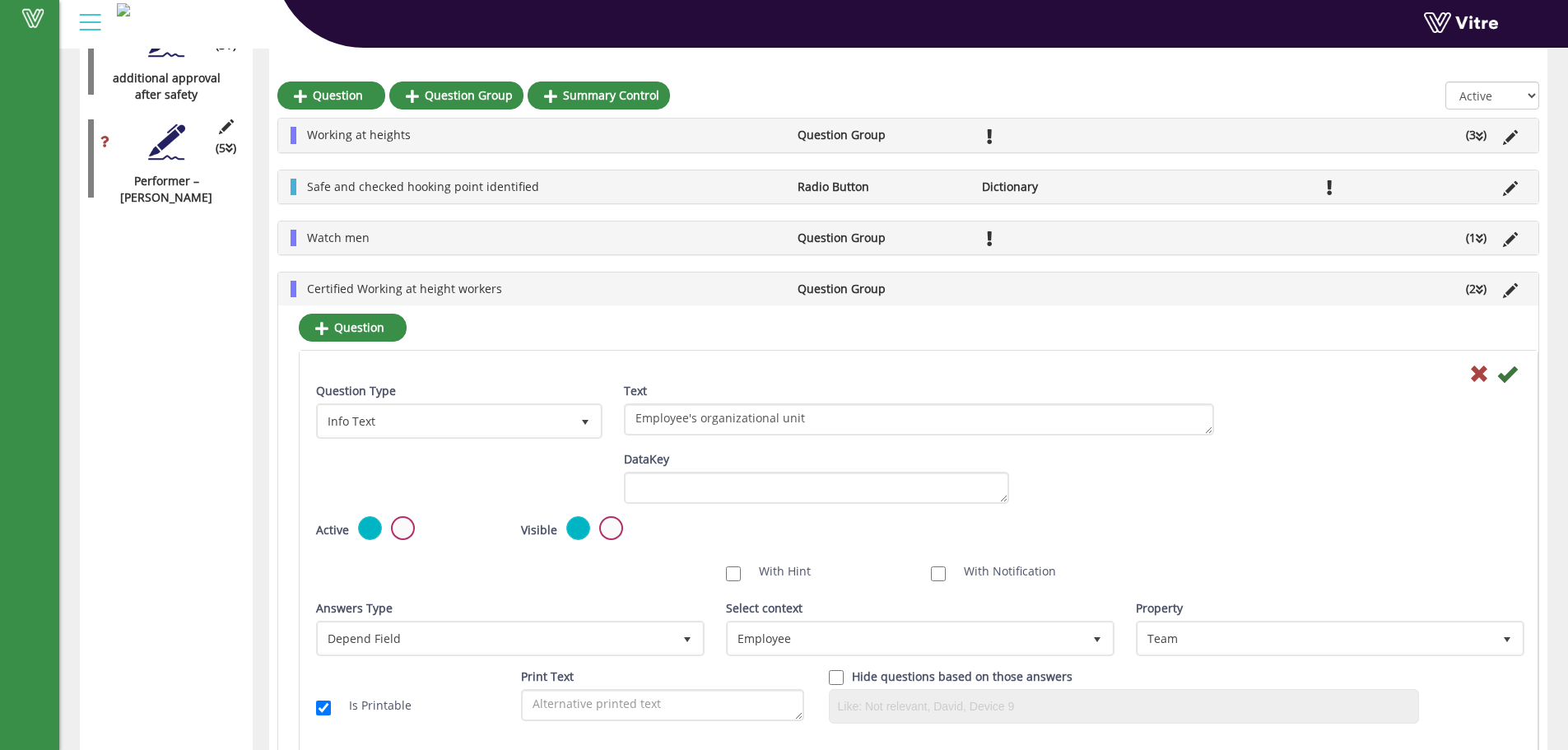
scroll to position [2517, 0]
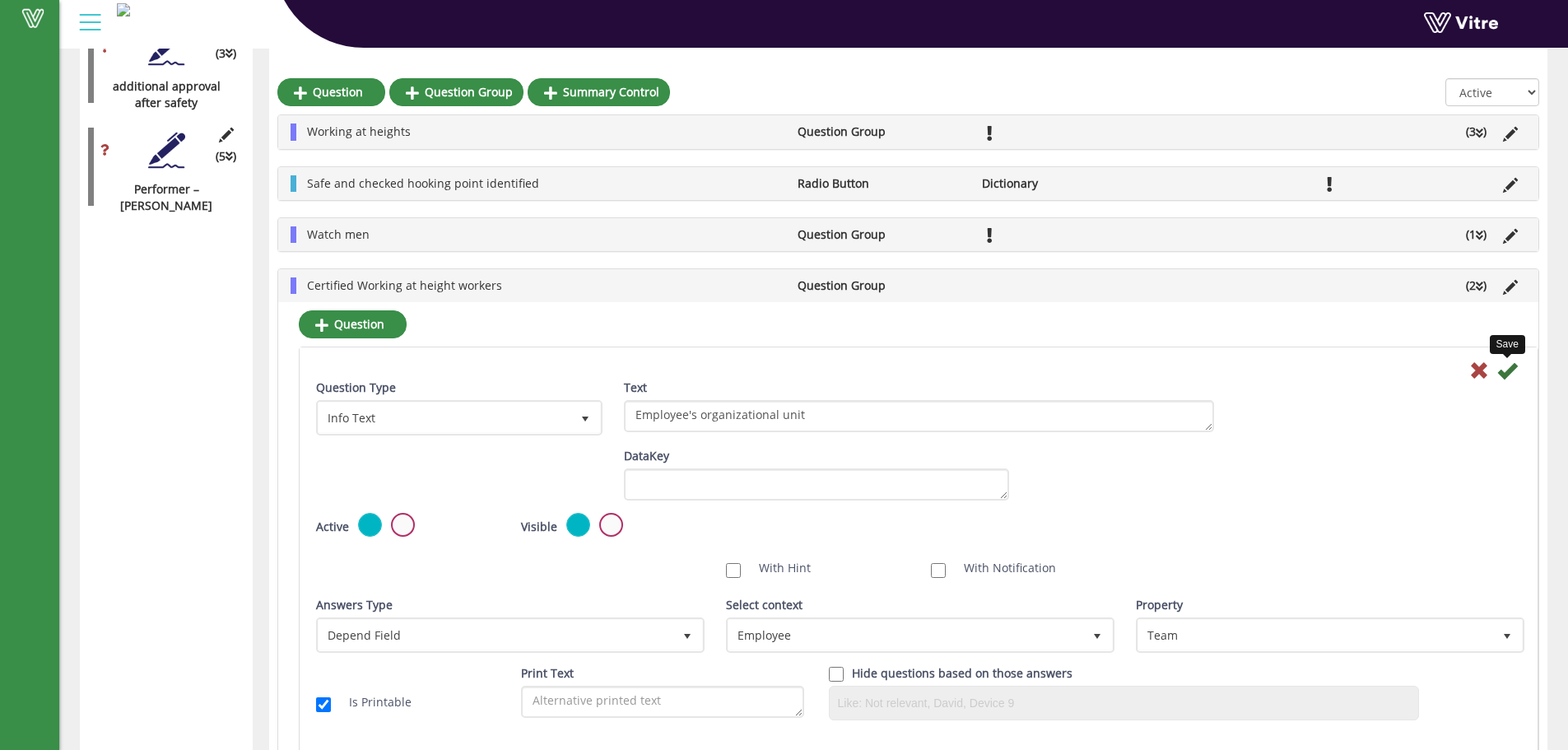
click at [1513, 367] on icon at bounding box center [1507, 370] width 20 height 20
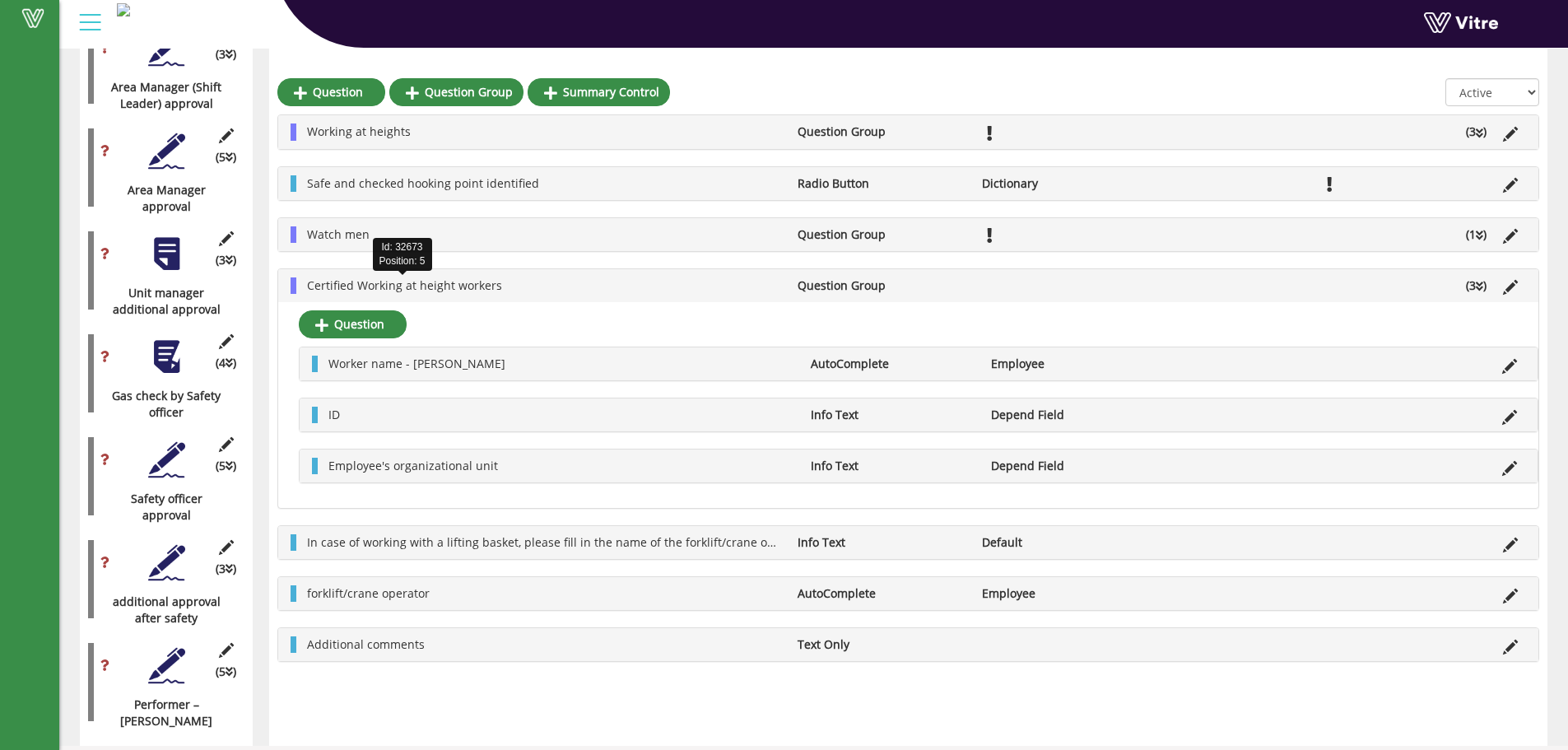
click at [487, 279] on span "Certified Working at height workers" at bounding box center [404, 285] width 195 height 15
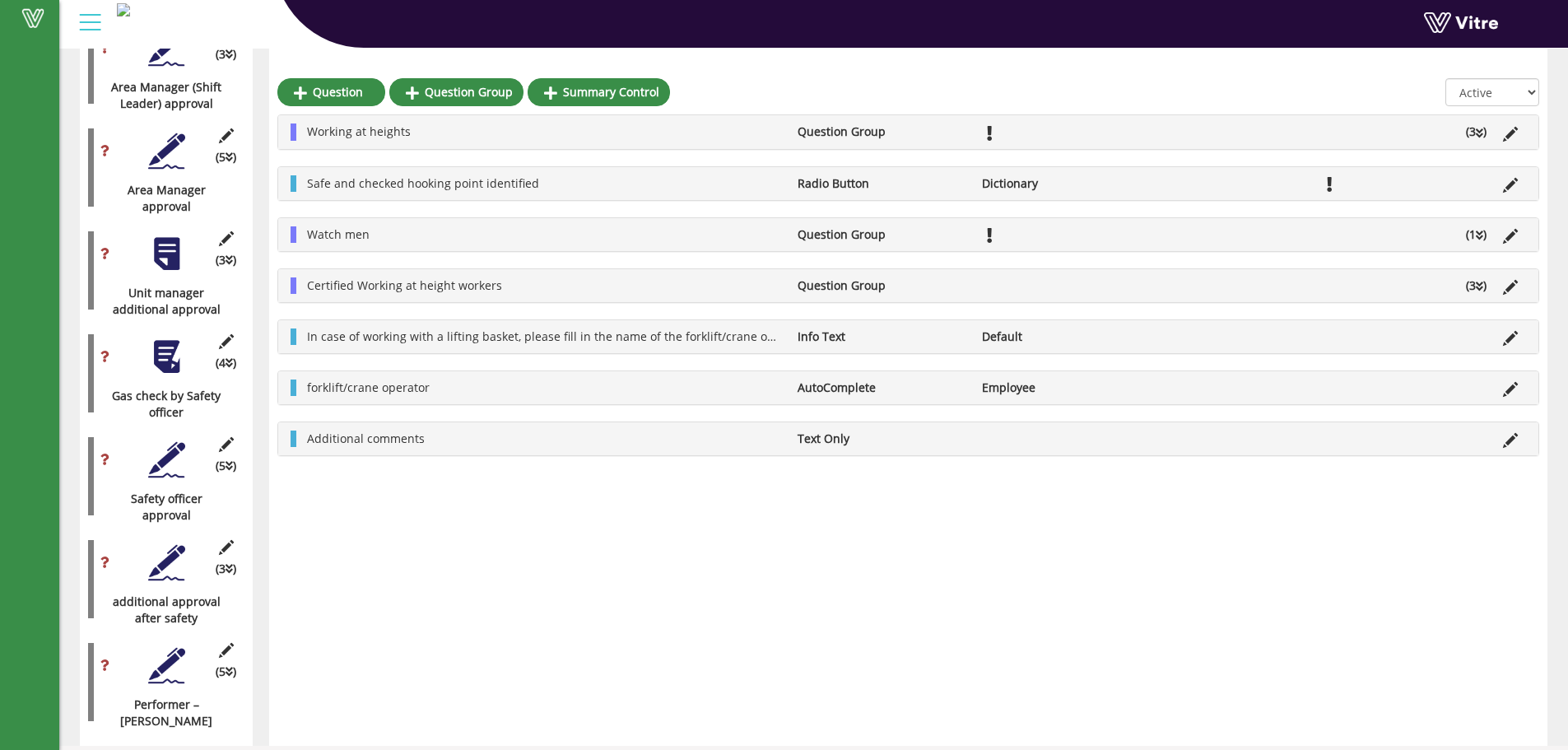
click at [506, 288] on li "Certified Working at height workers" at bounding box center [543, 286] width 491 height 16
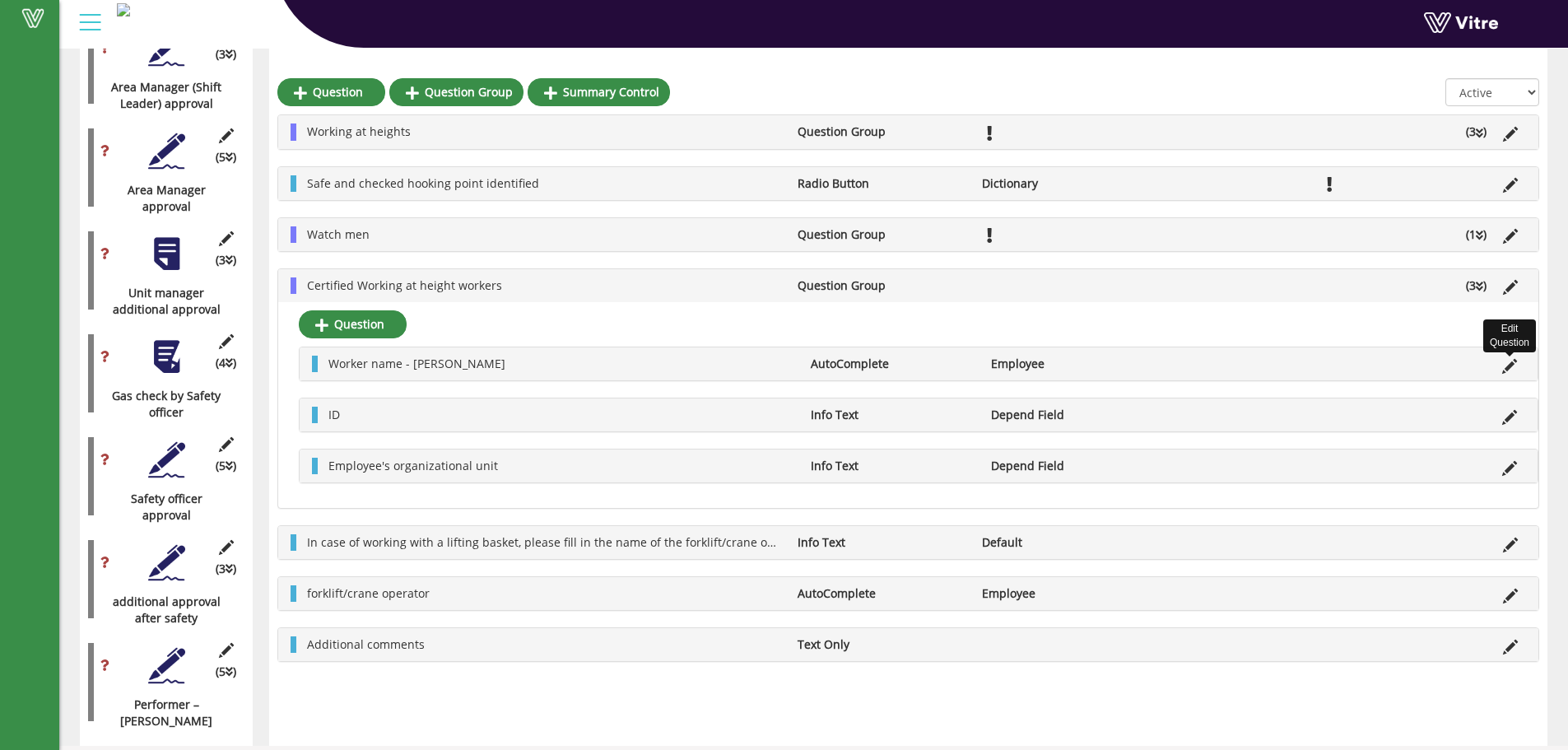
click at [1504, 363] on icon at bounding box center [1509, 366] width 15 height 15
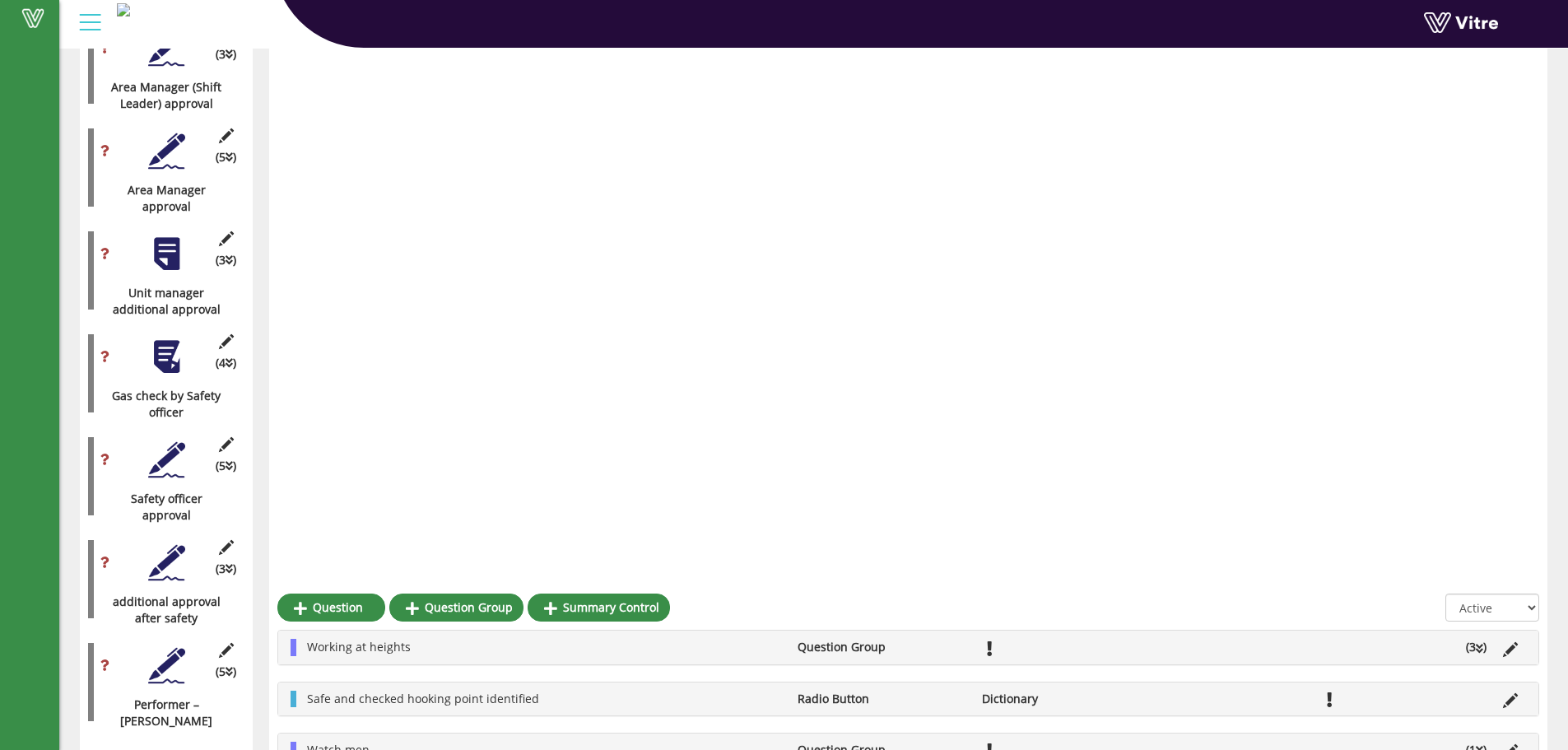
scroll to position [2517, 0]
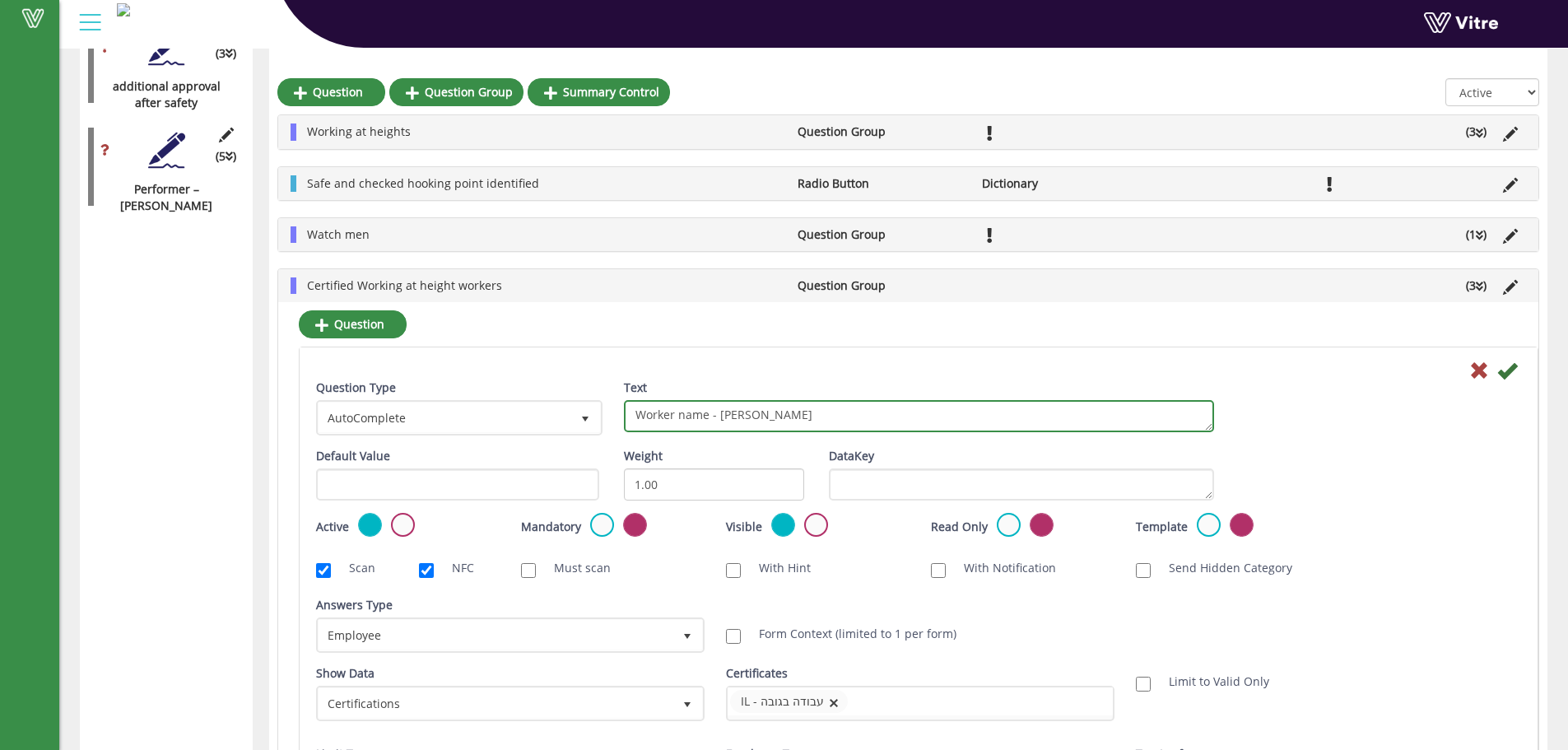
click at [903, 417] on textarea "Worker name - [PERSON_NAME]" at bounding box center [918, 416] width 590 height 32
type textarea "Worker name"
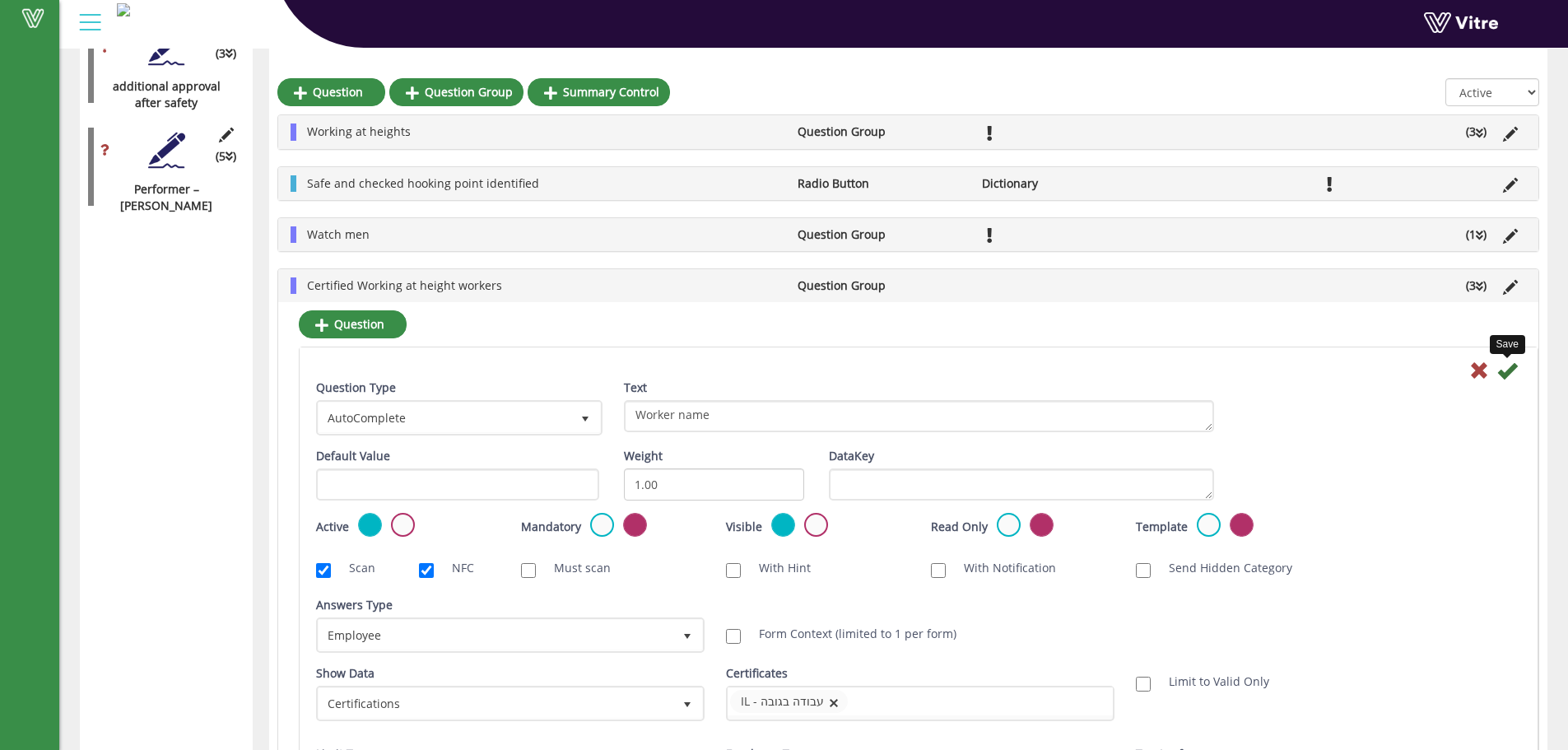
click at [1511, 380] on icon at bounding box center [1507, 370] width 20 height 20
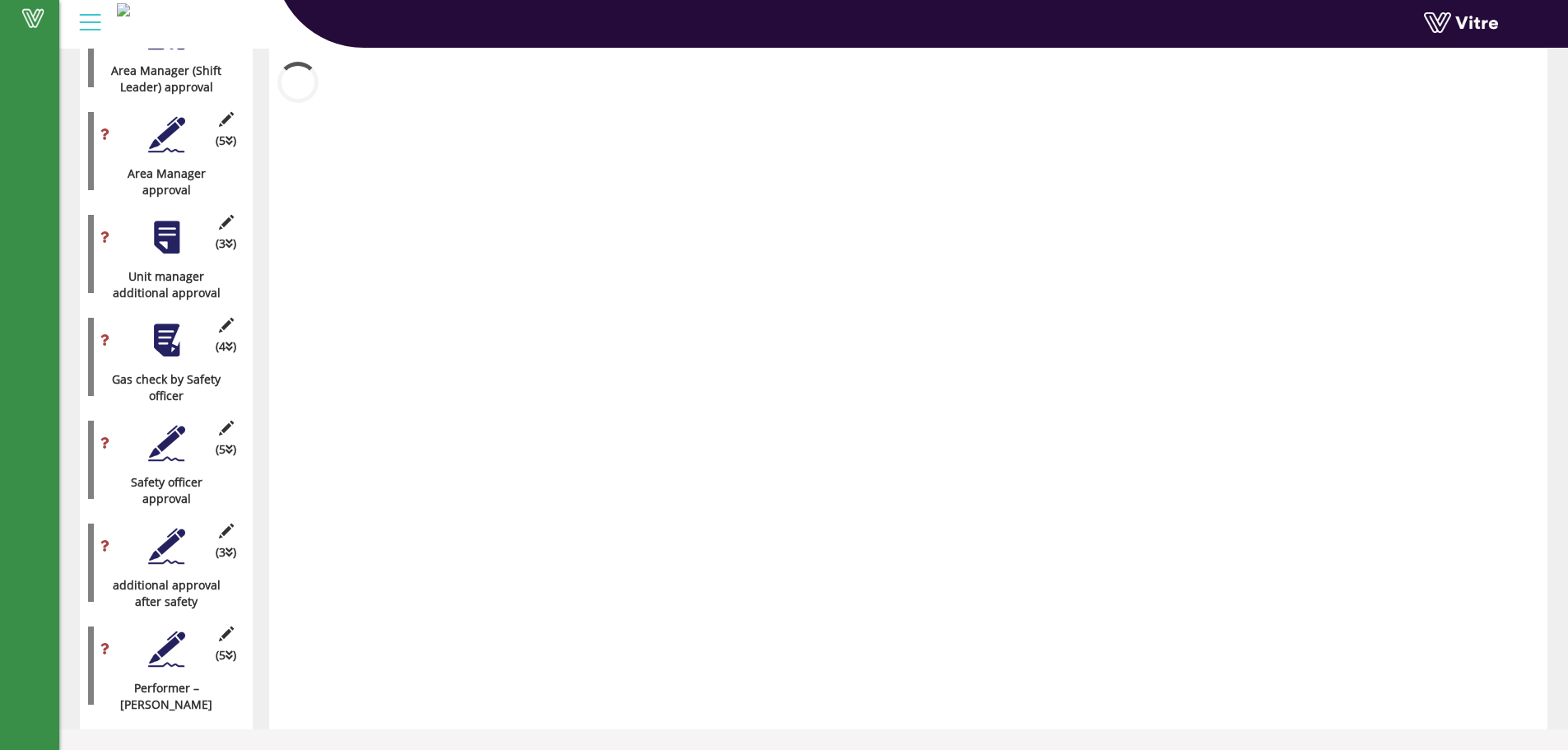
scroll to position [2002, 0]
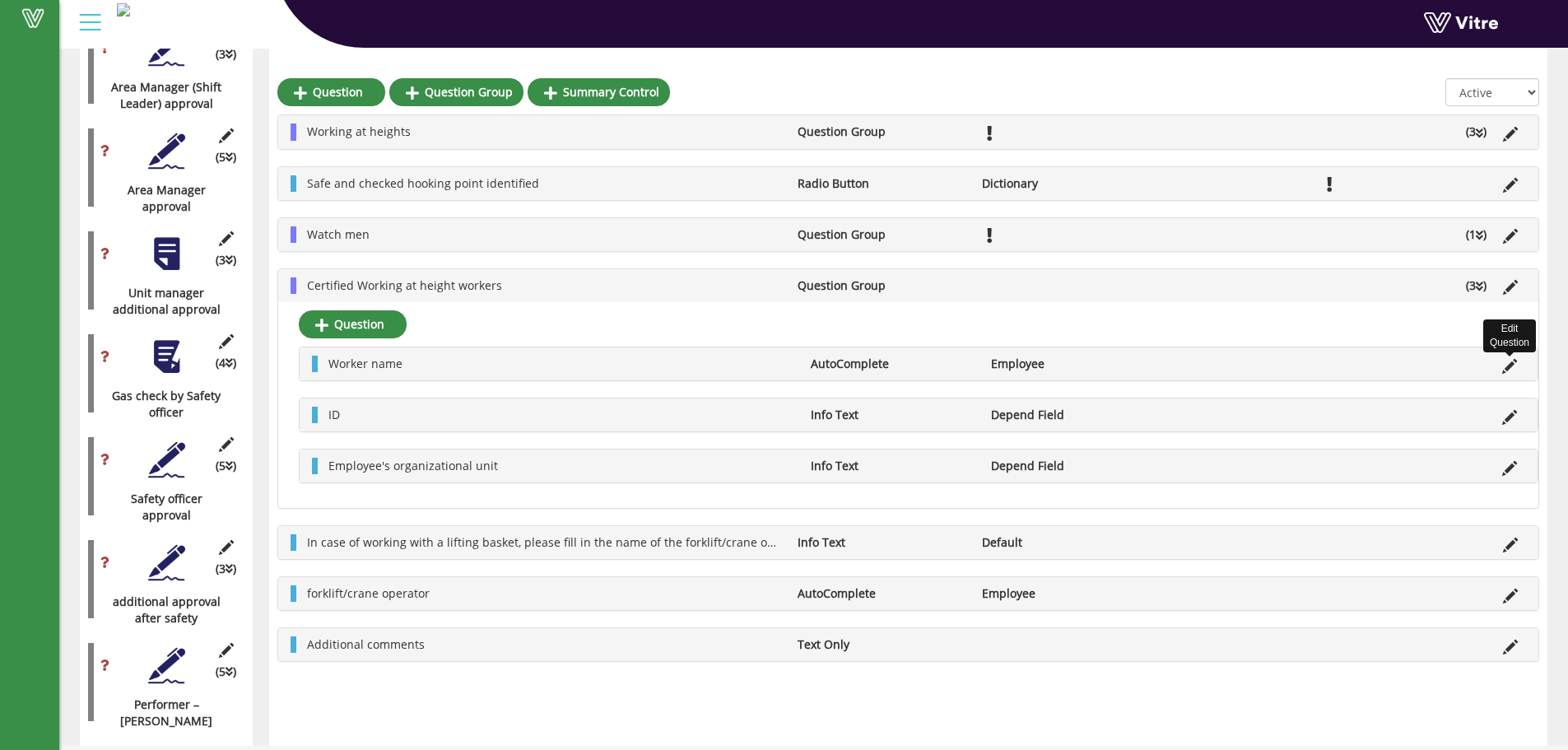
click at [1512, 359] on icon at bounding box center [1509, 366] width 15 height 15
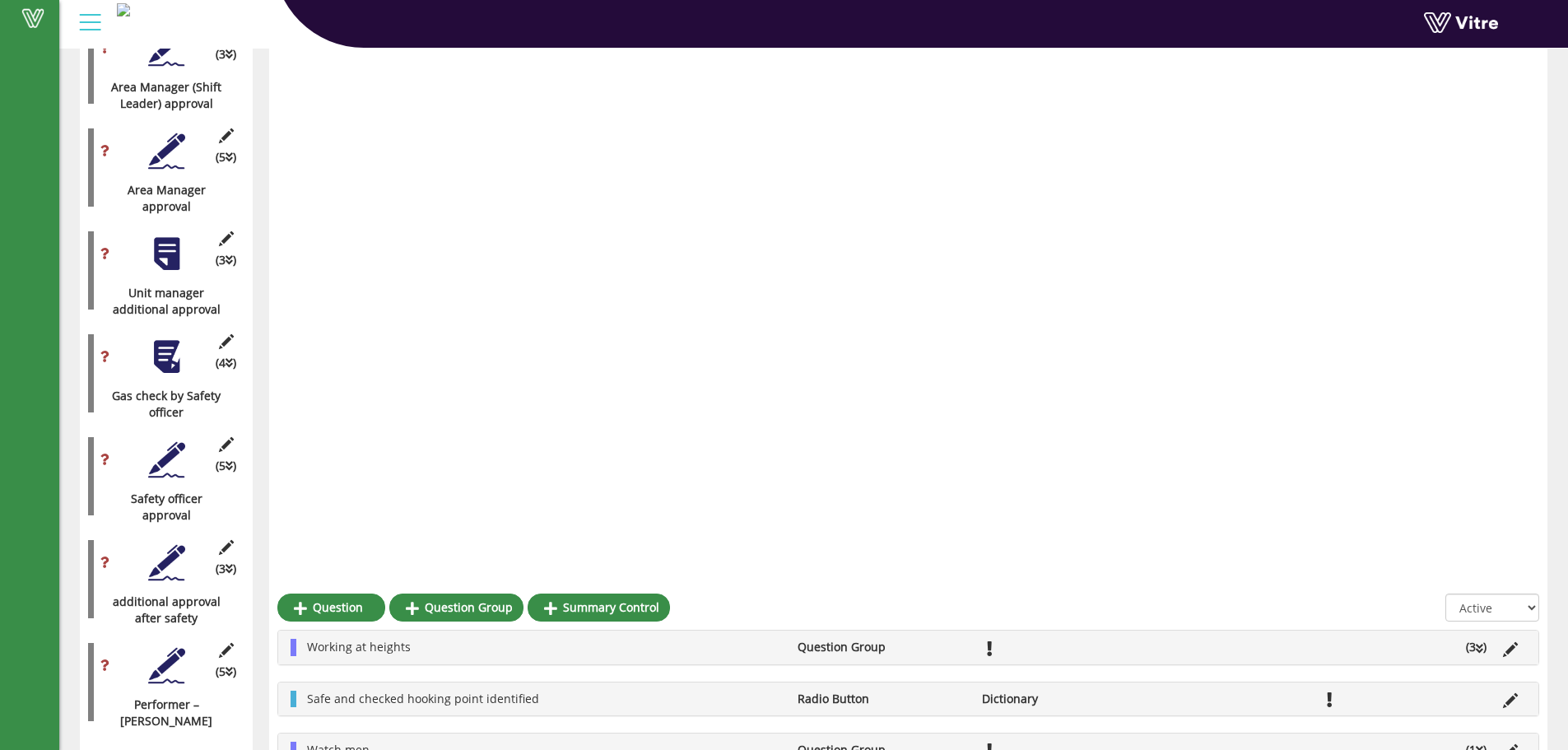
scroll to position [2517, 0]
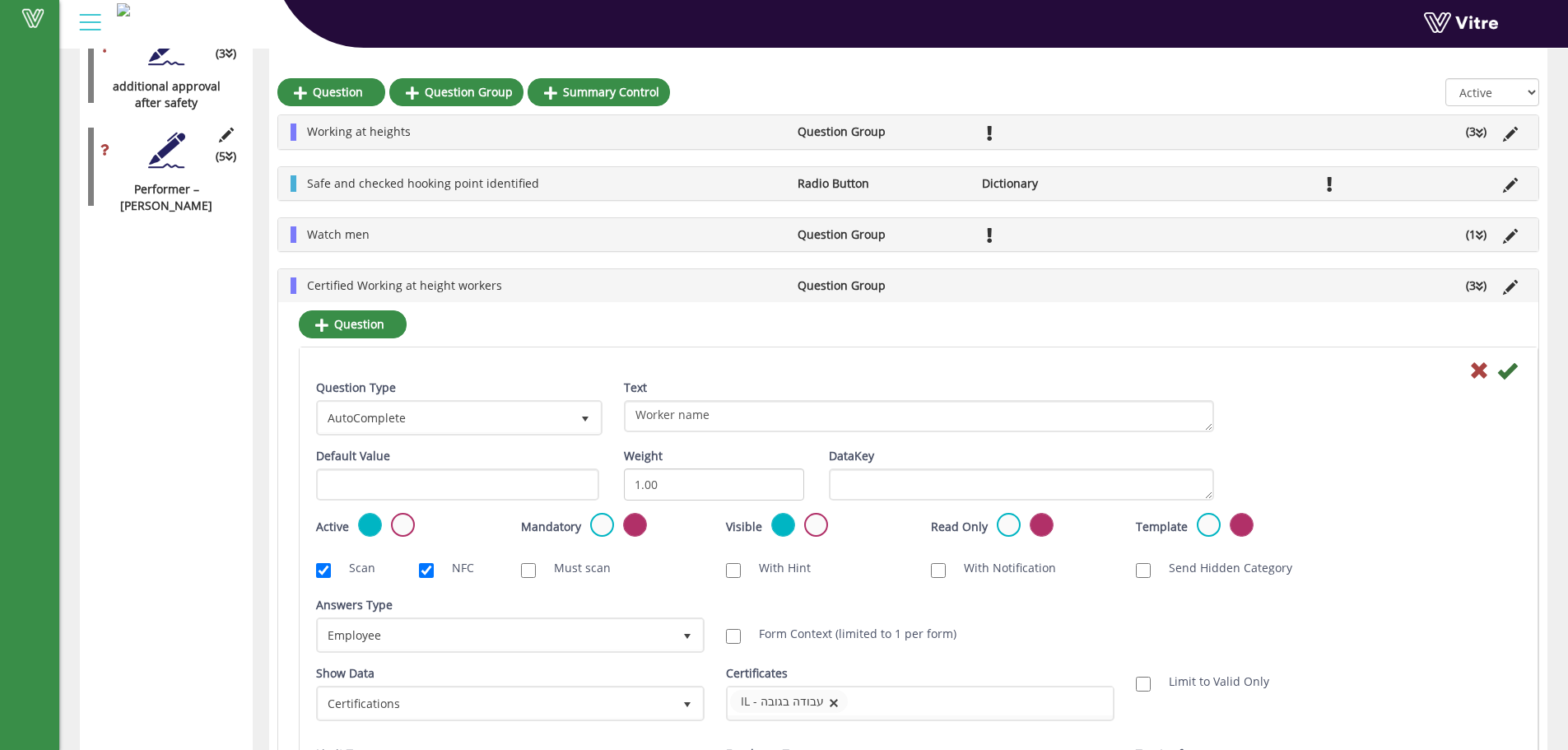
click at [589, 532] on div "Mandatory" at bounding box center [611, 525] width 180 height 26
click at [592, 524] on label at bounding box center [602, 524] width 24 height 24
click at [0, 0] on input "radio" at bounding box center [0, 0] width 0 height 0
click at [1506, 365] on icon at bounding box center [1507, 370] width 20 height 20
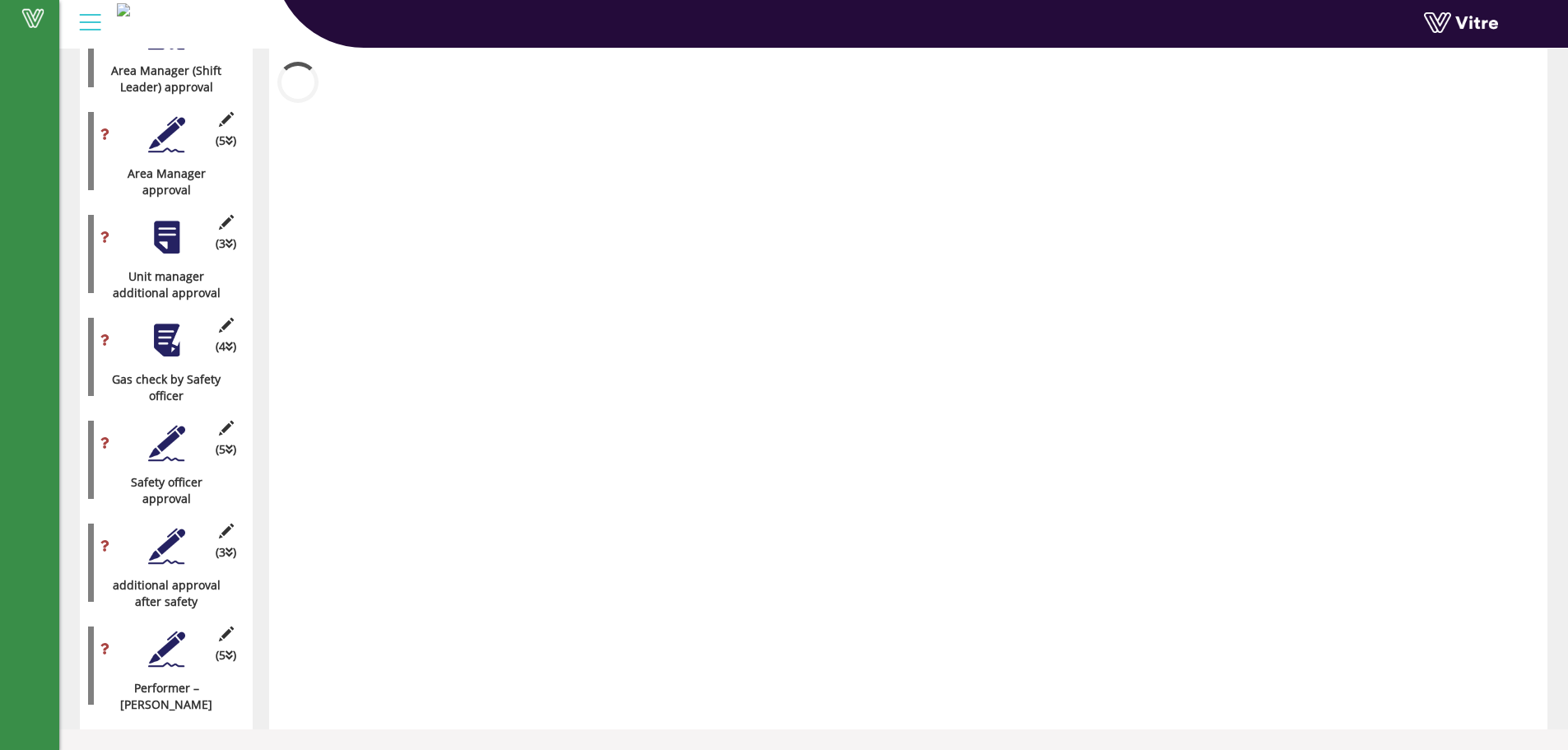
scroll to position [2002, 0]
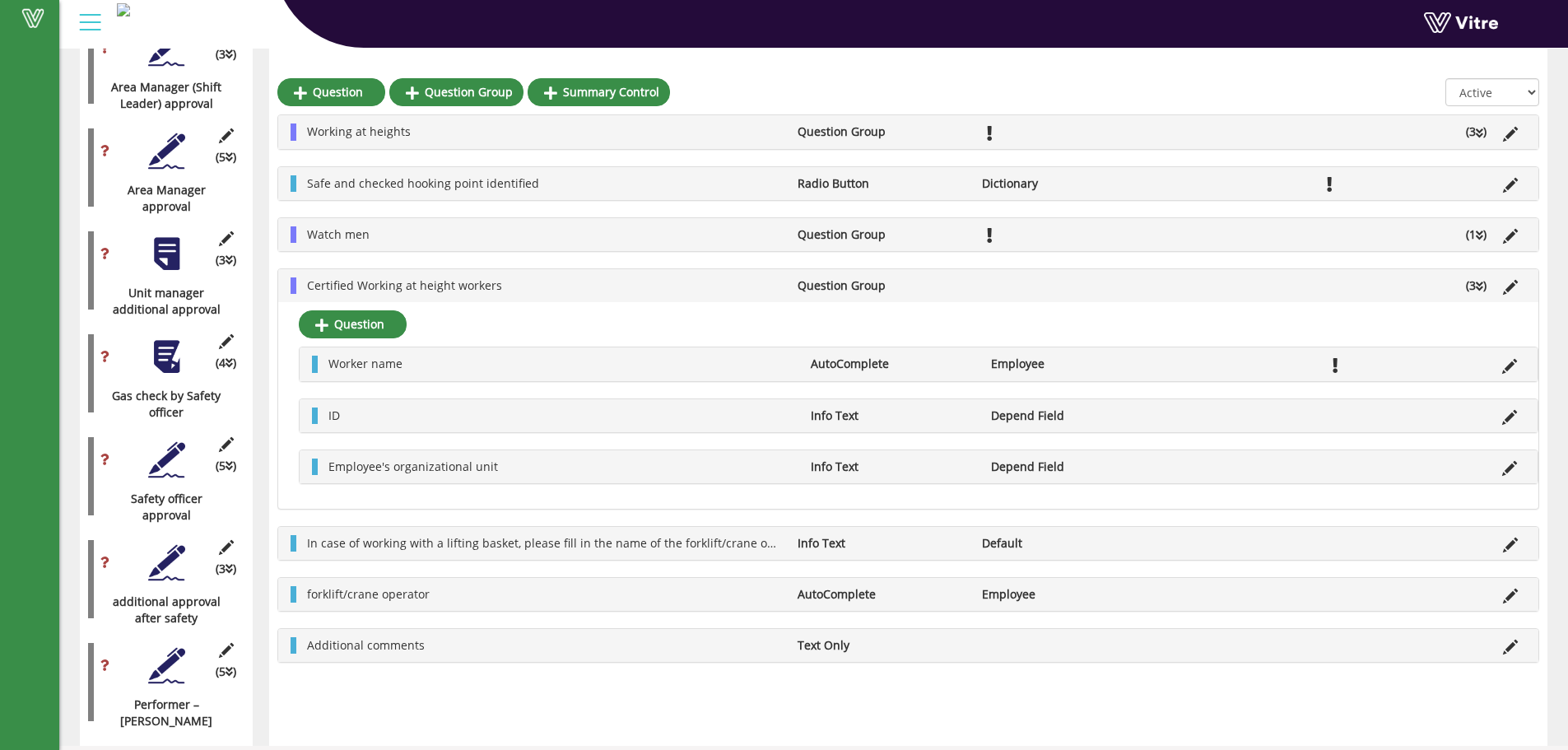
click at [1326, 284] on ul "Certified Working at height workers Question Group (3 )" at bounding box center [912, 286] width 1227 height 16
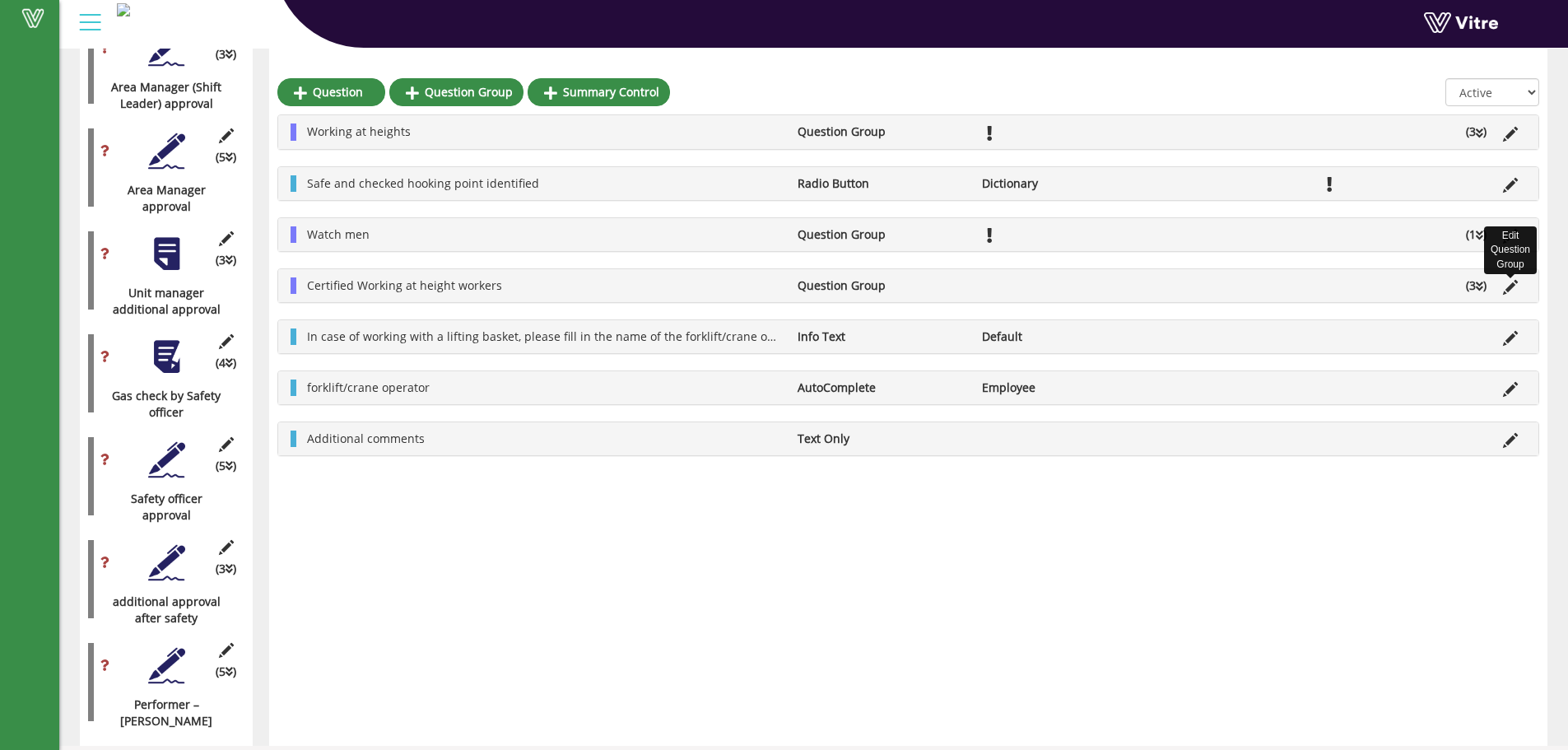
click at [1512, 291] on icon at bounding box center [1510, 287] width 15 height 15
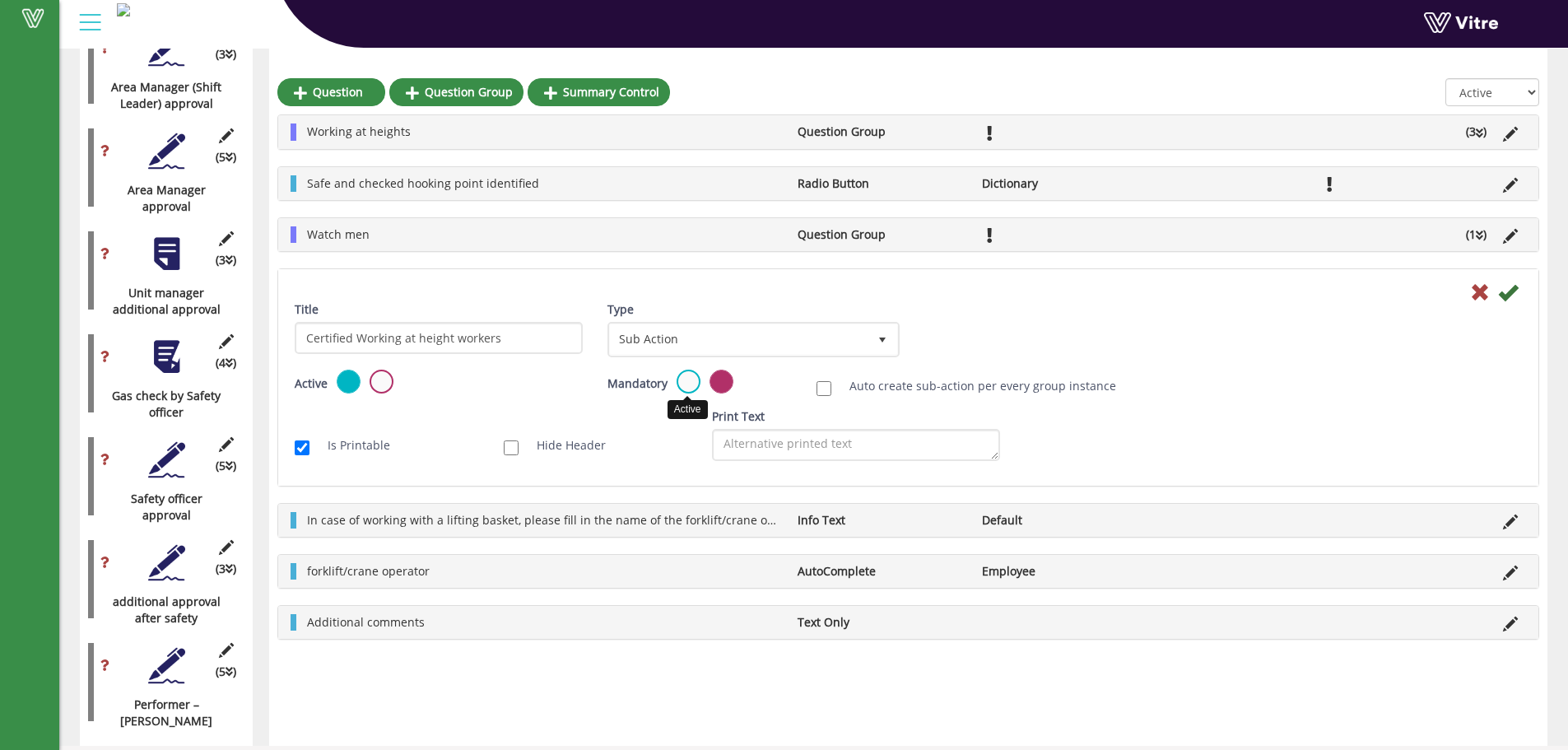
click at [693, 383] on label at bounding box center [688, 381] width 24 height 24
click at [0, 0] on input "radio" at bounding box center [0, 0] width 0 height 0
click at [1503, 288] on icon at bounding box center [1508, 292] width 20 height 20
